Goal: Task Accomplishment & Management: Manage account settings

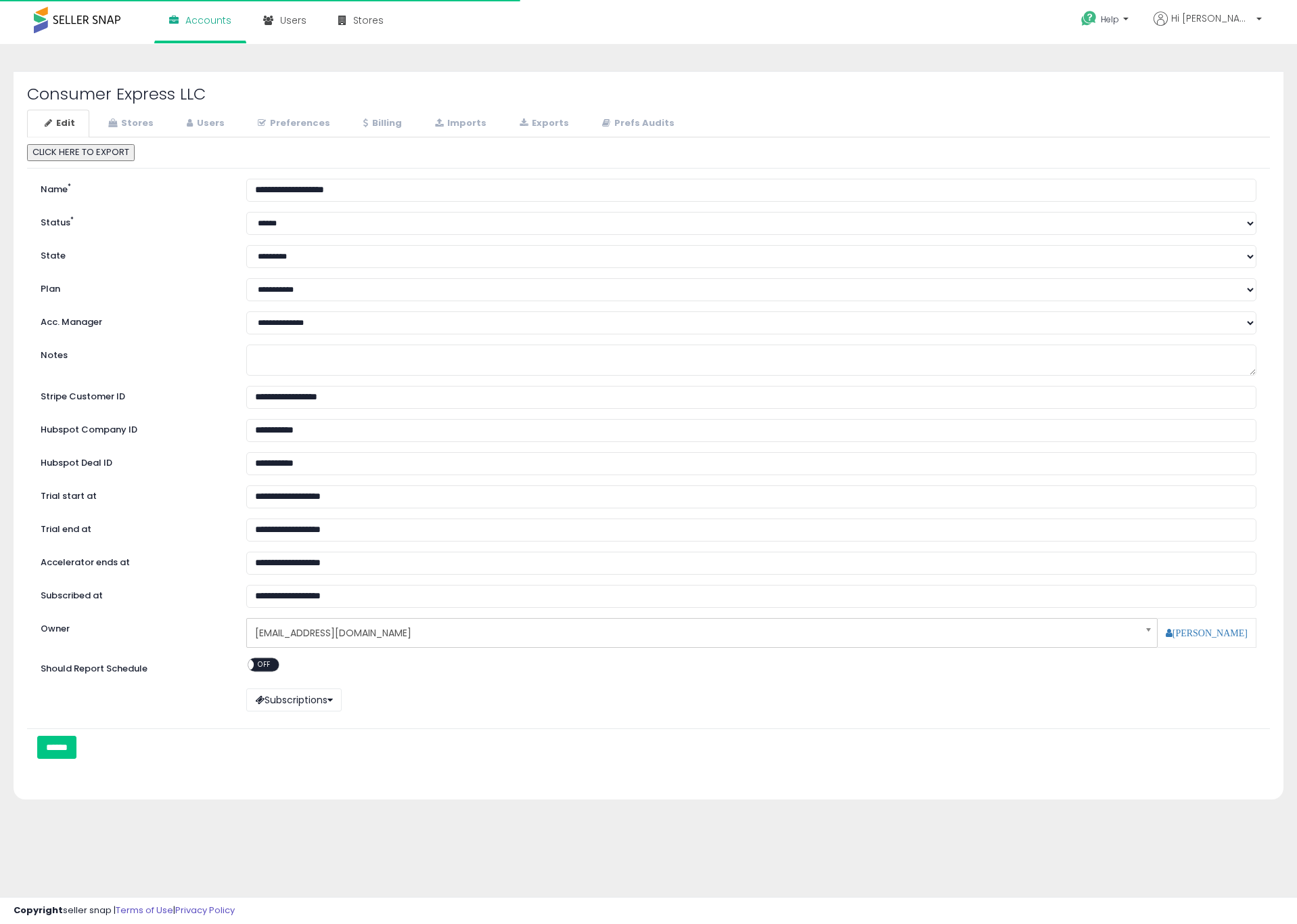
select select "**"
click at [118, 124] on link "Stores" at bounding box center [129, 123] width 77 height 28
click at [195, 122] on link "Users" at bounding box center [204, 123] width 69 height 28
select select "**"
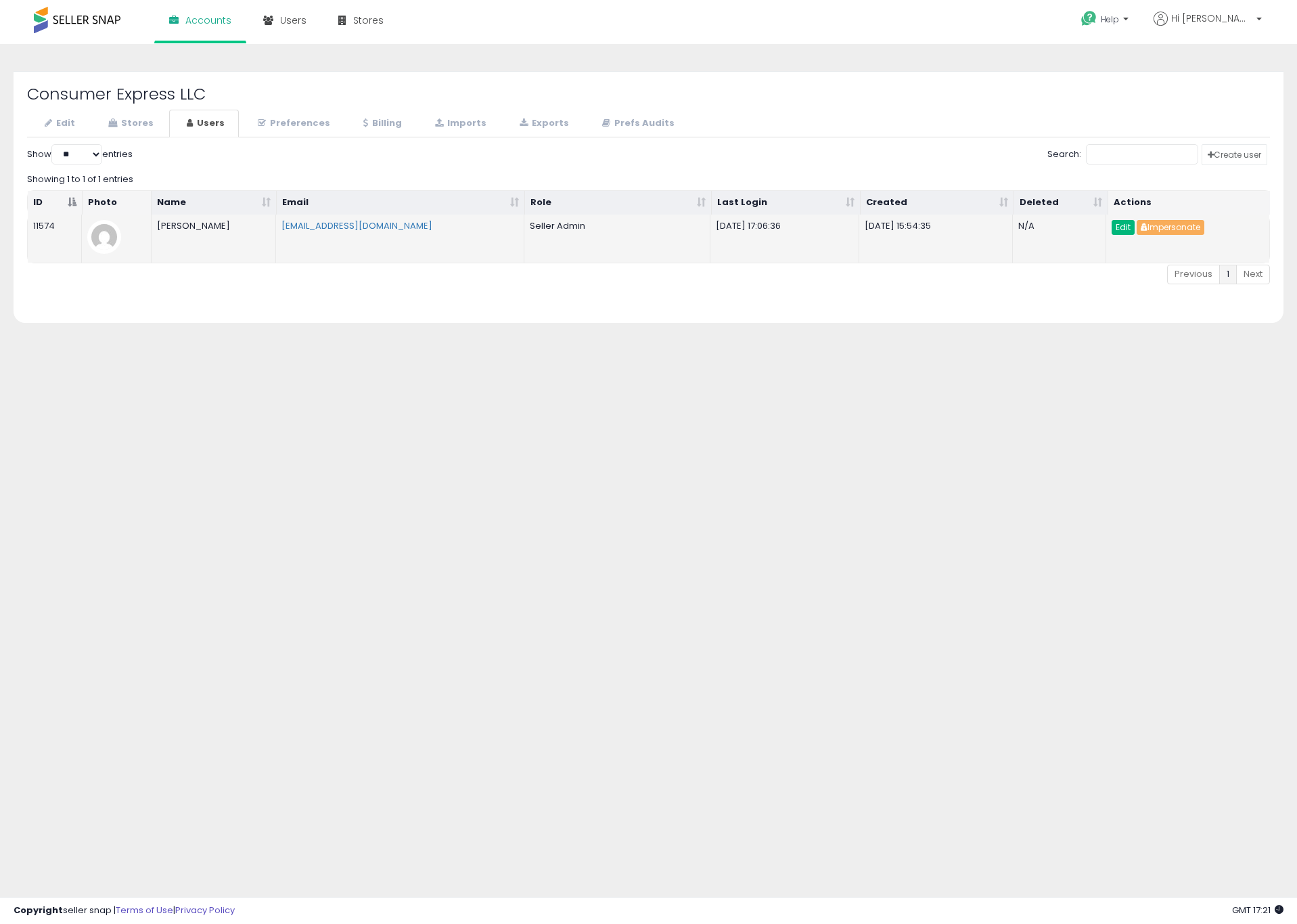
click at [1121, 227] on link "Edit" at bounding box center [1124, 227] width 23 height 15
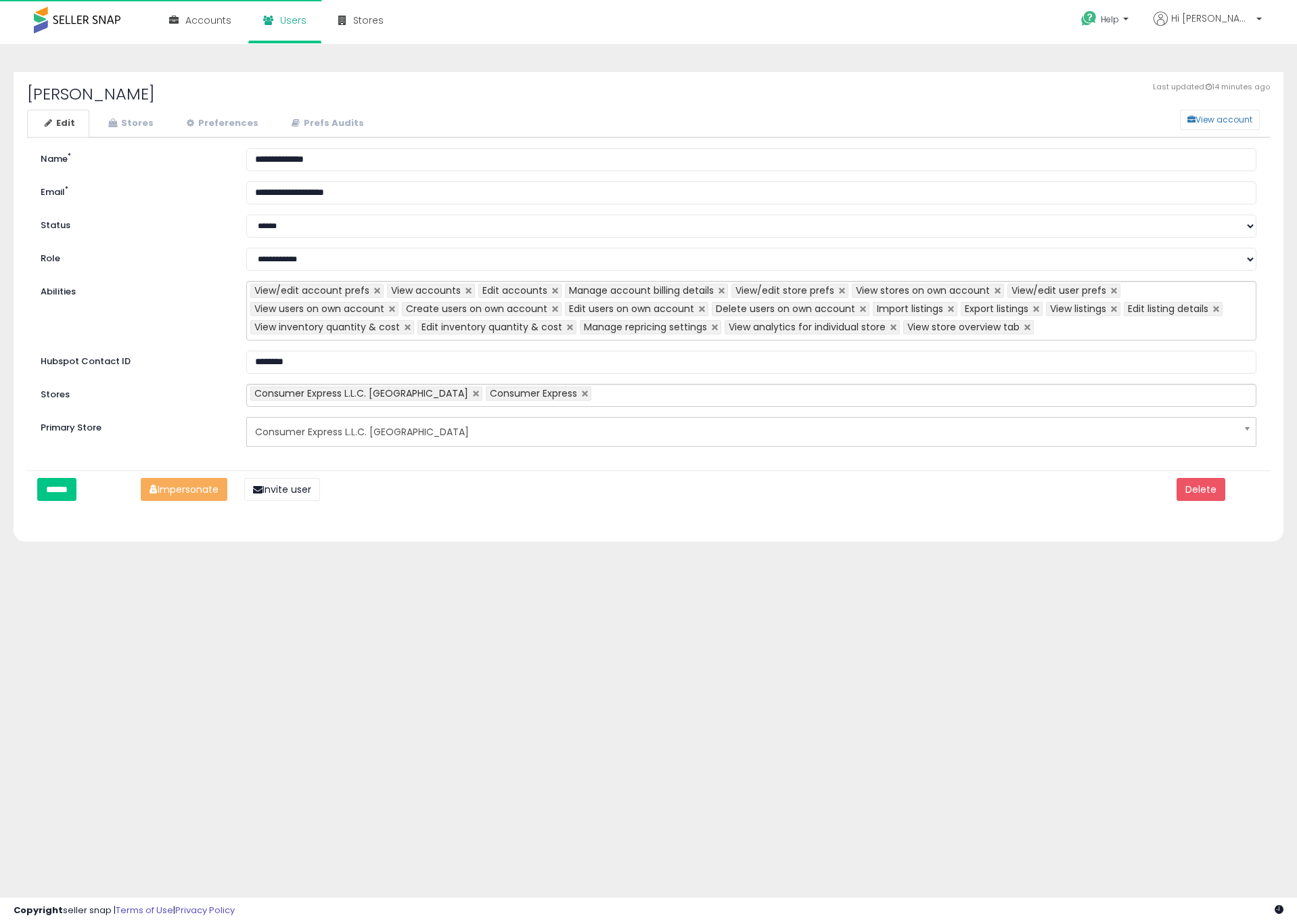
select select "**"
click at [153, 126] on link "Stores" at bounding box center [129, 123] width 77 height 28
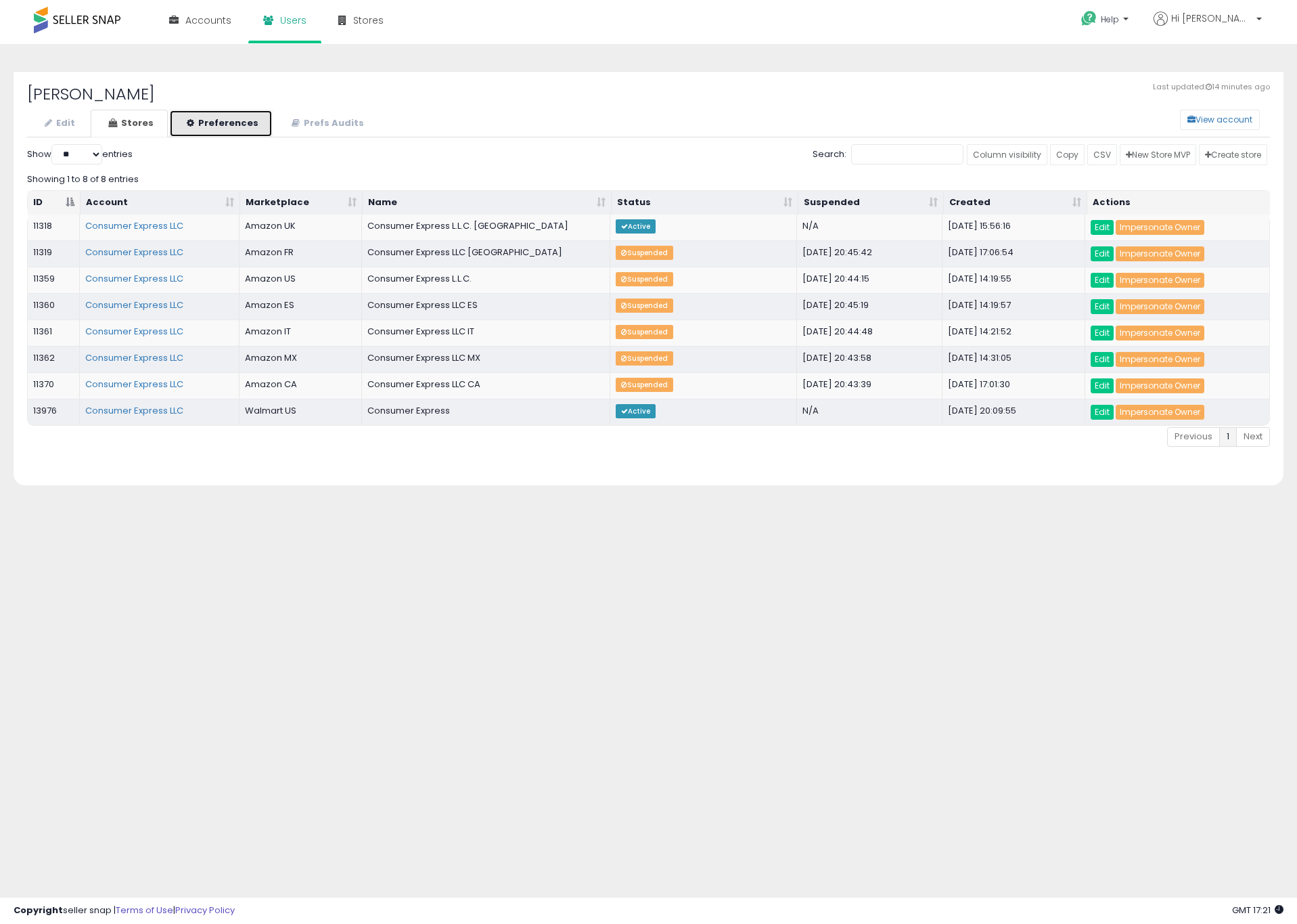
click at [234, 126] on link "Preferences" at bounding box center [221, 123] width 104 height 28
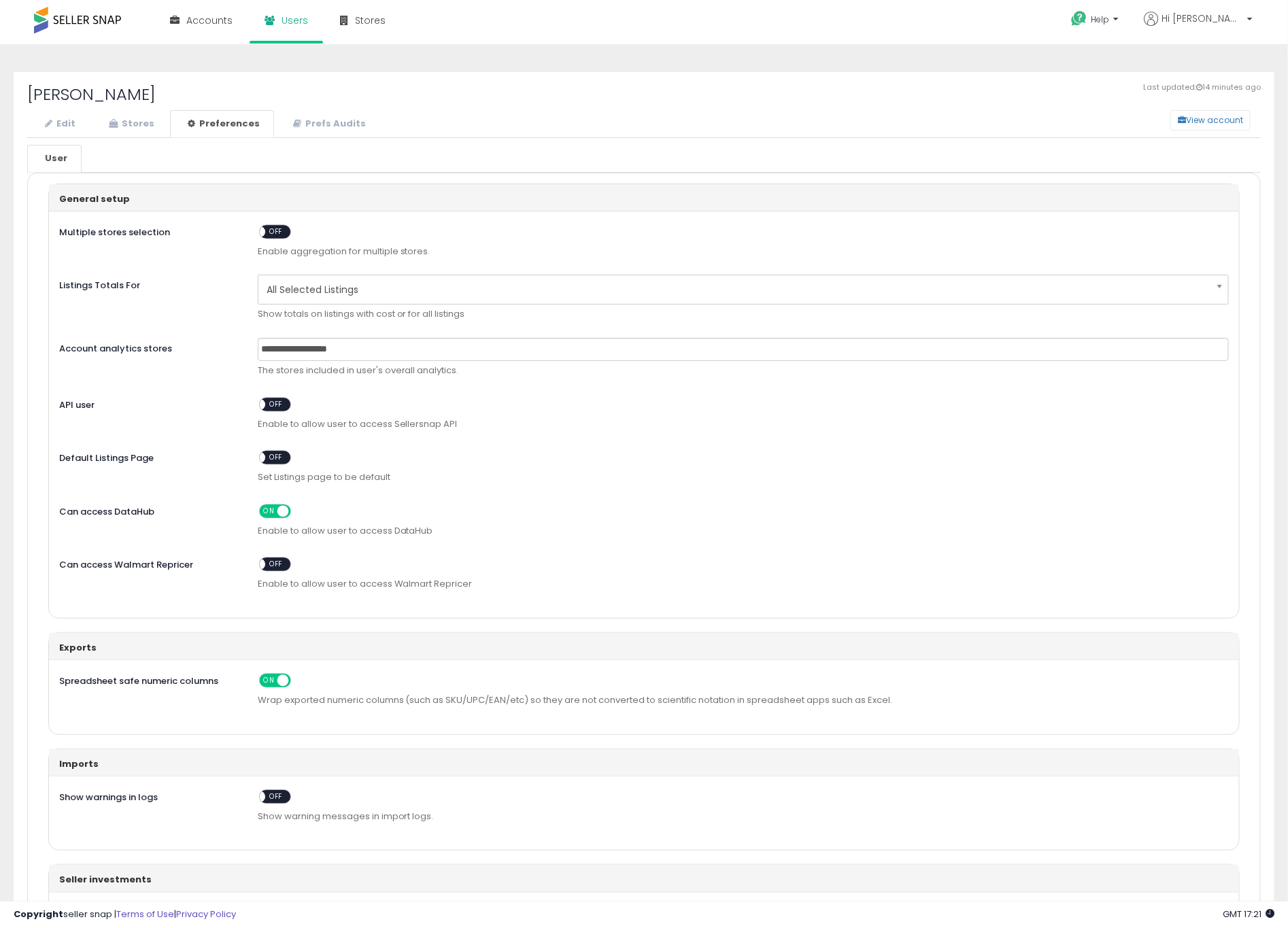
click at [269, 404] on div "ON OFF" at bounding box center [253, 404] width 32 height 12
click at [269, 409] on span "OFF" at bounding box center [276, 404] width 22 height 12
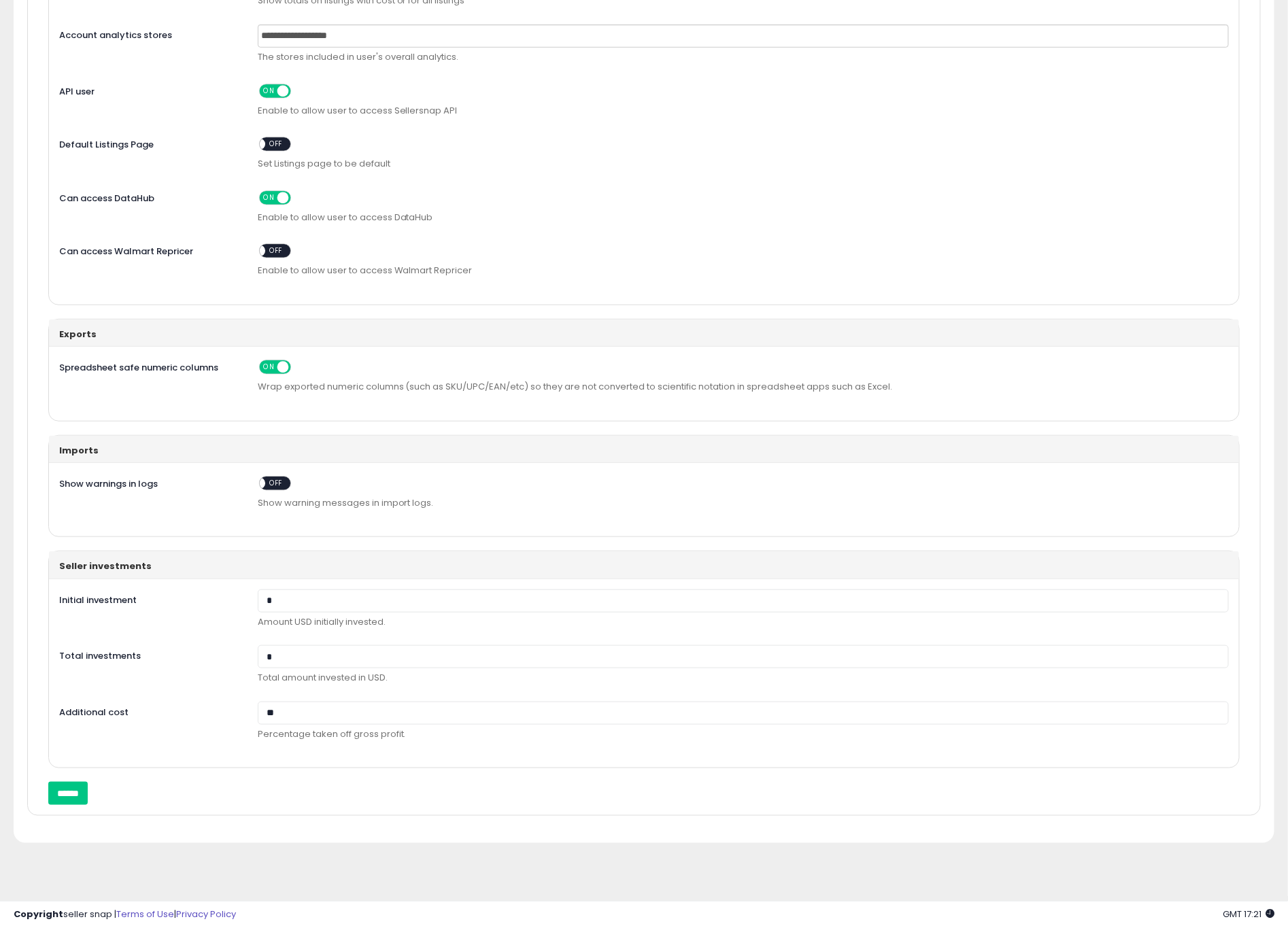
scroll to position [329, 0]
click at [79, 793] on input "******" at bounding box center [68, 794] width 40 height 23
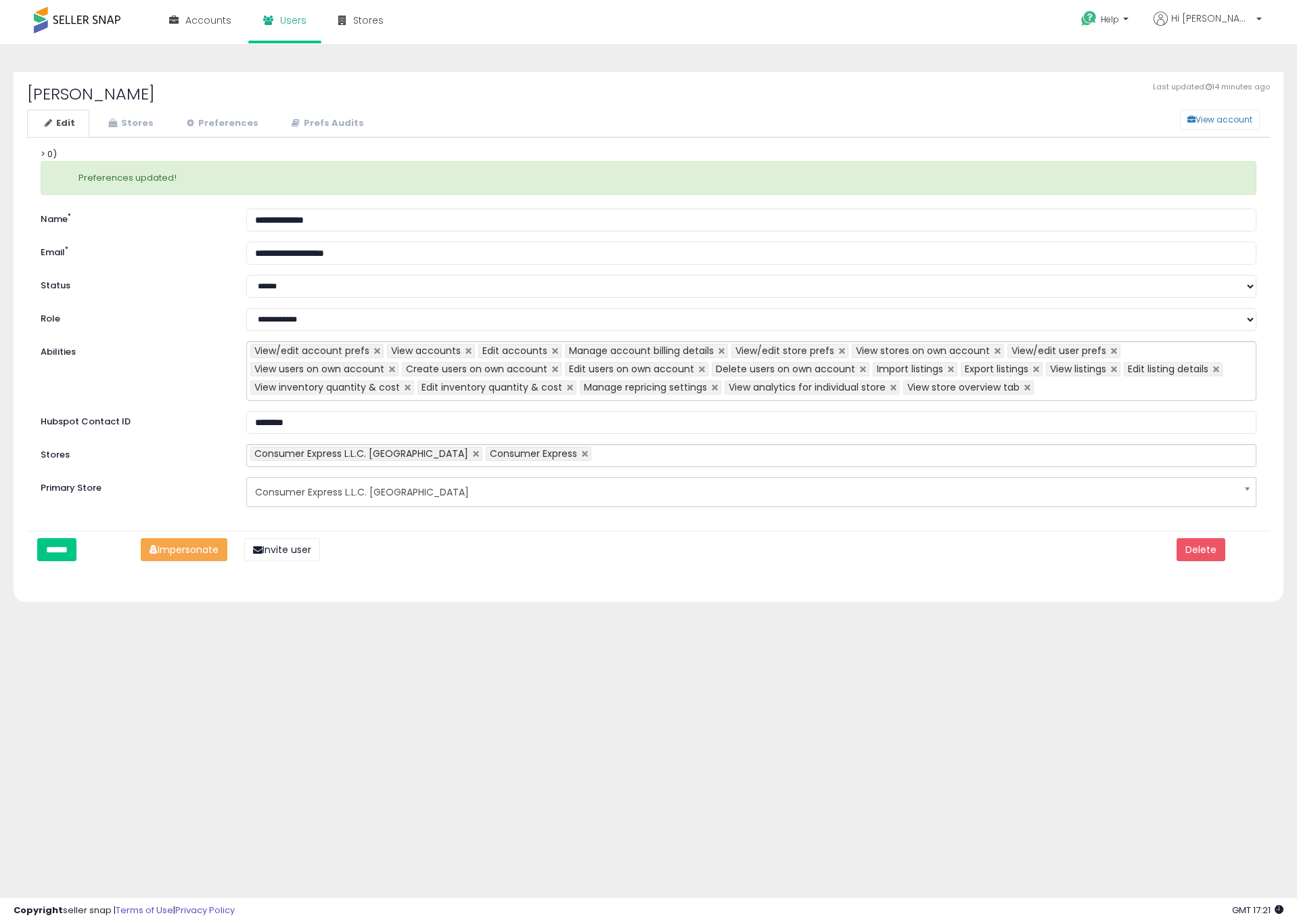
click at [163, 553] on button "Impersonate" at bounding box center [184, 550] width 87 height 23
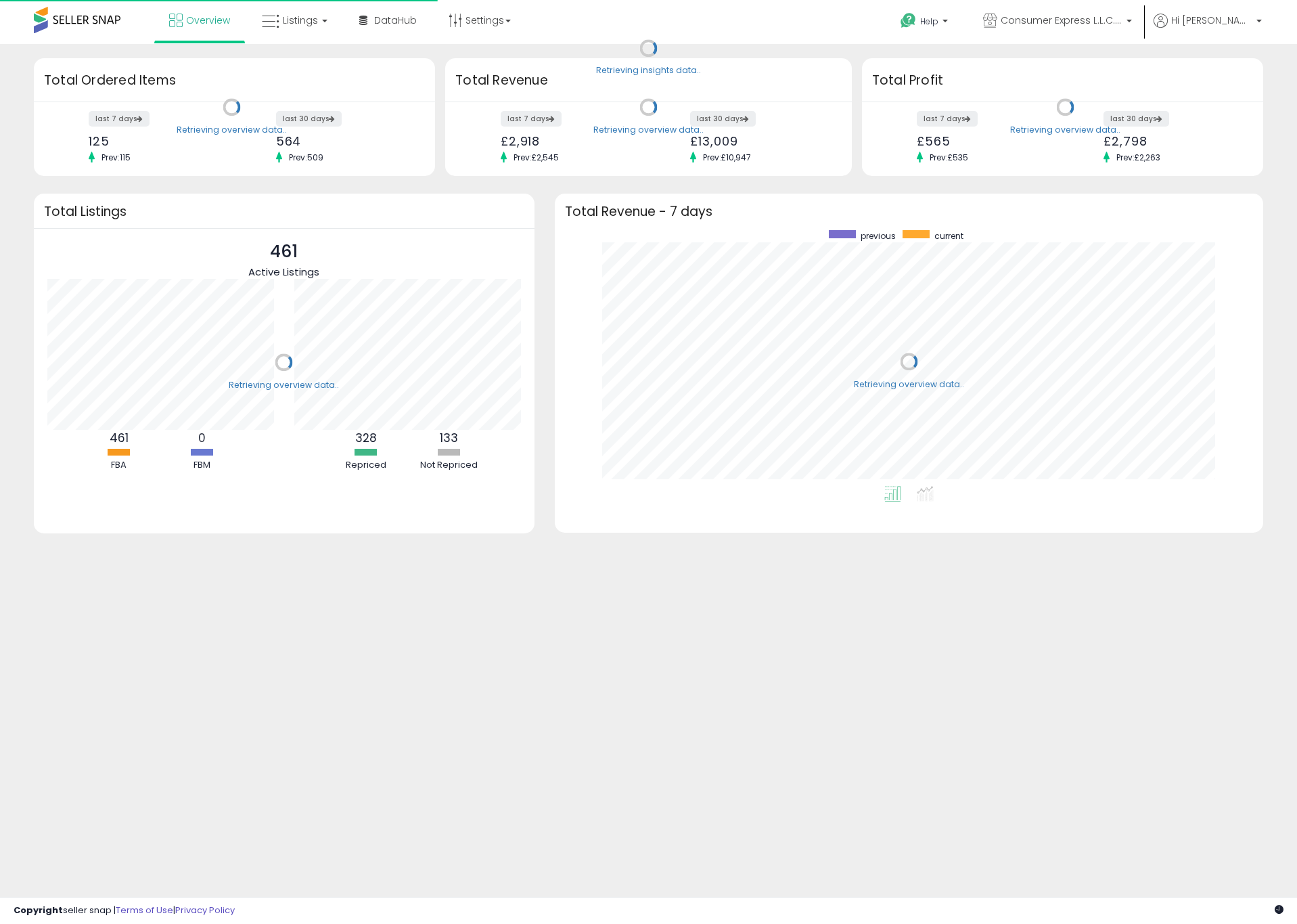
scroll to position [256, 681]
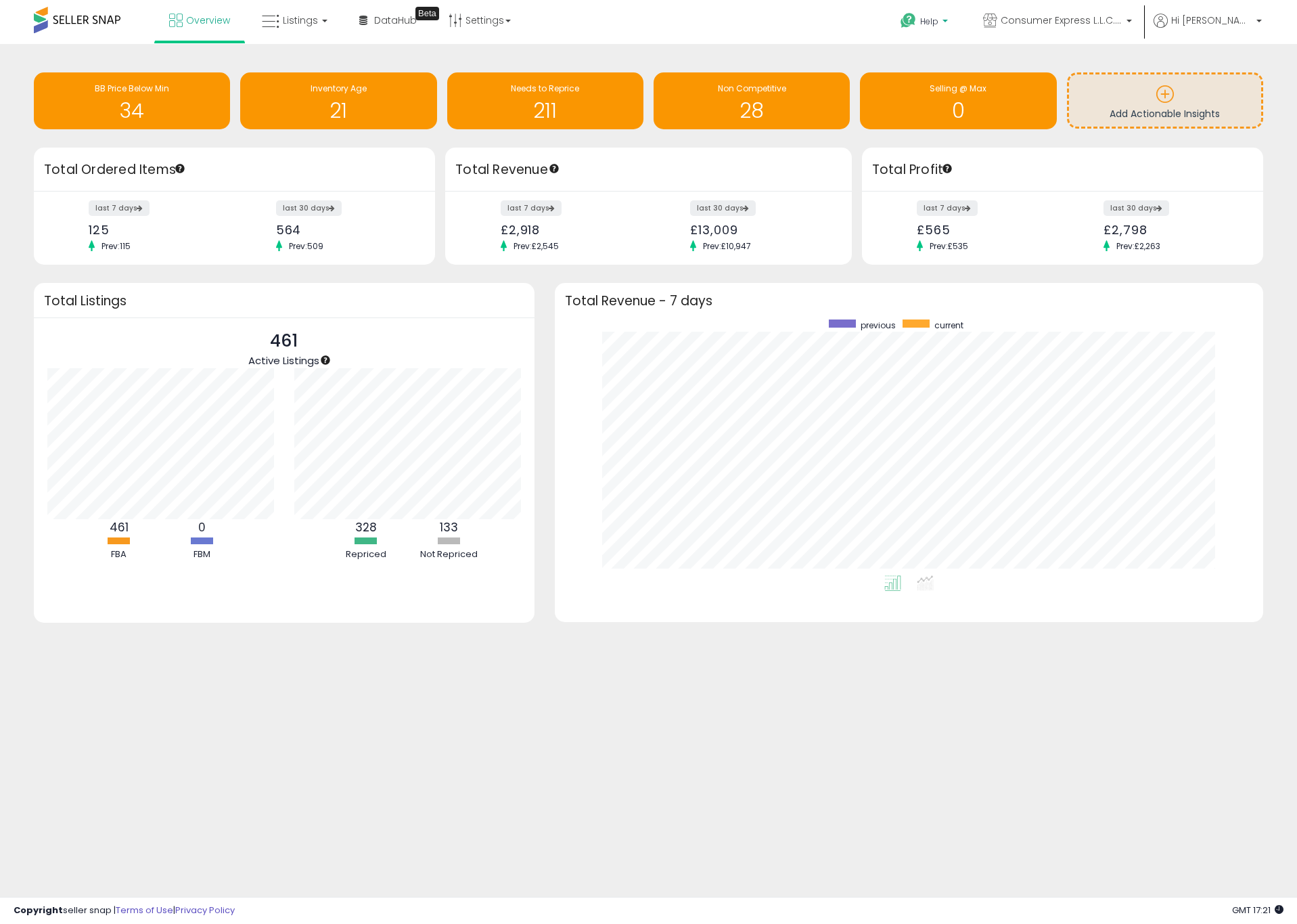
click at [938, 25] on span "Help" at bounding box center [929, 21] width 18 height 12
click at [851, 31] on div "Help Contact Support Search Knowledge Hub Request a Feature Hi Kevin" at bounding box center [1063, 28] width 429 height 58
click at [938, 23] on span "Help" at bounding box center [929, 21] width 18 height 12
click at [808, 37] on div "Overview Listings DataHub Beta" at bounding box center [418, 28] width 858 height 58
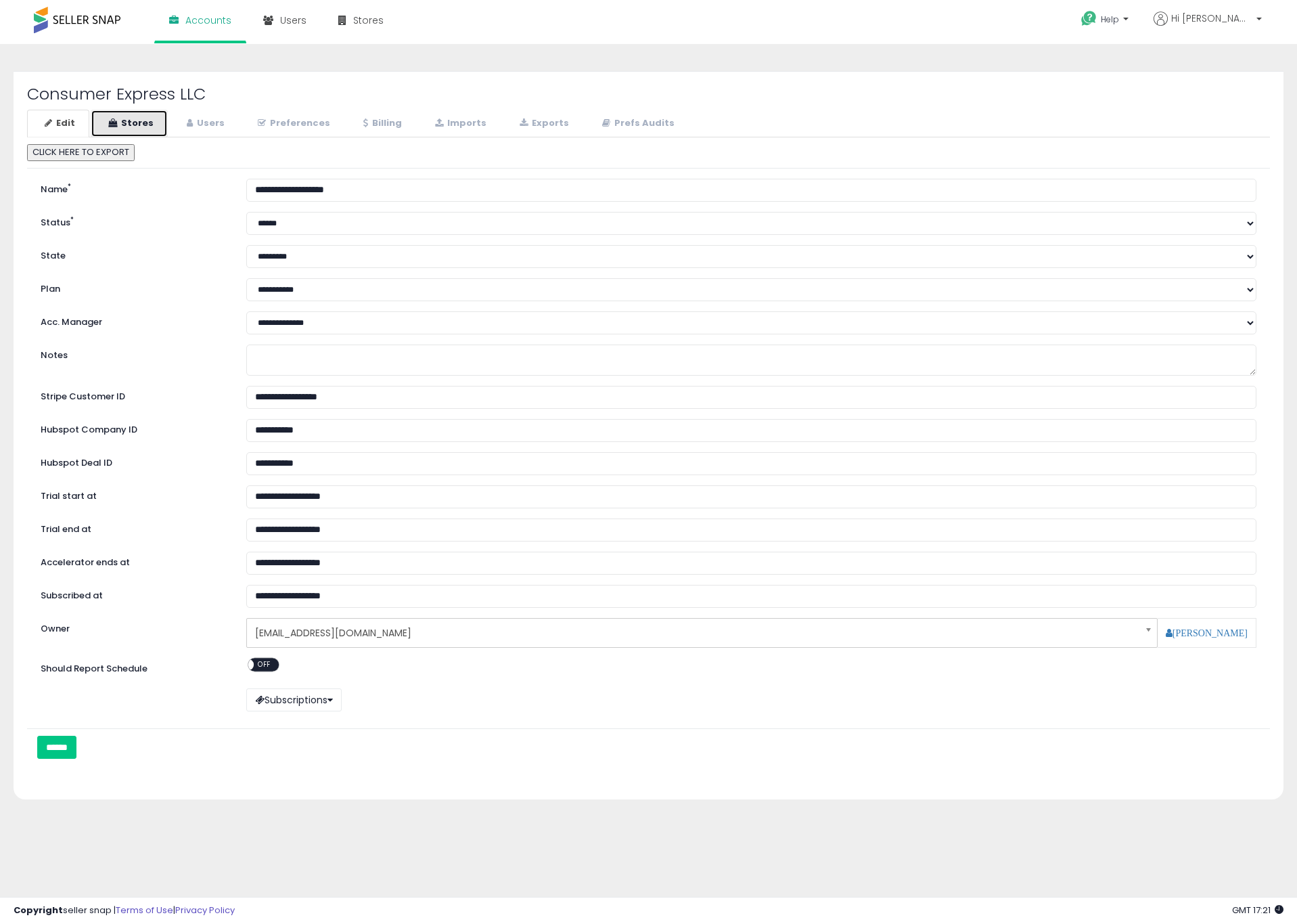
click at [151, 118] on link "Stores" at bounding box center [129, 123] width 77 height 28
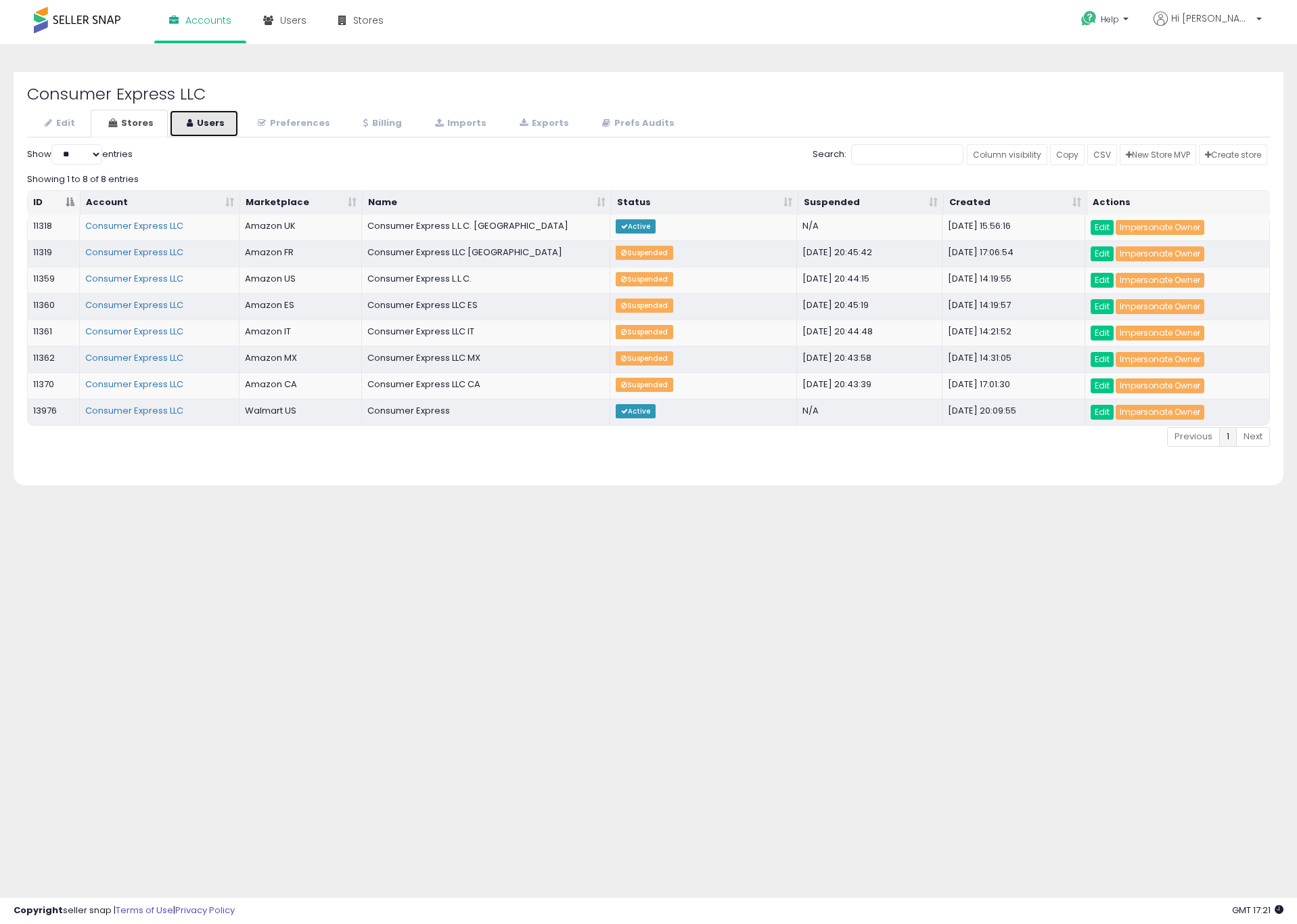
click at [183, 121] on link "Users" at bounding box center [204, 123] width 69 height 28
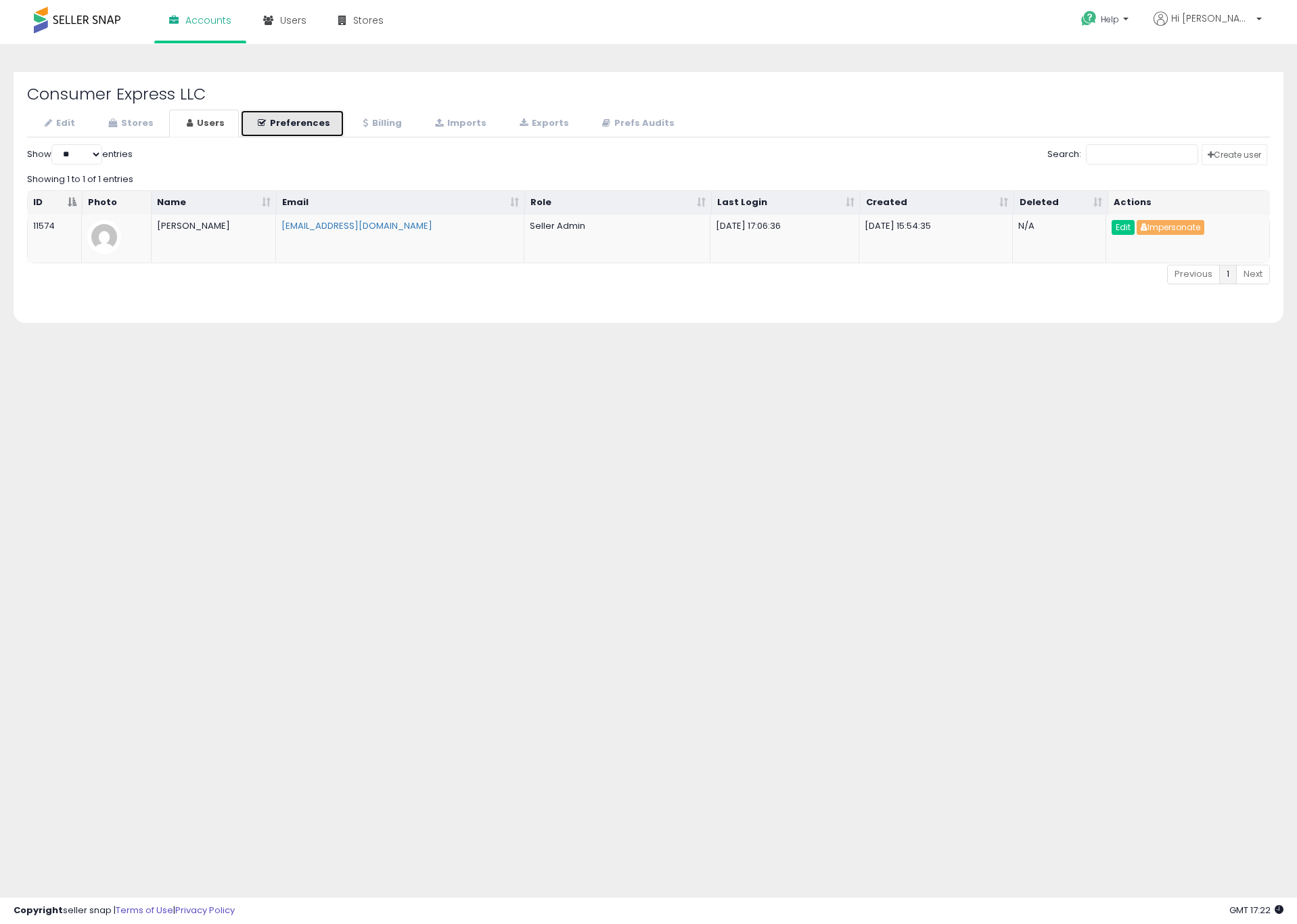
click at [302, 122] on link "Preferences" at bounding box center [292, 123] width 104 height 28
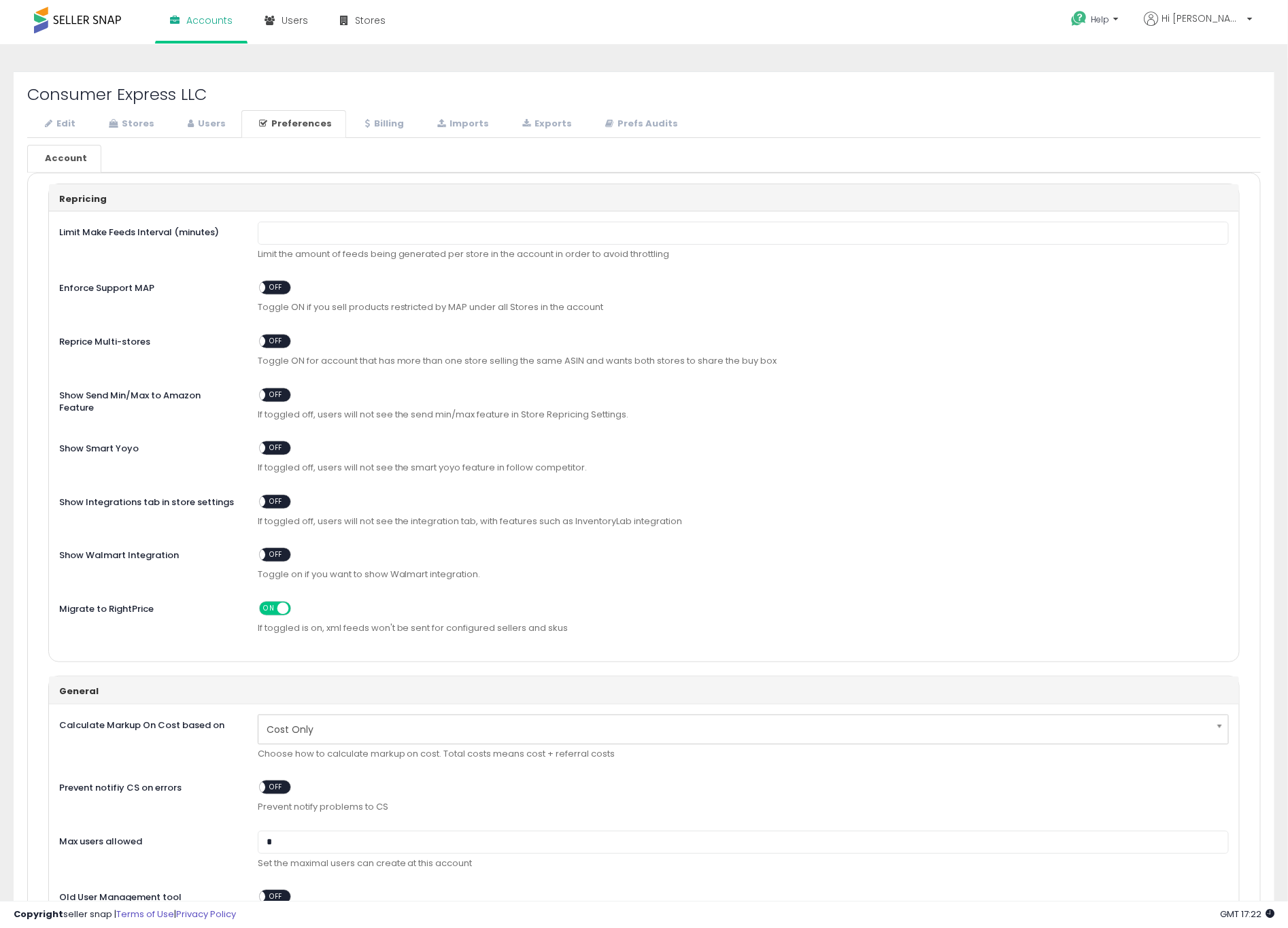
click at [418, 156] on ul "Account" at bounding box center [644, 158] width 1234 height 28
click at [144, 127] on link "Stores" at bounding box center [130, 124] width 78 height 28
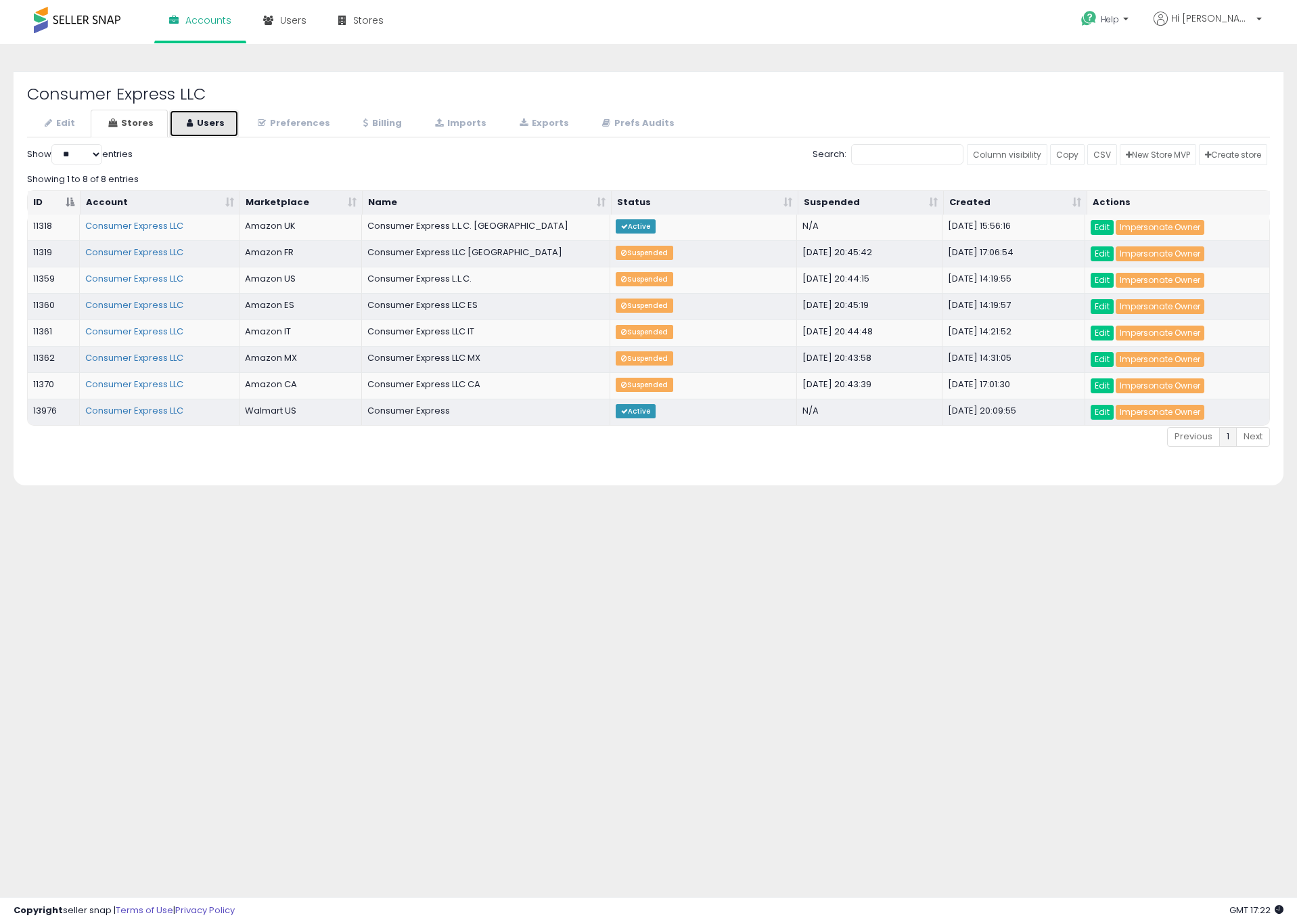
click at [204, 116] on link "Users" at bounding box center [204, 123] width 69 height 28
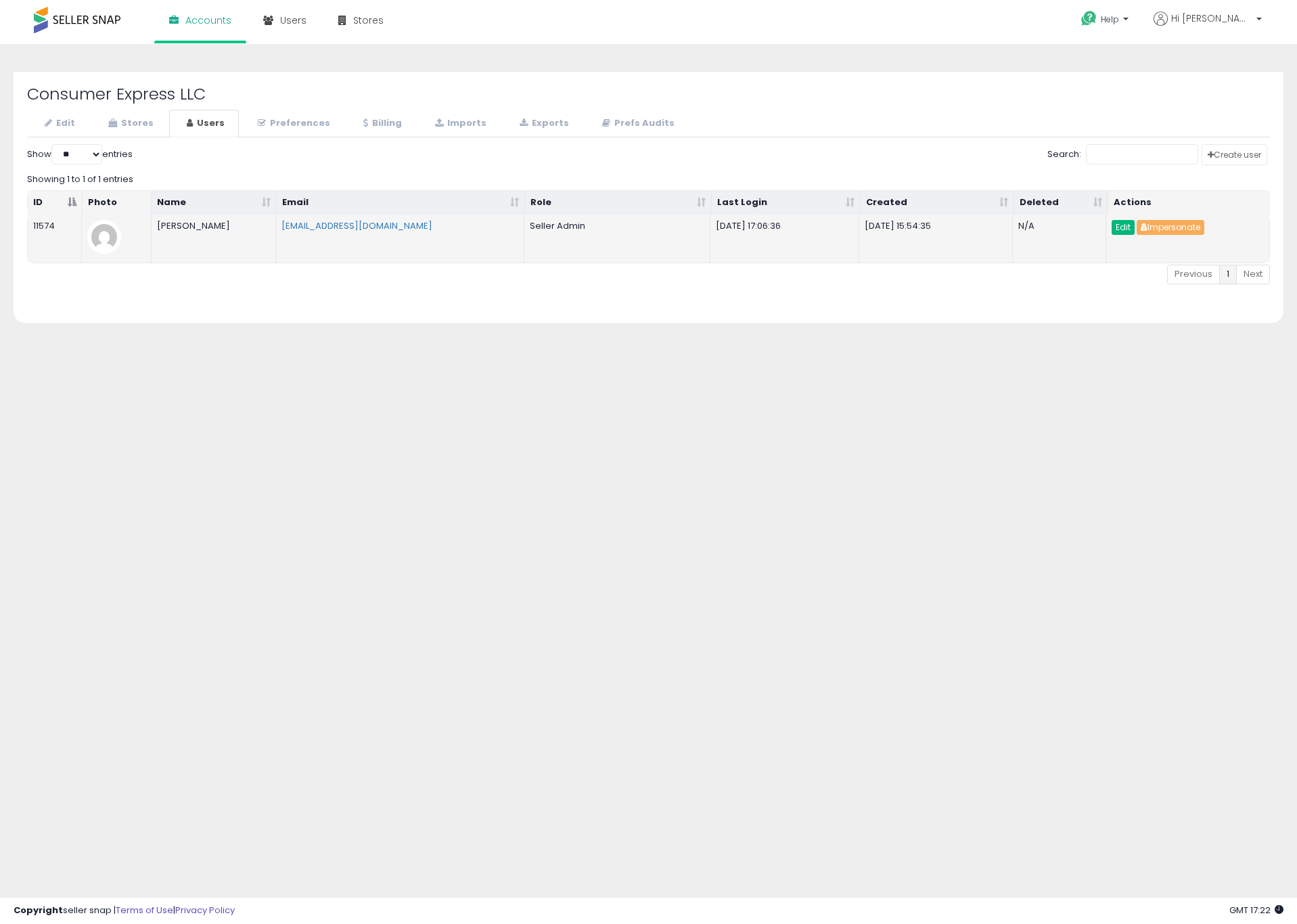
click at [1127, 230] on link "Edit" at bounding box center [1124, 227] width 23 height 15
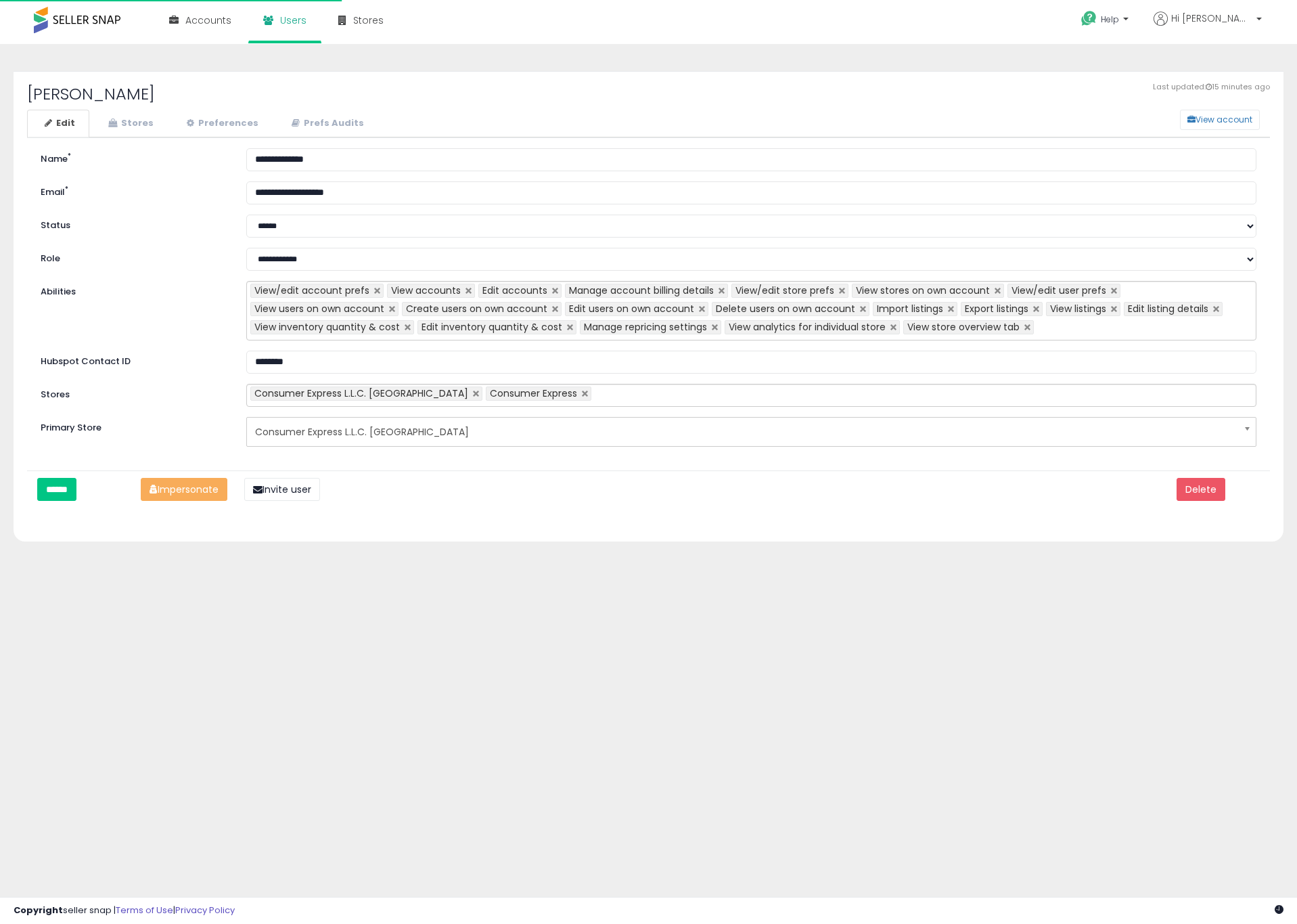
select select "**"
click at [141, 124] on link "Stores" at bounding box center [129, 123] width 77 height 28
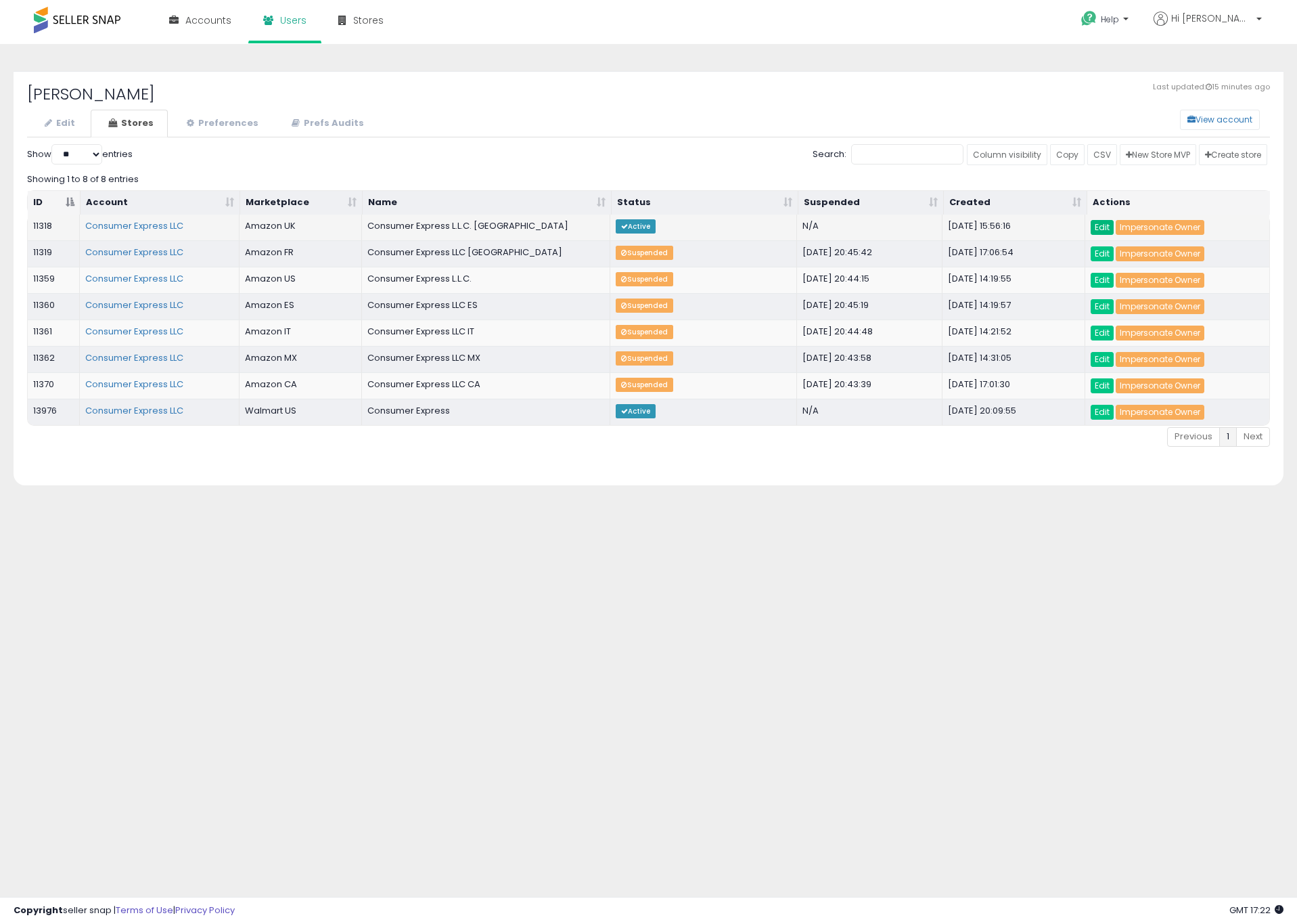
click at [1103, 228] on link "Edit" at bounding box center [1103, 227] width 23 height 15
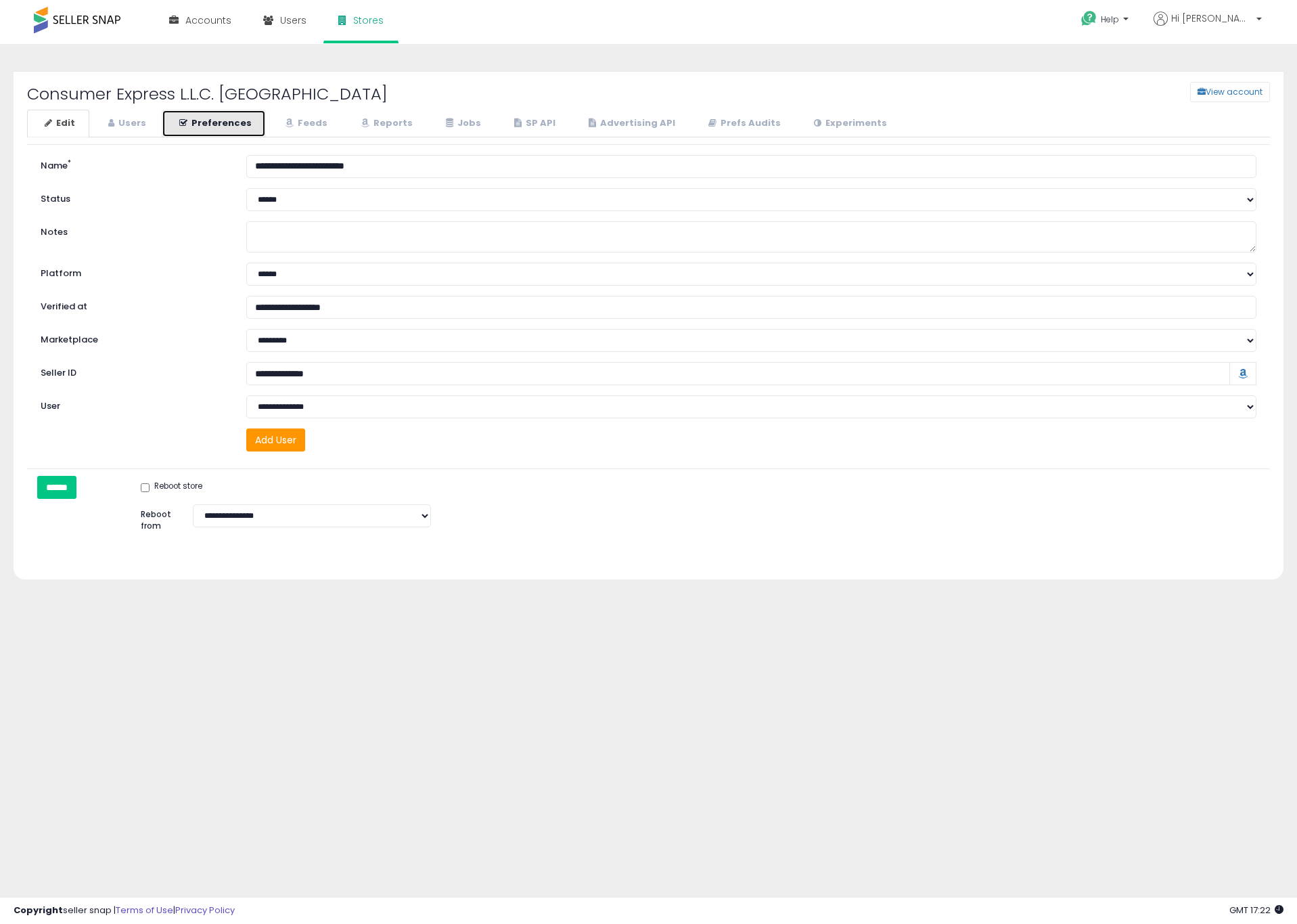
click at [223, 112] on link "Preferences" at bounding box center [213, 123] width 104 height 28
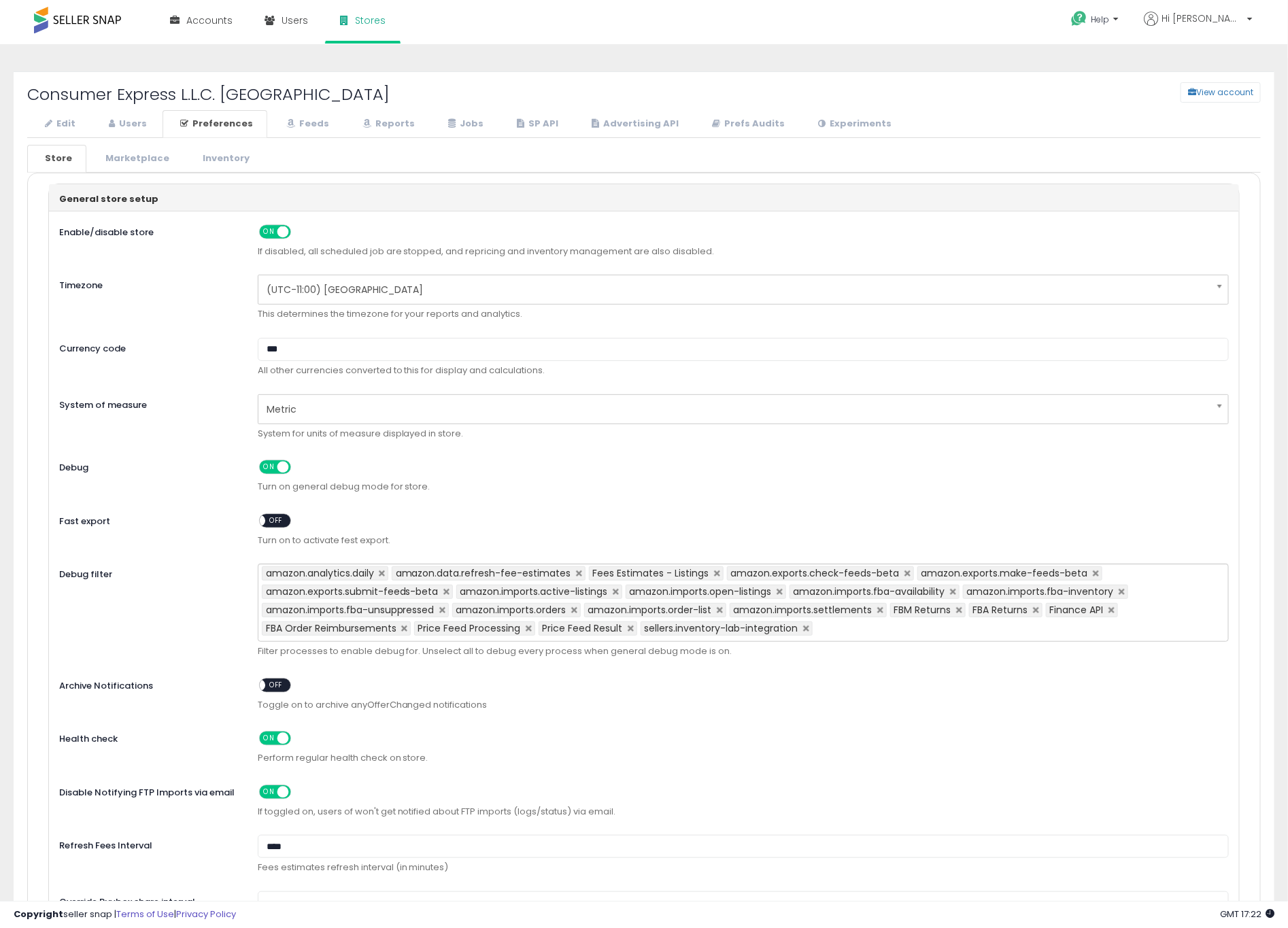
click at [51, 200] on div "General store setup" at bounding box center [644, 197] width 1190 height 27
click at [78, 118] on link "Edit" at bounding box center [58, 124] width 62 height 28
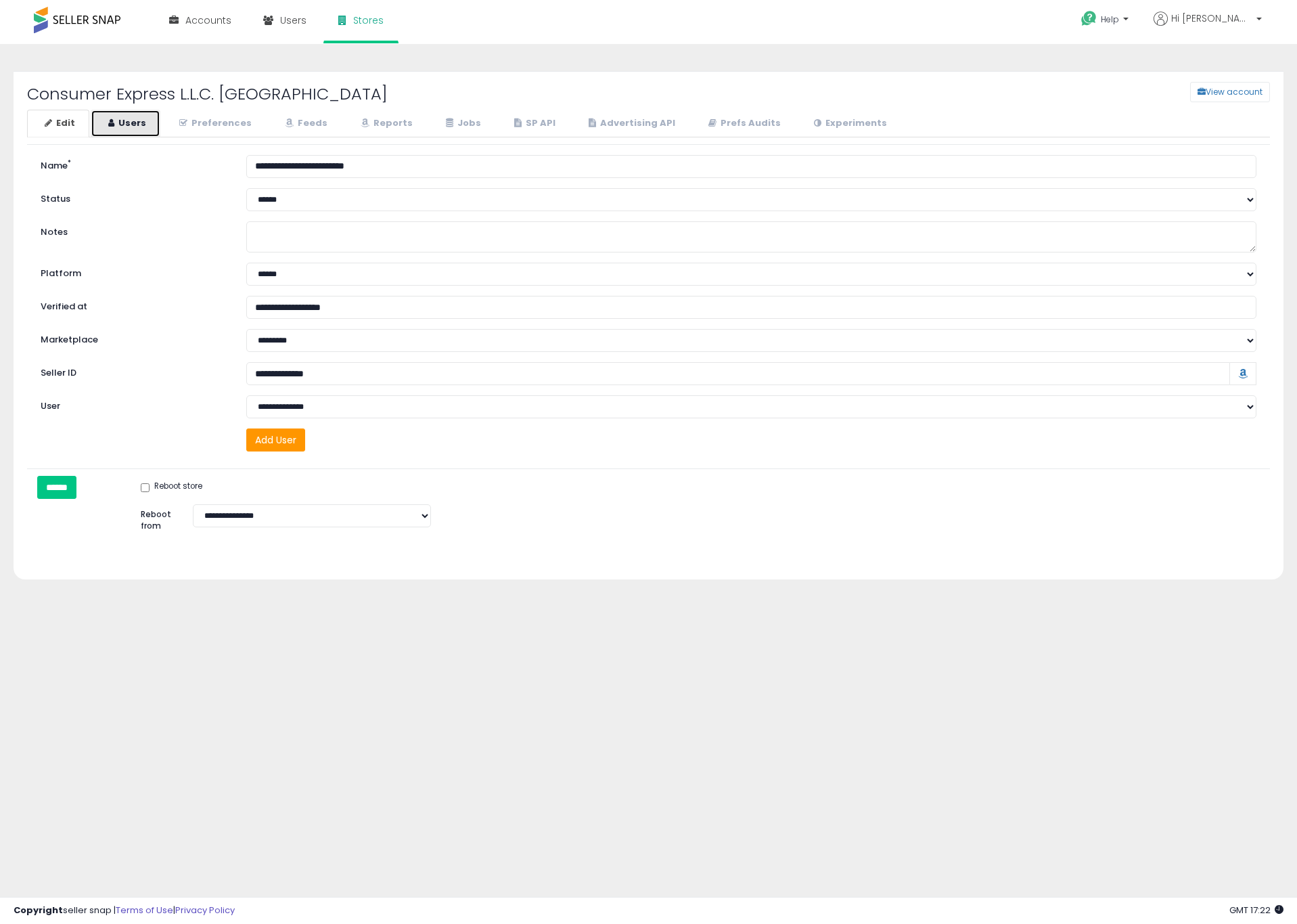
click at [129, 130] on link "Users" at bounding box center [125, 123] width 69 height 28
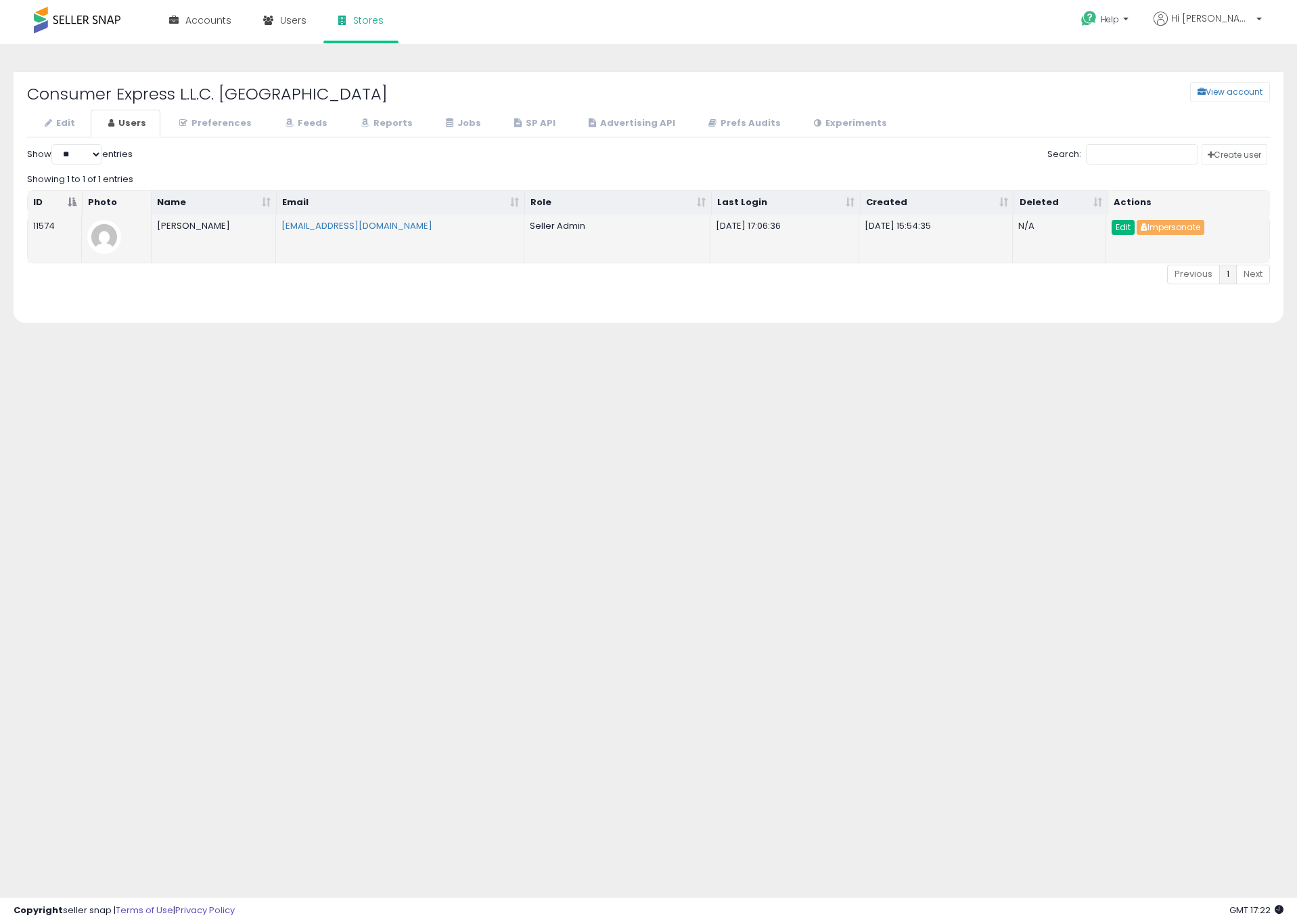
click at [1129, 234] on link "Edit" at bounding box center [1124, 227] width 23 height 15
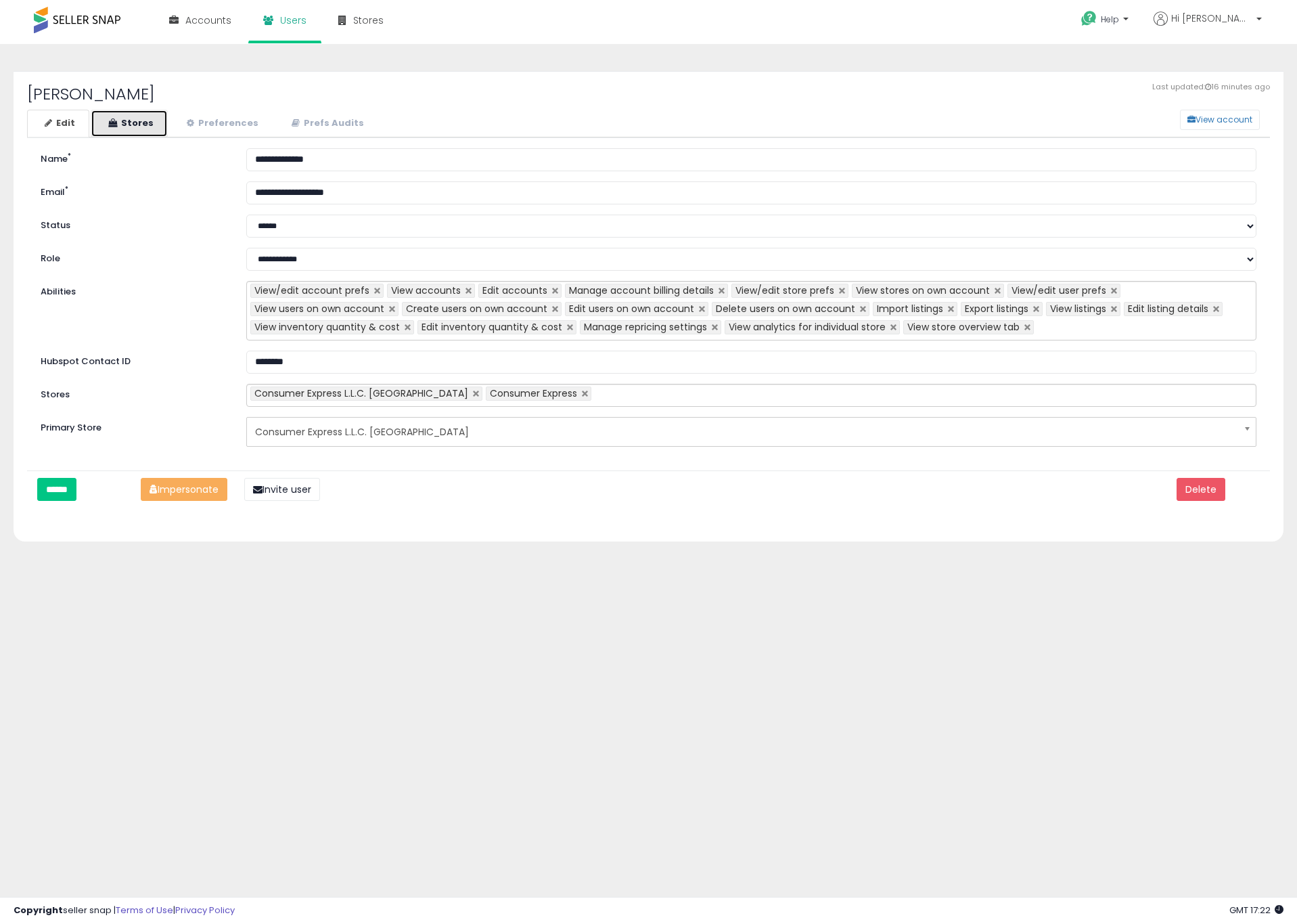
click at [142, 128] on link "Stores" at bounding box center [129, 123] width 77 height 28
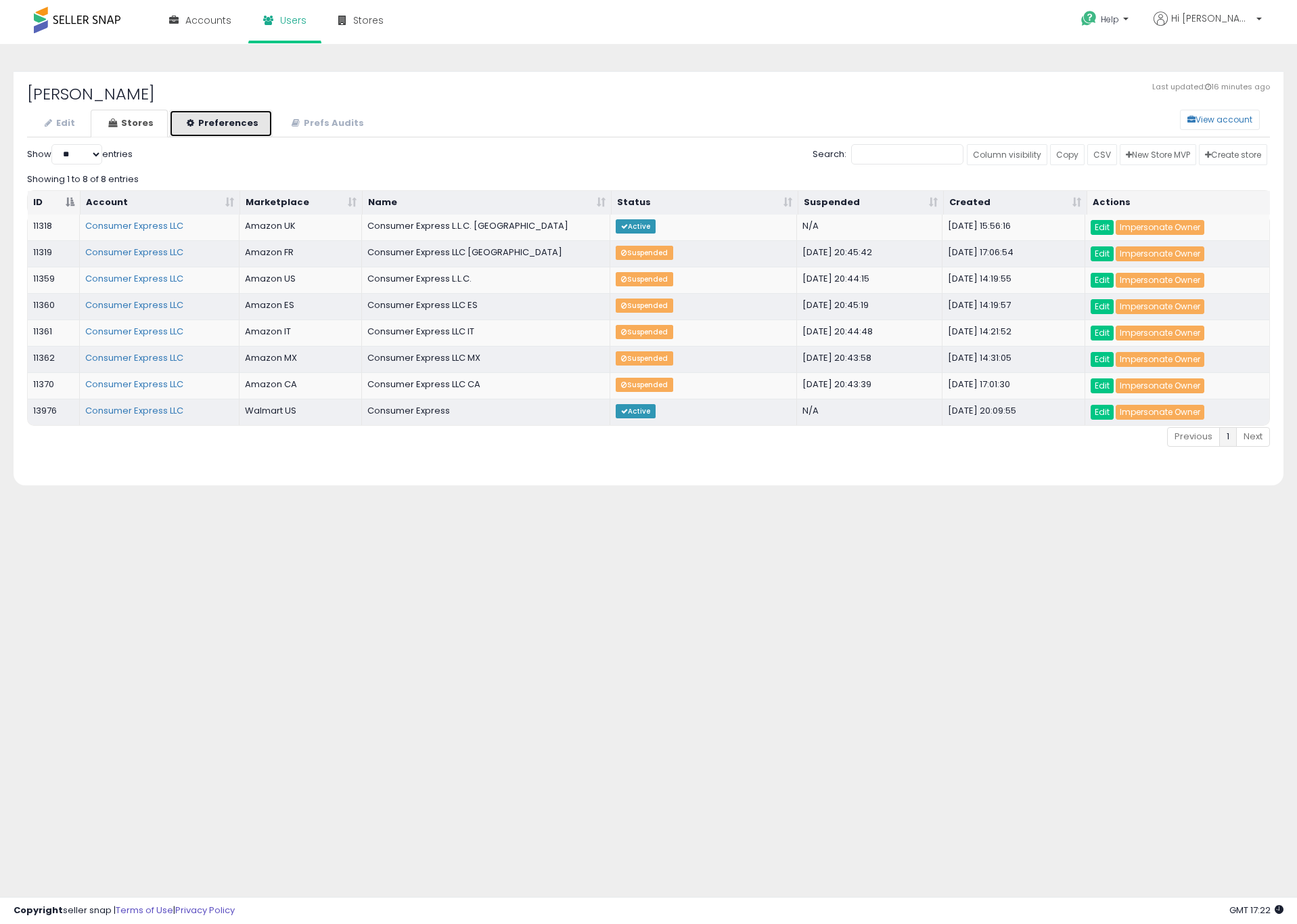
click at [217, 122] on link "Preferences" at bounding box center [221, 123] width 104 height 28
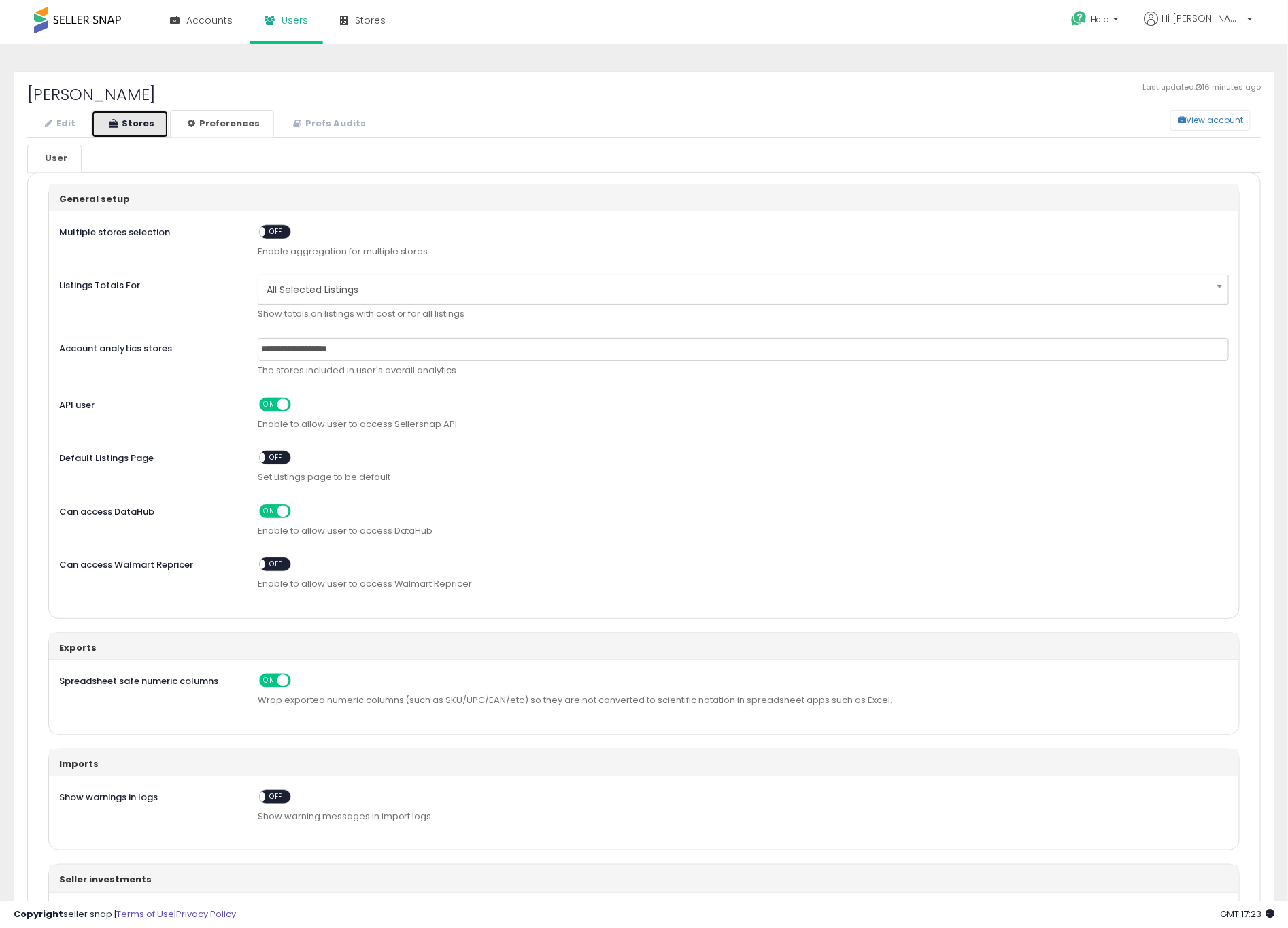
click at [123, 120] on link "Stores" at bounding box center [130, 124] width 78 height 28
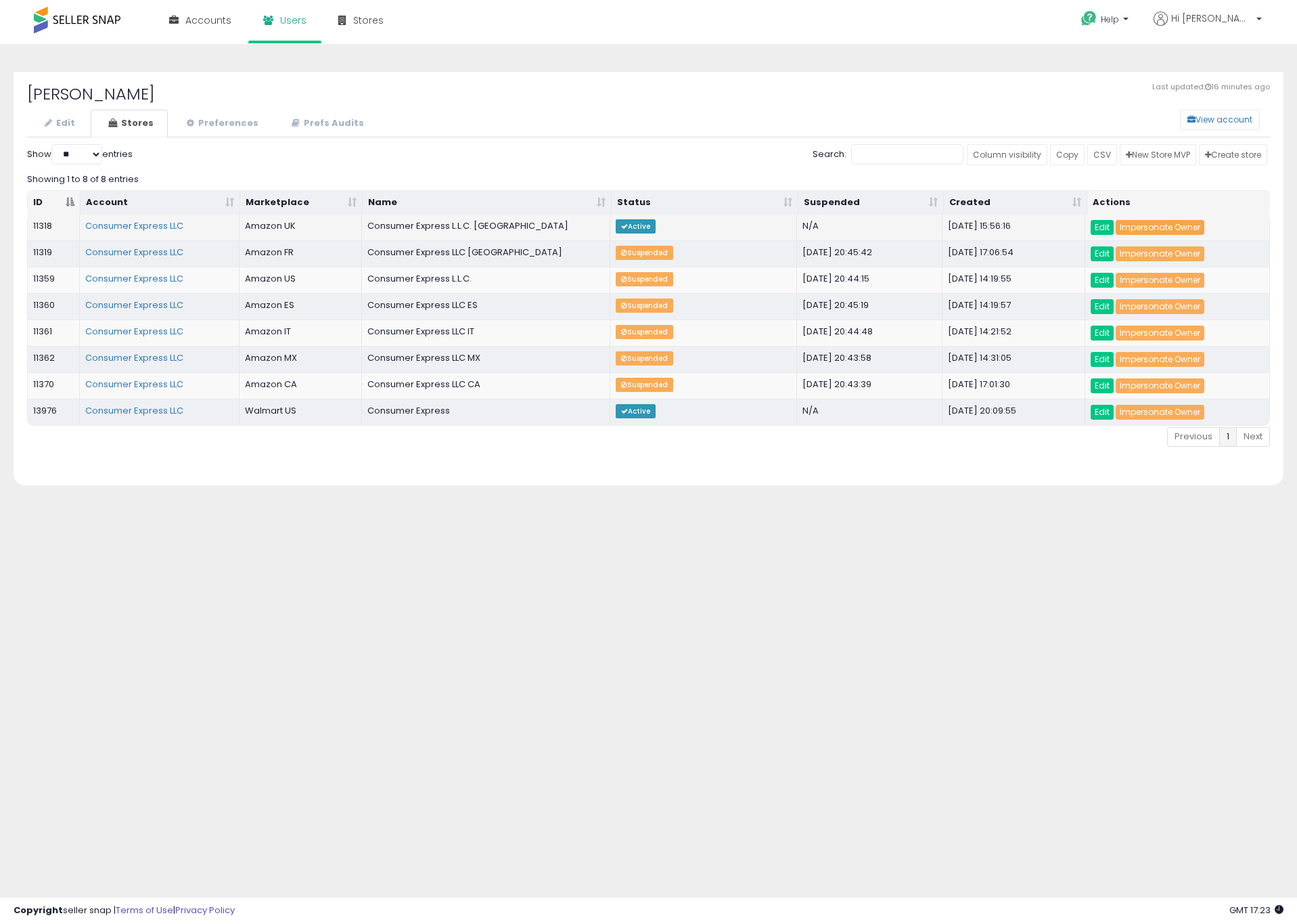
click at [1170, 228] on link "Impersonate Owner" at bounding box center [1160, 227] width 88 height 15
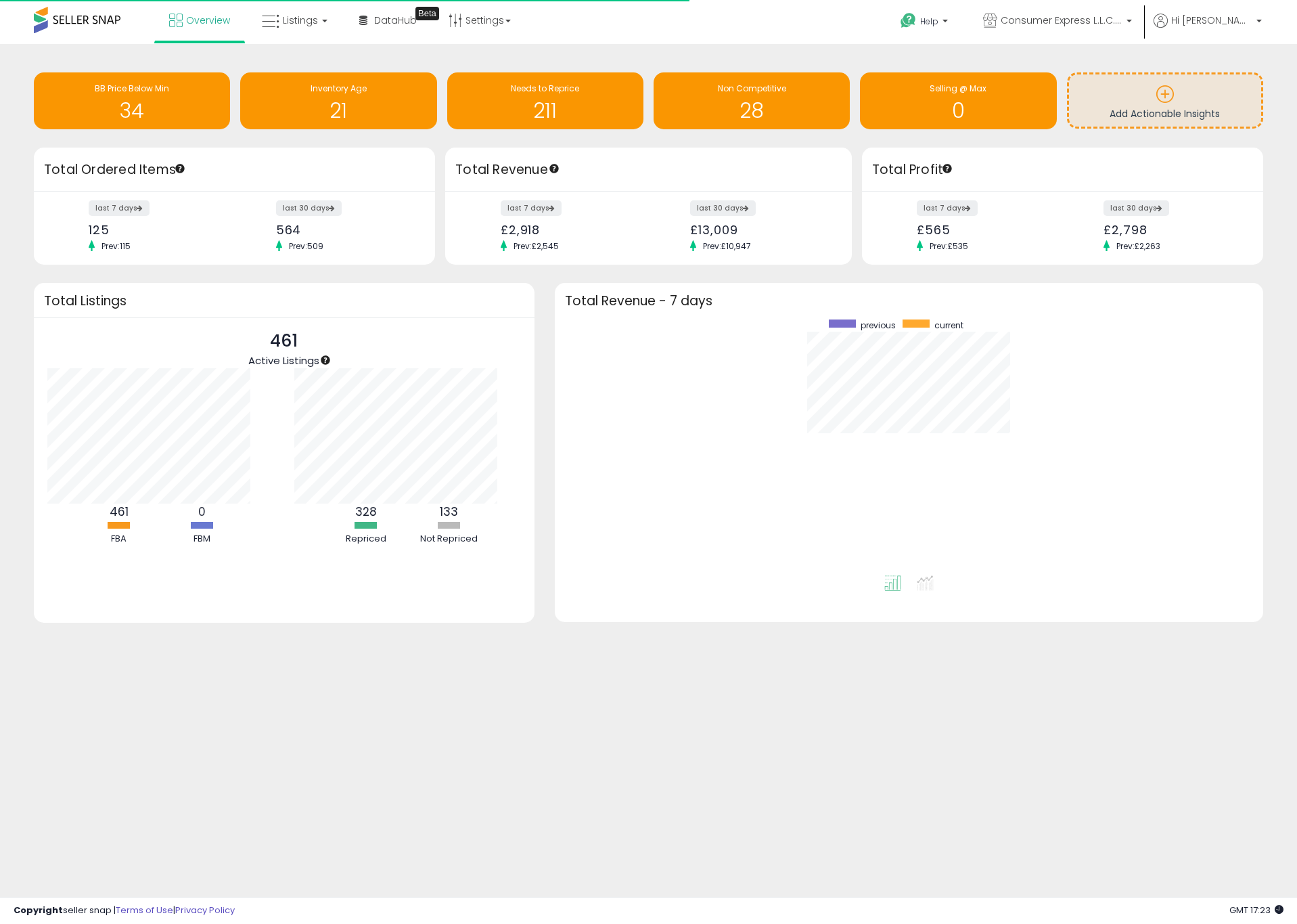
scroll to position [136, 246]
click at [917, 12] on icon at bounding box center [908, 20] width 17 height 17
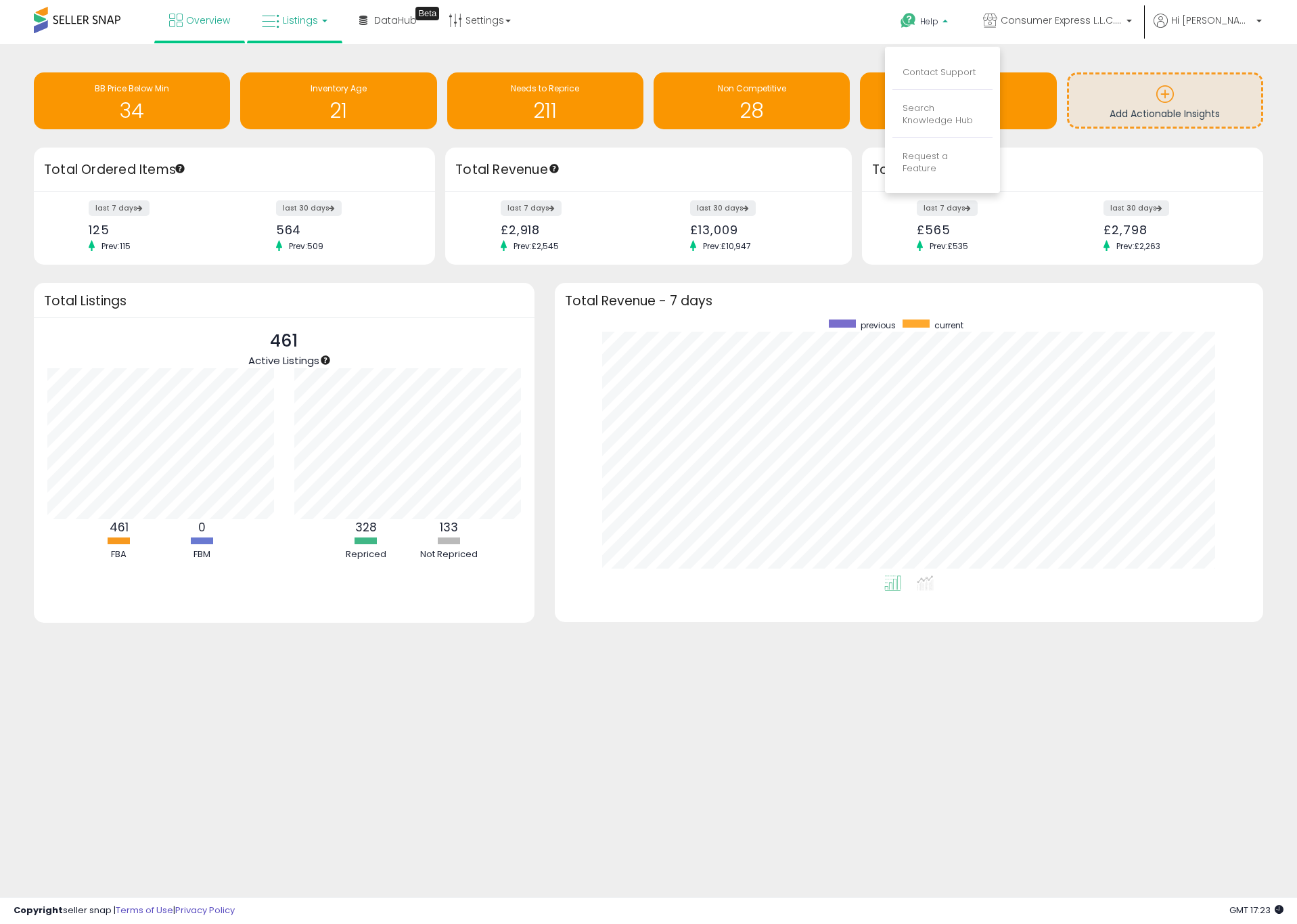
click at [293, 23] on span "Listings" at bounding box center [300, 20] width 35 height 14
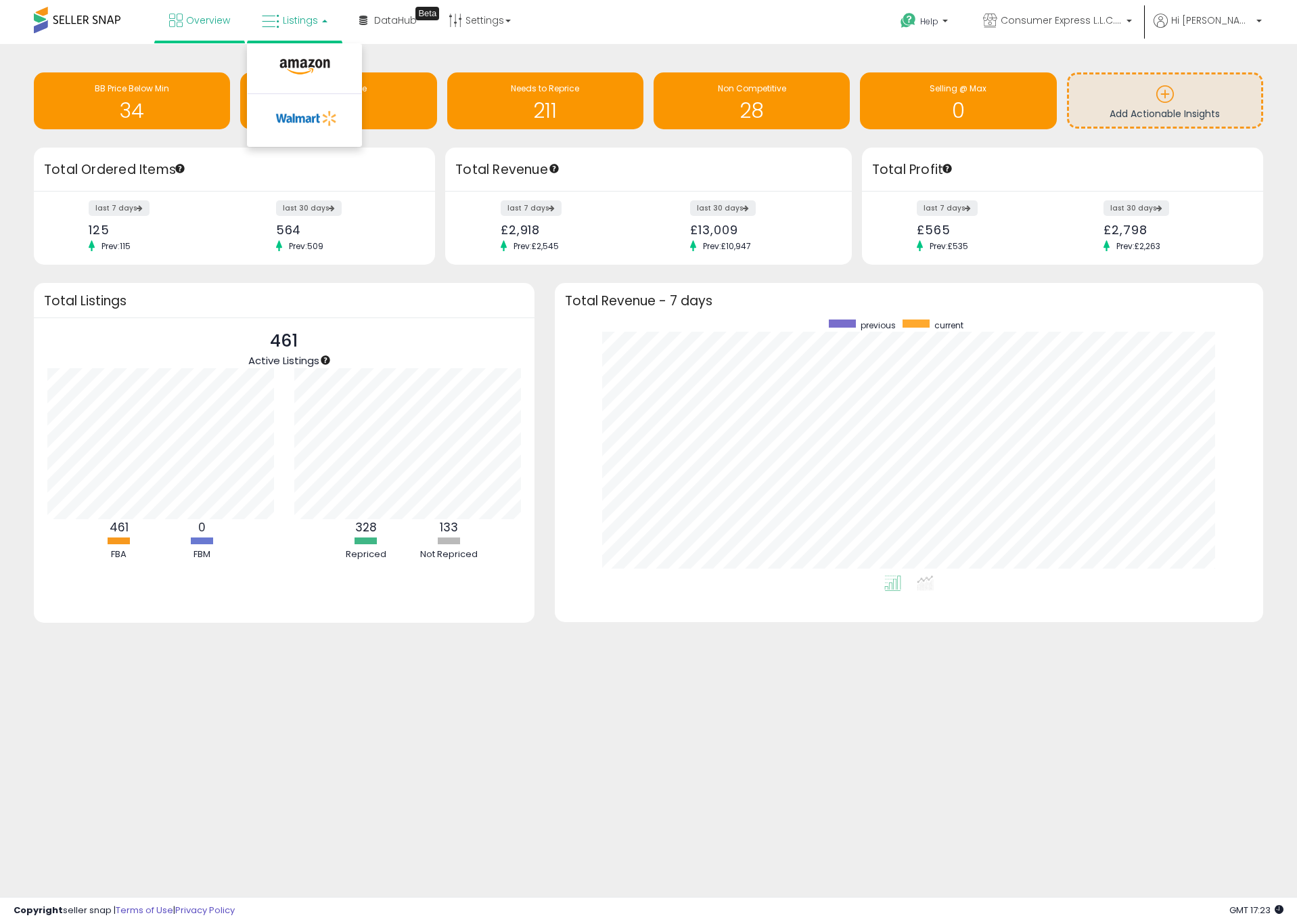
click at [584, 26] on div "Overview Listings DataHub Beta" at bounding box center [418, 28] width 858 height 58
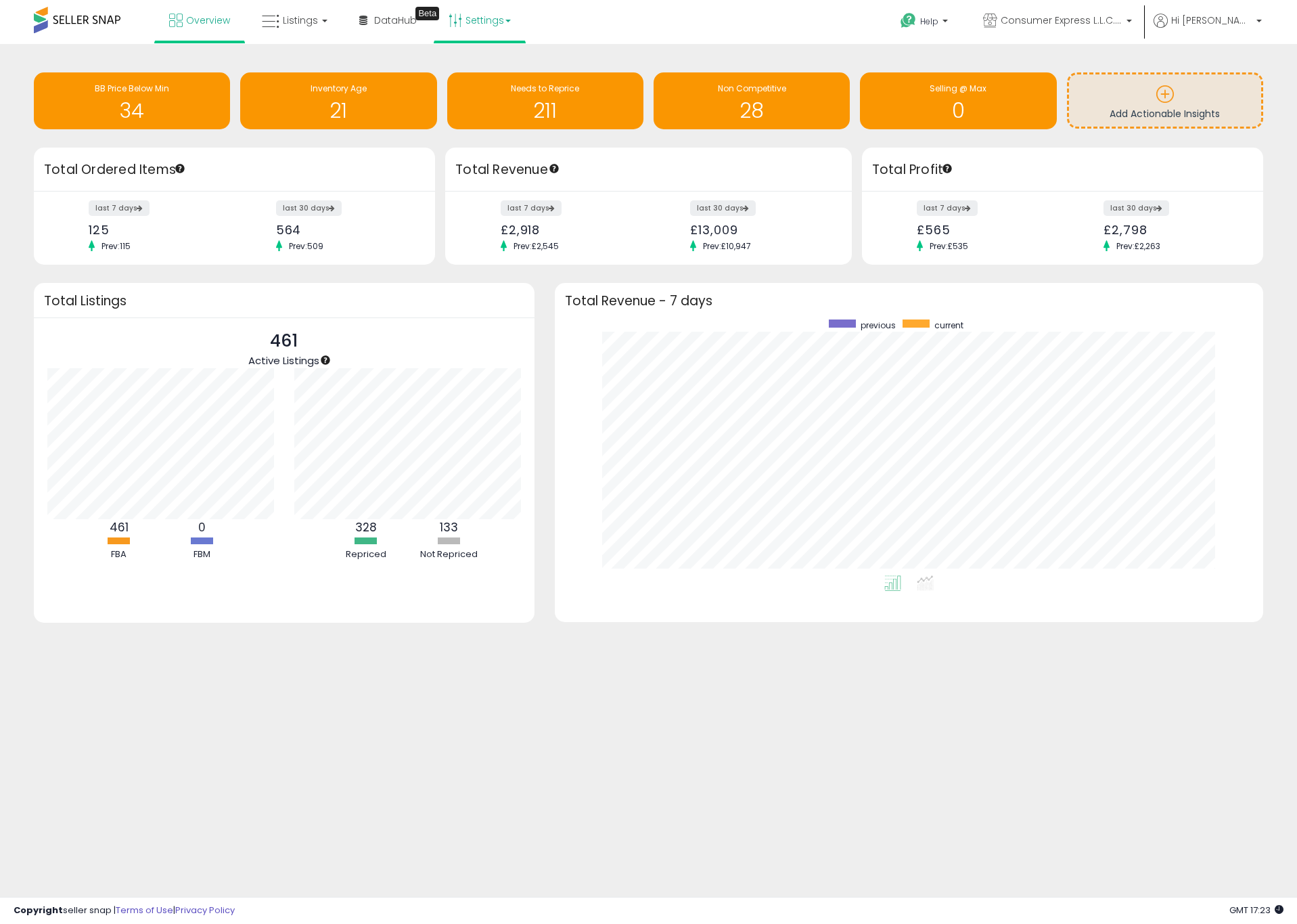
click at [504, 17] on link "Settings" at bounding box center [480, 20] width 83 height 41
click at [586, 23] on div "Overview Listings DataHub Beta" at bounding box center [418, 28] width 858 height 58
click at [484, 20] on link "Settings" at bounding box center [480, 20] width 83 height 41
click at [1122, 19] on span "Consumer Express L.L.C. [GEOGRAPHIC_DATA]" at bounding box center [1062, 20] width 122 height 14
click at [1241, 24] on span "Hi Kevin" at bounding box center [1212, 20] width 81 height 14
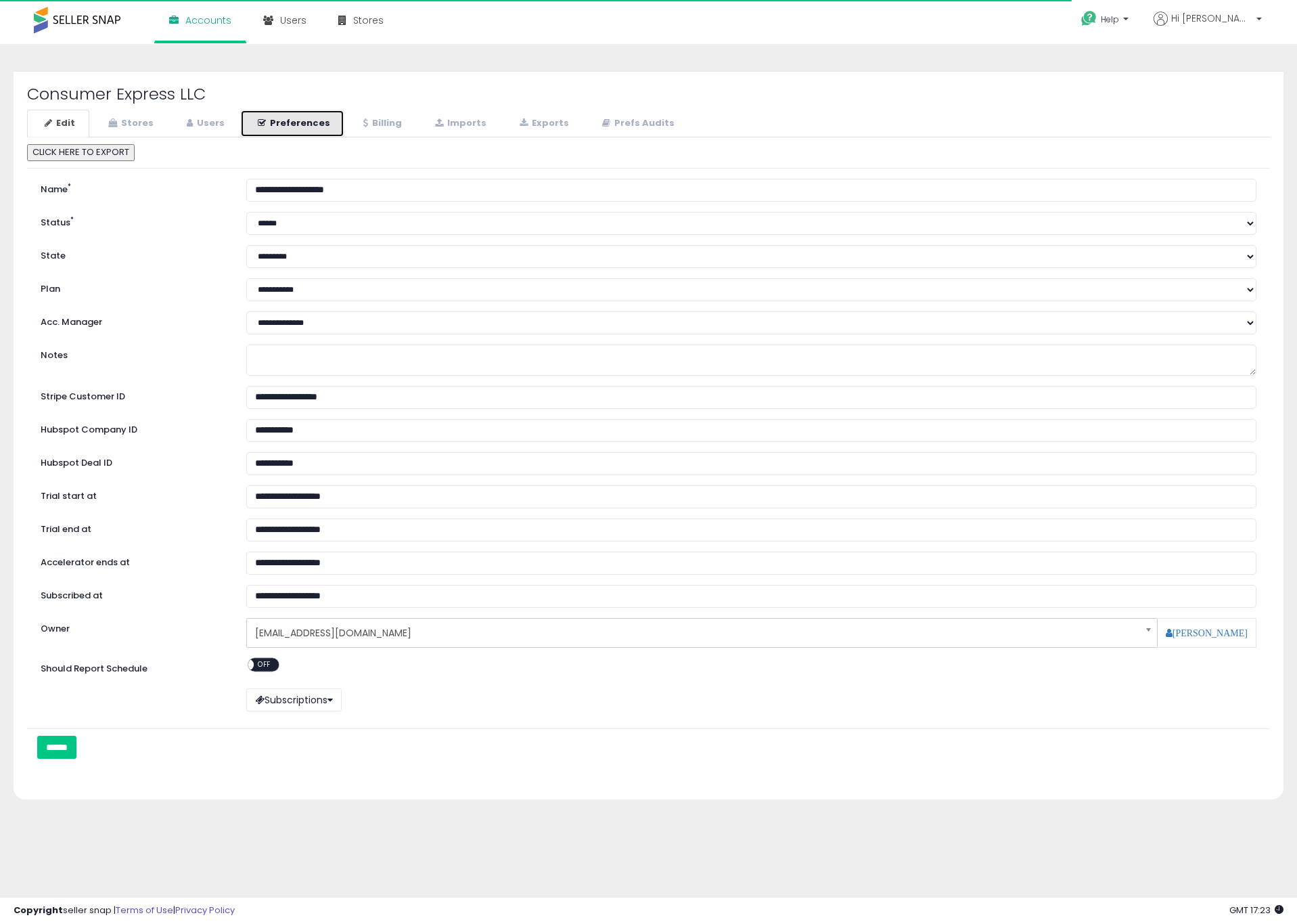
click at [311, 120] on link "Preferences" at bounding box center [292, 123] width 104 height 28
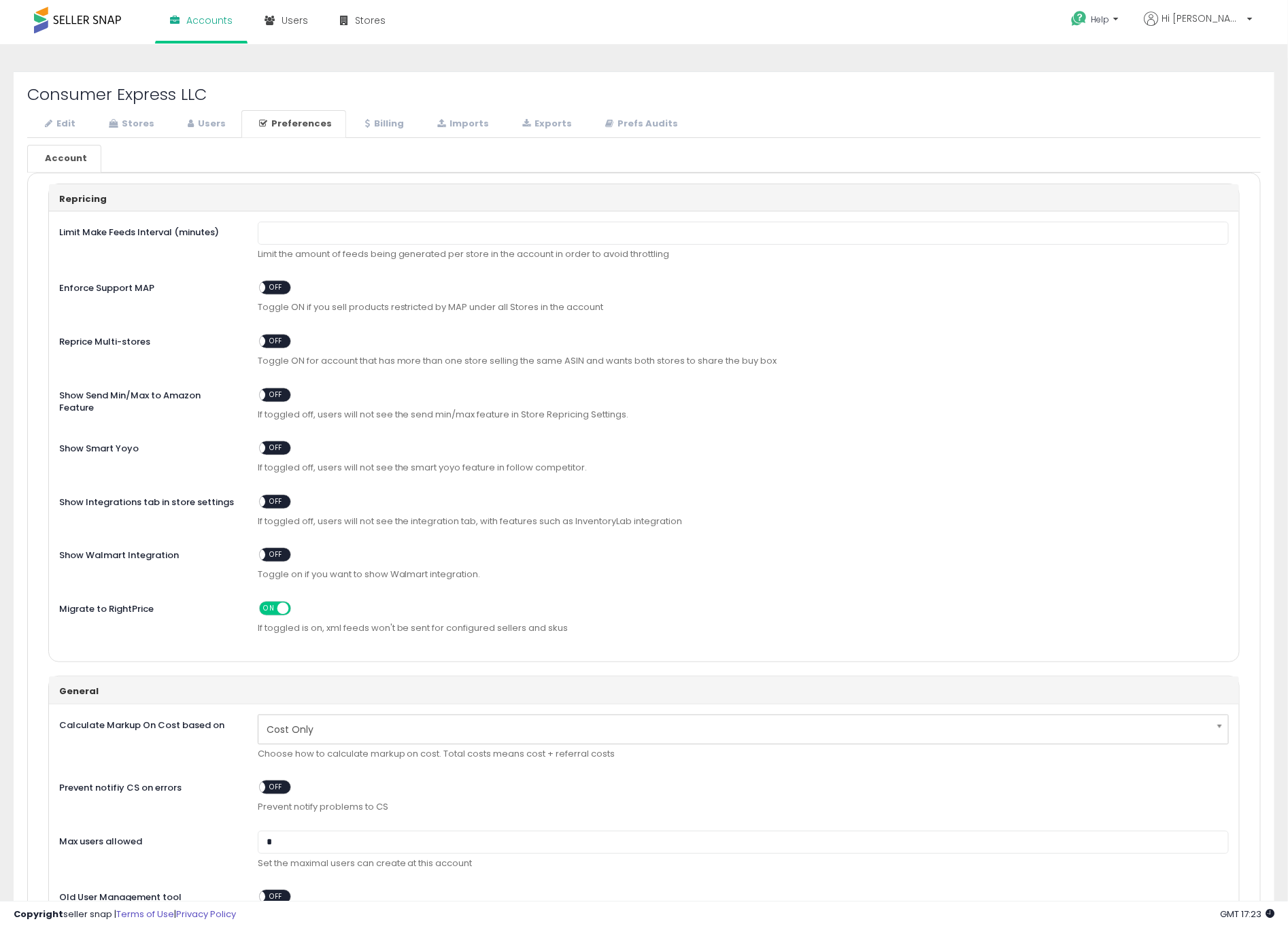
click at [241, 157] on ul "Account" at bounding box center [644, 158] width 1234 height 28
click at [139, 126] on link "Stores" at bounding box center [130, 124] width 78 height 28
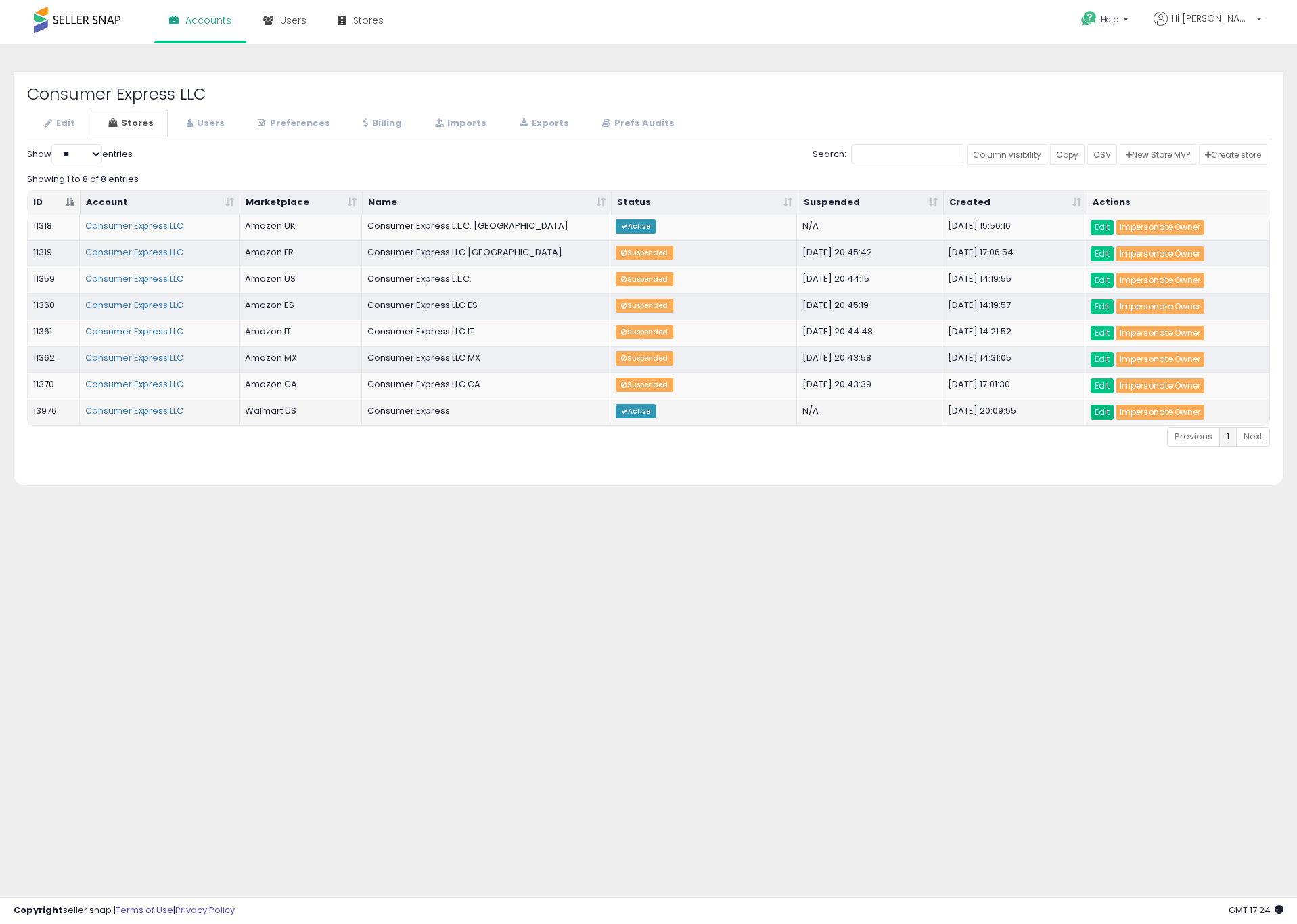
click at [1106, 419] on link "Edit" at bounding box center [1103, 412] width 23 height 15
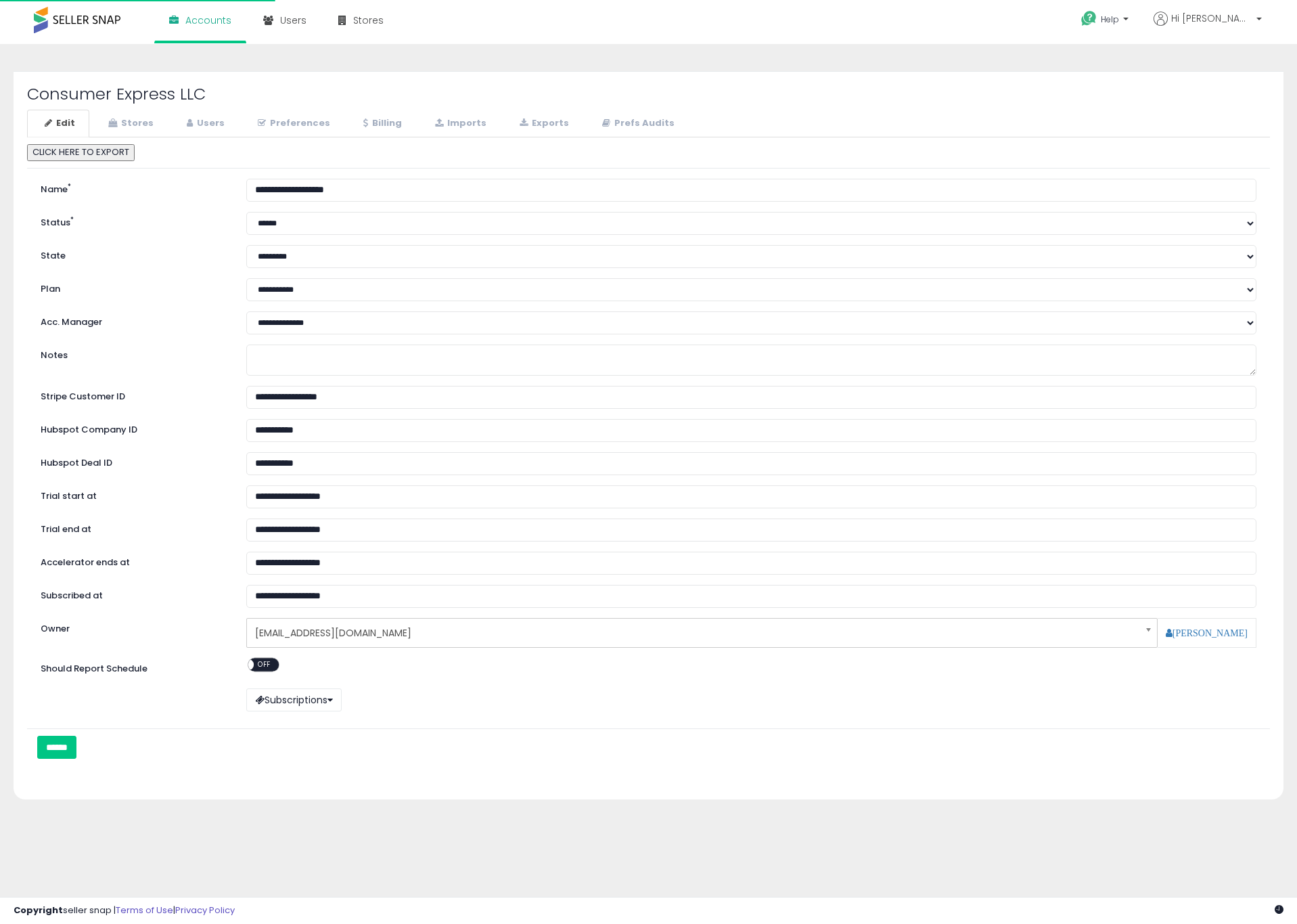
select select "**"
click at [154, 110] on link "Stores" at bounding box center [129, 123] width 77 height 28
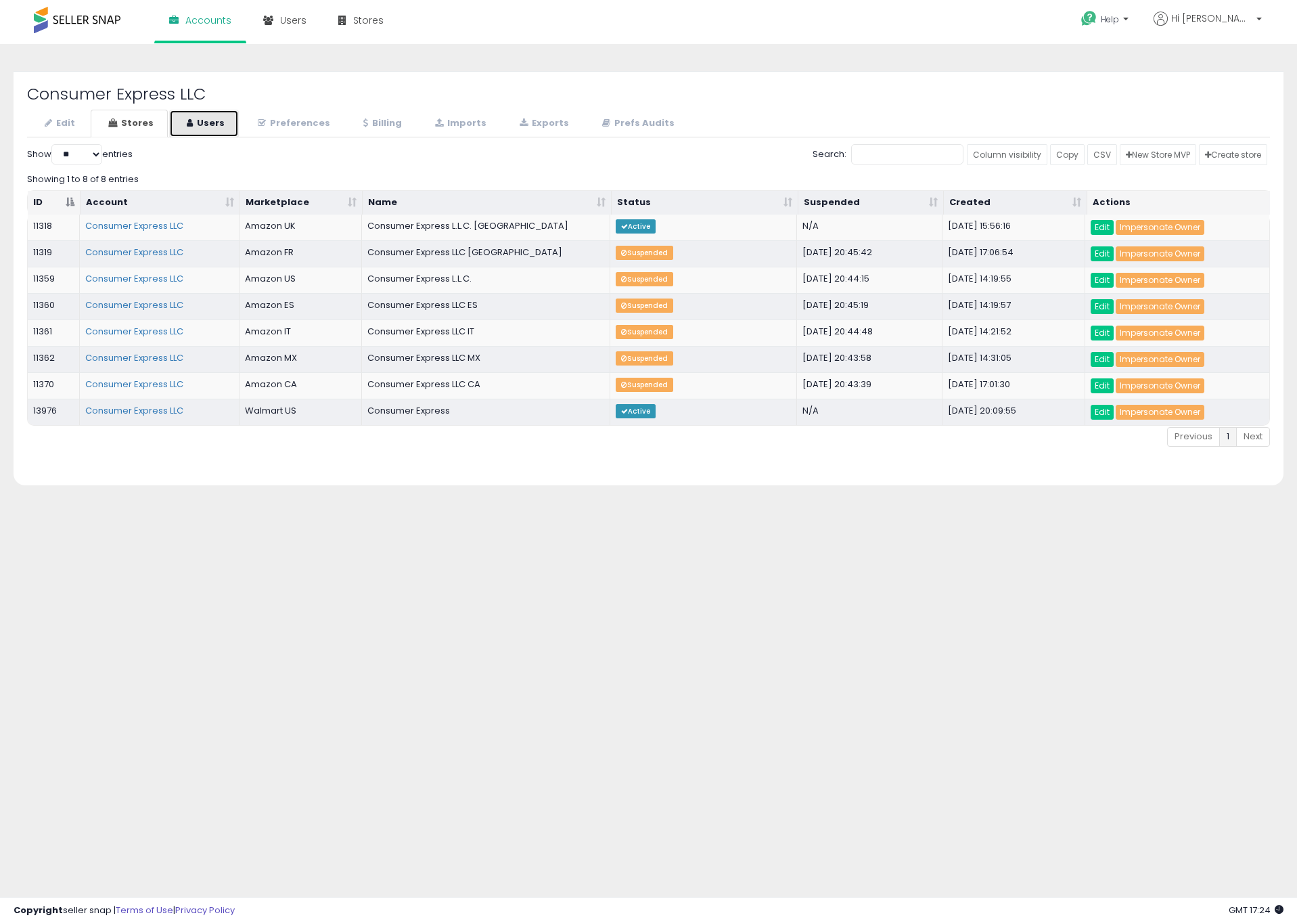
click at [187, 122] on icon at bounding box center [190, 123] width 6 height 9
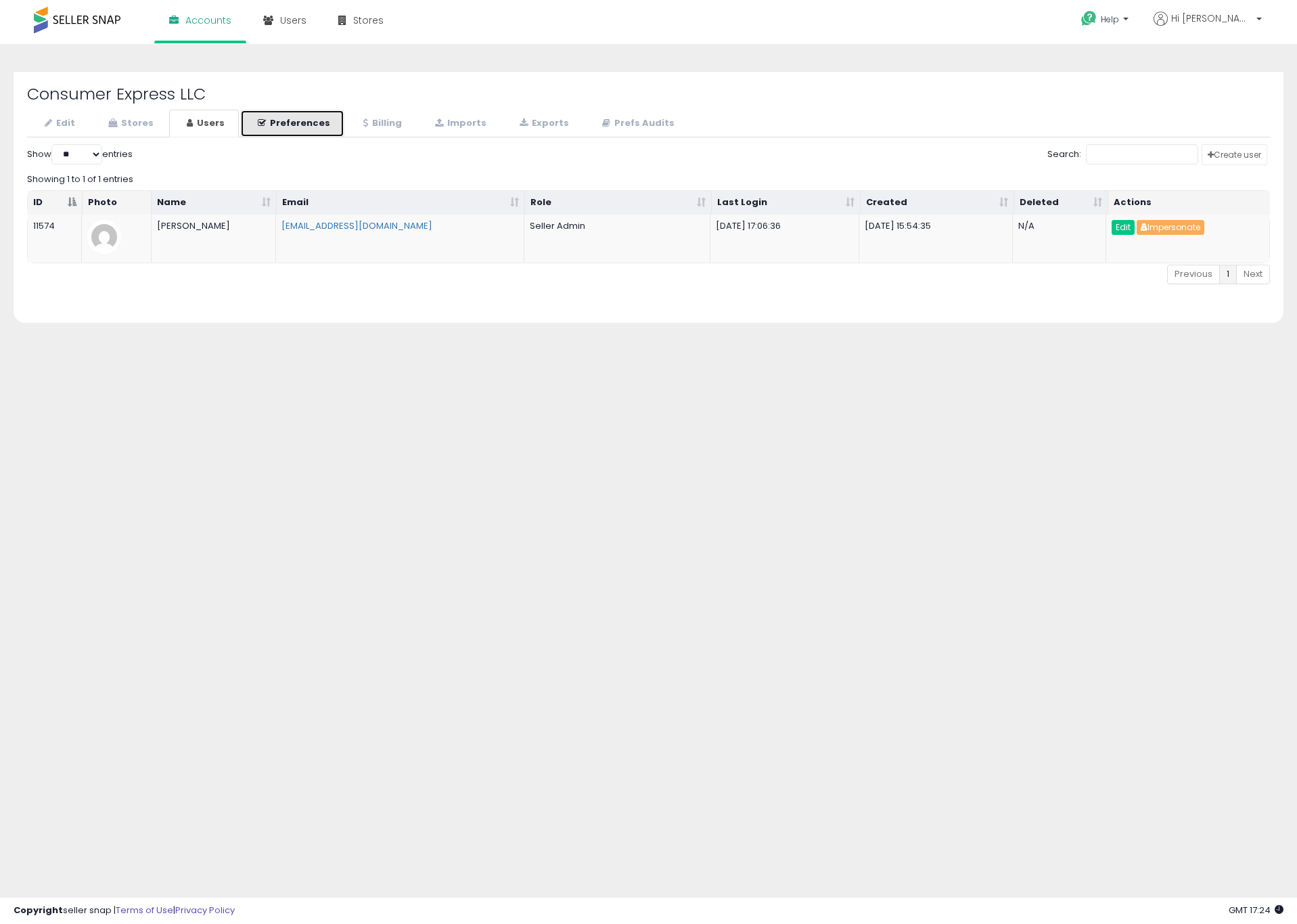
click at [296, 115] on link "Preferences" at bounding box center [292, 123] width 104 height 28
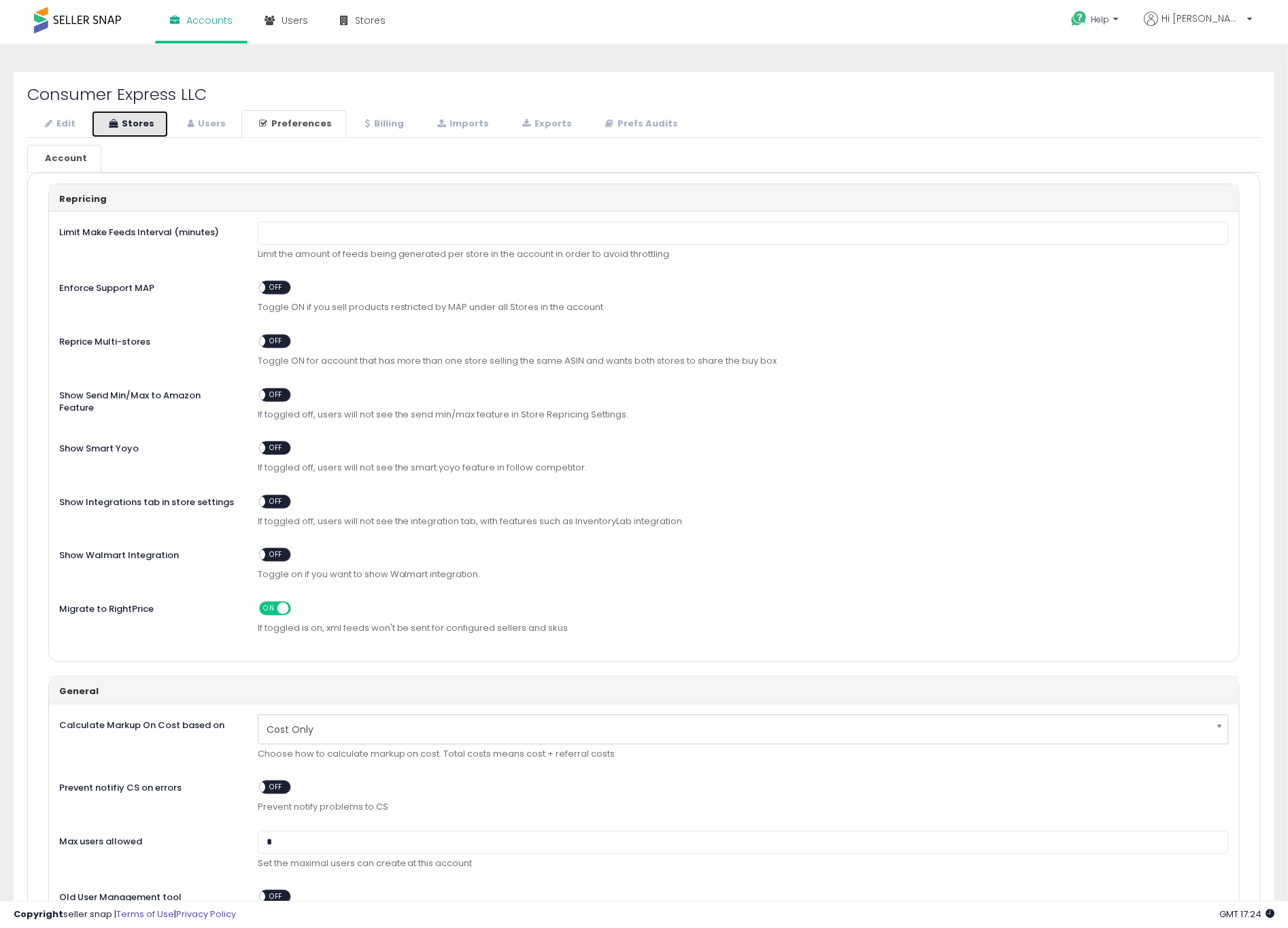
click at [134, 125] on link "Stores" at bounding box center [130, 124] width 78 height 28
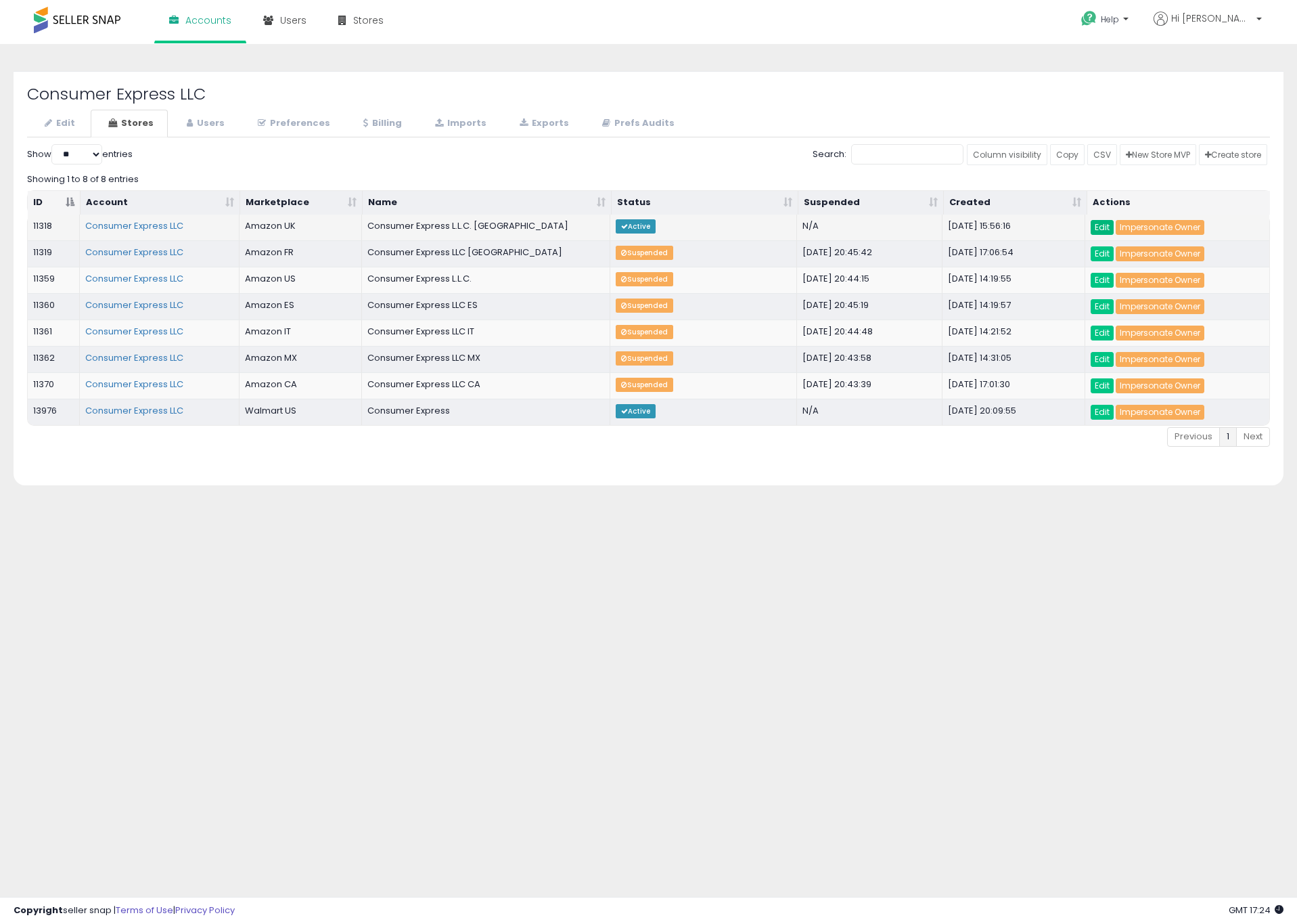
click at [1101, 228] on link "Edit" at bounding box center [1103, 227] width 23 height 15
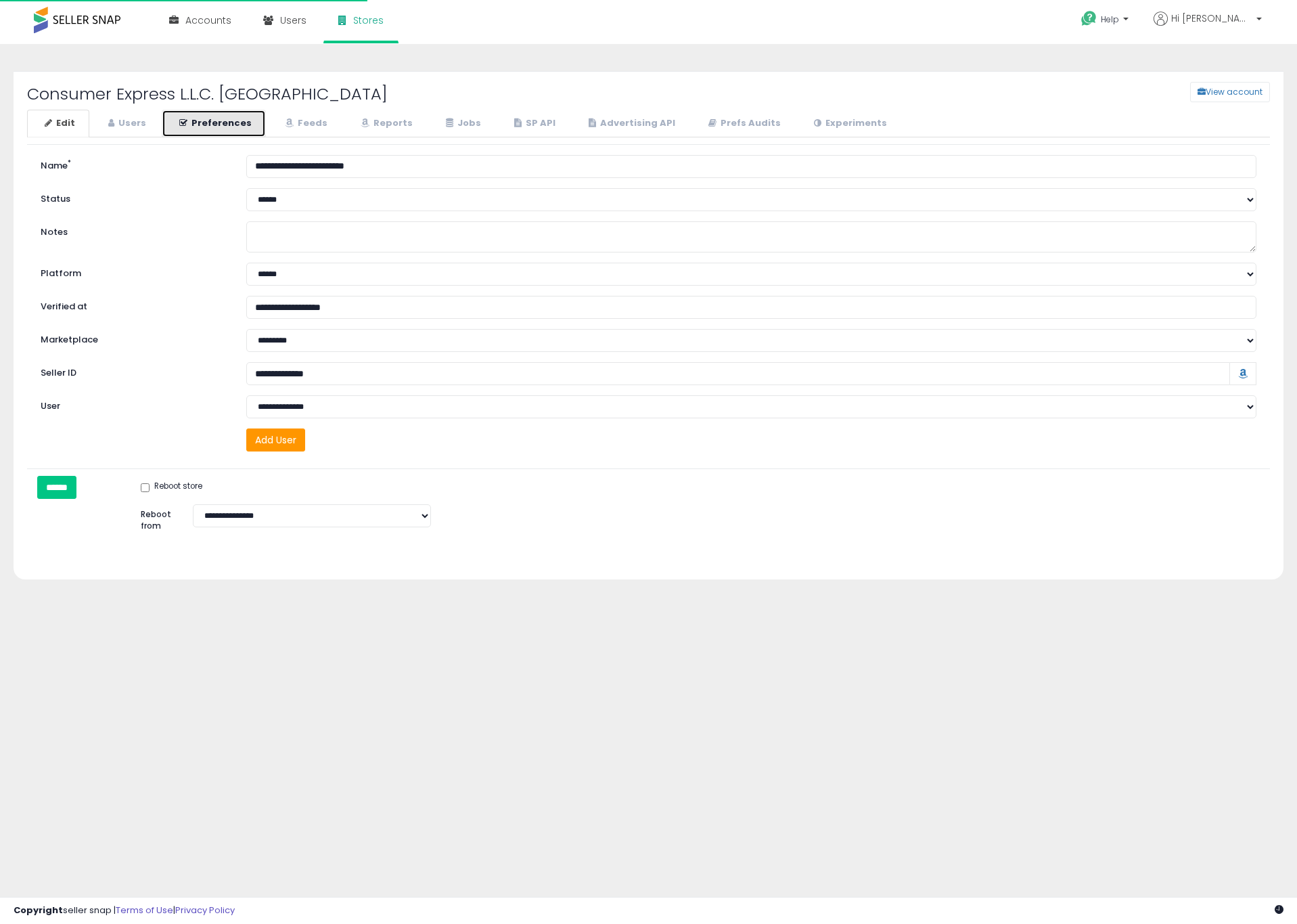
click at [220, 118] on link "Preferences" at bounding box center [213, 123] width 104 height 28
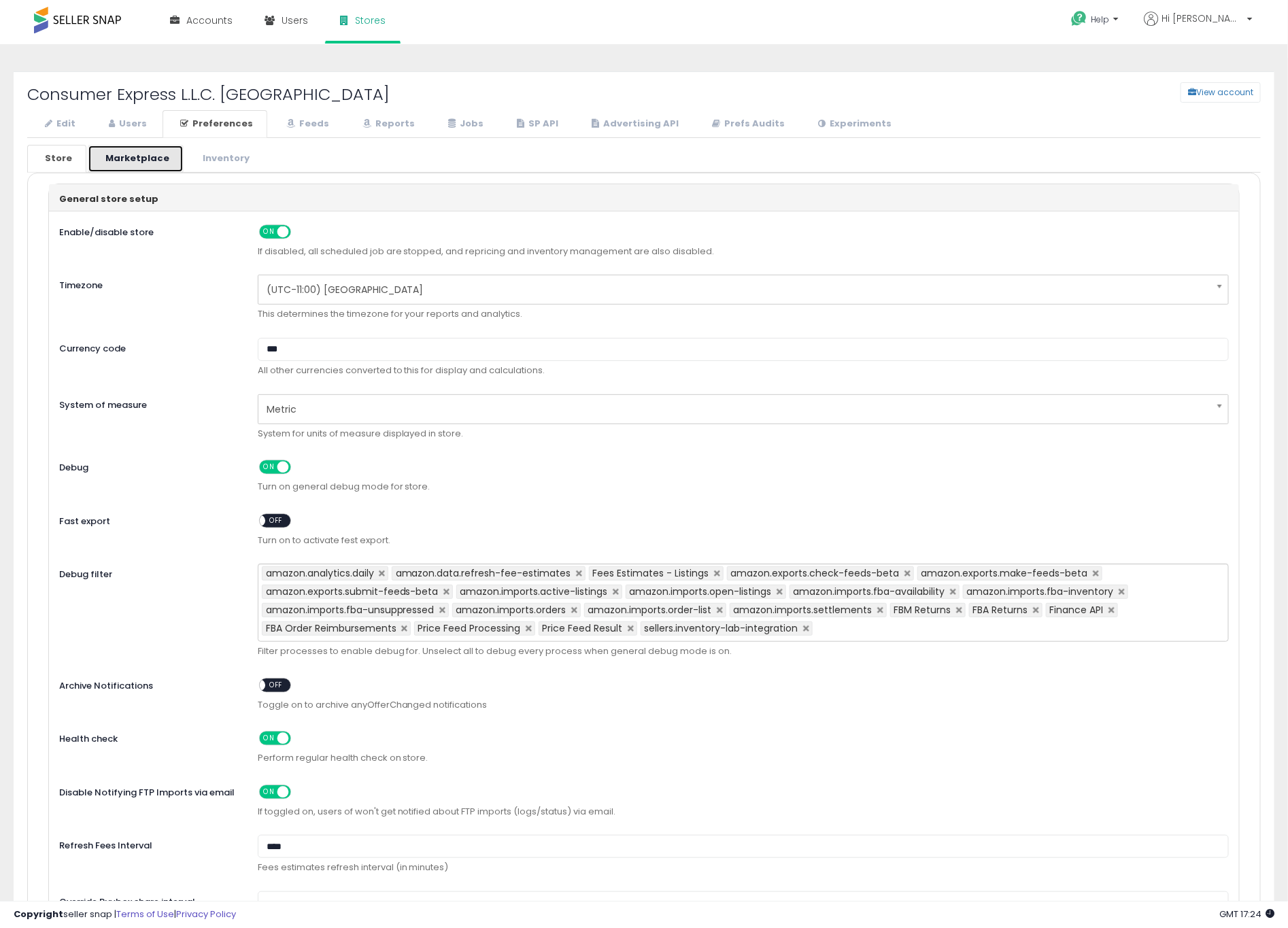
click at [120, 164] on link "Marketplace" at bounding box center [136, 158] width 96 height 28
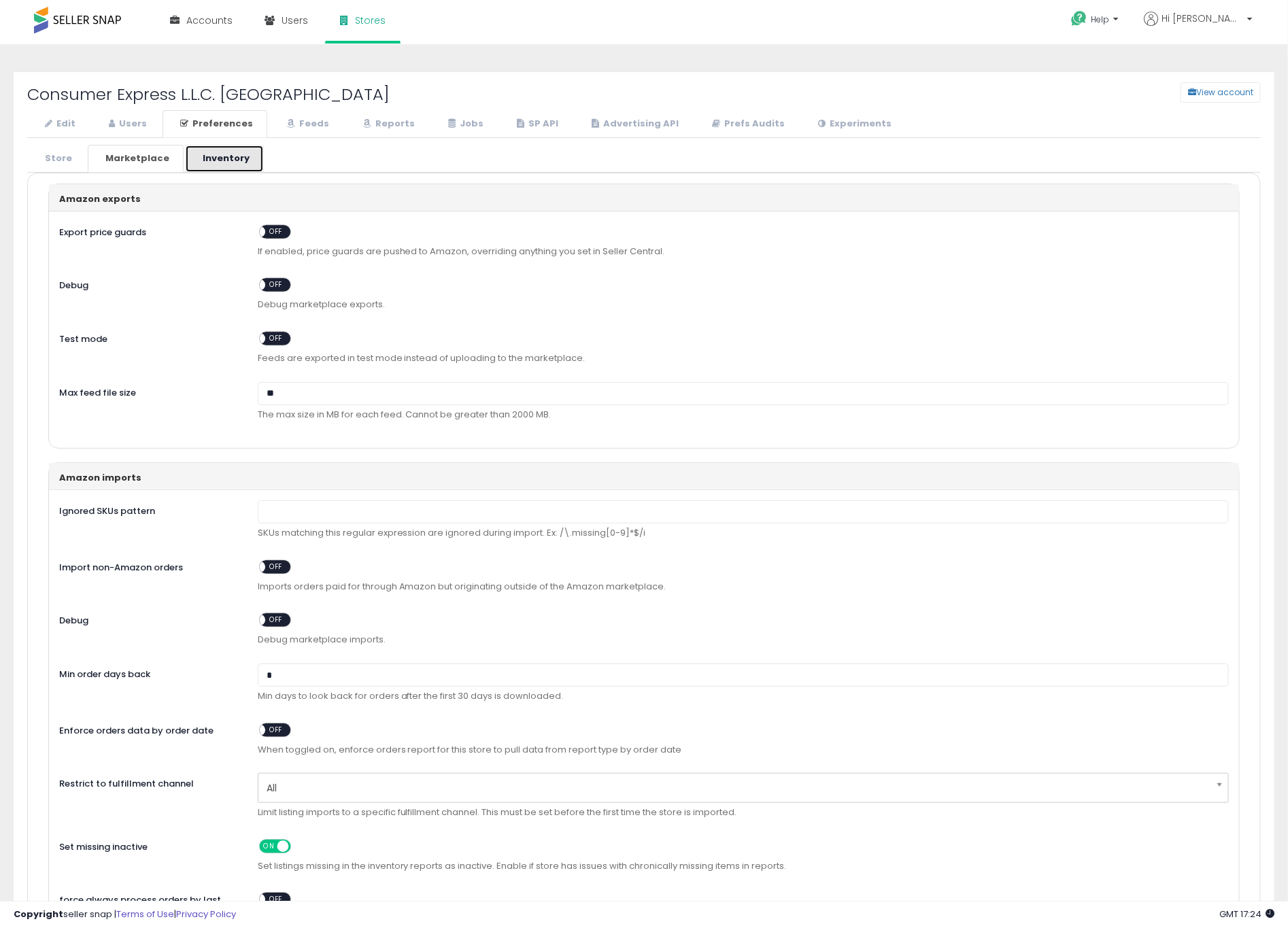
click at [225, 161] on link "Inventory" at bounding box center [224, 158] width 79 height 28
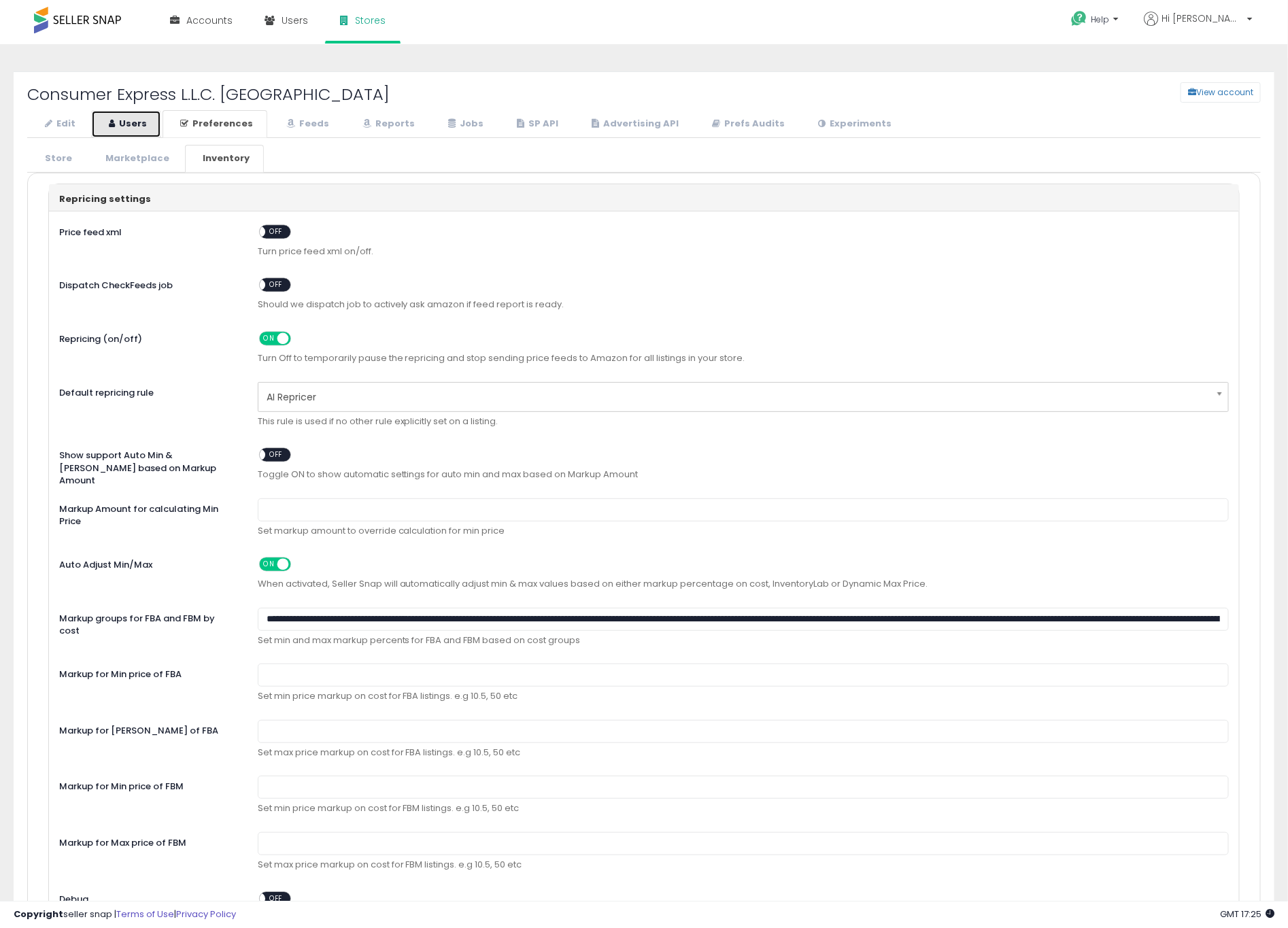
click at [145, 113] on link "Users" at bounding box center [125, 124] width 70 height 28
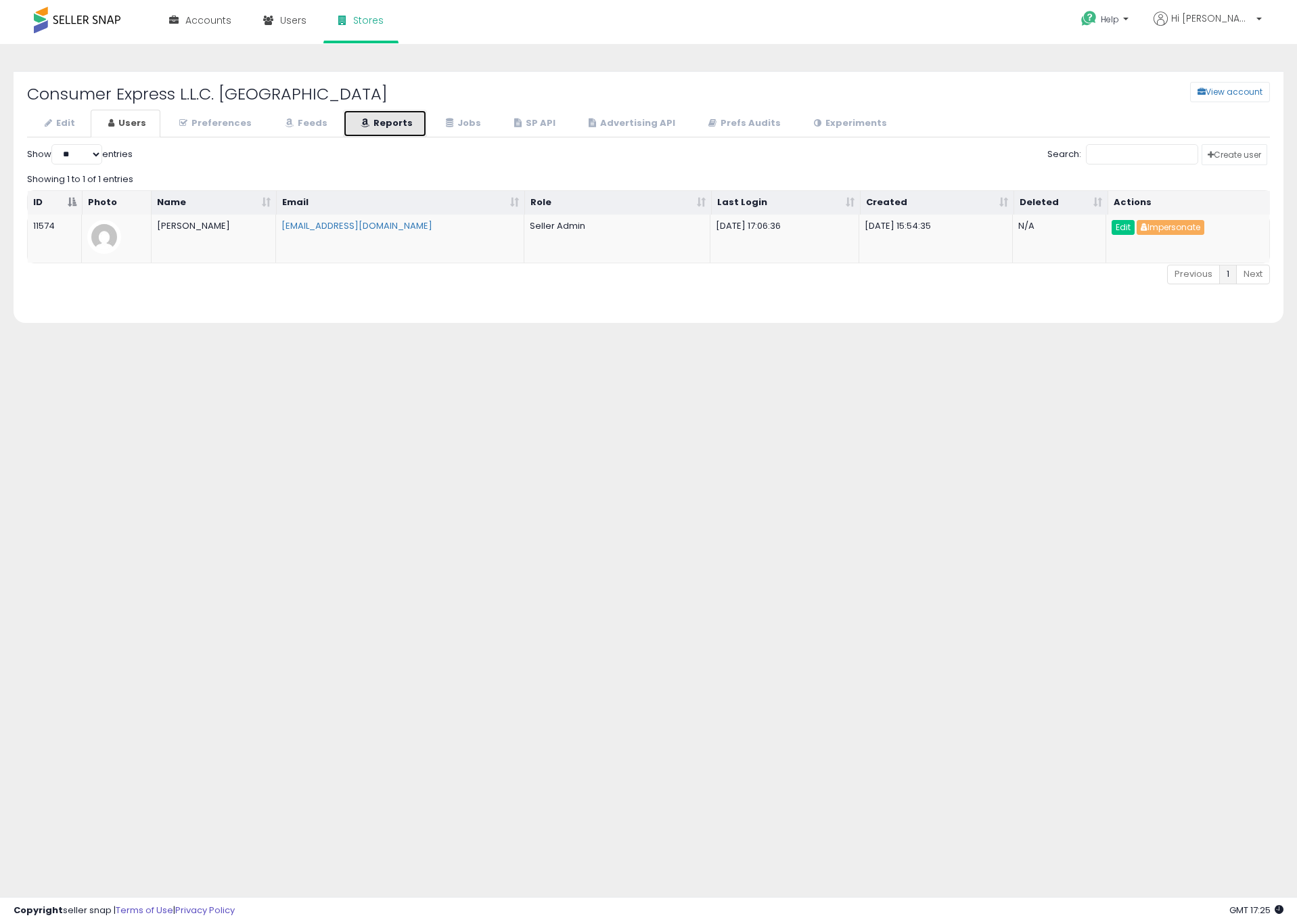
click at [378, 118] on link "Reports" at bounding box center [385, 123] width 84 height 28
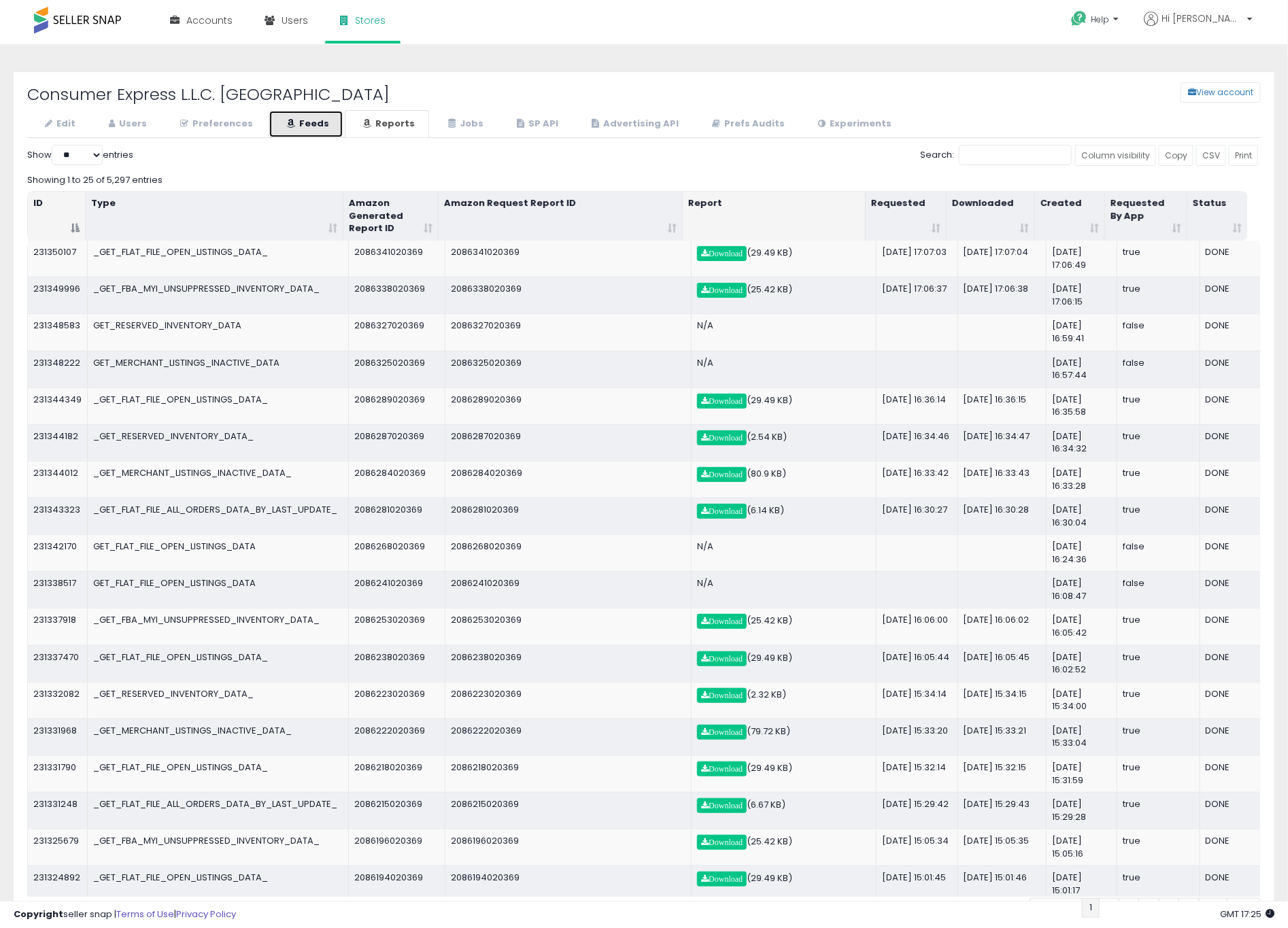
click at [317, 116] on link "Feeds" at bounding box center [306, 124] width 75 height 28
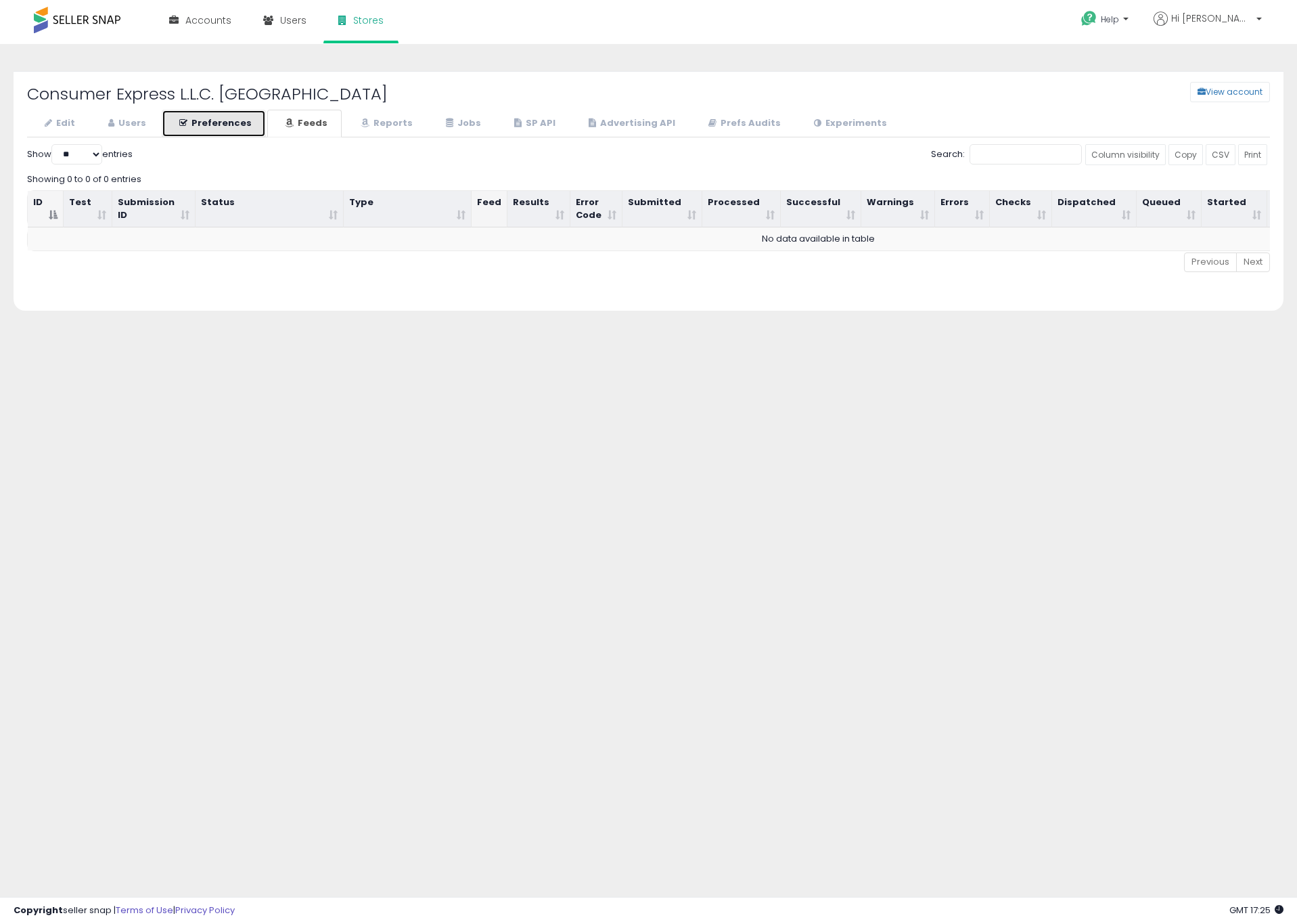
click at [242, 118] on link "Preferences" at bounding box center [213, 123] width 104 height 28
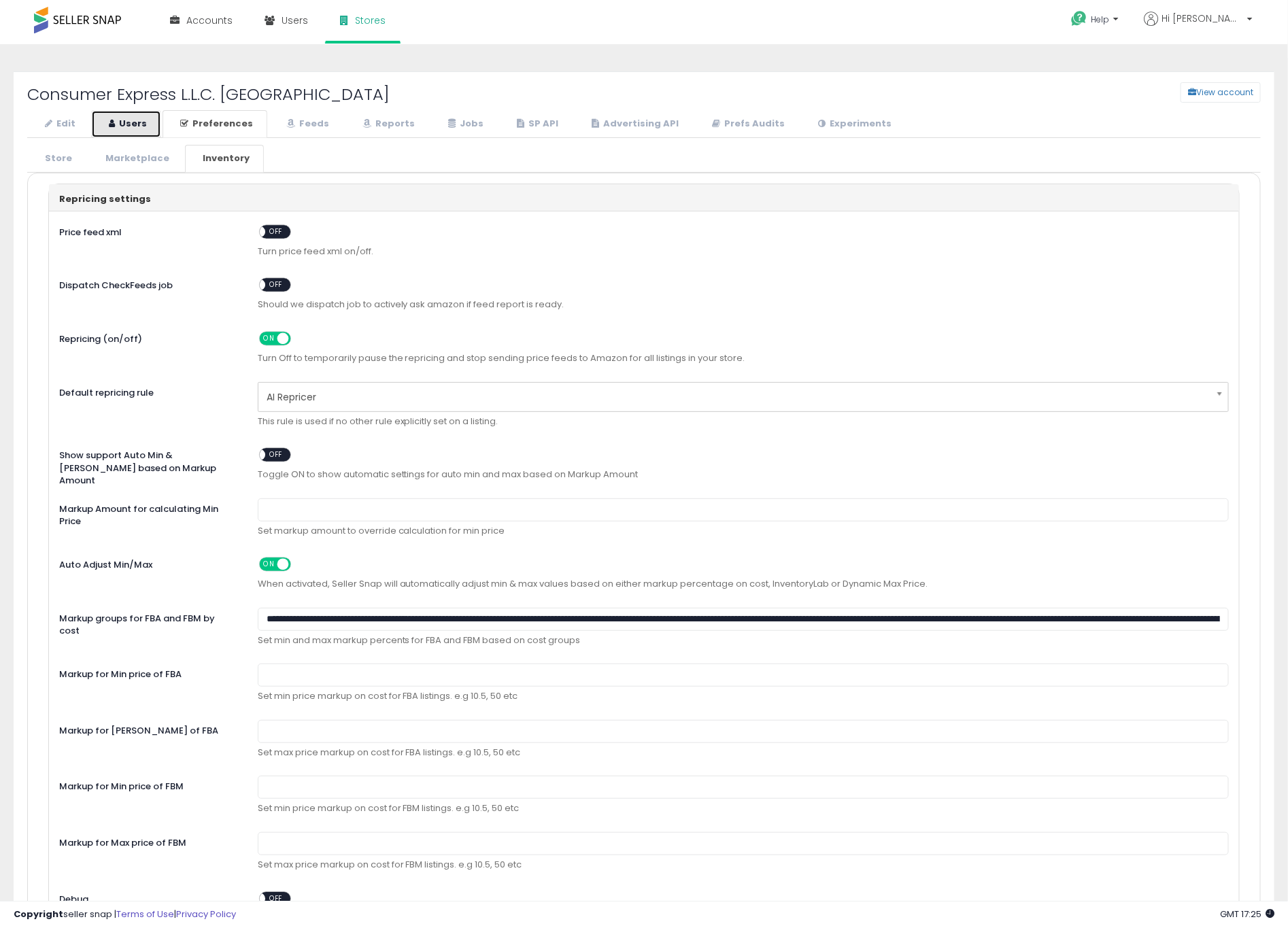
click at [155, 117] on link "Users" at bounding box center [125, 124] width 70 height 28
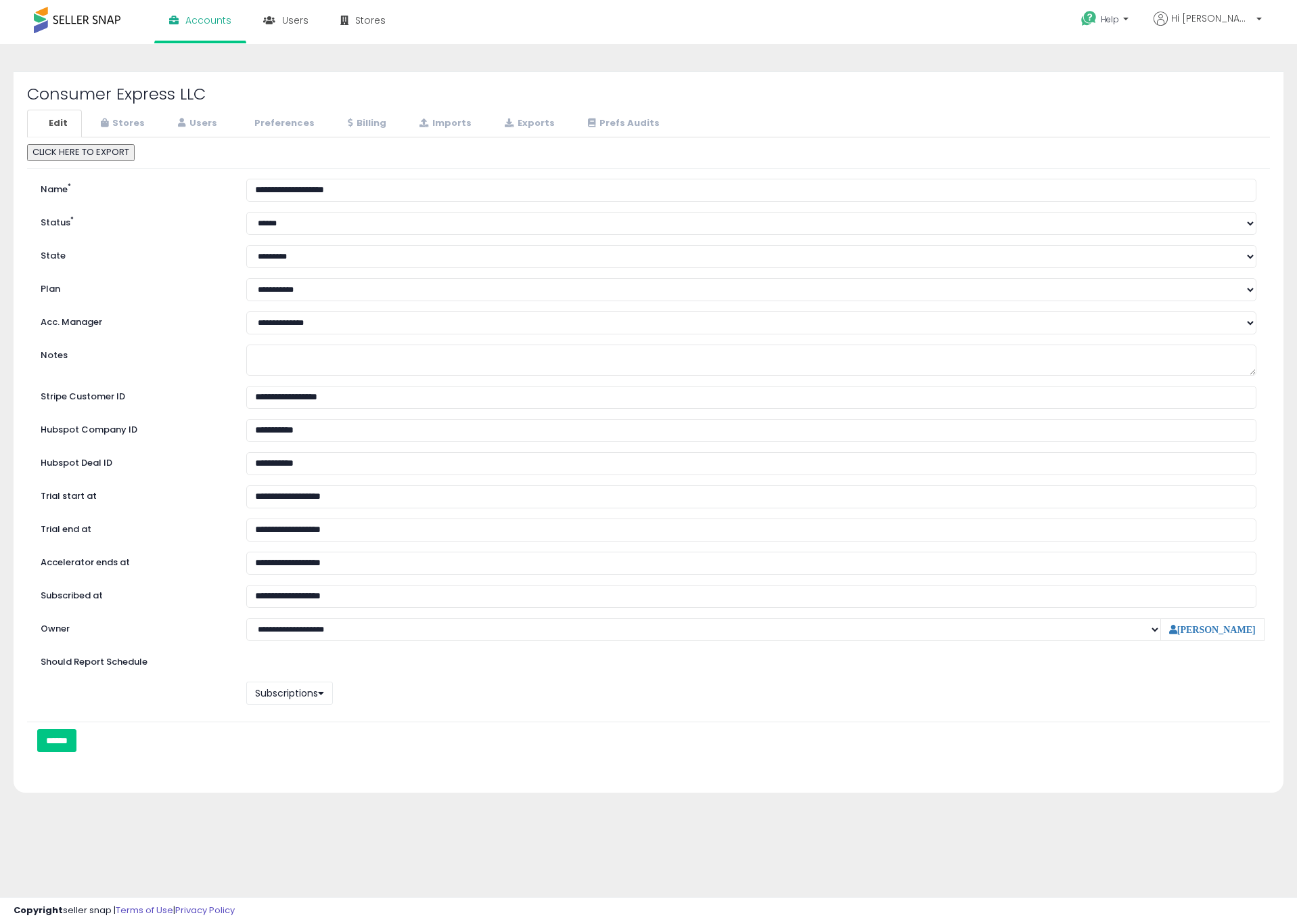
select select "**"
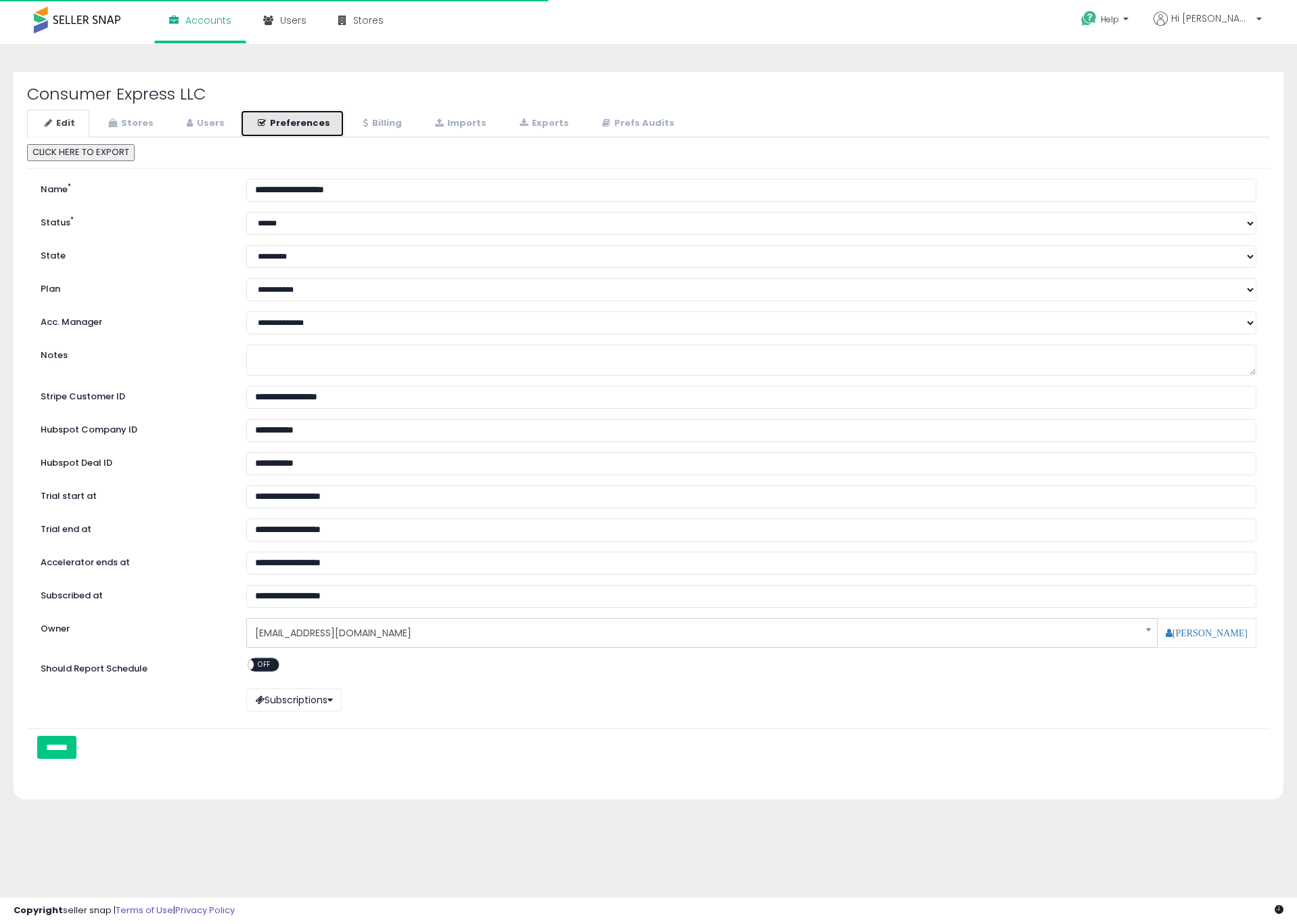
click at [282, 124] on link "Preferences" at bounding box center [292, 123] width 104 height 28
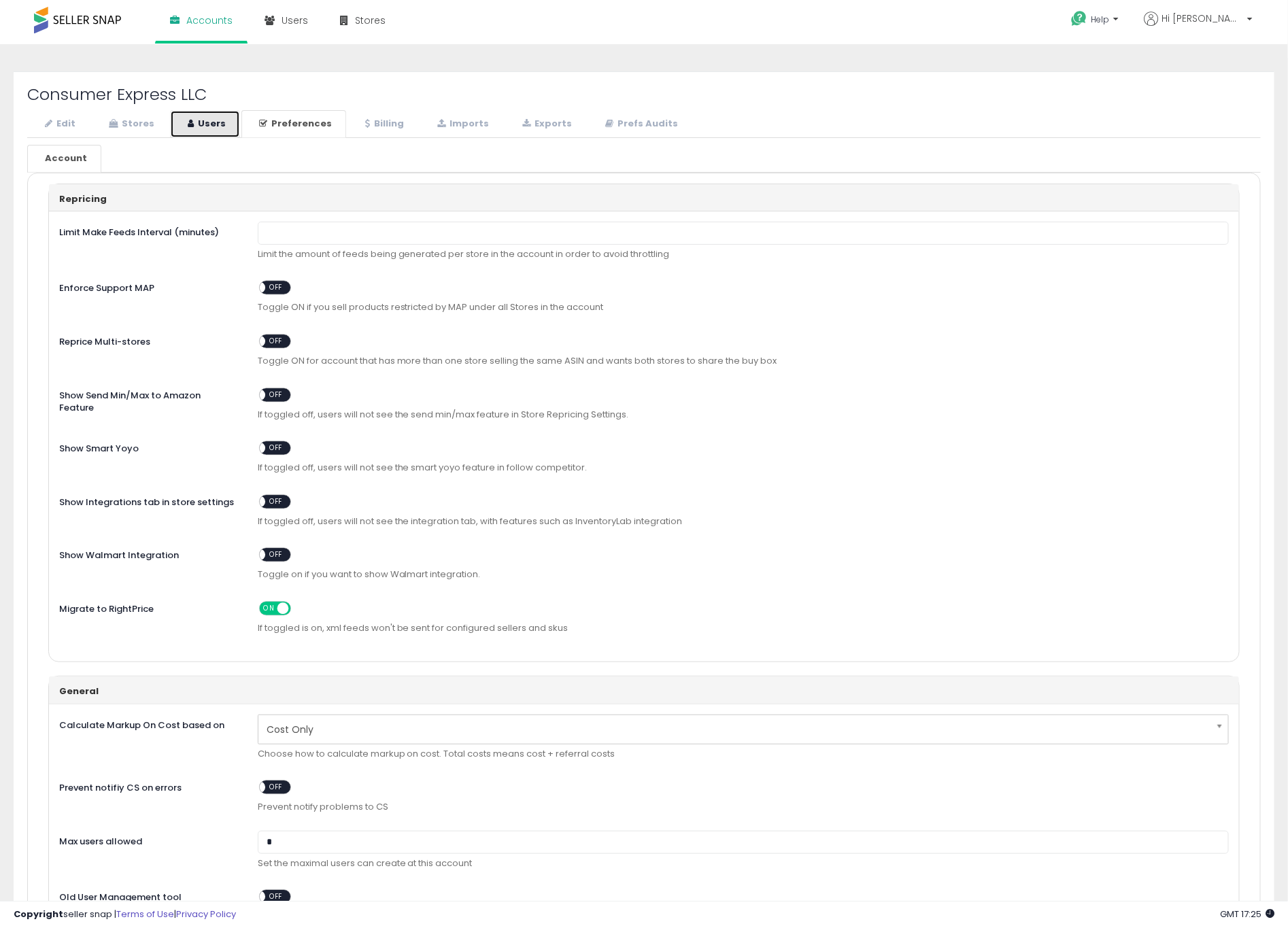
click at [225, 127] on link "Users" at bounding box center [205, 124] width 70 height 28
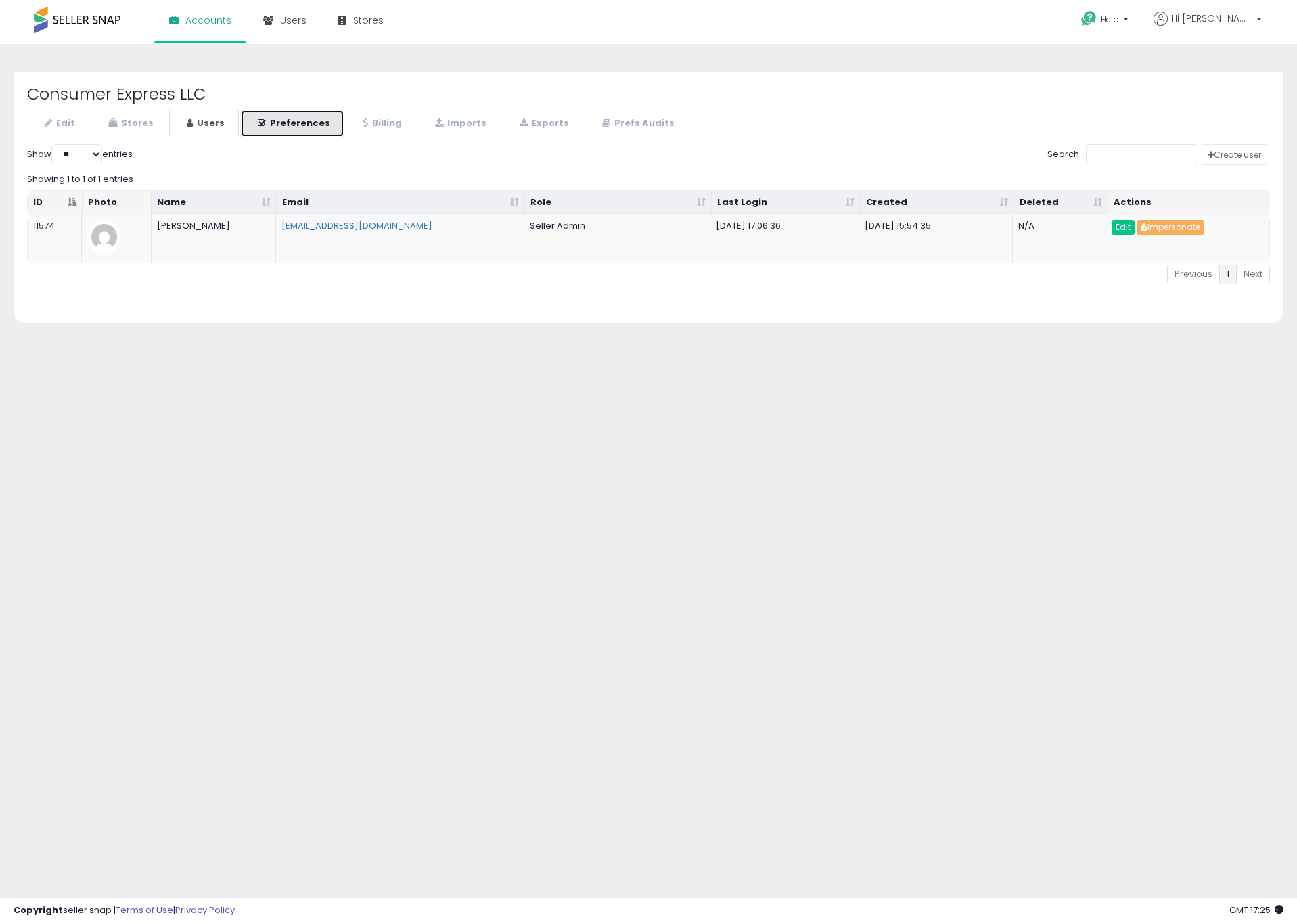
click at [307, 126] on link "Preferences" at bounding box center [292, 123] width 104 height 28
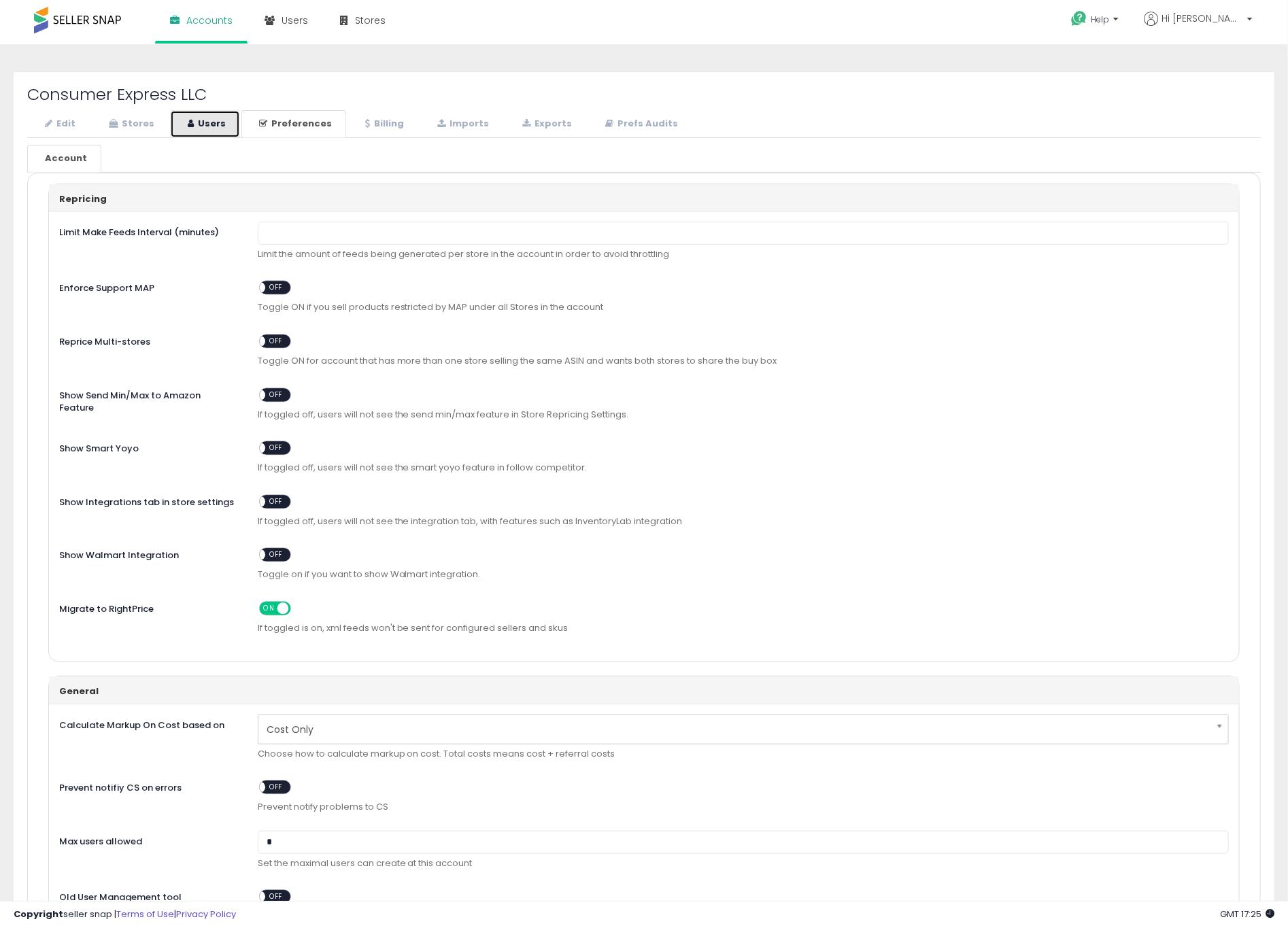
click at [204, 119] on link "Users" at bounding box center [205, 124] width 70 height 28
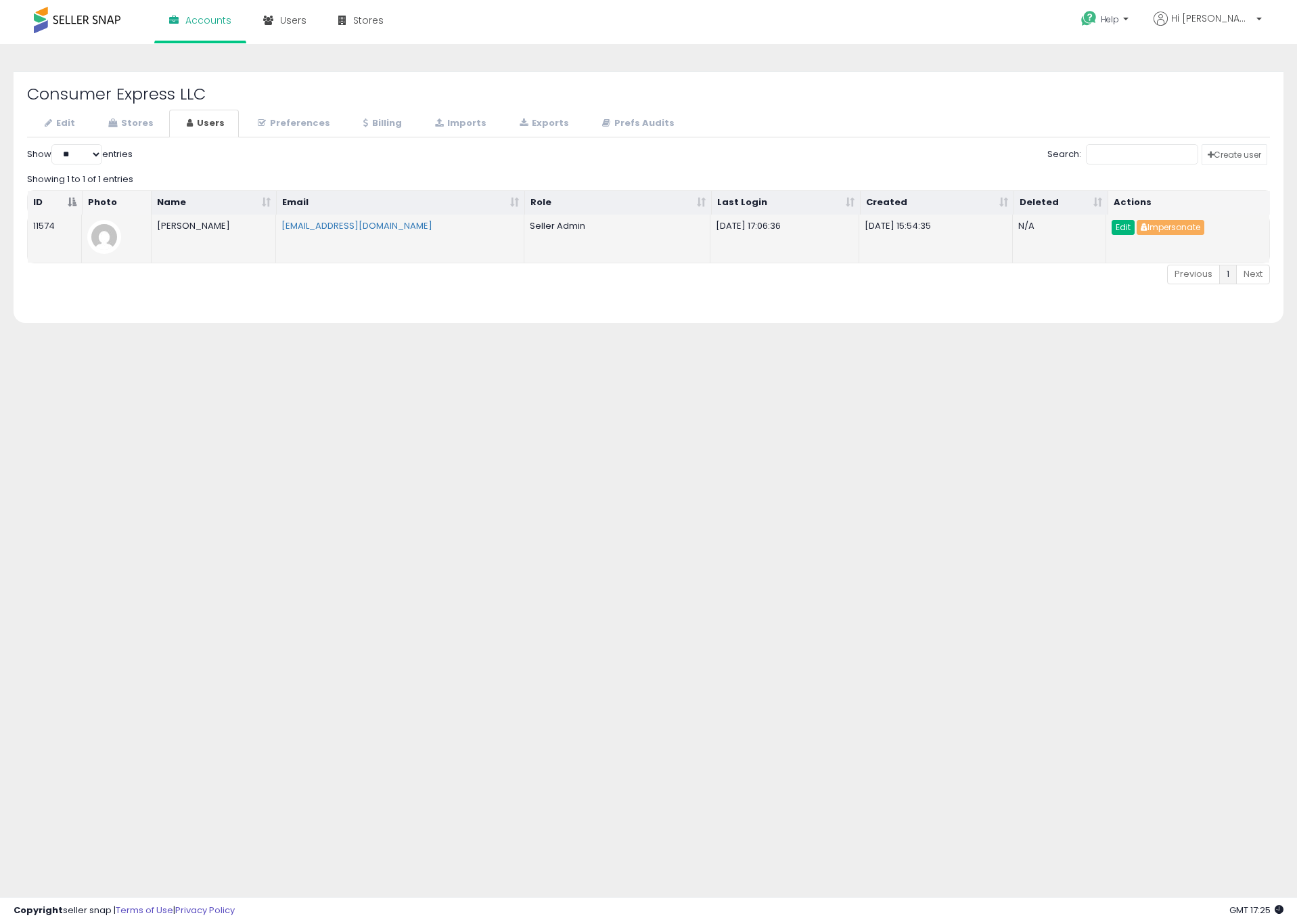
click at [1123, 230] on link "Edit" at bounding box center [1124, 227] width 23 height 15
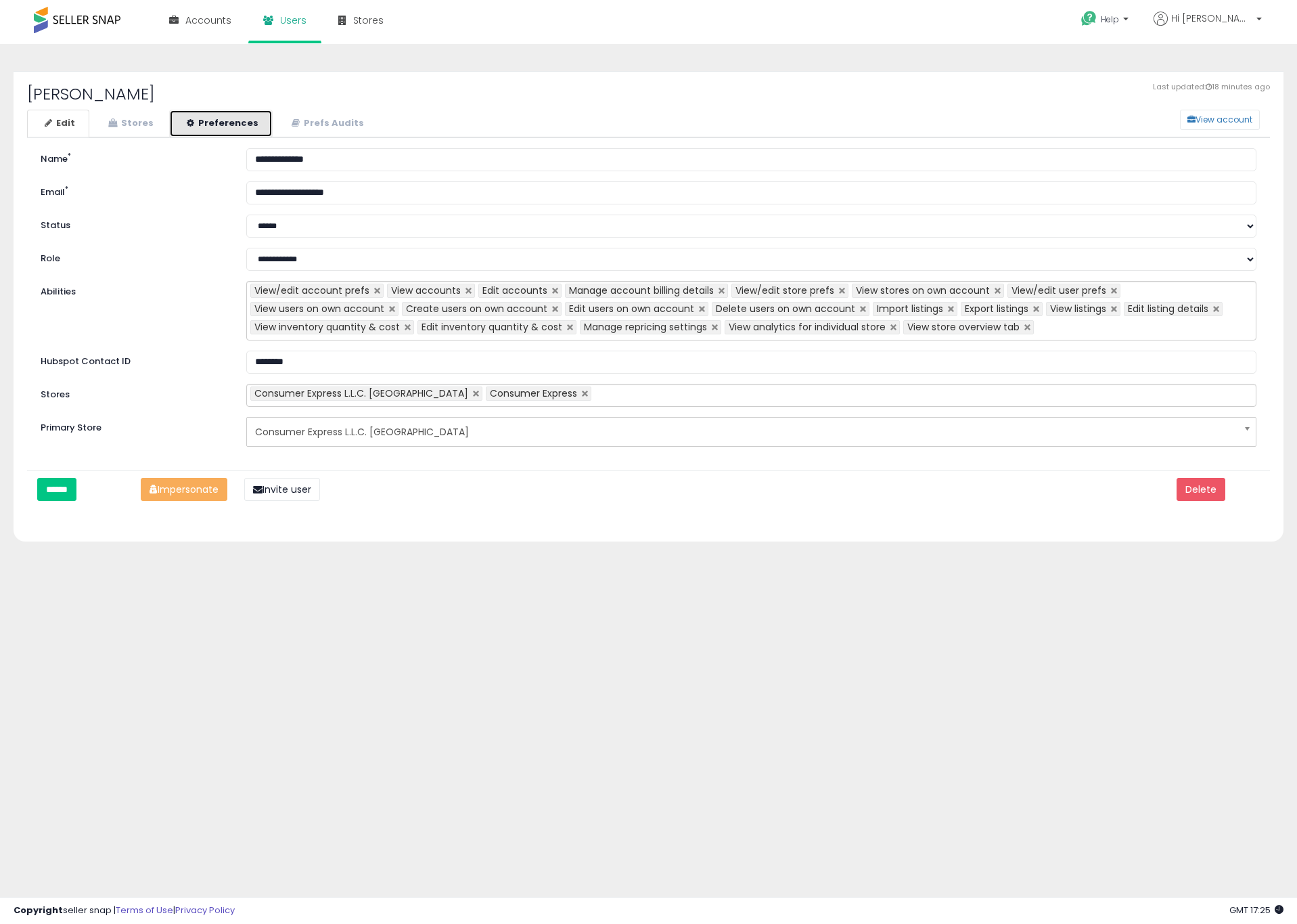
click at [195, 116] on link "Preferences" at bounding box center [221, 123] width 104 height 28
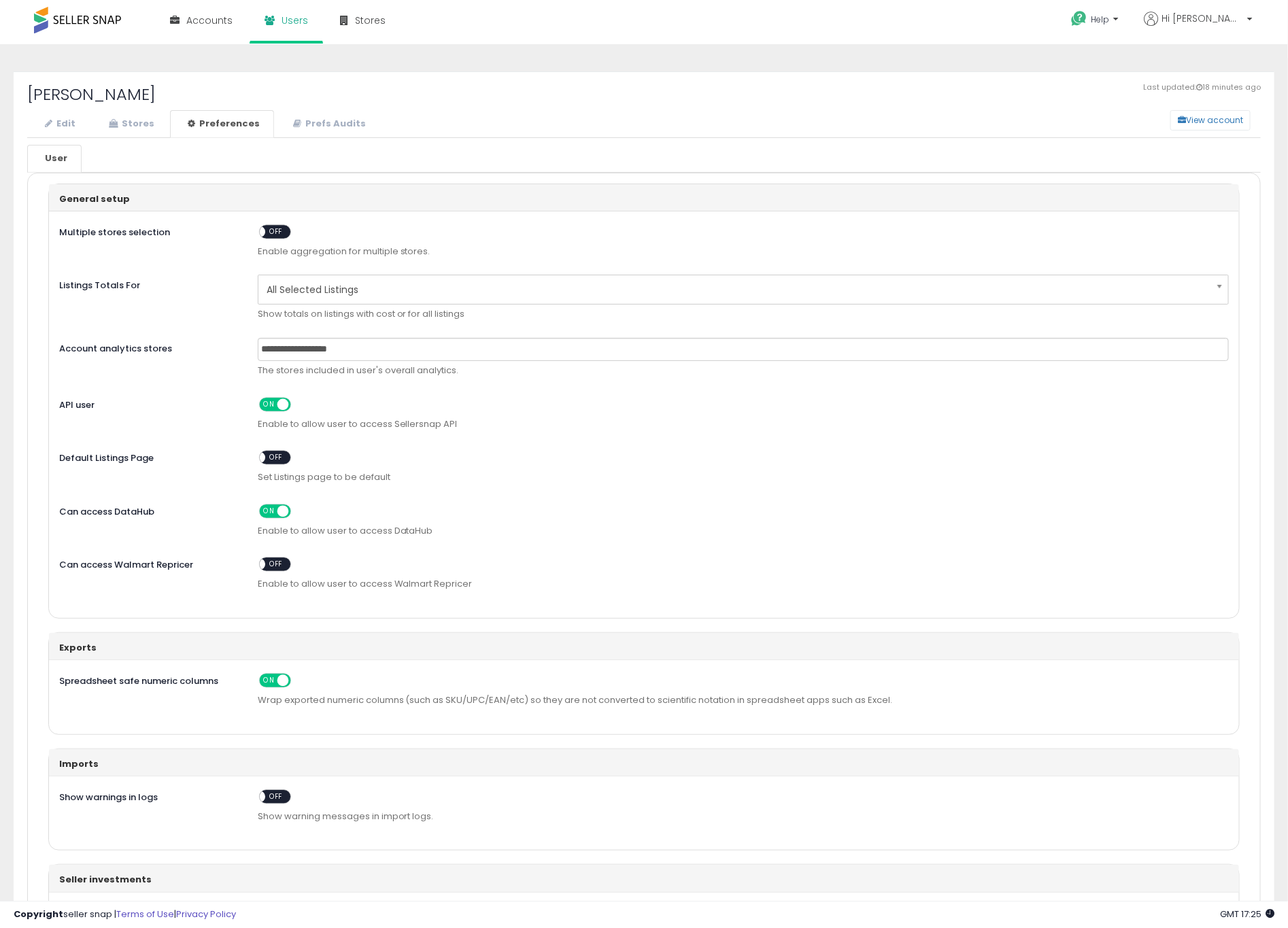
click at [600, 101] on h2 "[PERSON_NAME]" at bounding box center [644, 95] width 1234 height 18
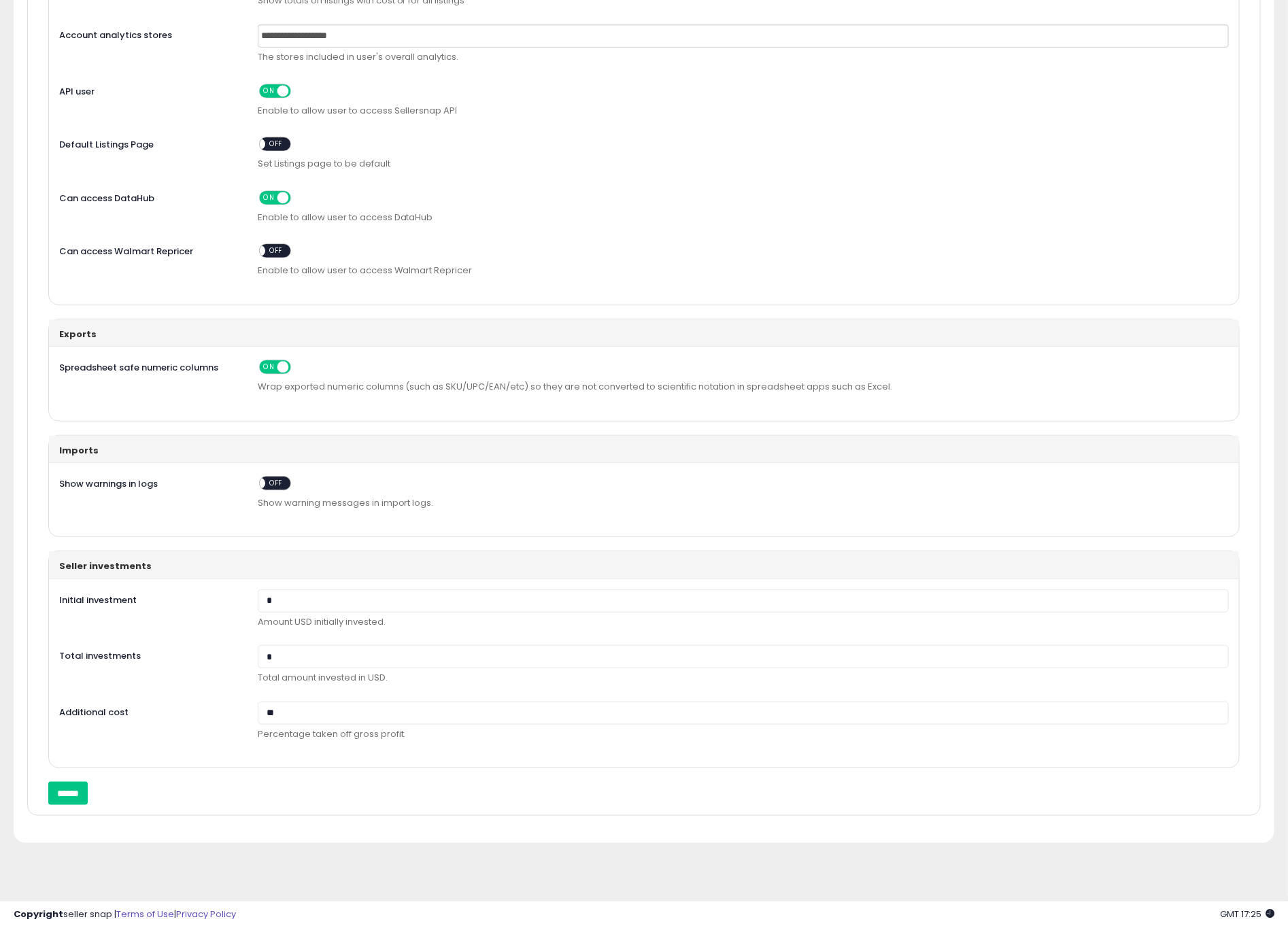
scroll to position [329, 0]
click at [88, 786] on input "******" at bounding box center [68, 794] width 40 height 23
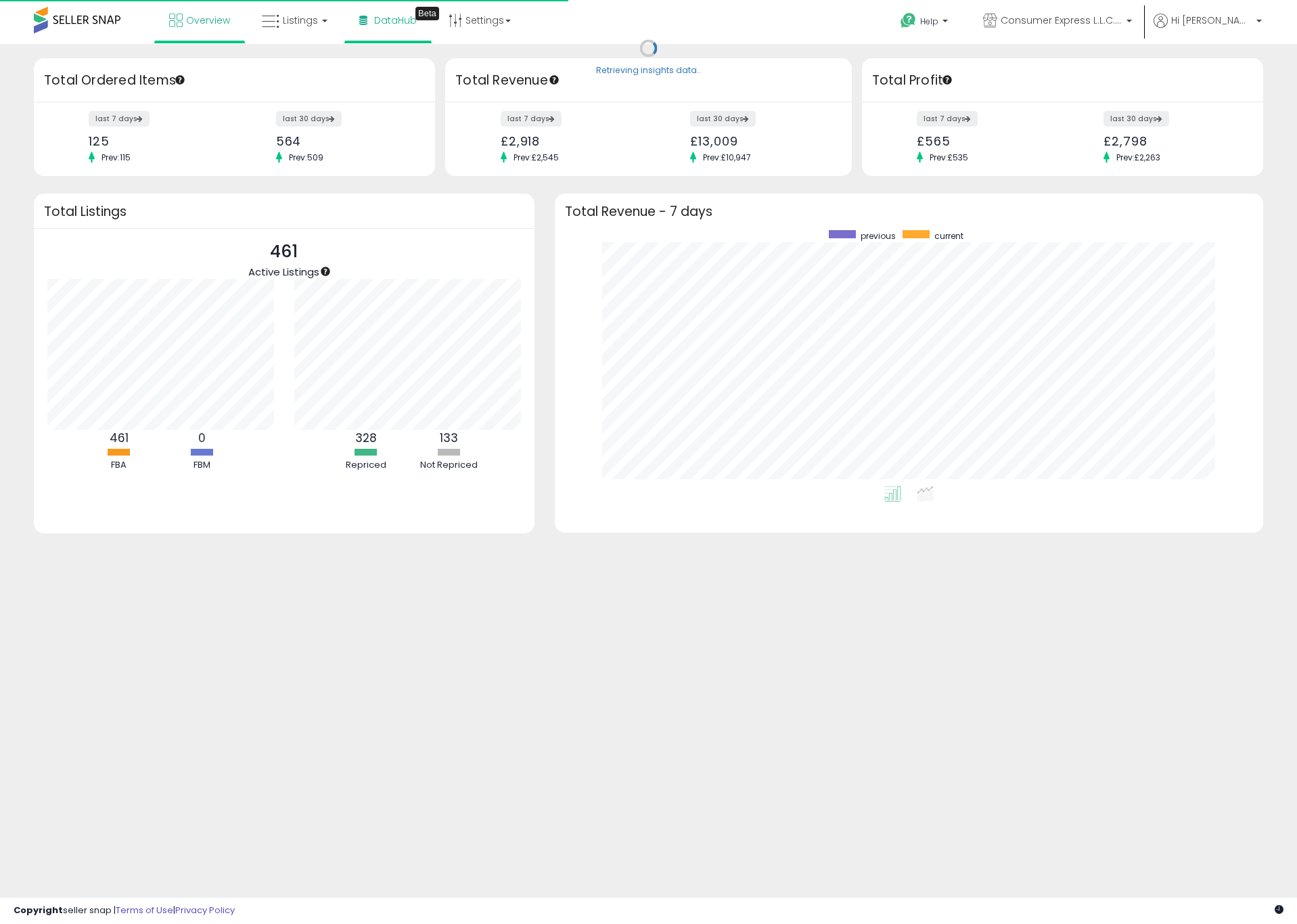
scroll to position [256, 681]
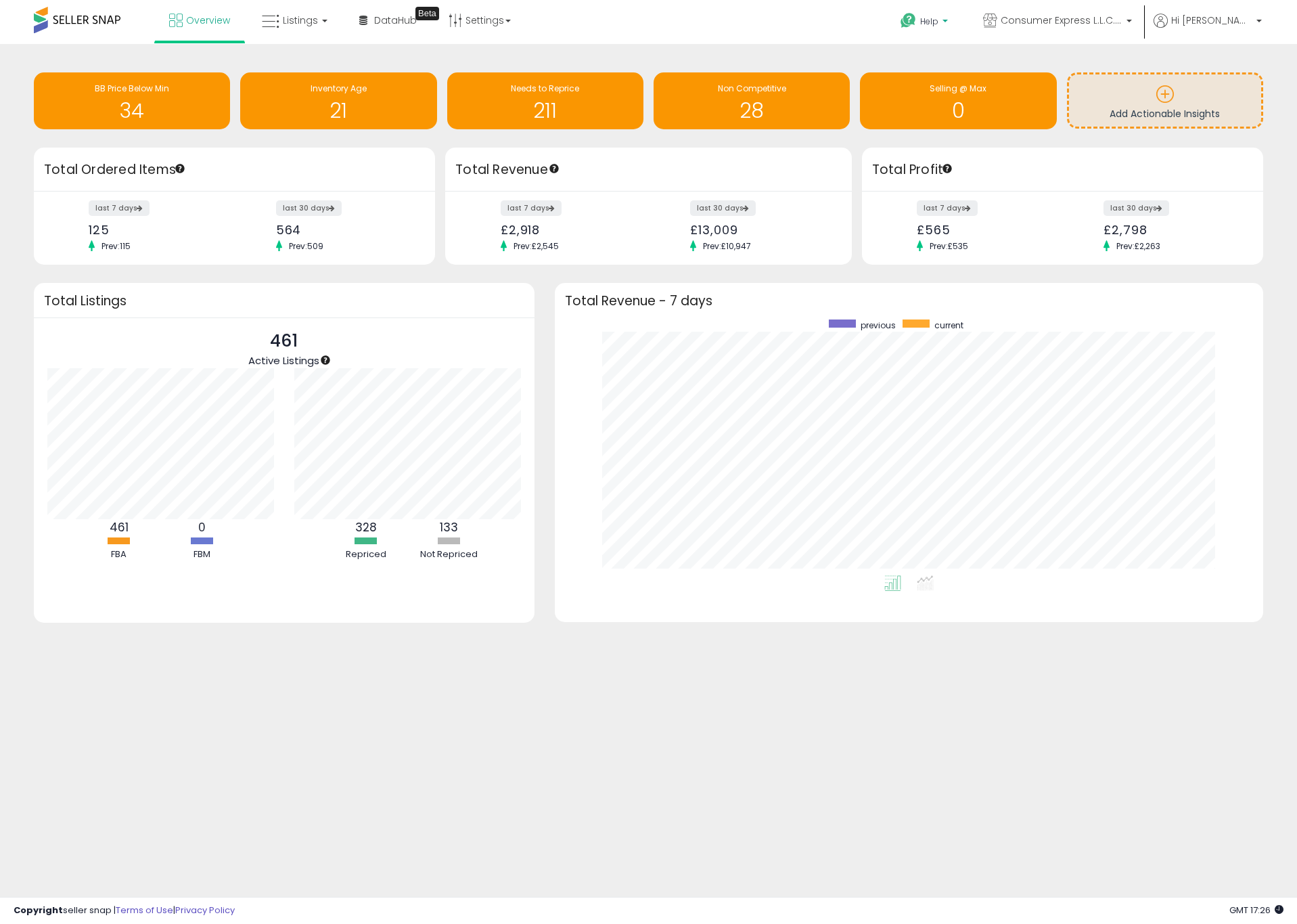
click at [962, 10] on link "Help" at bounding box center [926, 23] width 72 height 42
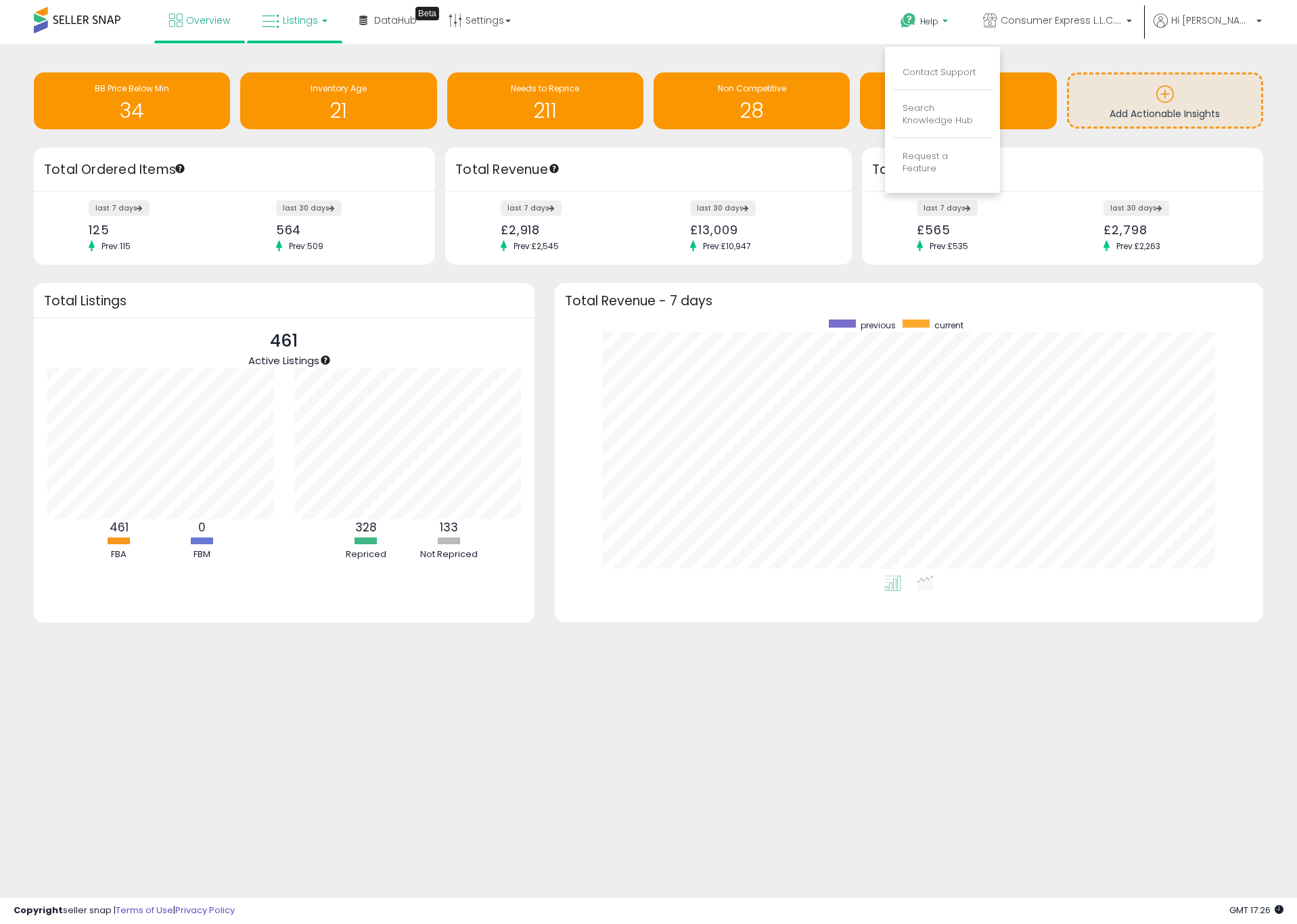
click at [288, 15] on span "Listings" at bounding box center [300, 20] width 35 height 14
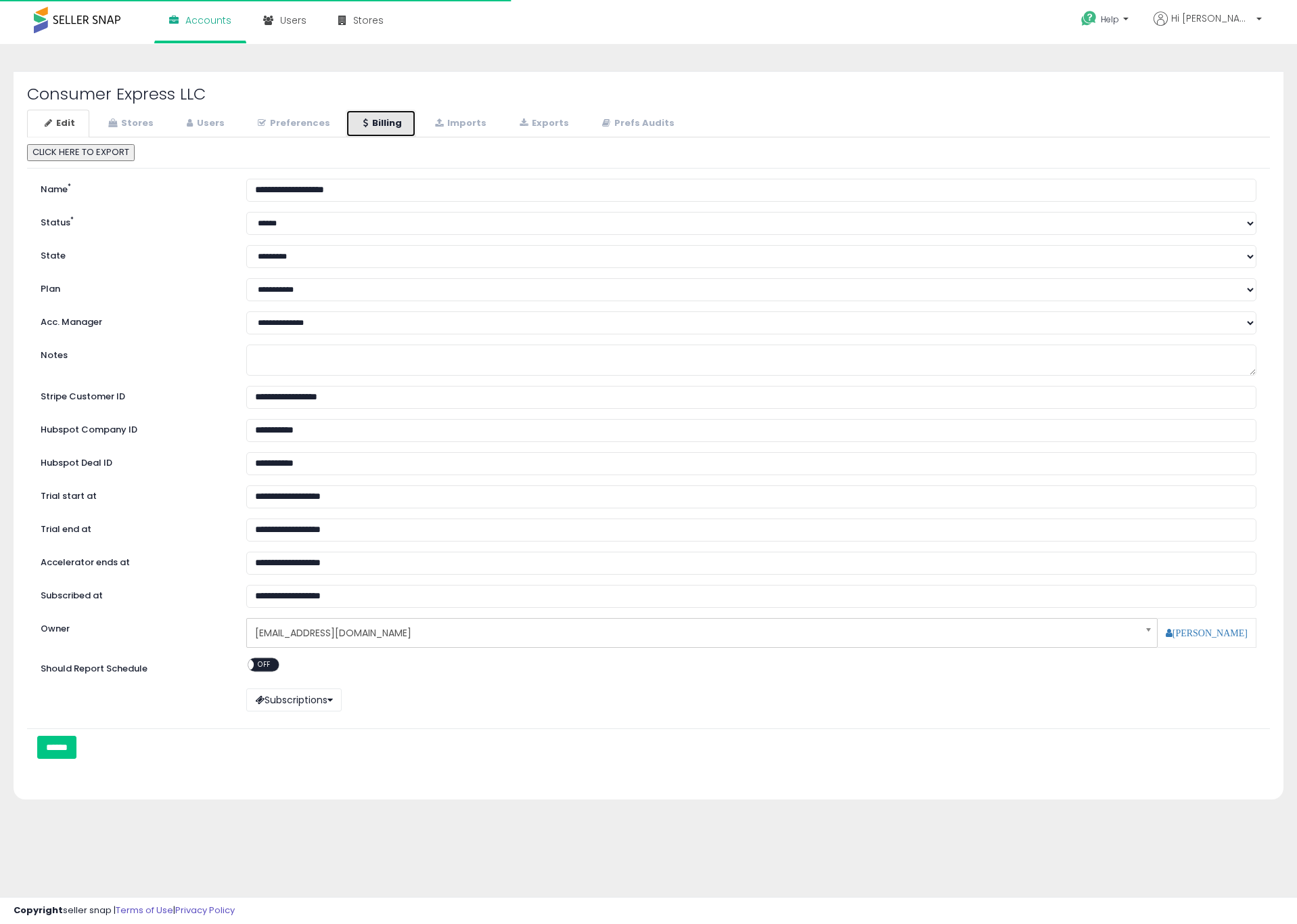
click at [376, 118] on link "Billing" at bounding box center [381, 123] width 70 height 28
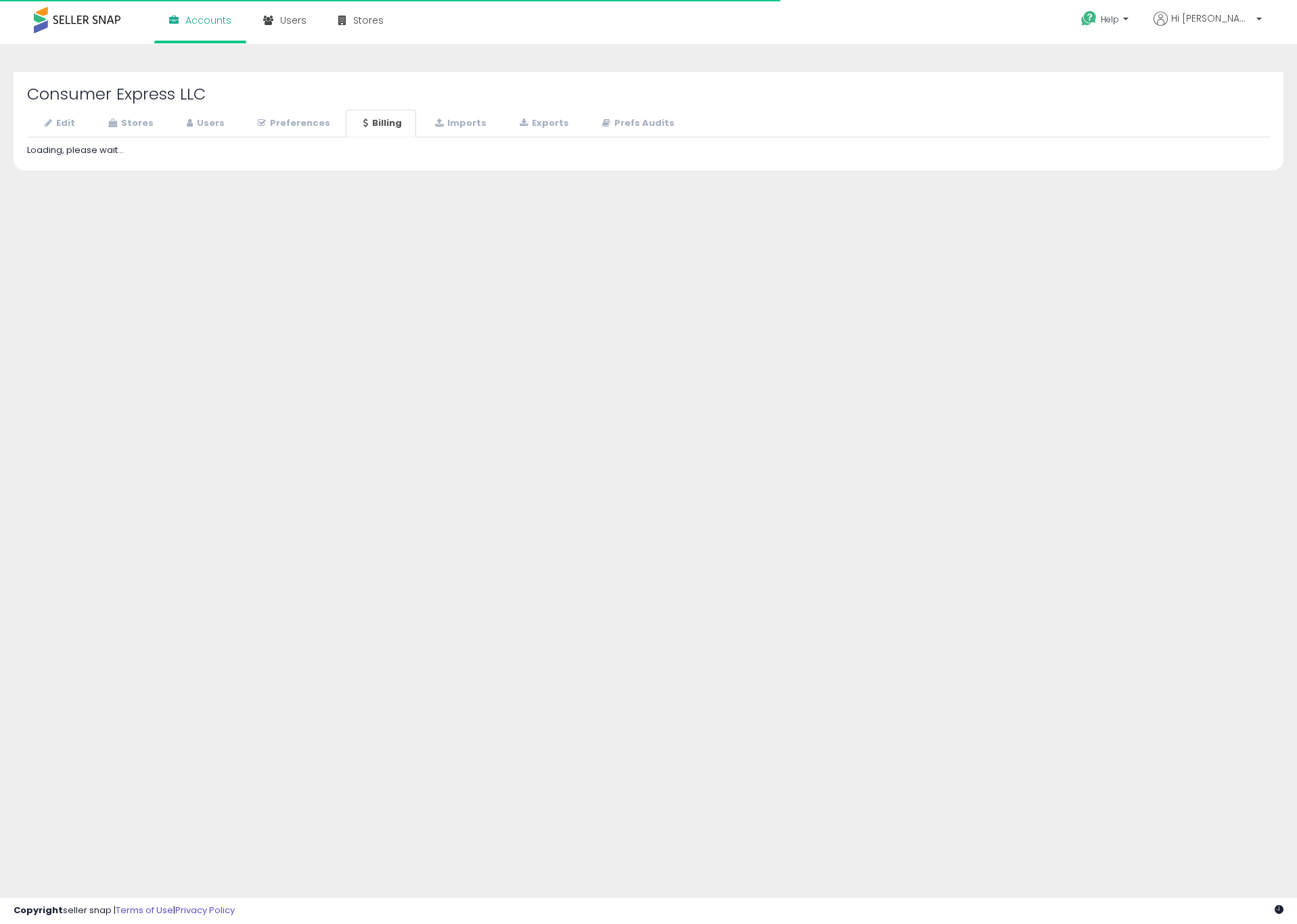
click at [390, 128] on link "Billing" at bounding box center [381, 123] width 70 height 28
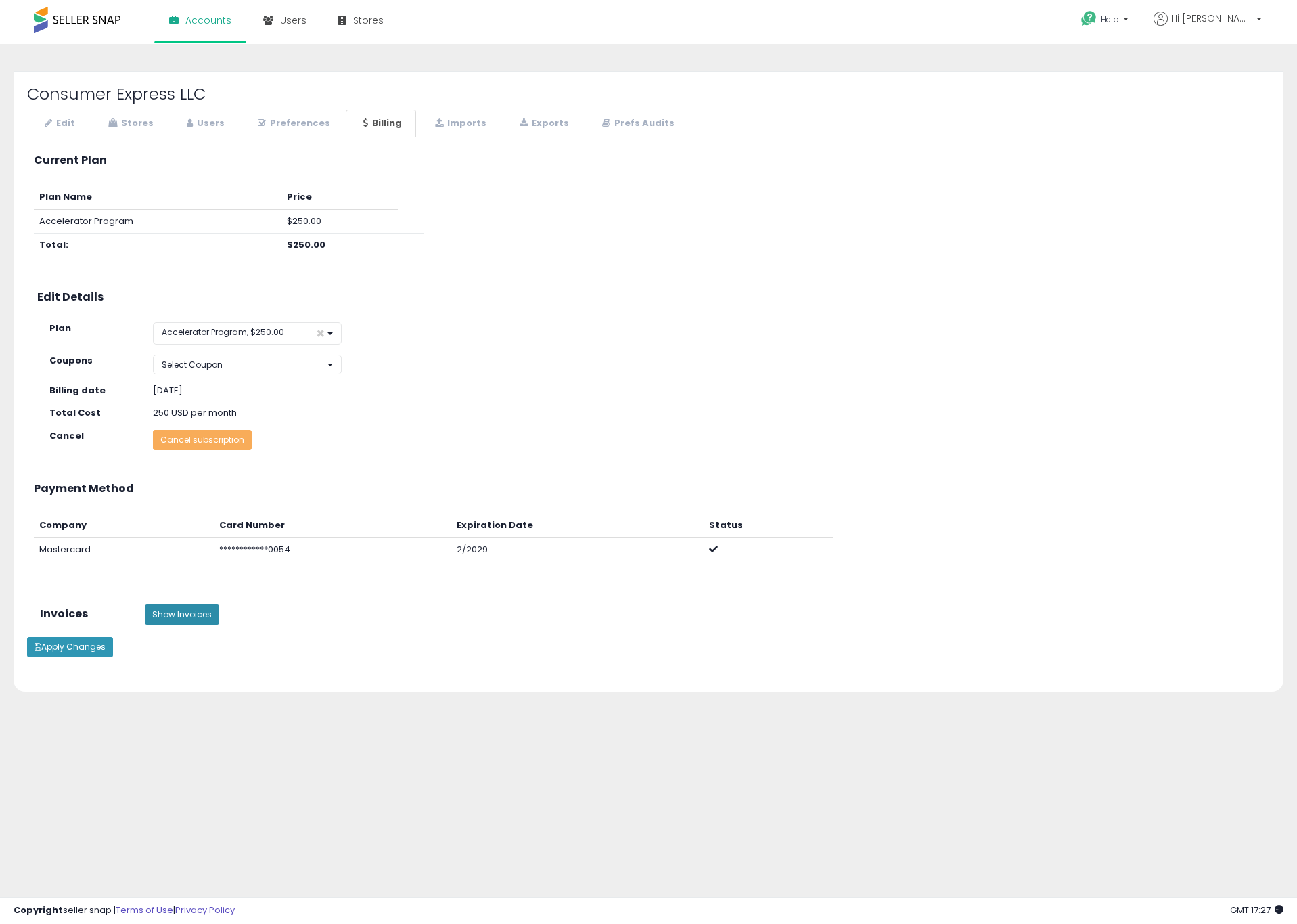
click at [195, 614] on button "Show Invoices" at bounding box center [182, 615] width 74 height 20
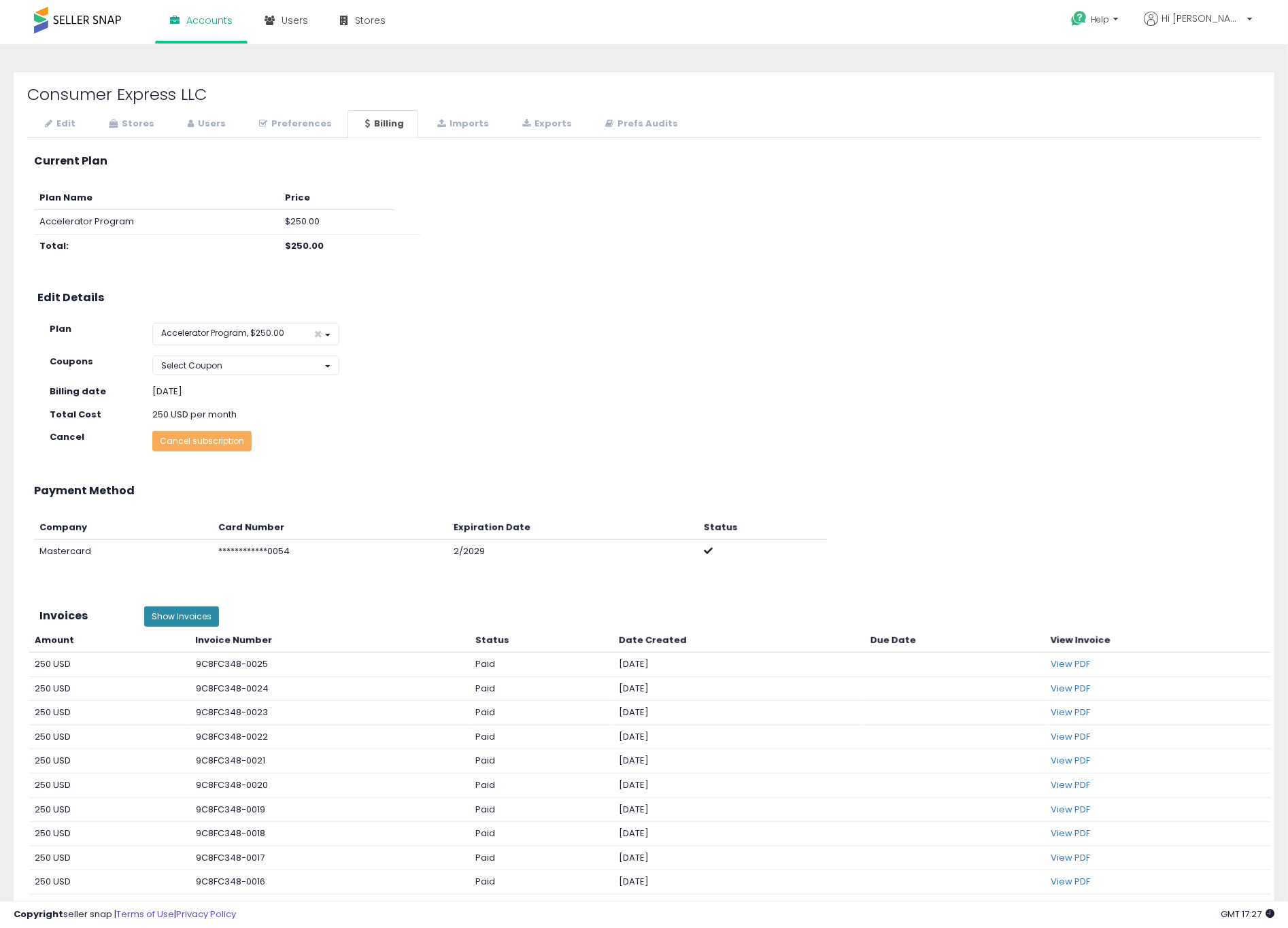
click at [196, 617] on button "Show Invoices" at bounding box center [181, 617] width 75 height 21
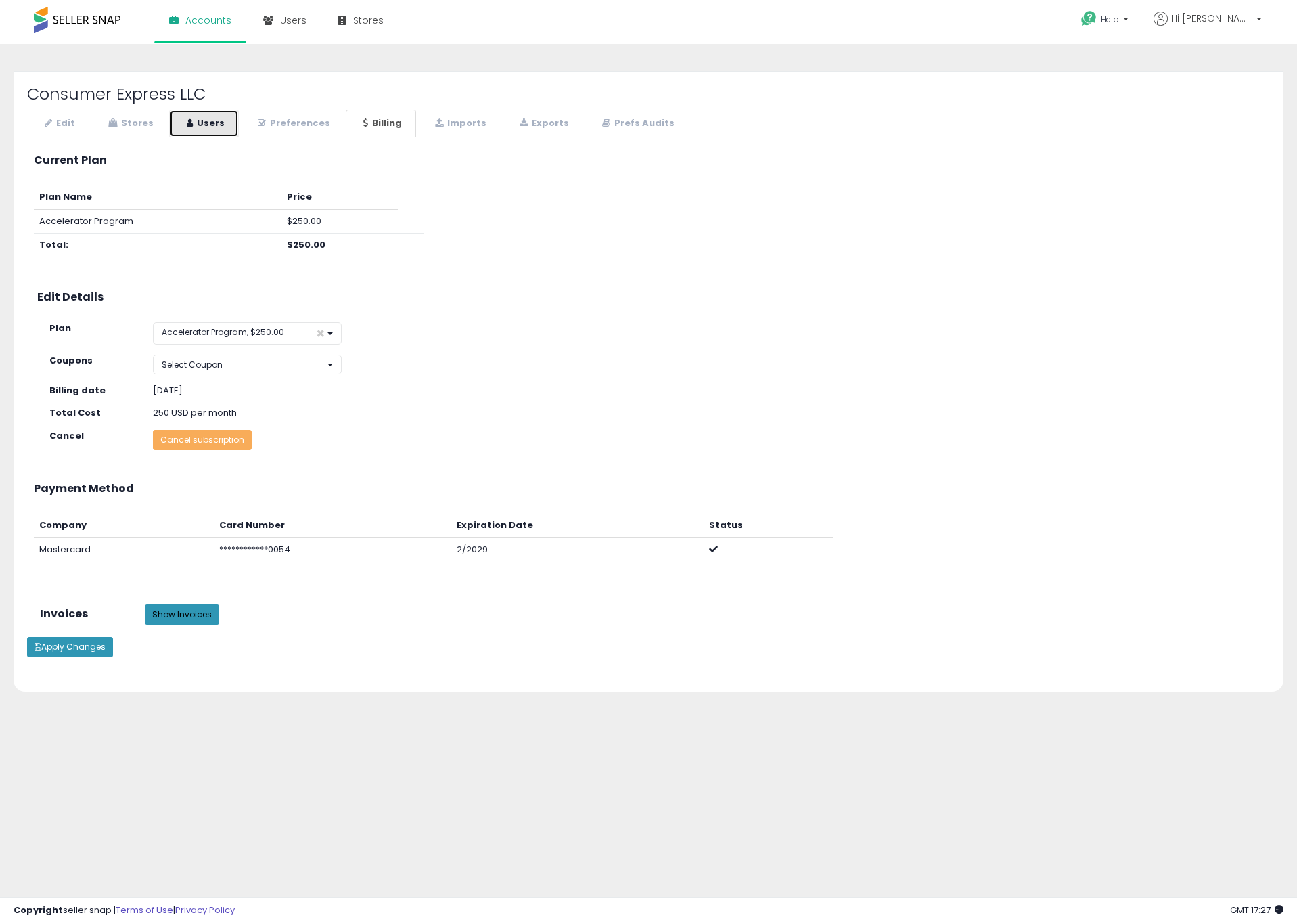
click at [195, 121] on link "Users" at bounding box center [204, 123] width 69 height 28
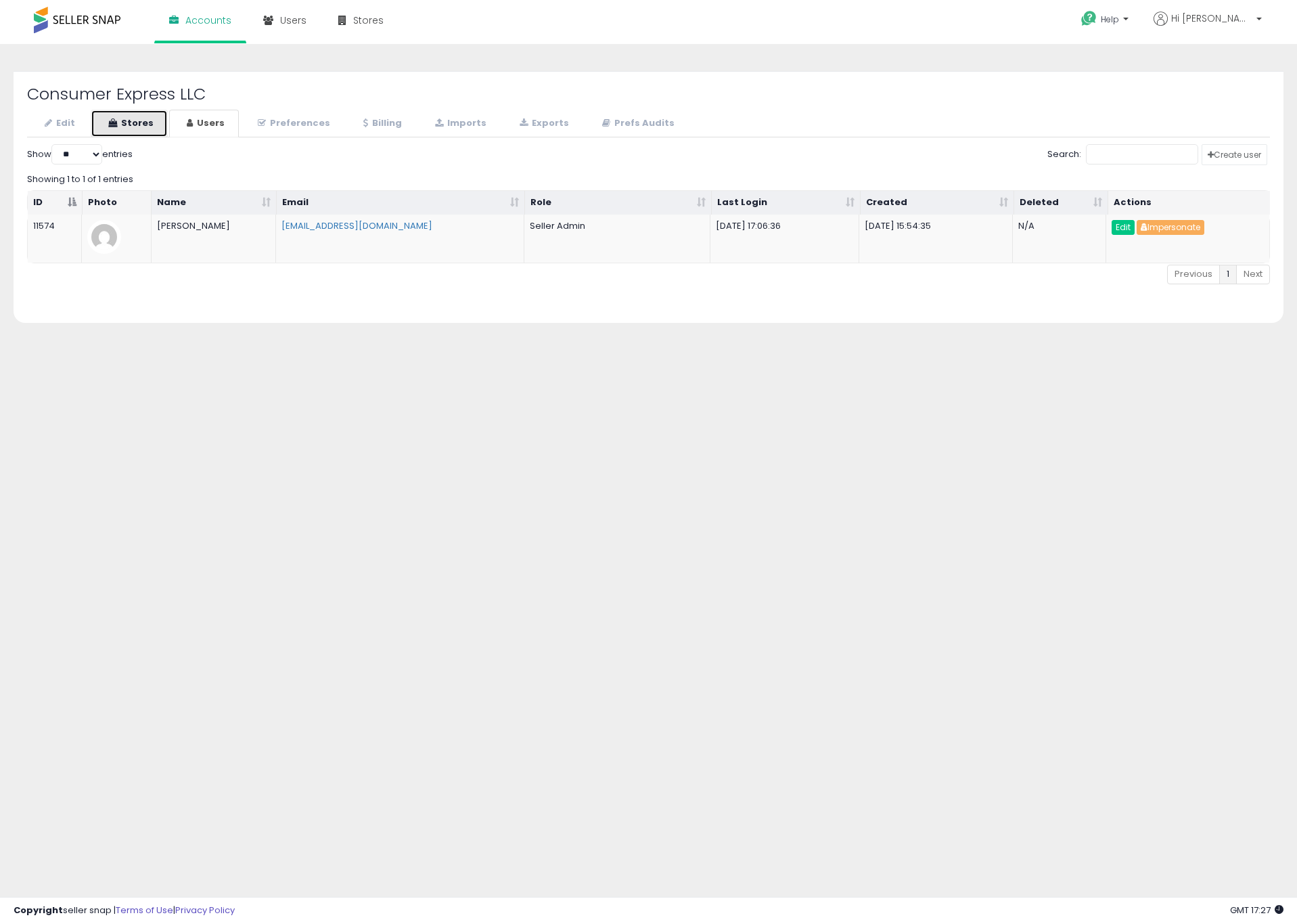
click at [133, 118] on link "Stores" at bounding box center [129, 123] width 77 height 28
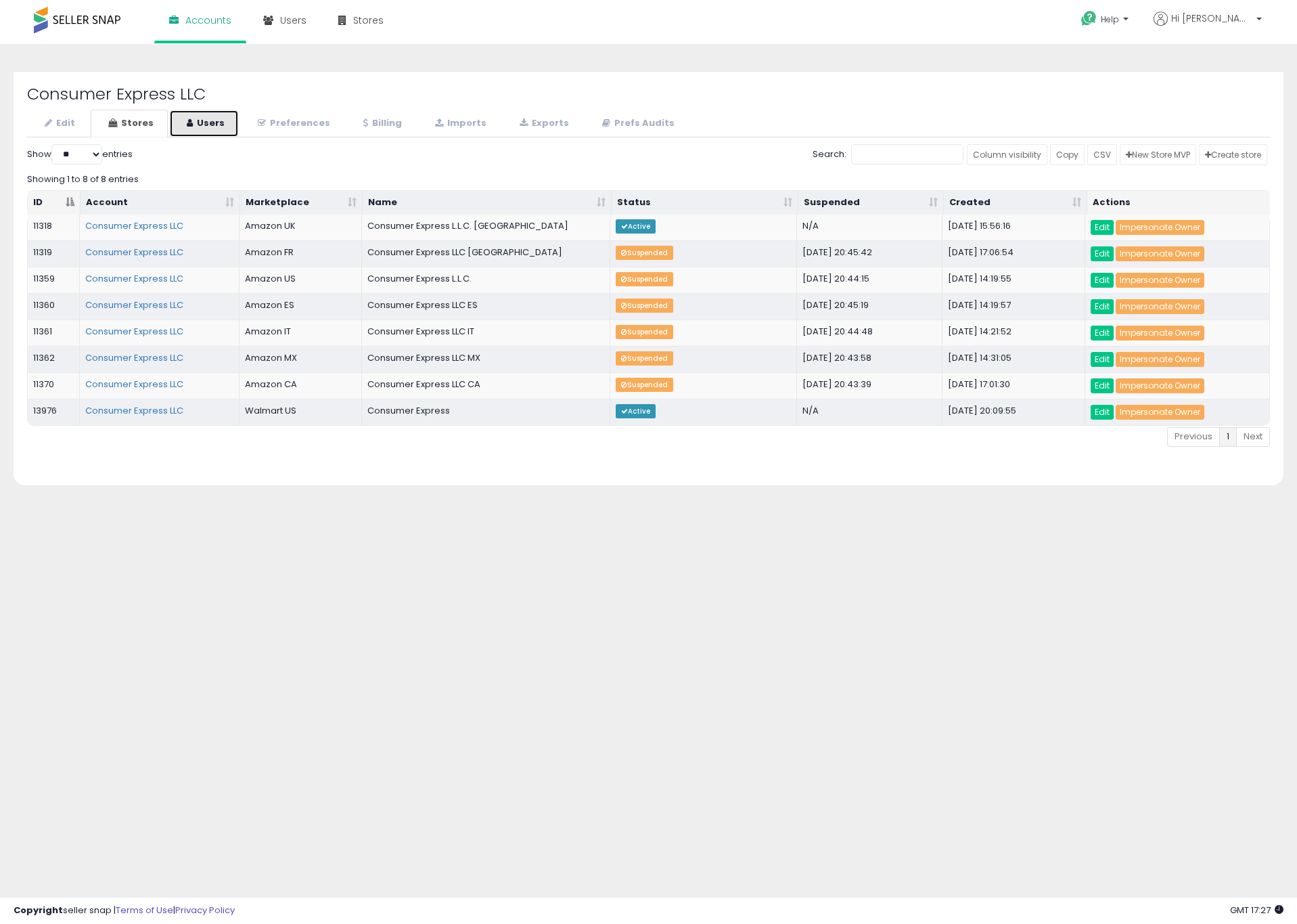
click at [202, 115] on link "Users" at bounding box center [204, 123] width 69 height 28
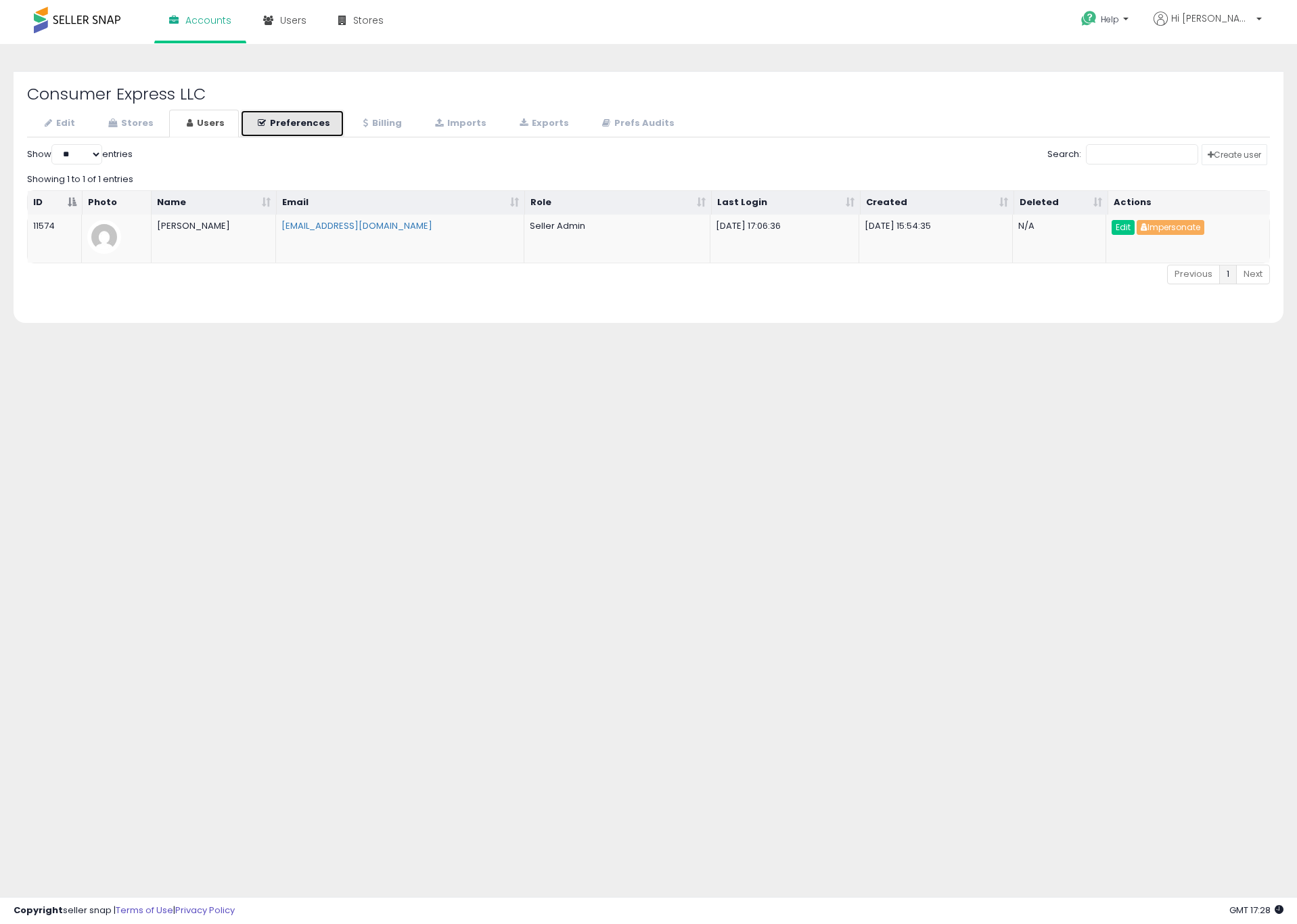
click at [307, 125] on link "Preferences" at bounding box center [292, 123] width 104 height 28
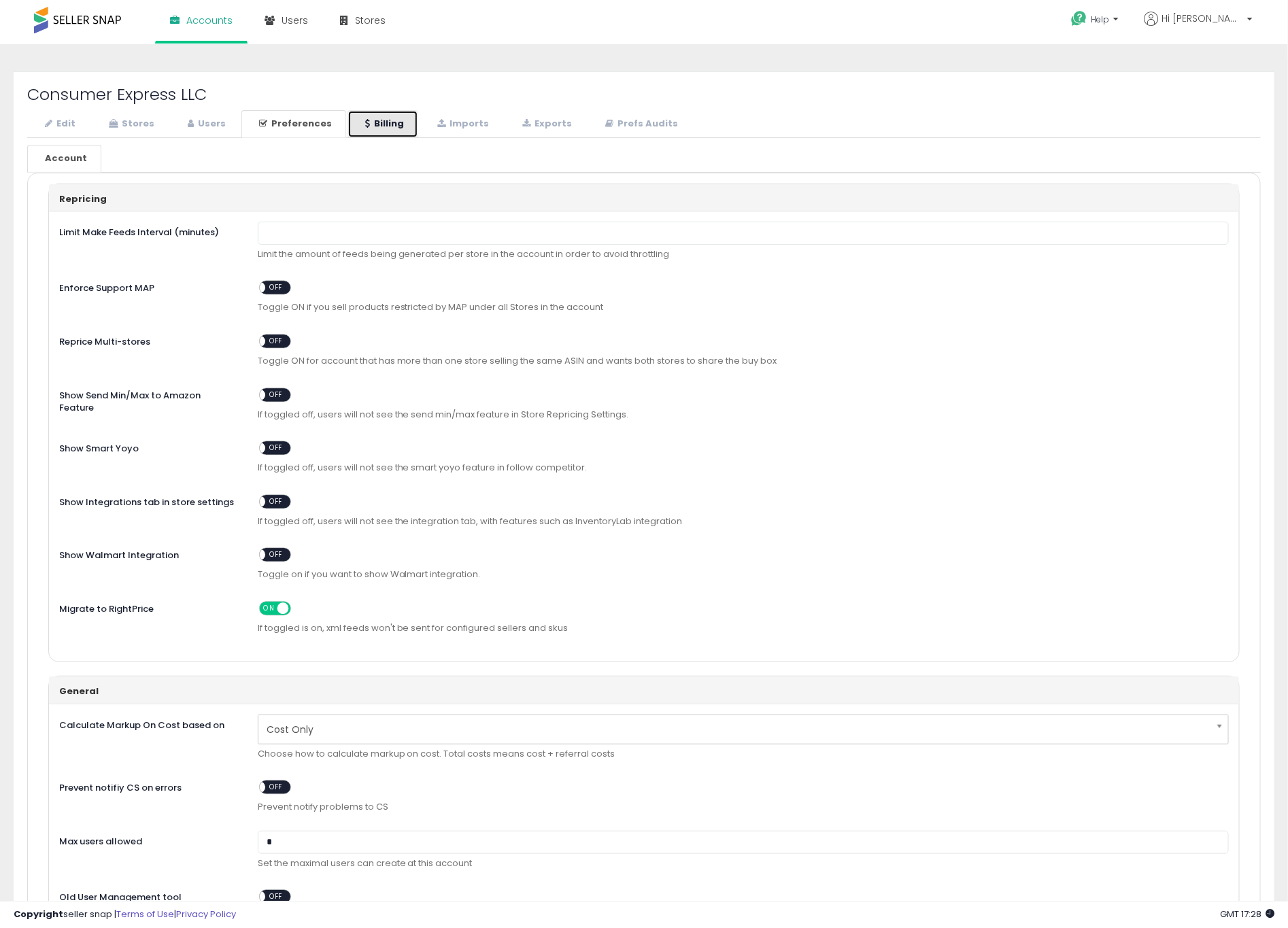
click at [365, 127] on icon at bounding box center [368, 123] width 4 height 9
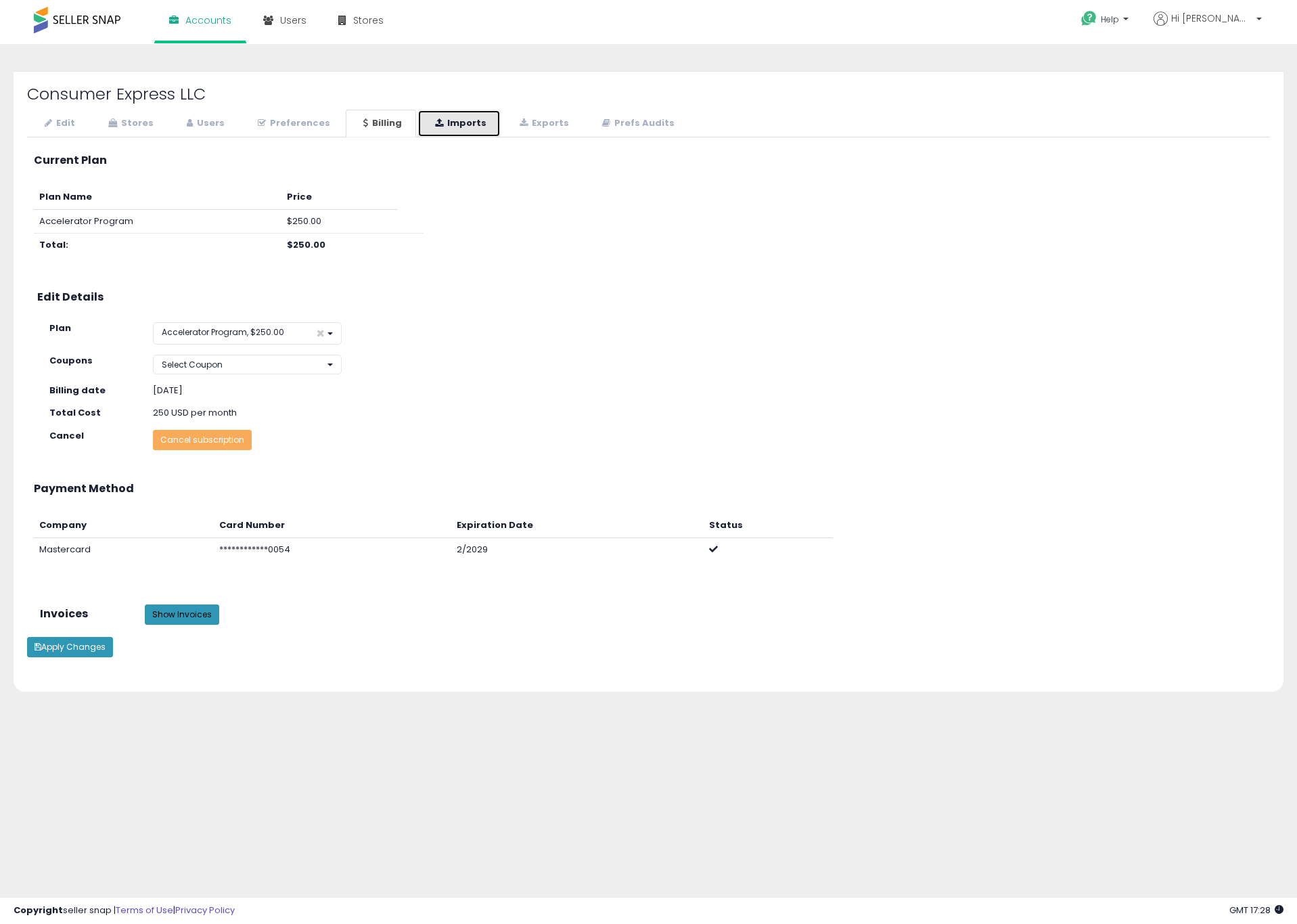
click at [451, 126] on link "Imports" at bounding box center [459, 123] width 83 height 28
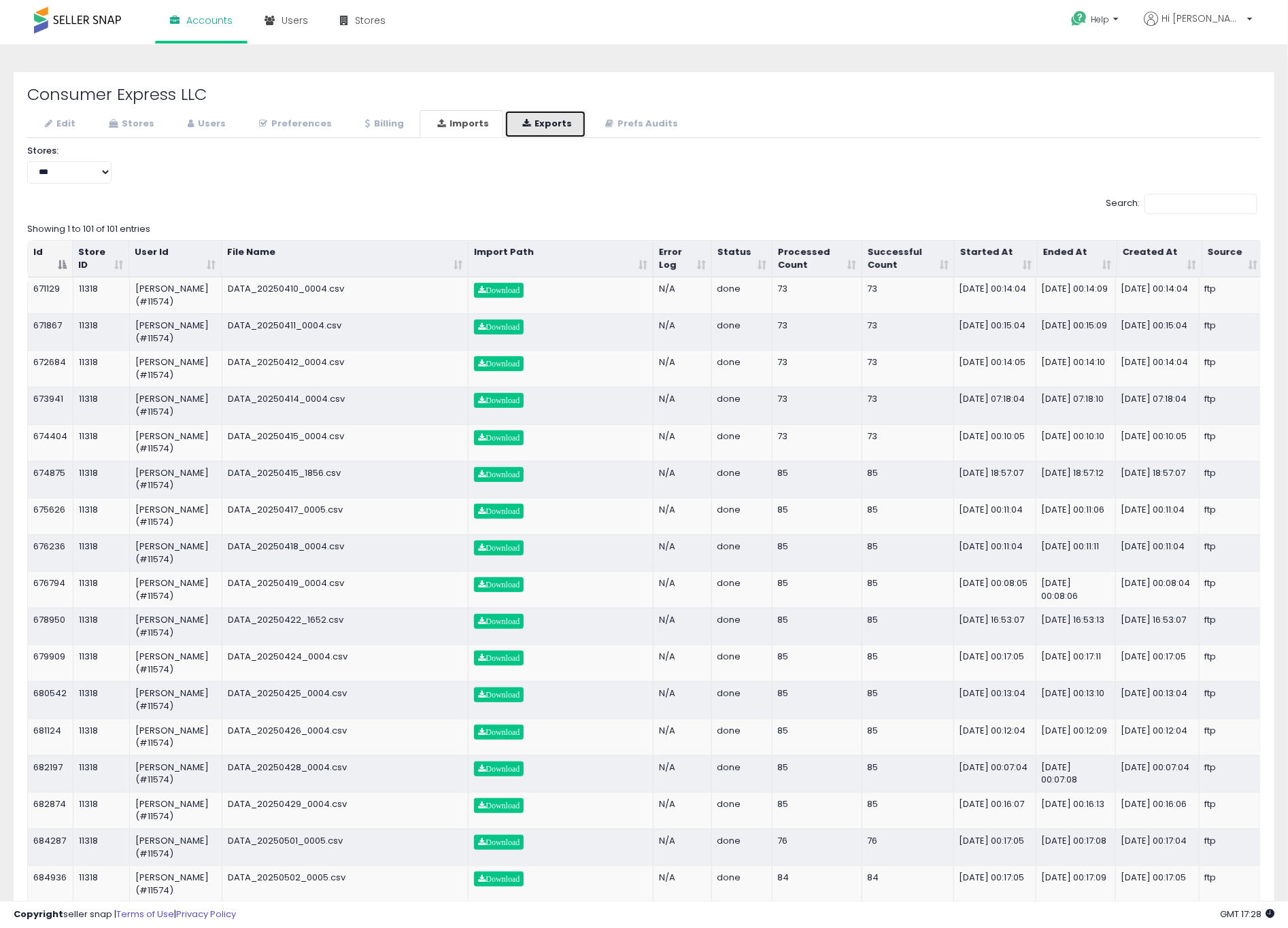
click at [542, 127] on link "Exports" at bounding box center [545, 124] width 81 height 28
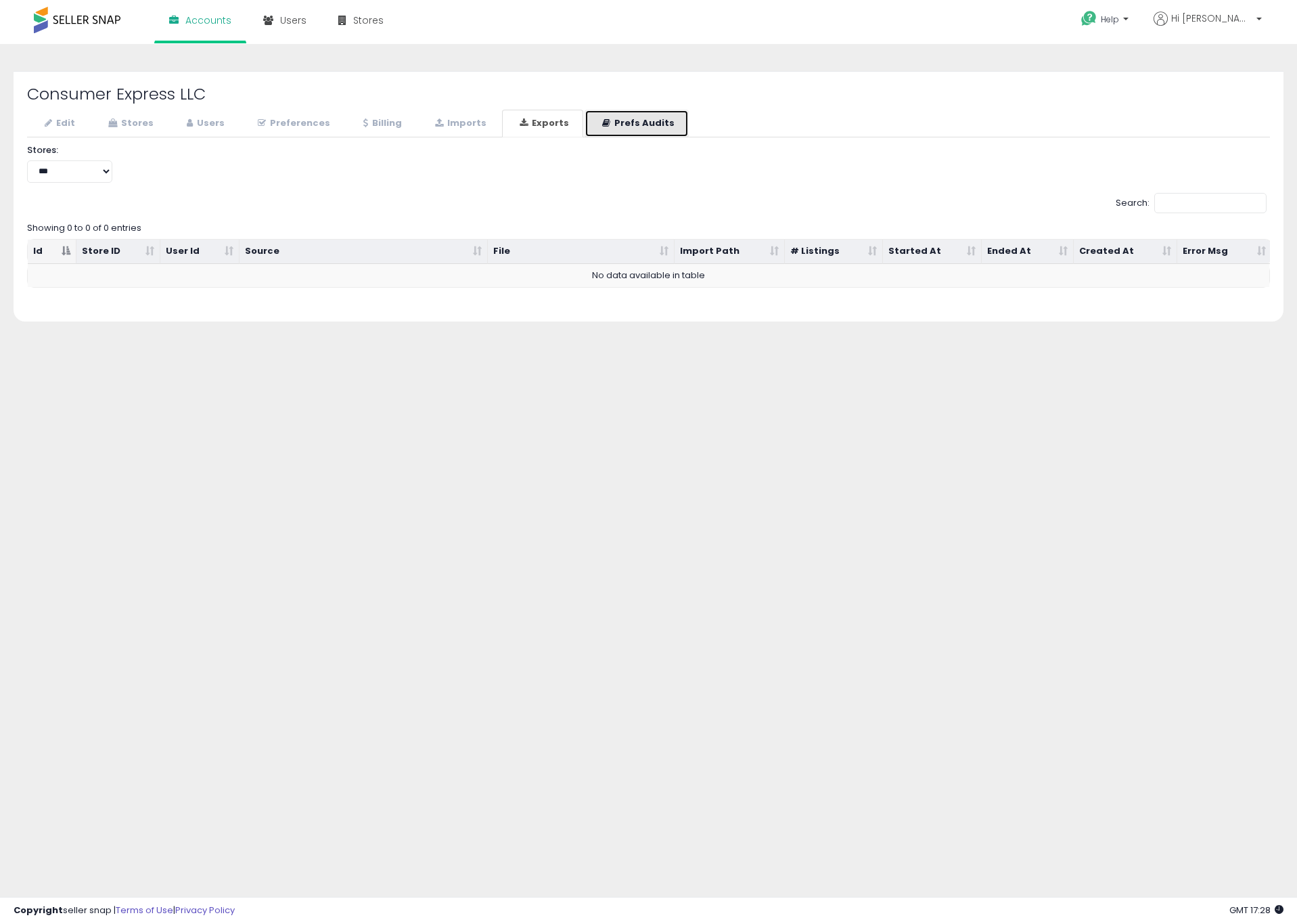
click at [603, 126] on icon at bounding box center [606, 123] width 8 height 9
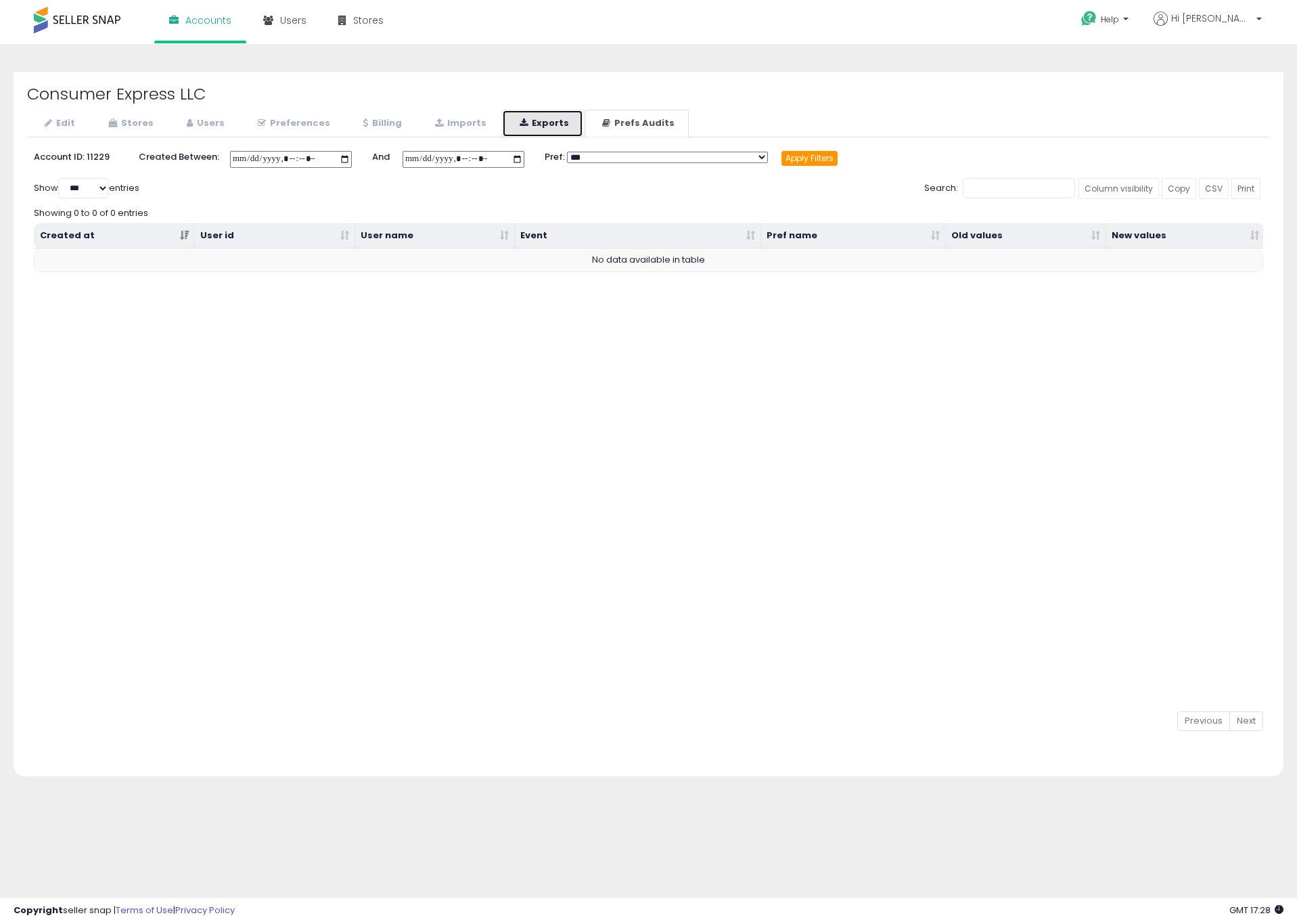
click at [531, 121] on link "Exports" at bounding box center [543, 123] width 81 height 28
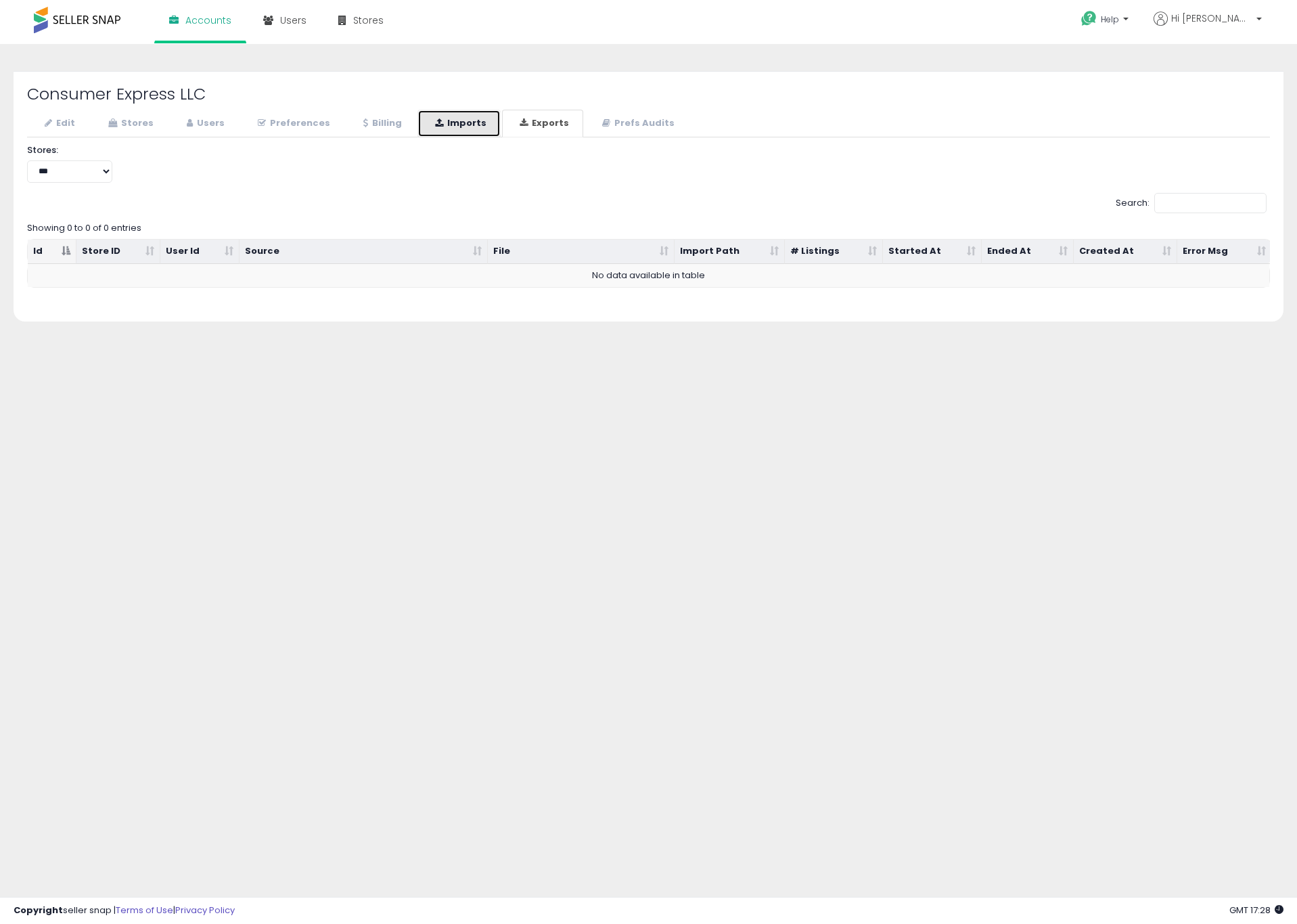
click at [474, 121] on link "Imports" at bounding box center [459, 123] width 83 height 28
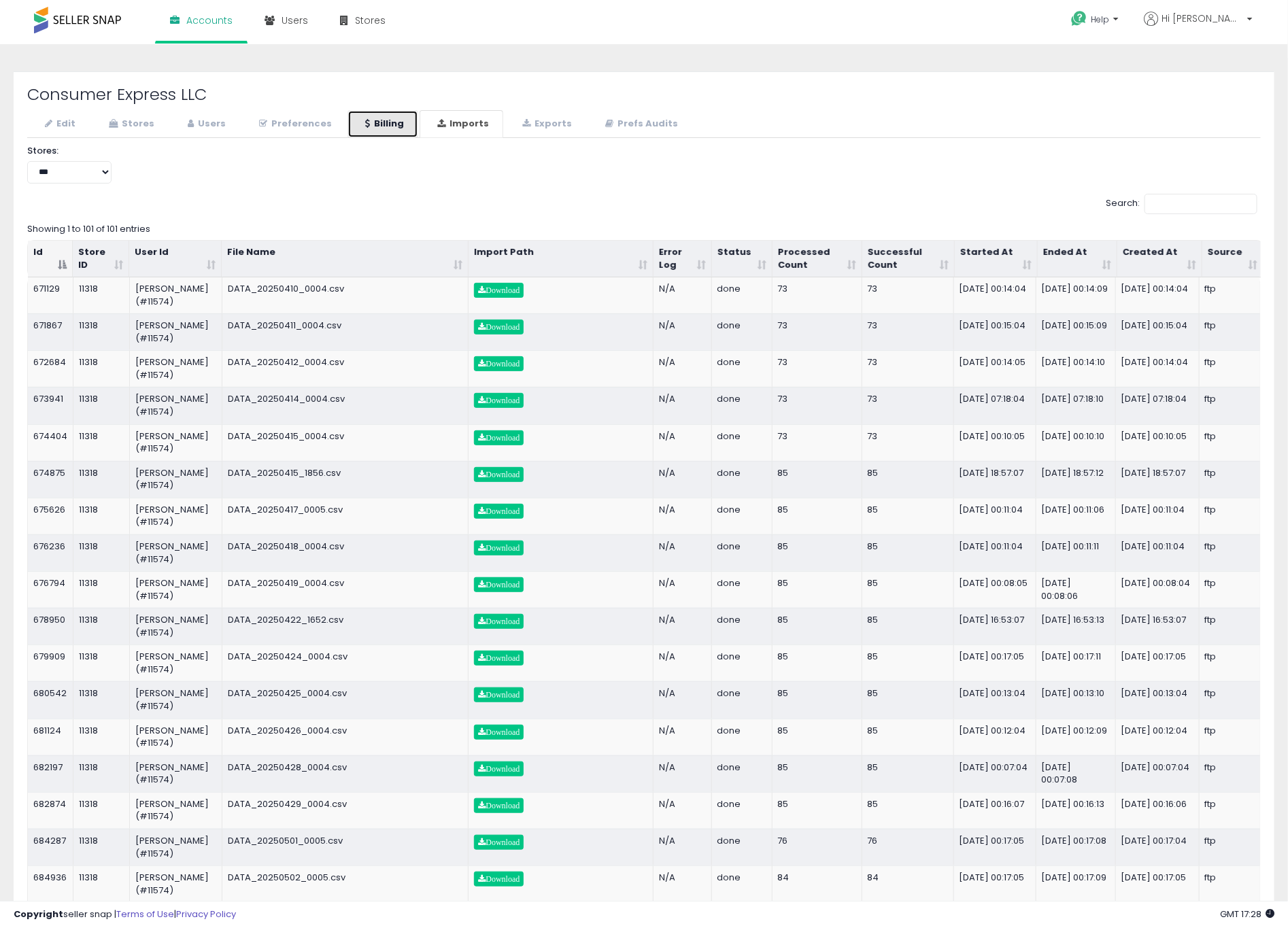
click at [370, 111] on link "Billing" at bounding box center [383, 124] width 70 height 28
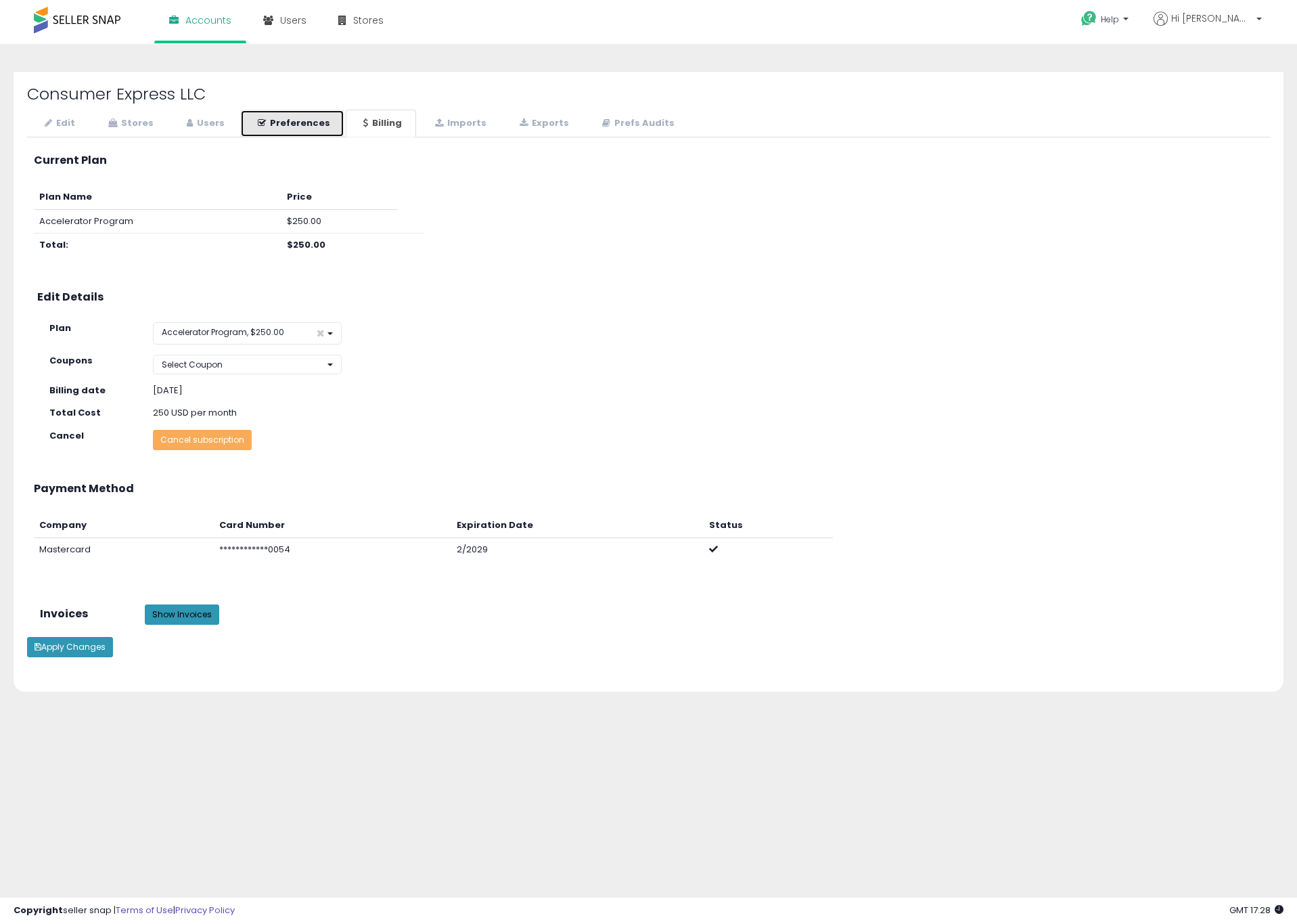
click at [303, 110] on link "Preferences" at bounding box center [292, 123] width 104 height 28
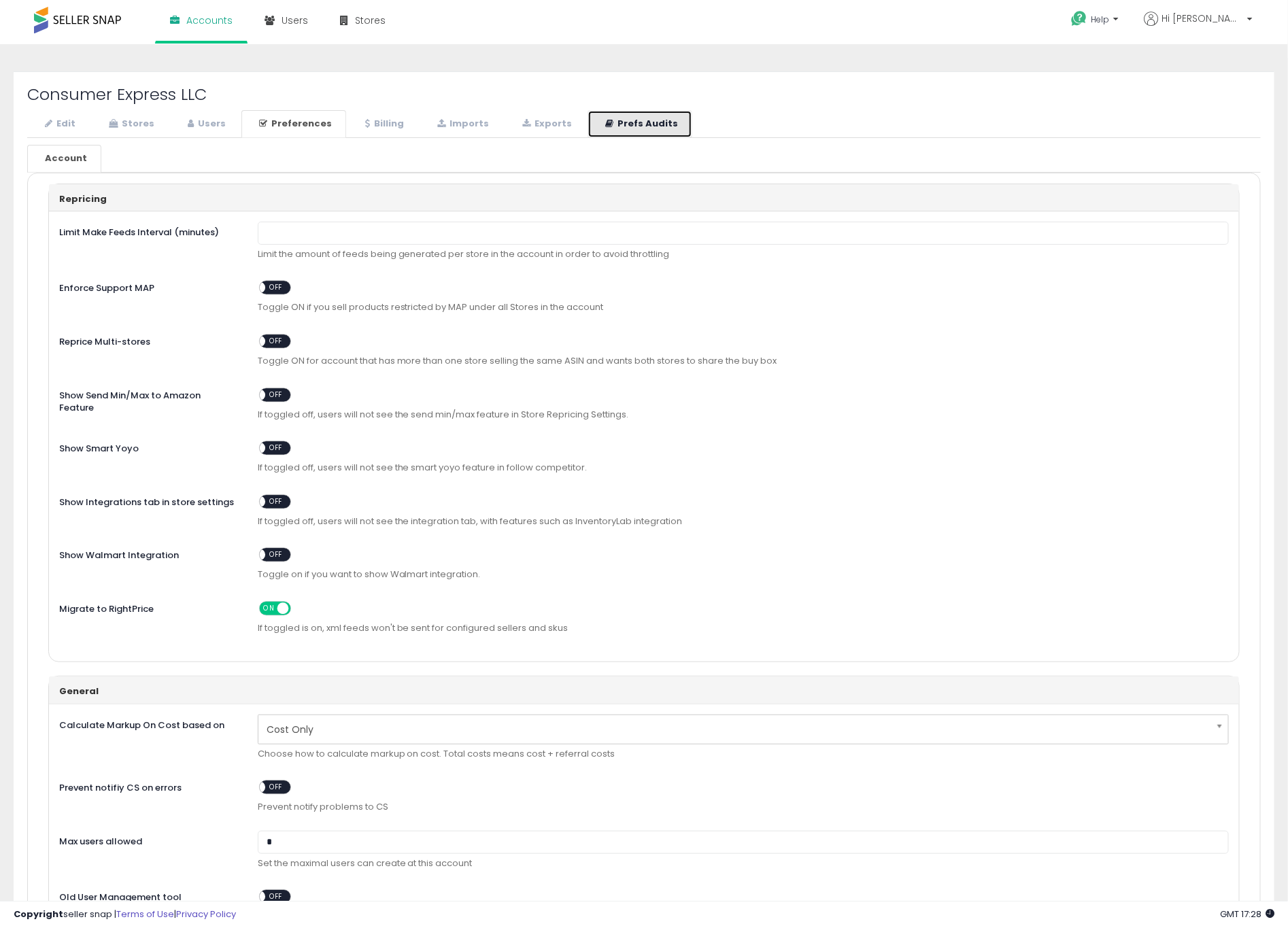
click at [647, 123] on link "Prefs Audits" at bounding box center [640, 124] width 105 height 28
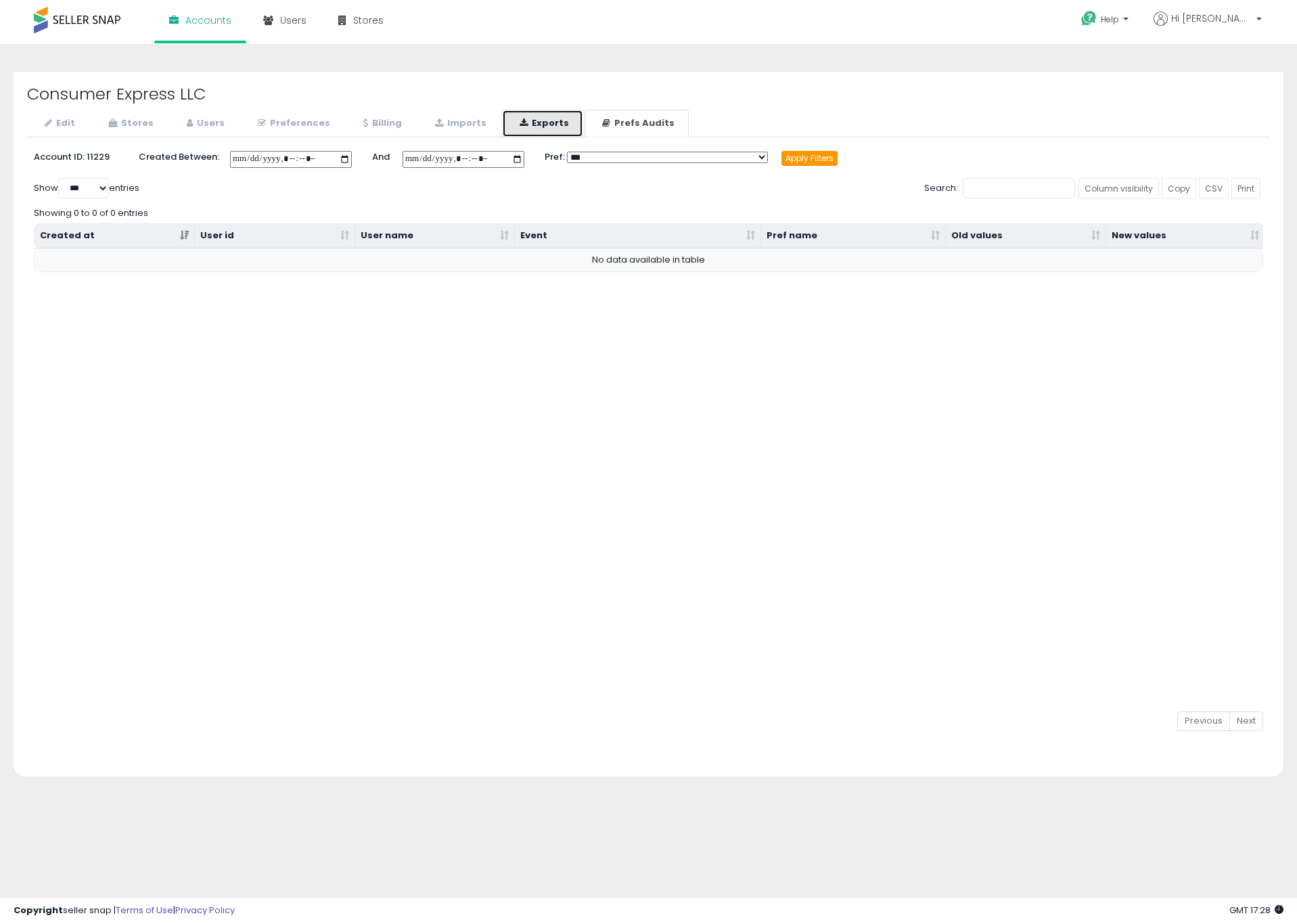
click at [536, 121] on link "Exports" at bounding box center [543, 123] width 81 height 28
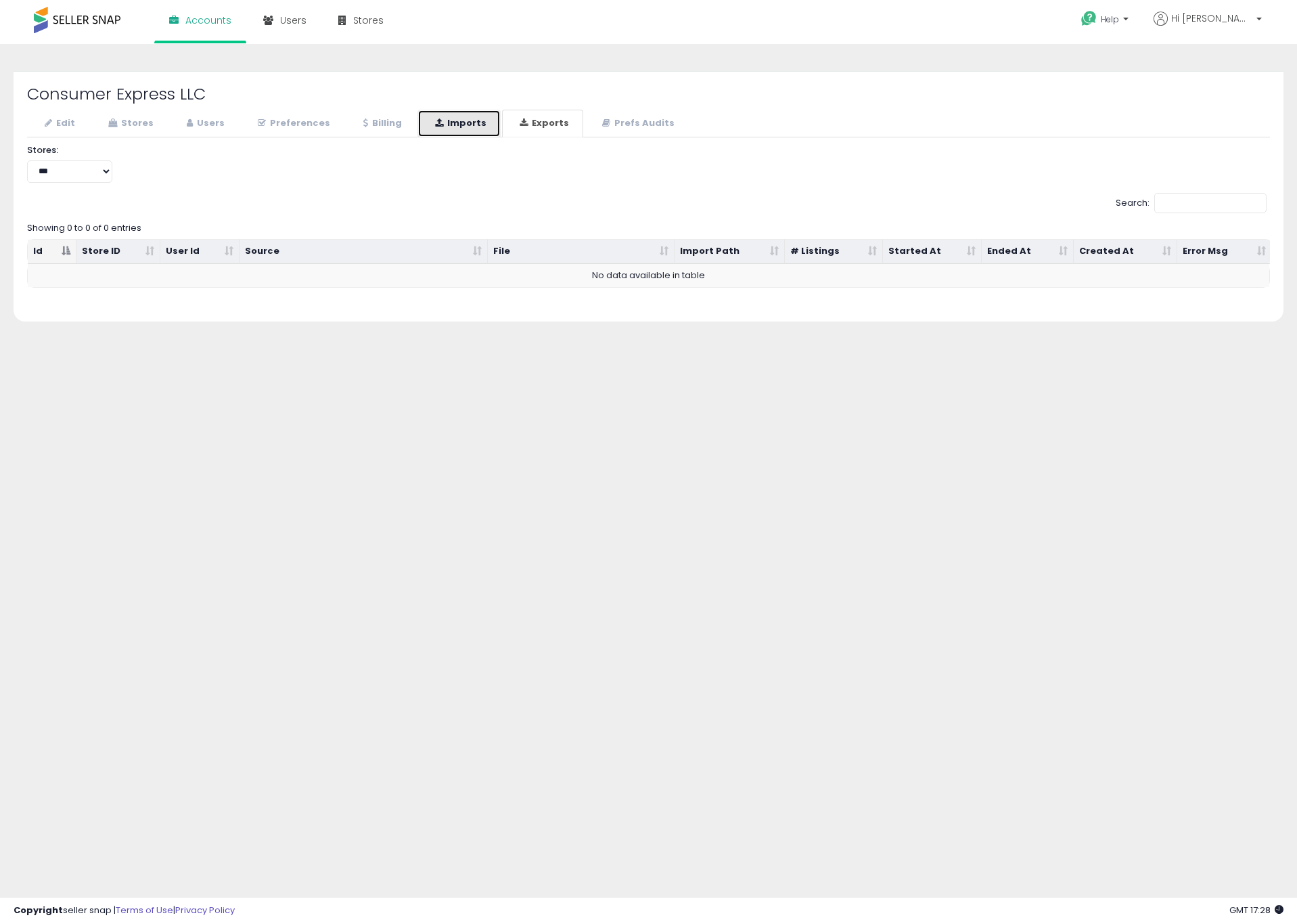
click at [461, 116] on link "Imports" at bounding box center [459, 123] width 83 height 28
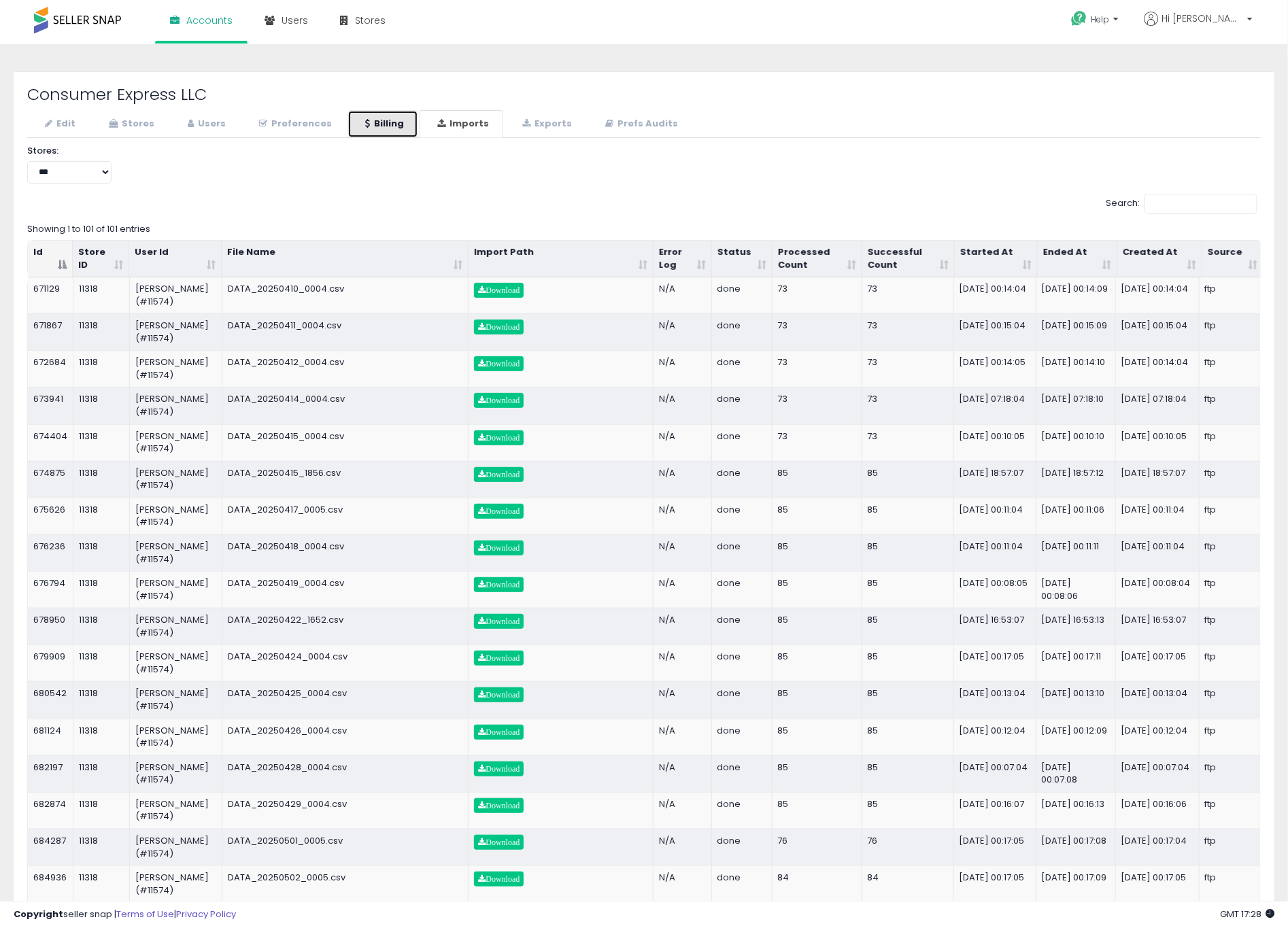
click at [372, 112] on link "Billing" at bounding box center [383, 124] width 70 height 28
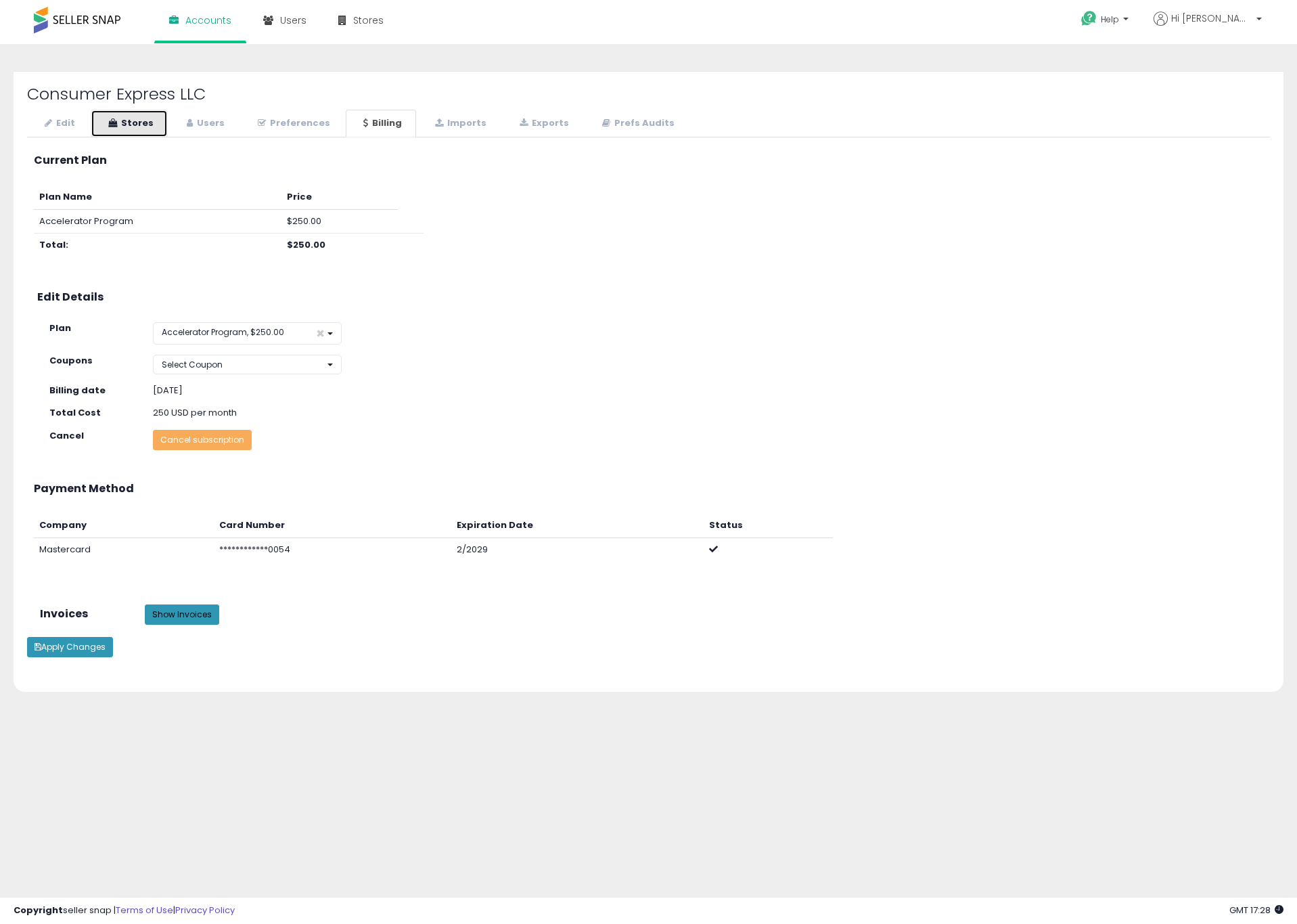
click at [139, 118] on link "Stores" at bounding box center [129, 123] width 77 height 28
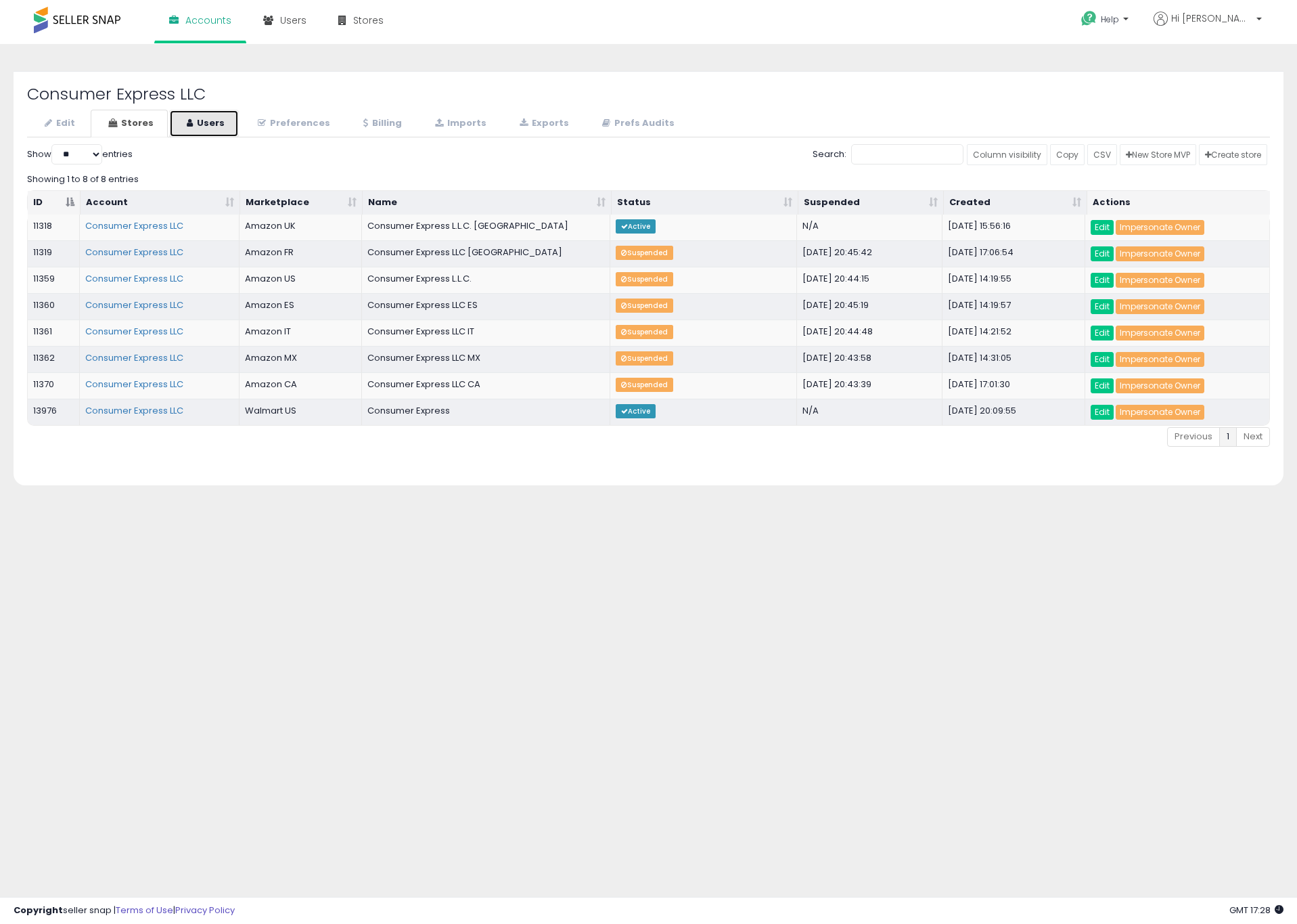
click at [201, 115] on link "Users" at bounding box center [204, 123] width 69 height 28
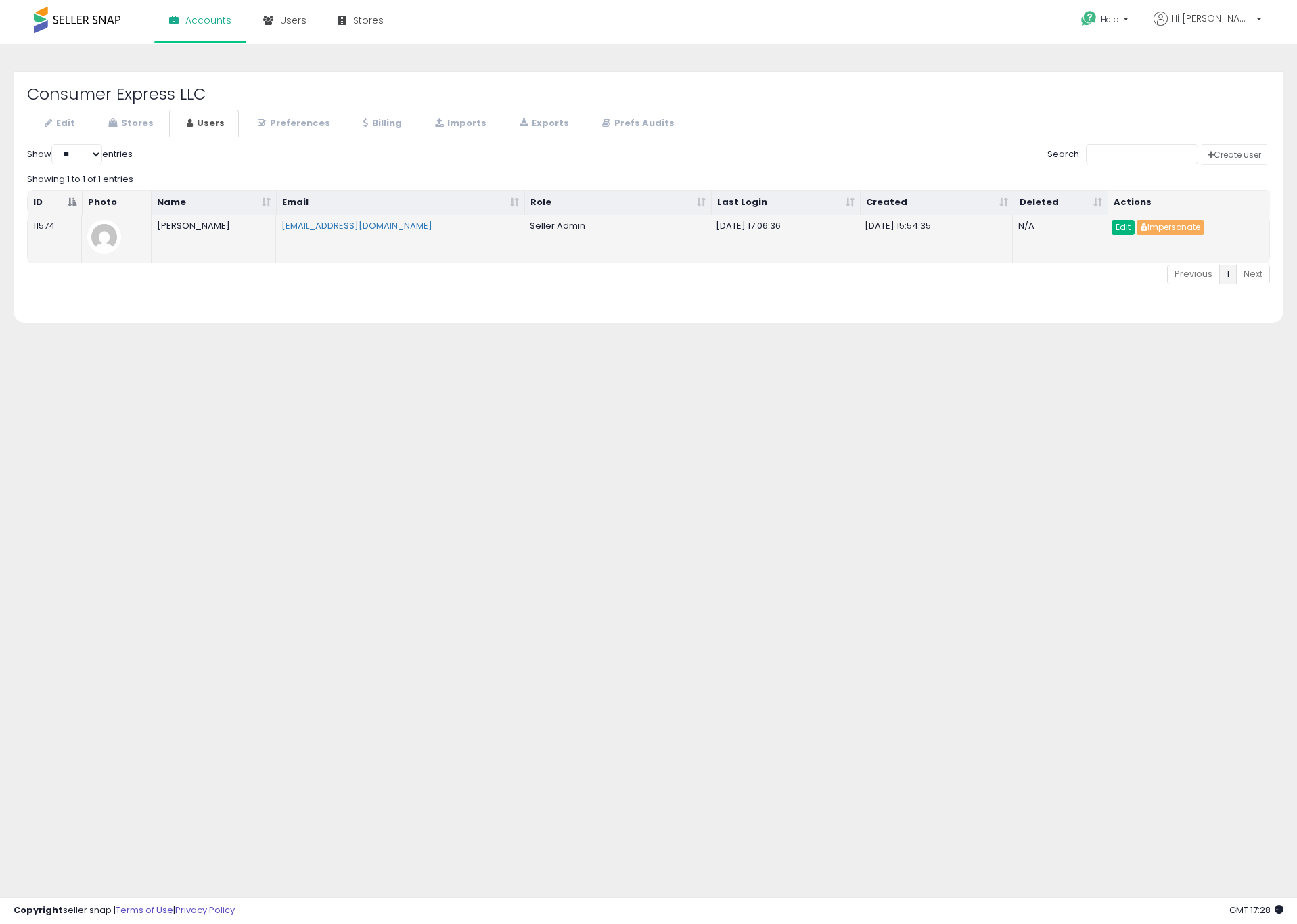
click at [1125, 229] on link "Edit" at bounding box center [1124, 227] width 23 height 15
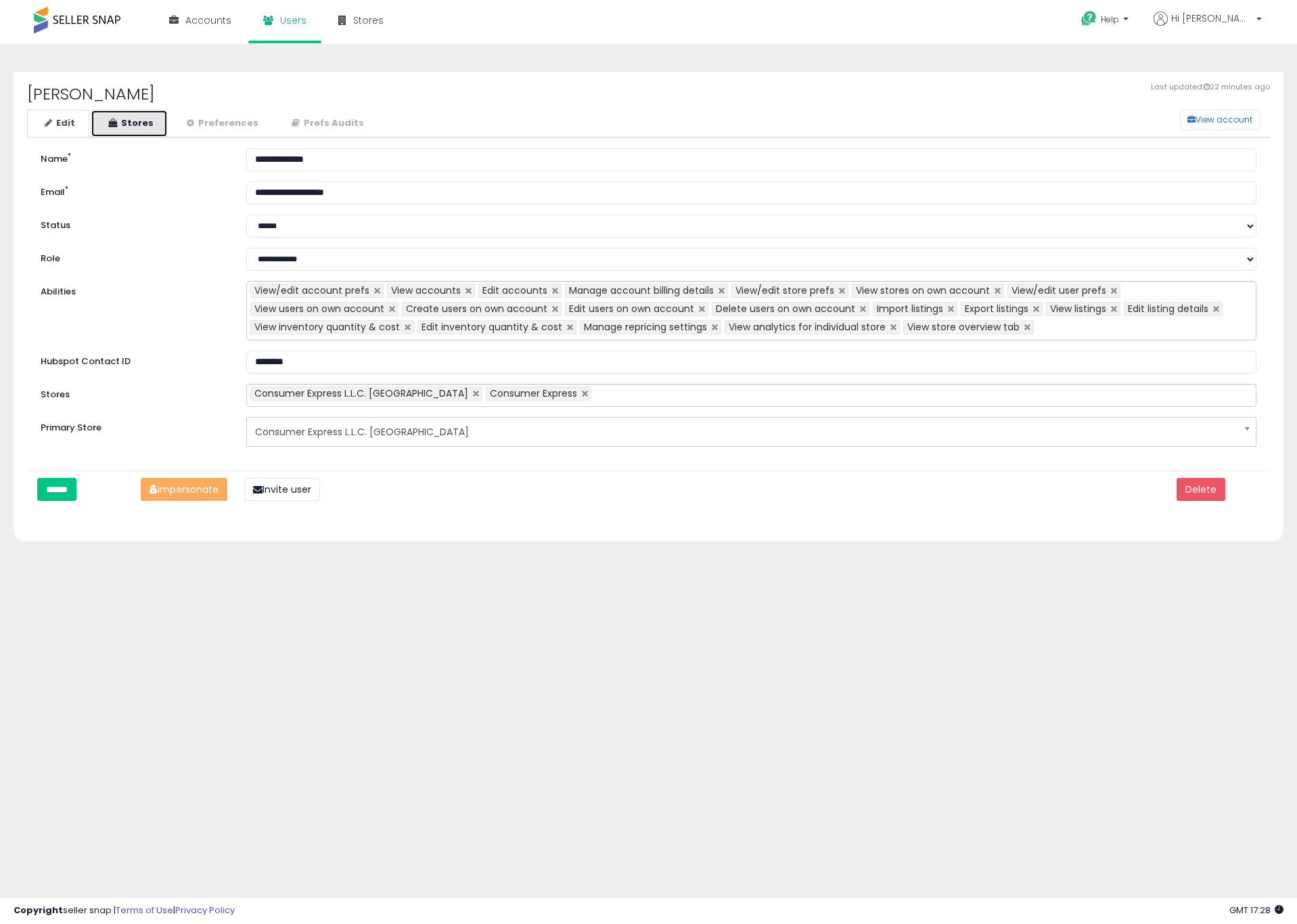
click at [153, 118] on link "Stores" at bounding box center [129, 123] width 77 height 28
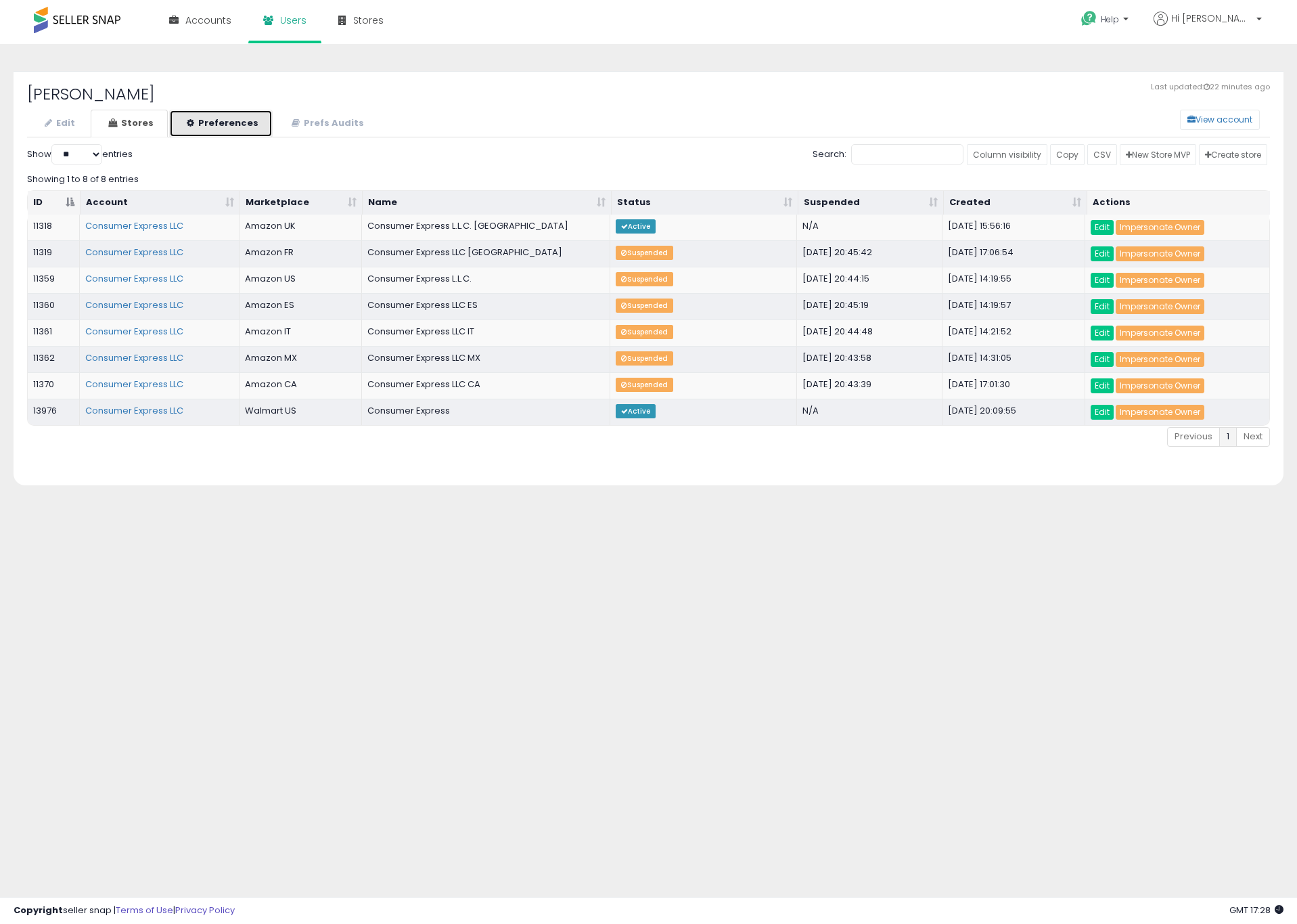
click at [232, 118] on link "Preferences" at bounding box center [221, 123] width 104 height 28
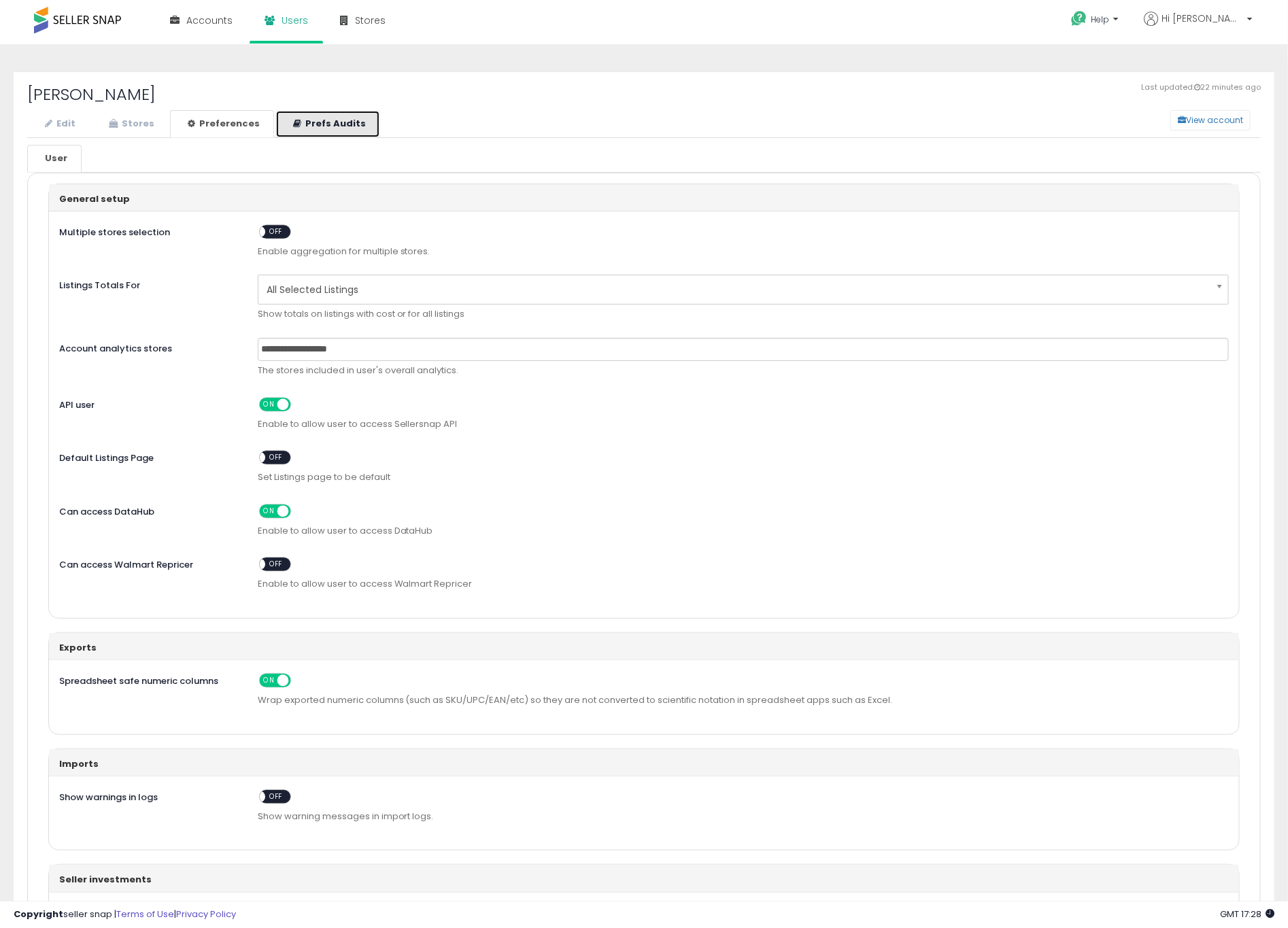
click at [321, 119] on link "Prefs Audits" at bounding box center [327, 124] width 105 height 28
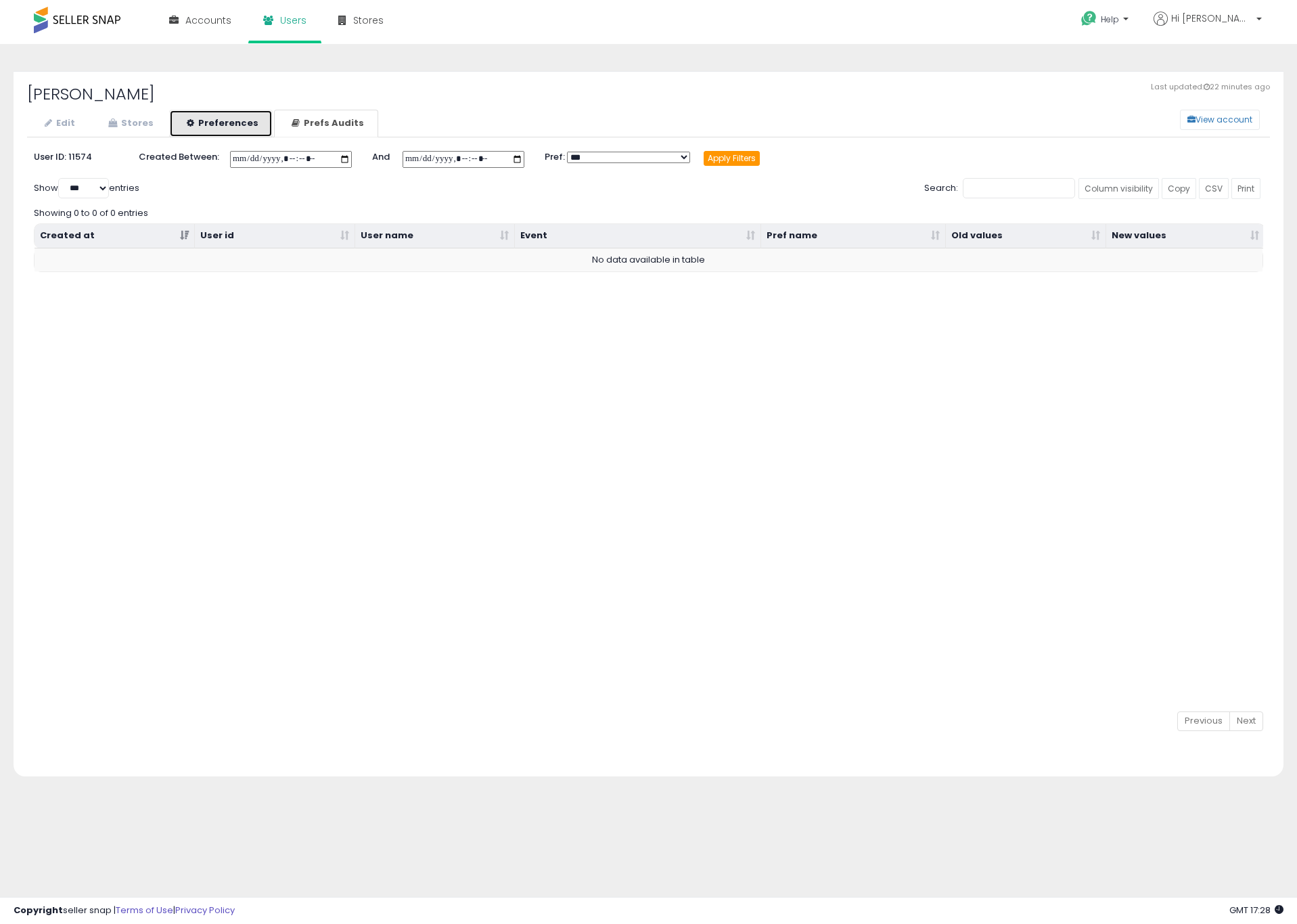
click at [242, 122] on link "Preferences" at bounding box center [221, 123] width 104 height 28
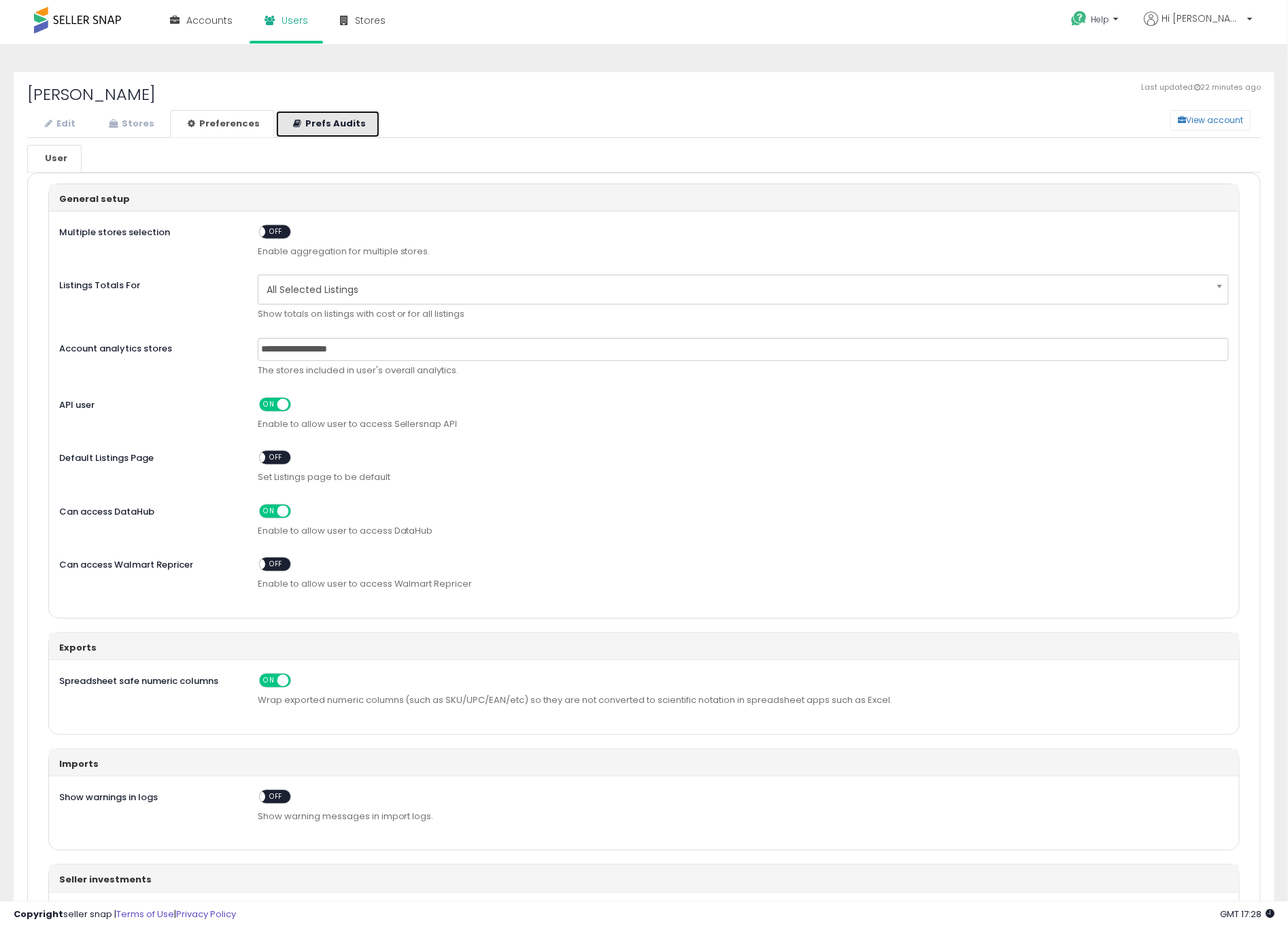
click at [323, 119] on link "Prefs Audits" at bounding box center [327, 124] width 105 height 28
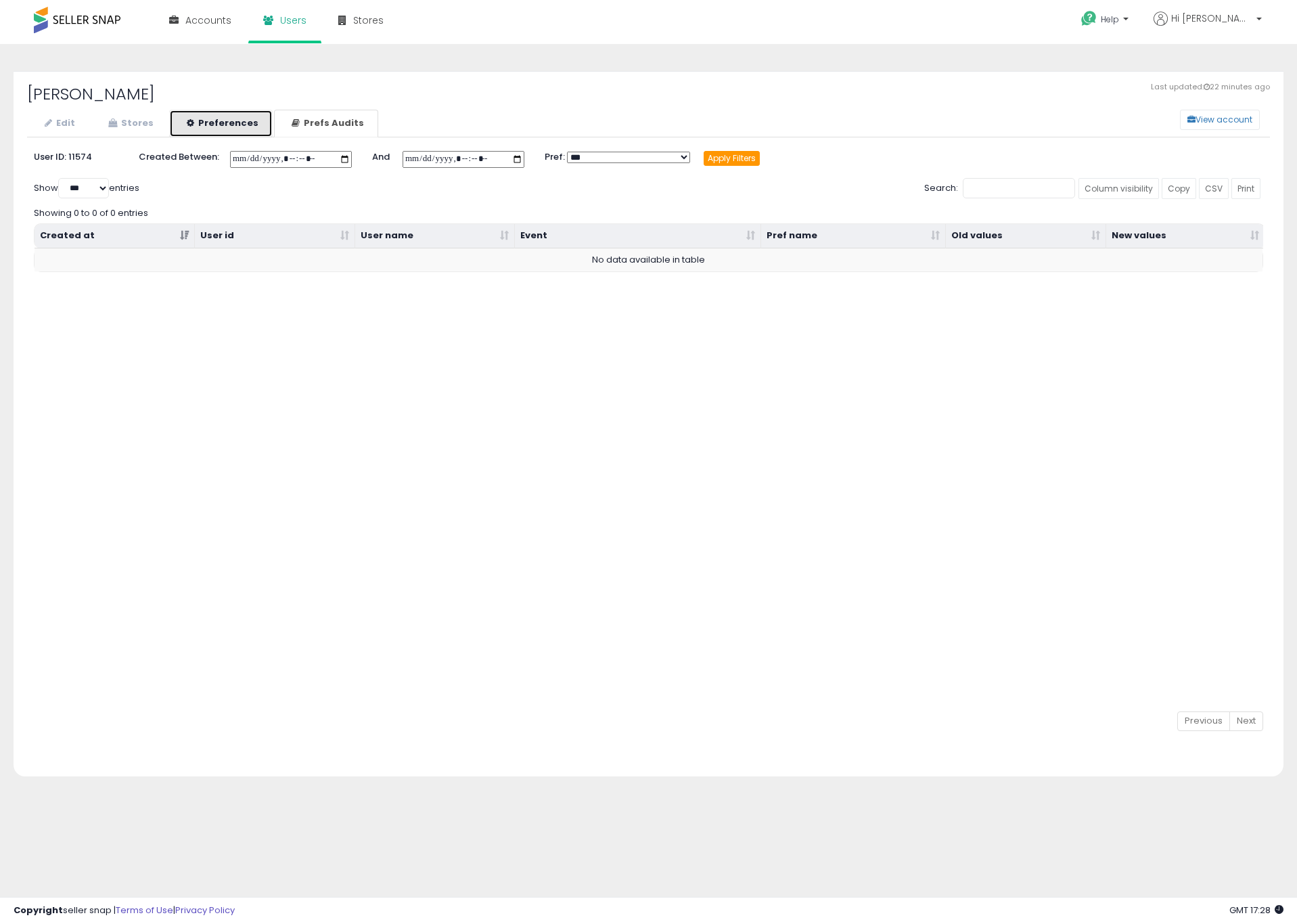
click at [240, 114] on link "Preferences" at bounding box center [221, 123] width 104 height 28
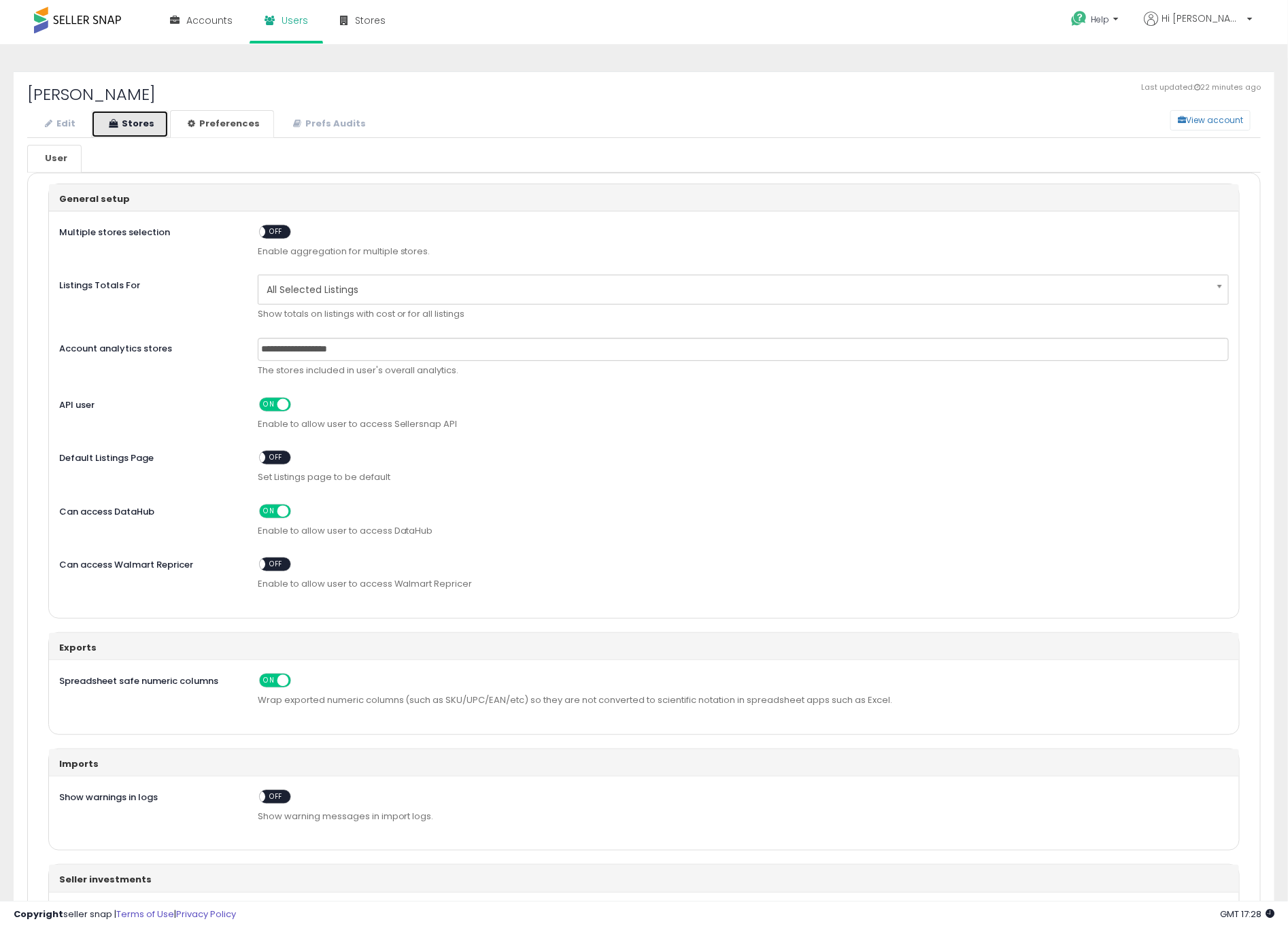
click at [145, 116] on link "Stores" at bounding box center [130, 124] width 78 height 28
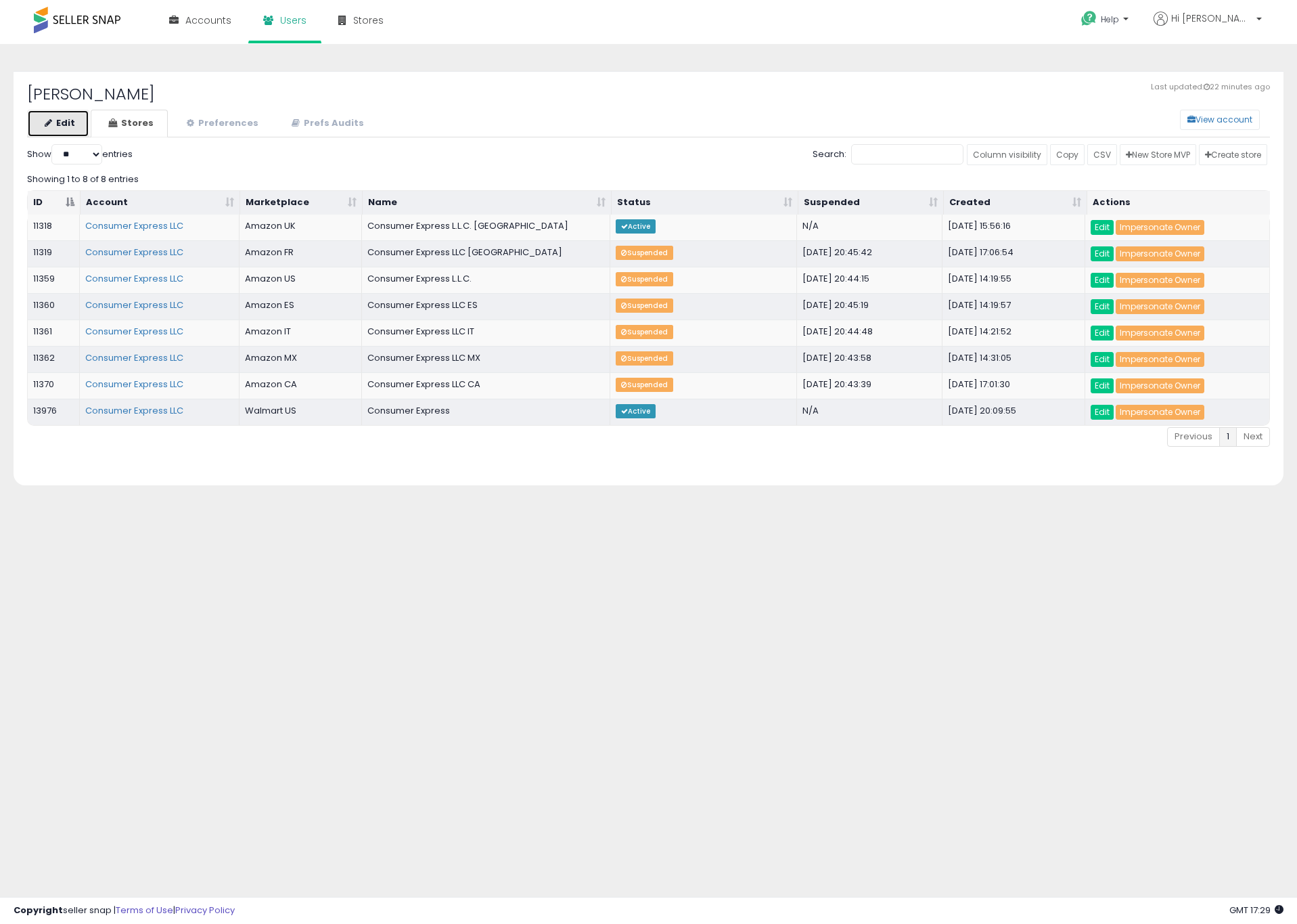
click at [74, 121] on link "Edit" at bounding box center [58, 123] width 62 height 28
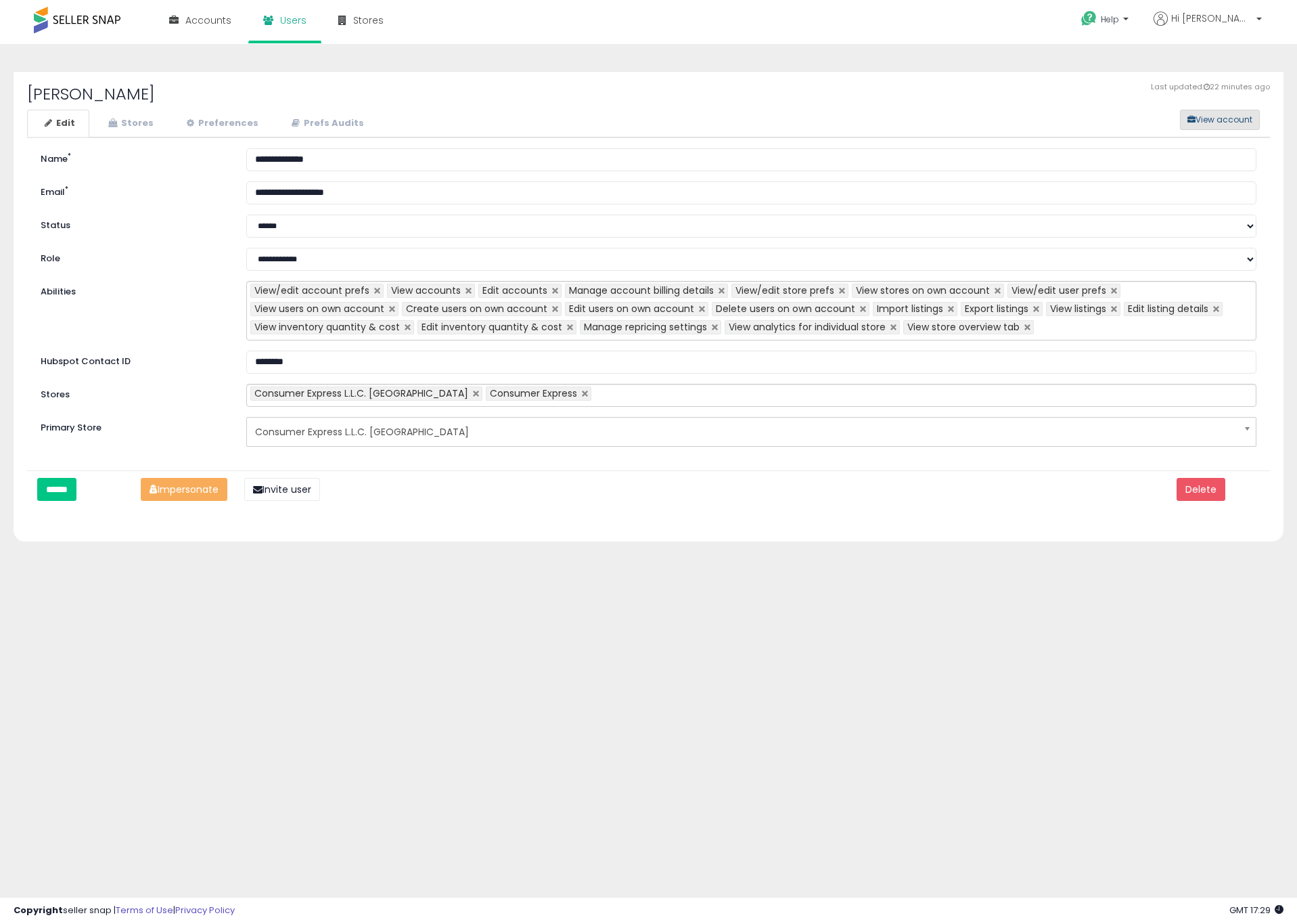
click at [1242, 124] on button "View account" at bounding box center [1220, 120] width 80 height 20
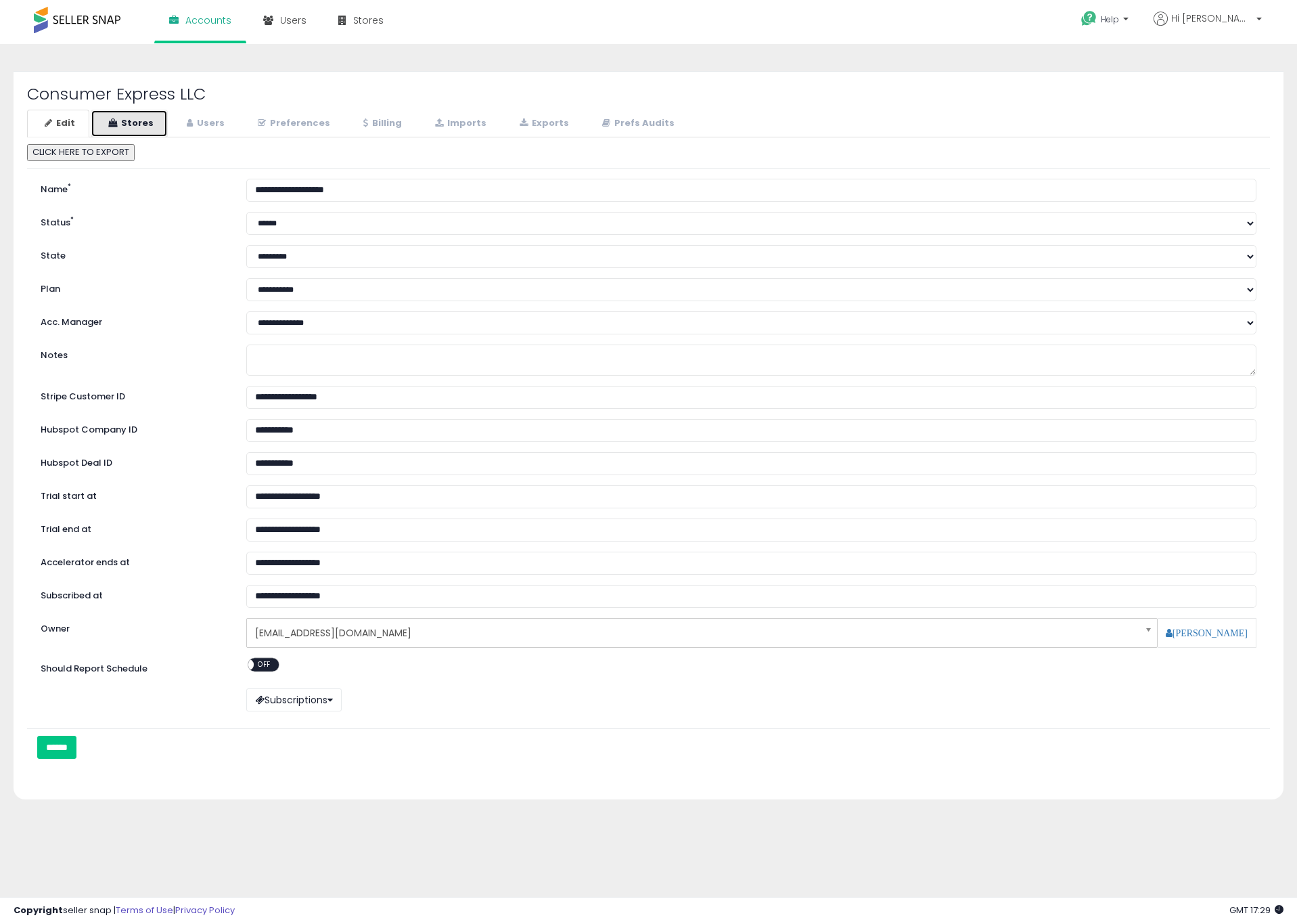
click at [144, 123] on link "Stores" at bounding box center [129, 123] width 77 height 28
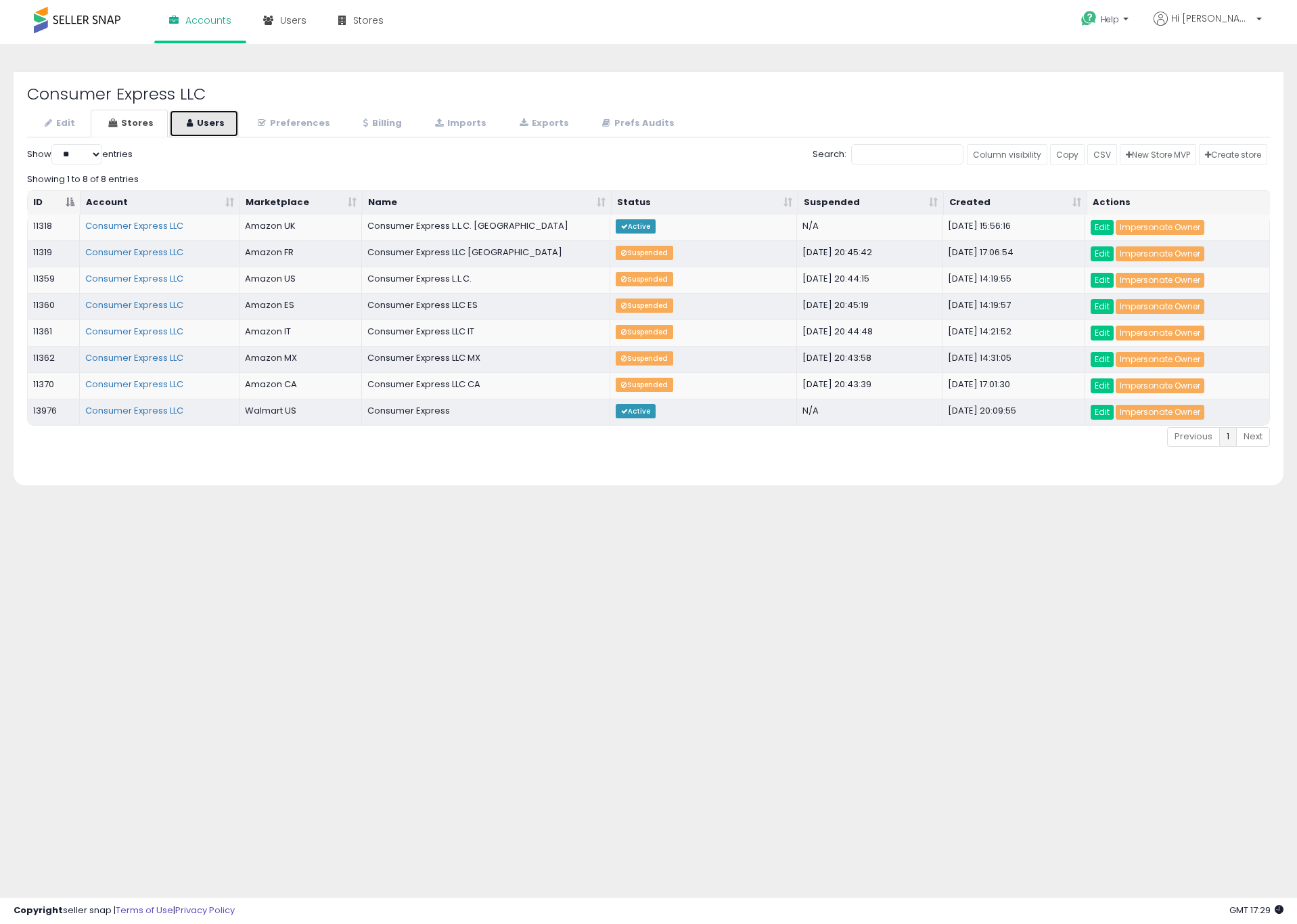
click at [214, 123] on link "Users" at bounding box center [204, 123] width 69 height 28
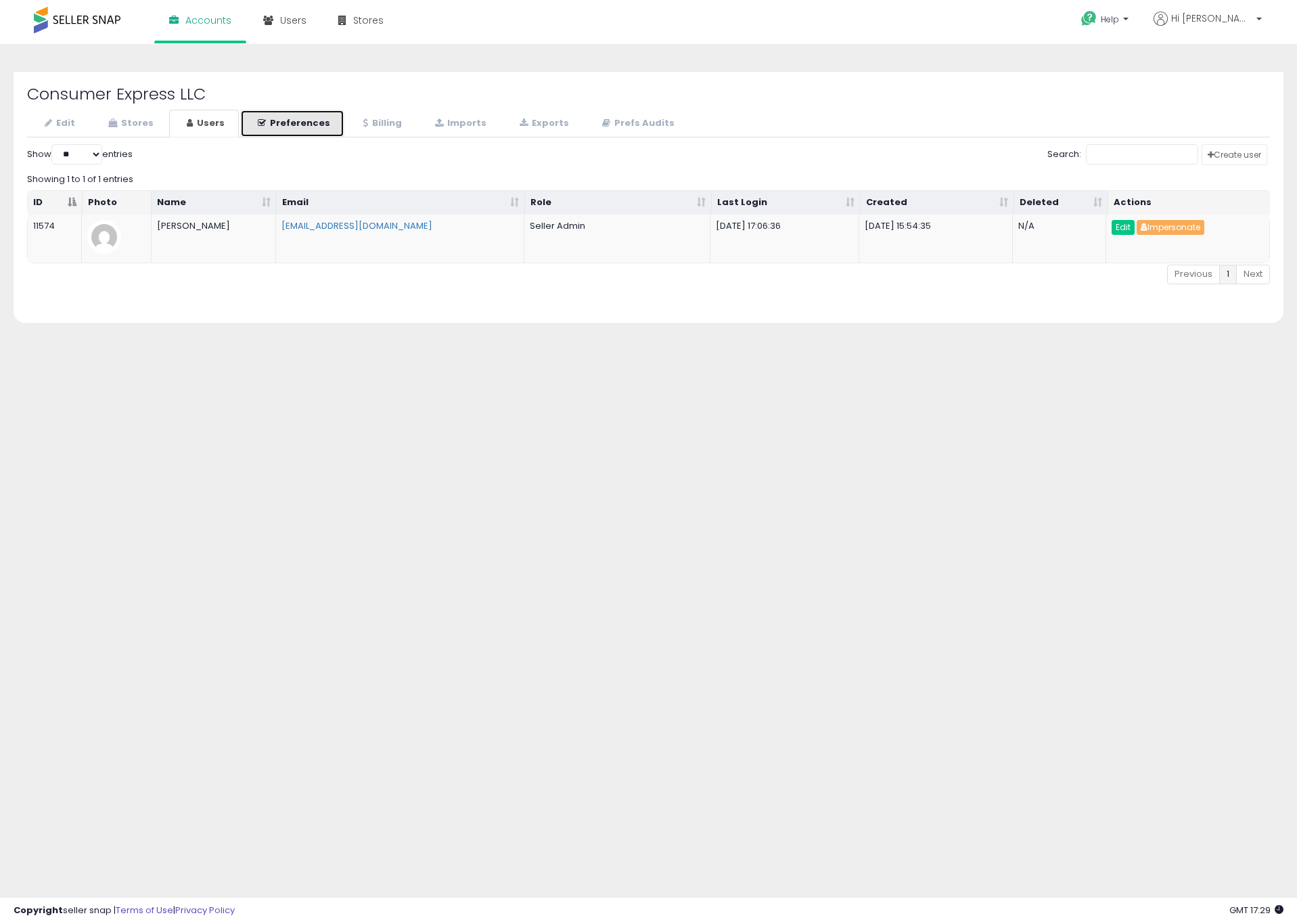
click at [283, 125] on link "Preferences" at bounding box center [292, 123] width 104 height 28
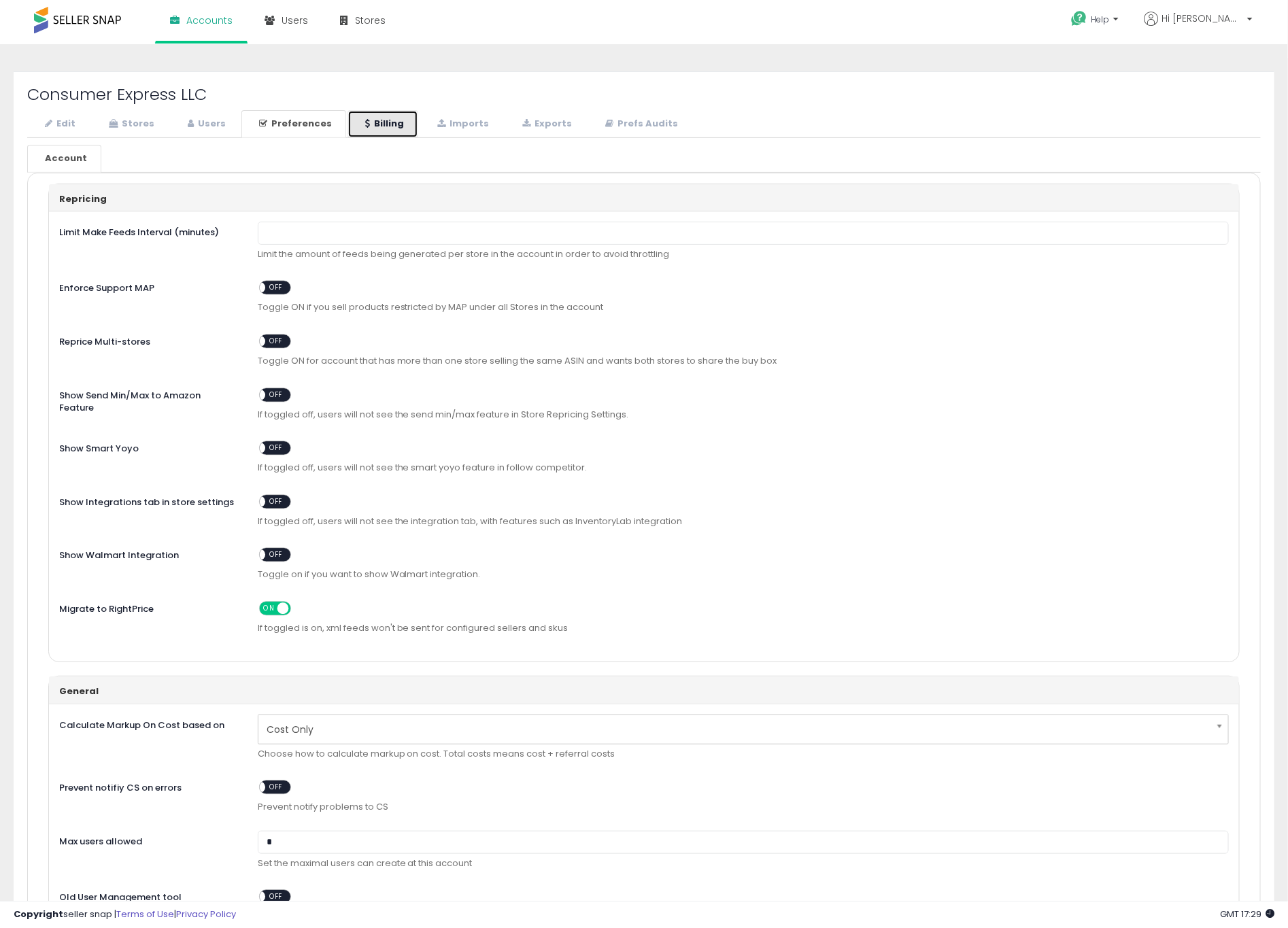
click at [372, 123] on link "Billing" at bounding box center [383, 124] width 70 height 28
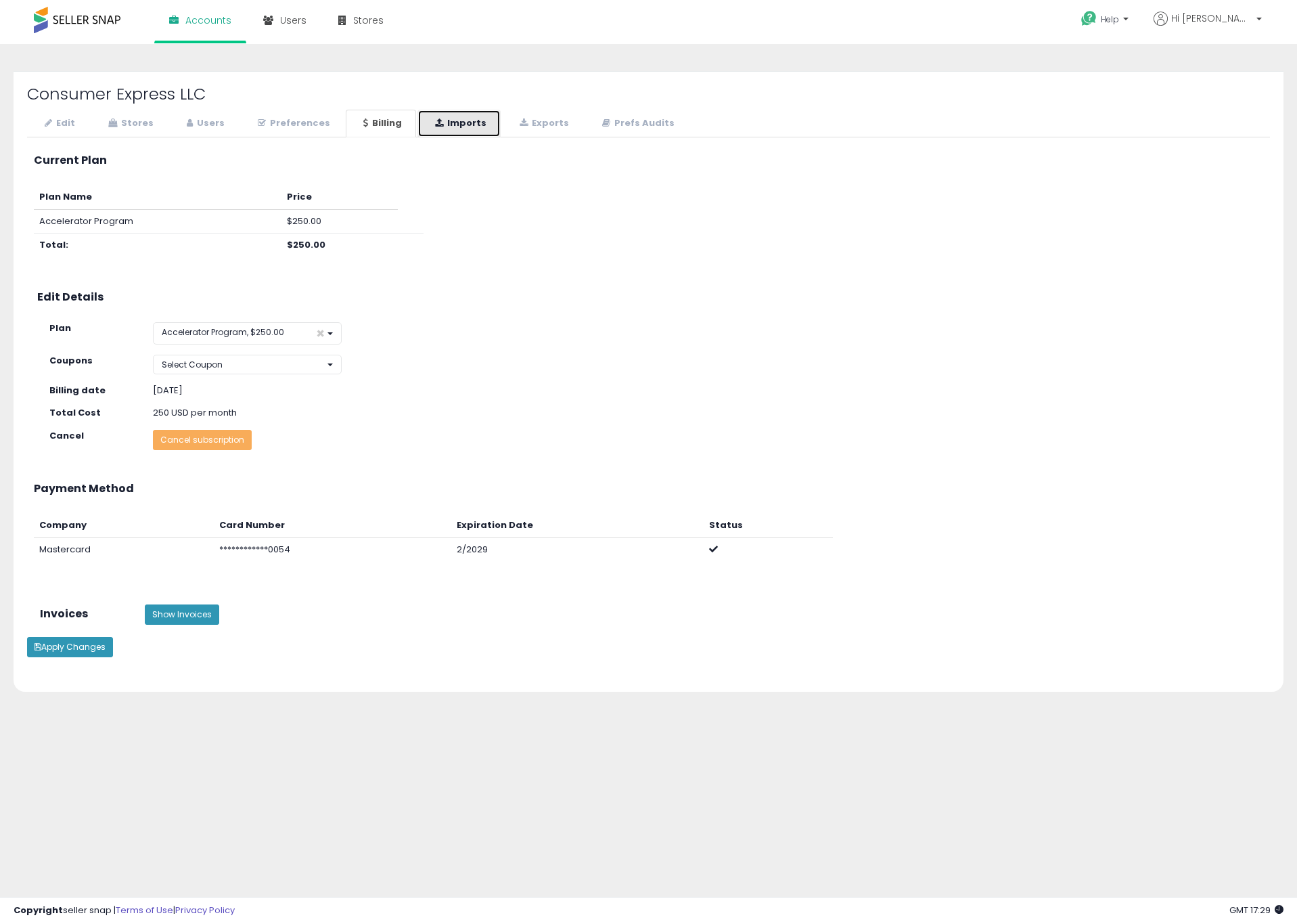
click at [453, 120] on link "Imports" at bounding box center [459, 123] width 83 height 28
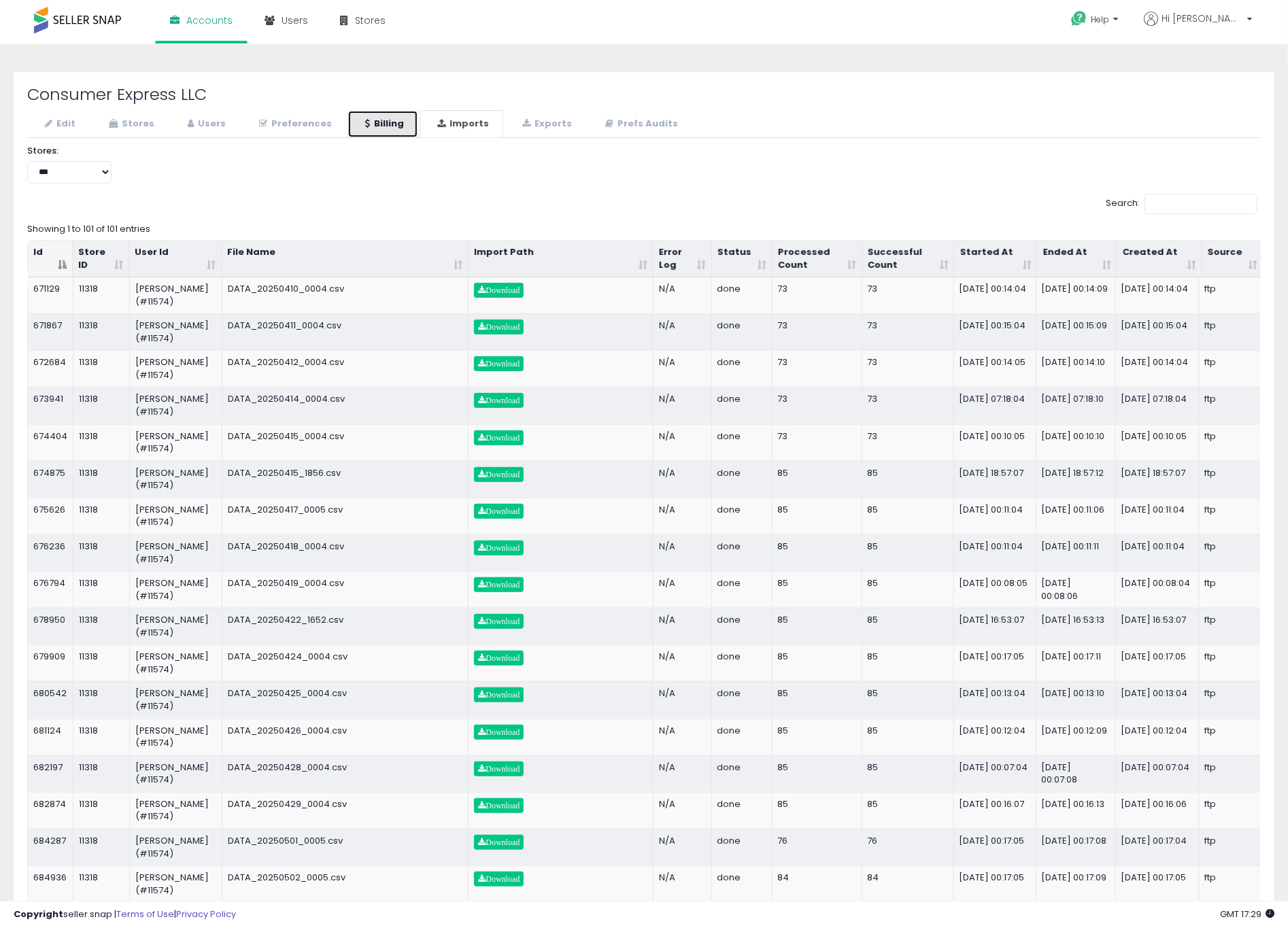
click at [408, 126] on link "Billing" at bounding box center [383, 124] width 70 height 28
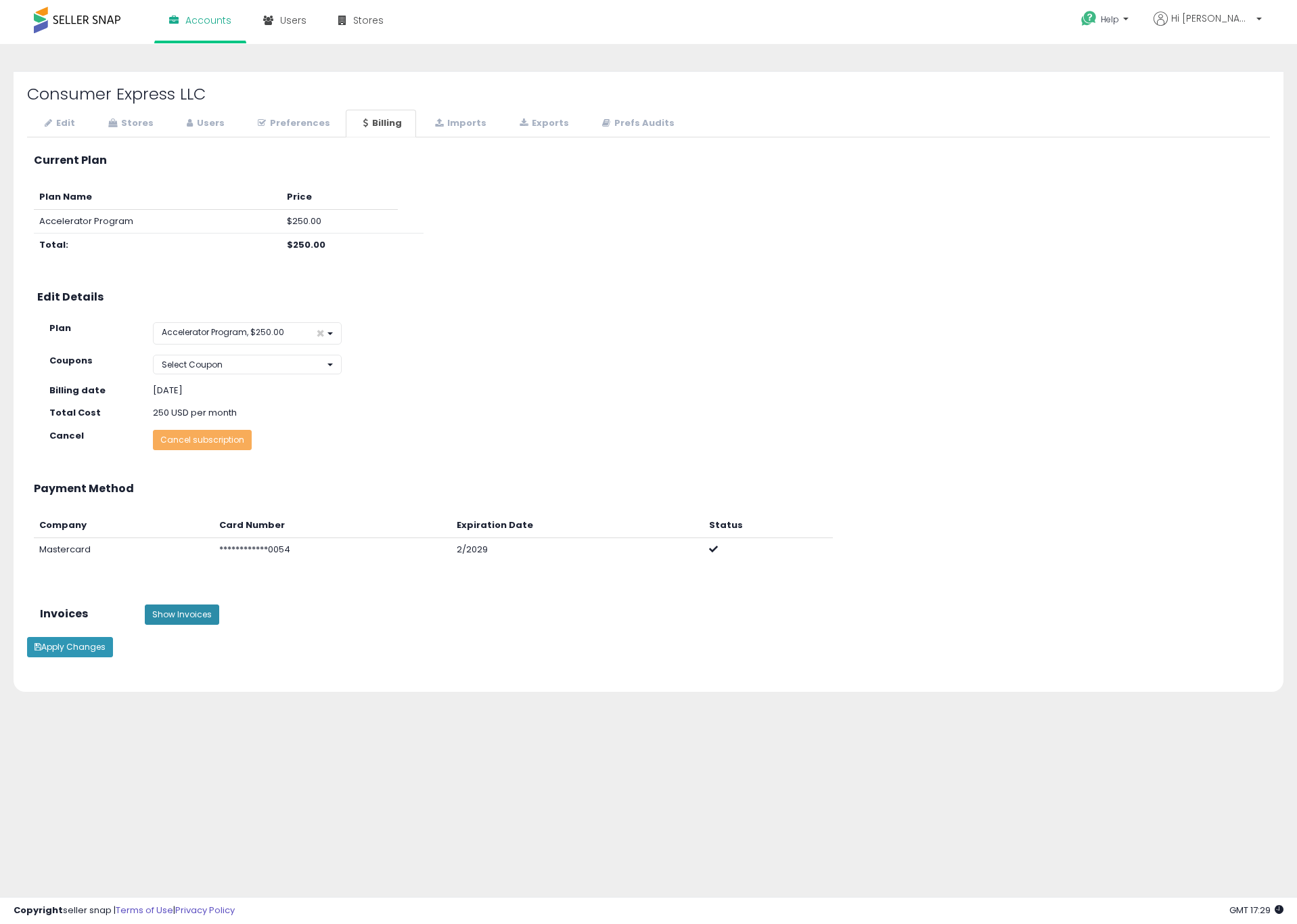
click at [179, 611] on button "Show Invoices" at bounding box center [182, 615] width 74 height 20
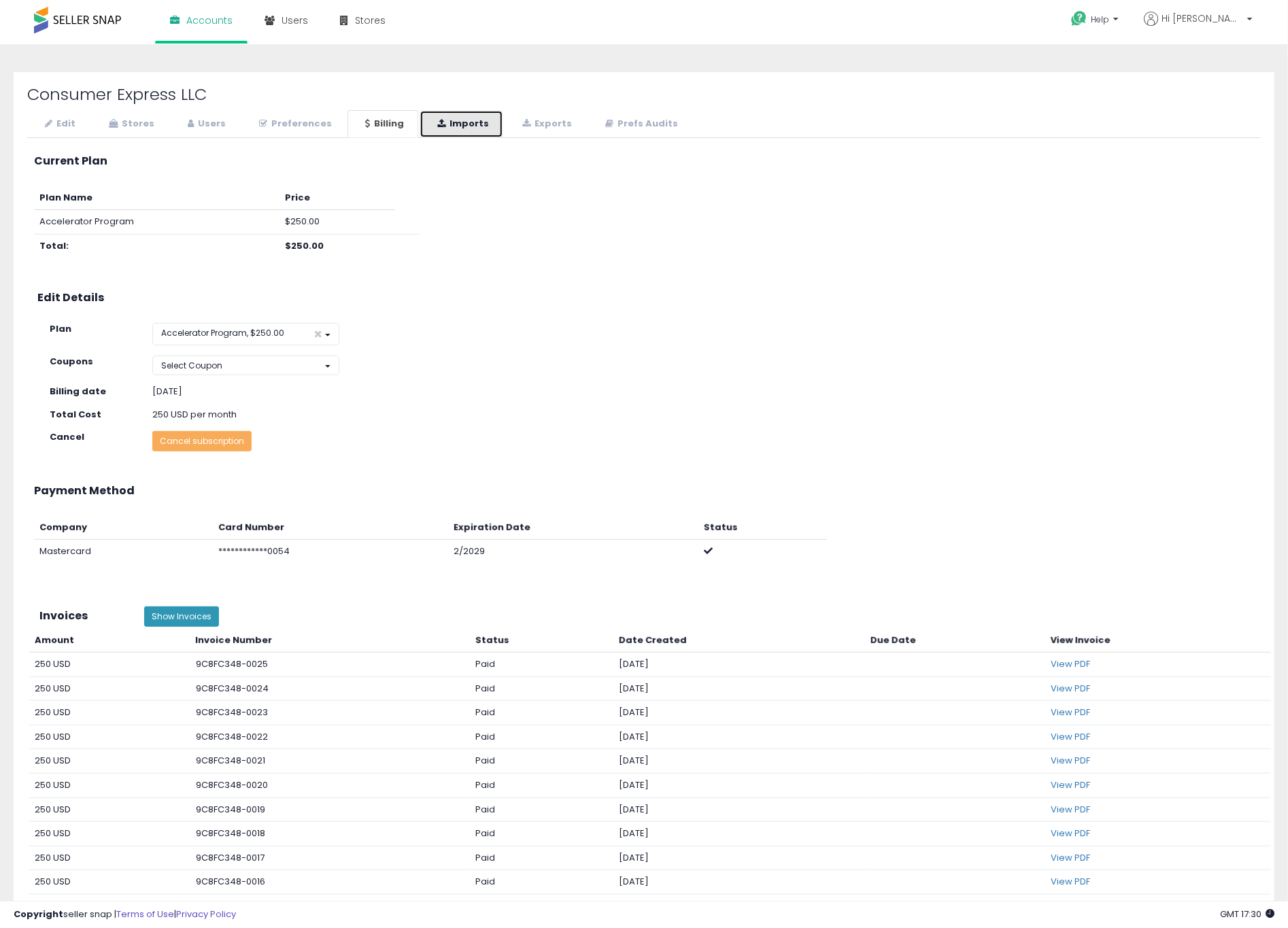
click at [463, 123] on link "Imports" at bounding box center [462, 124] width 84 height 28
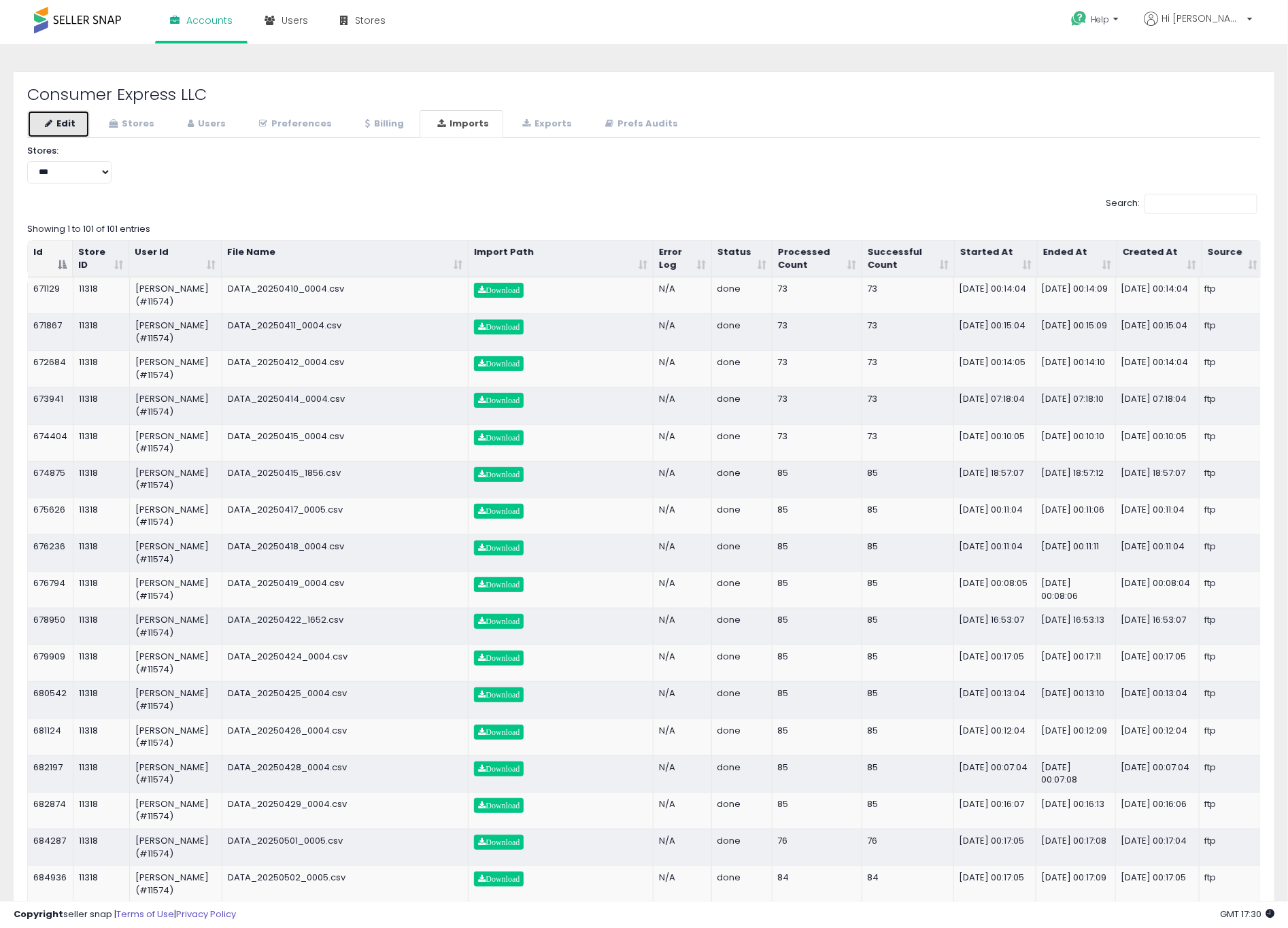
click at [68, 119] on link "Edit" at bounding box center [58, 124] width 62 height 28
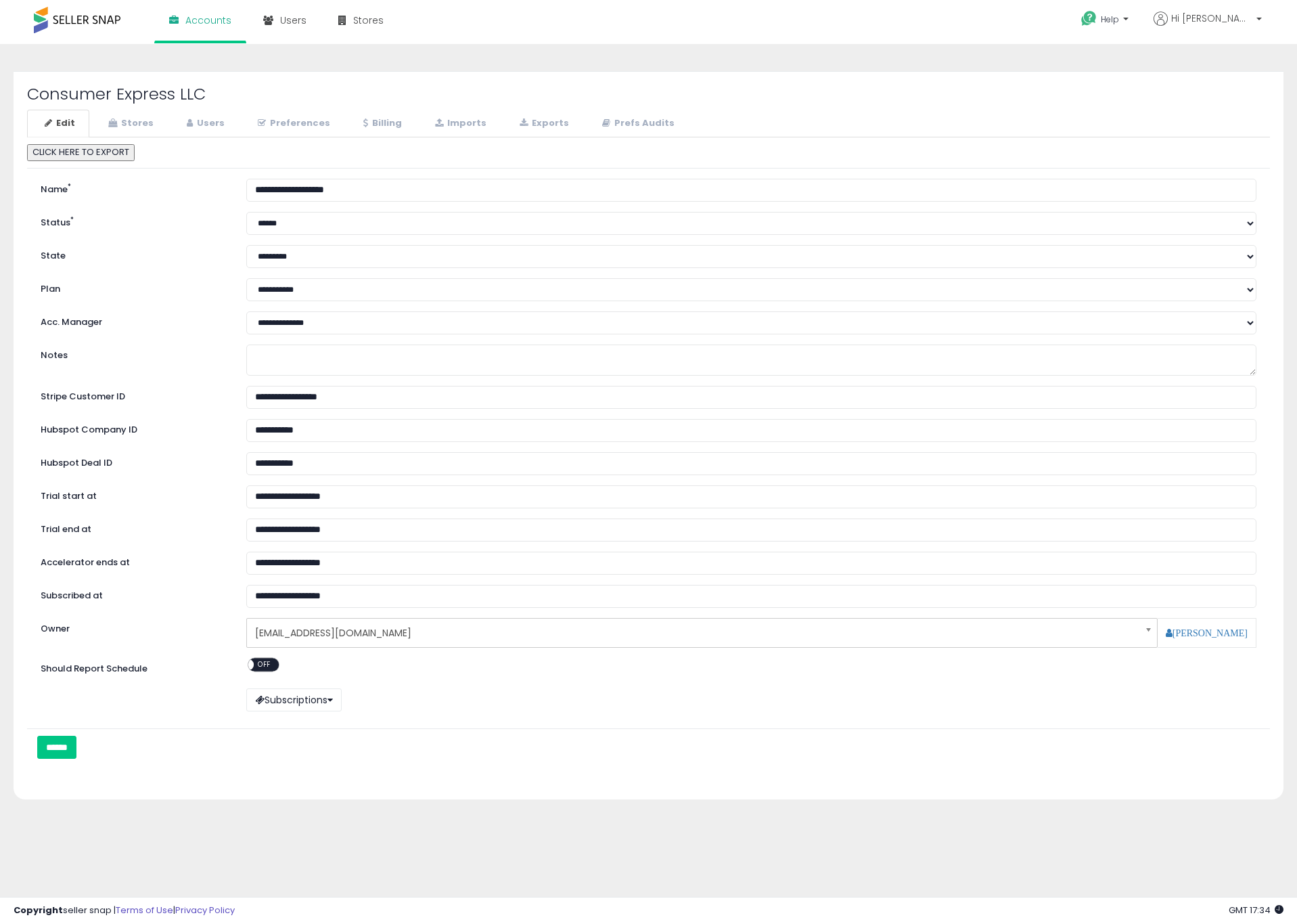
click at [1101, 703] on div "Subscriptions Yo-Yo Repricing Enable/Disable The ability to do Yo-Yo reprice Re…" at bounding box center [751, 701] width 1030 height 26
click at [191, 116] on link "Users" at bounding box center [204, 123] width 69 height 28
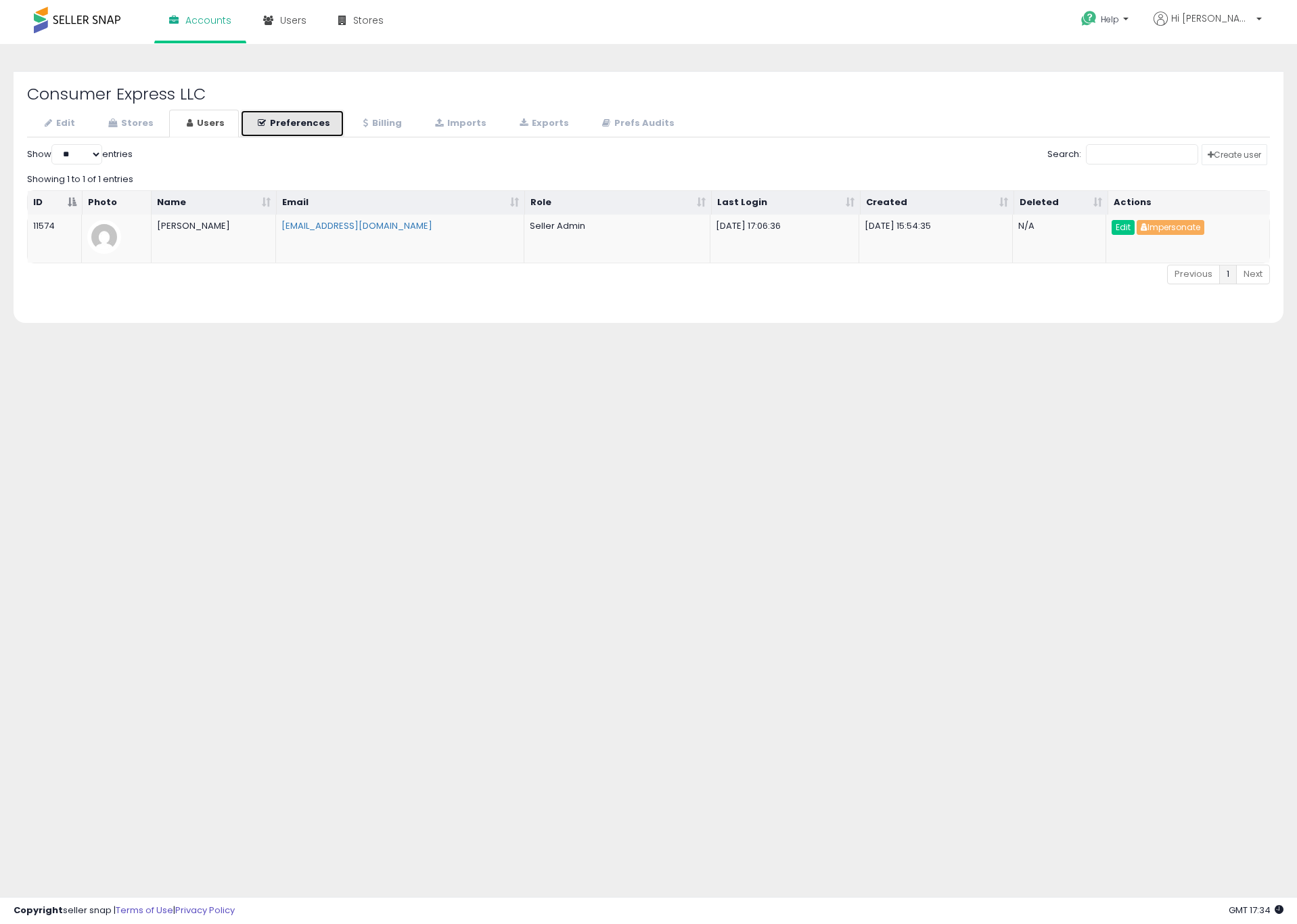
click at [260, 126] on icon at bounding box center [261, 123] width 8 height 9
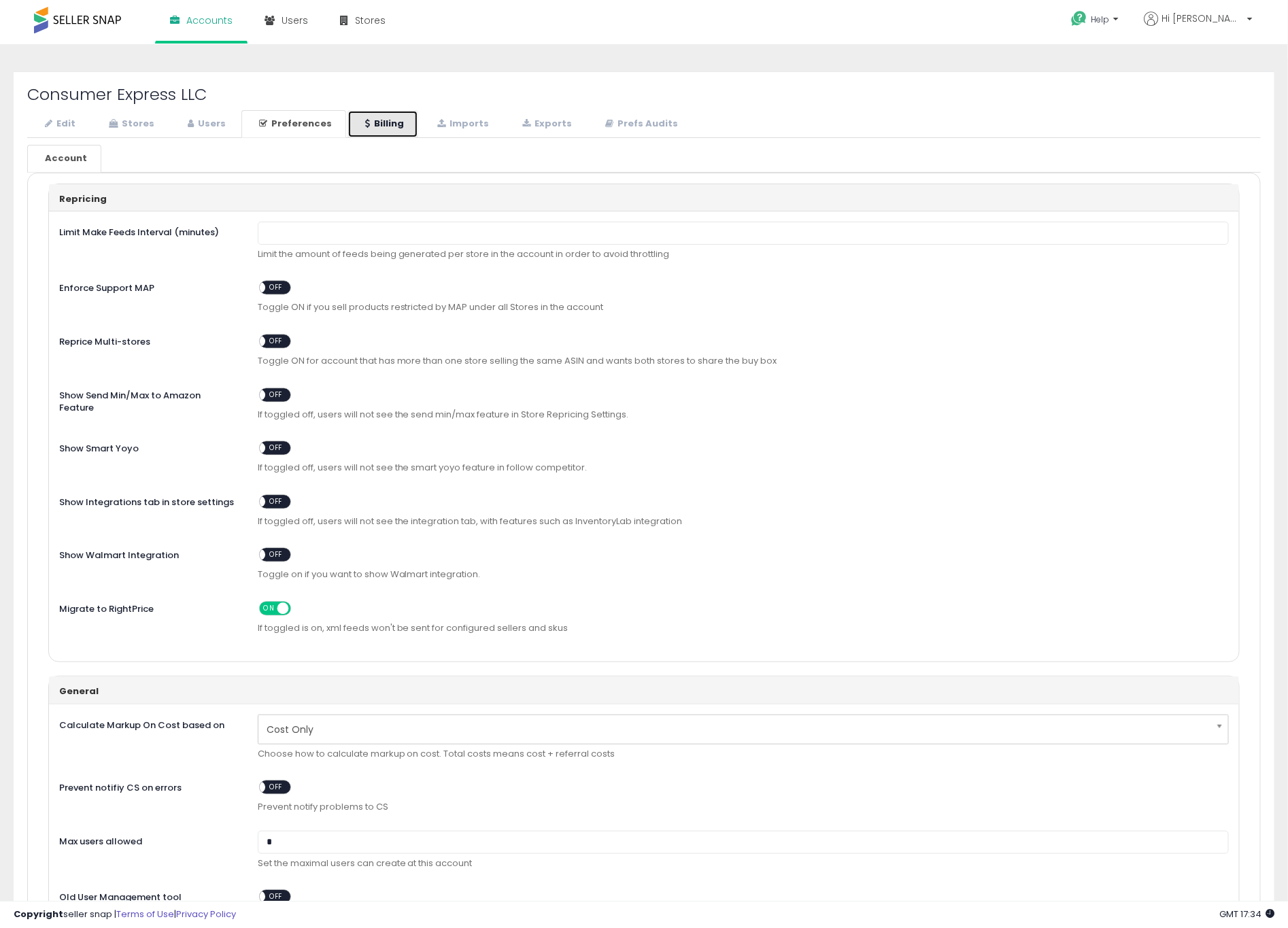
click at [382, 128] on link "Billing" at bounding box center [383, 124] width 70 height 28
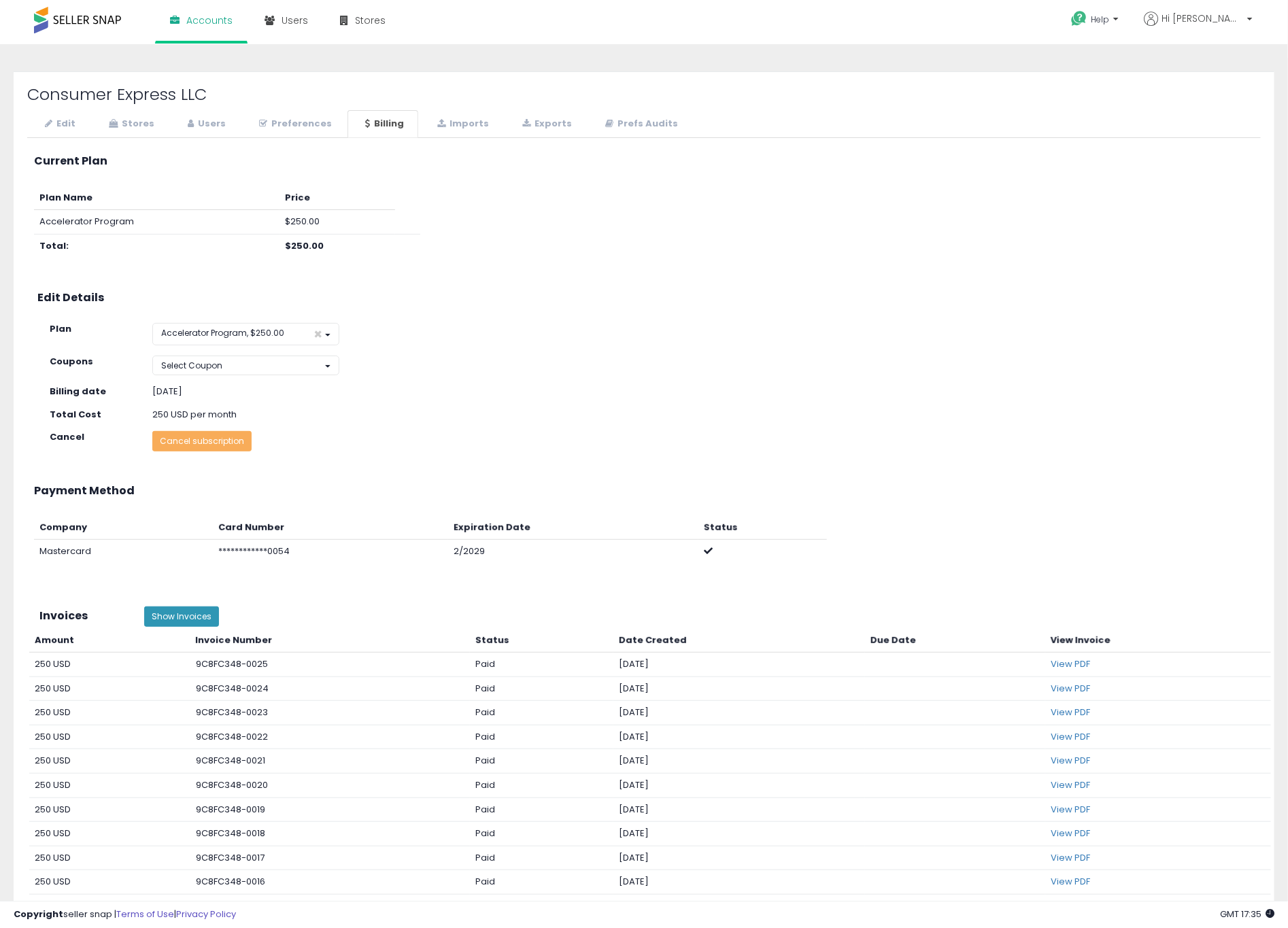
click at [1234, 563] on div "**********" at bounding box center [634, 546] width 1240 height 61
click at [284, 127] on link "Preferences" at bounding box center [294, 124] width 105 height 28
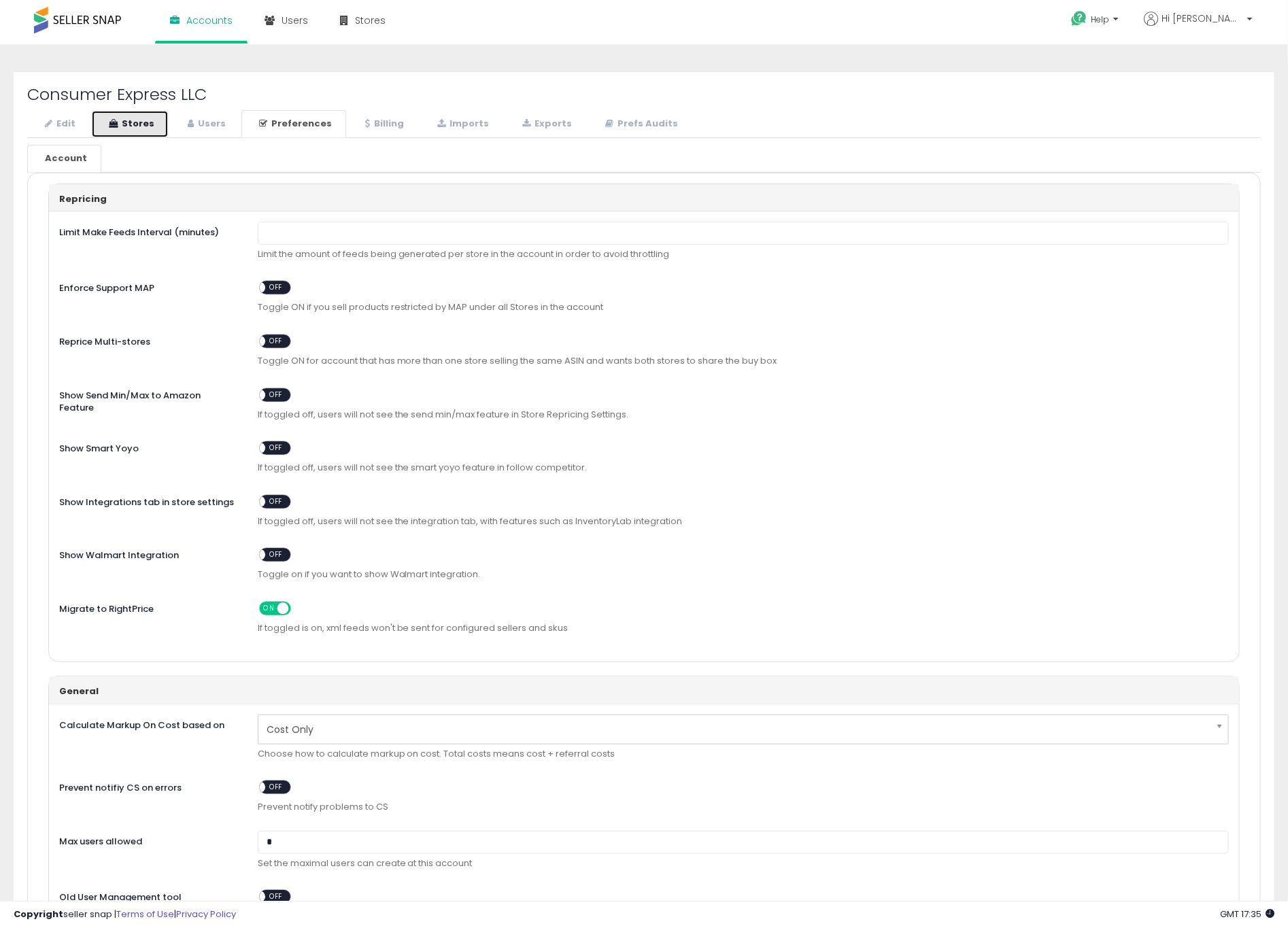
click at [113, 125] on icon at bounding box center [113, 123] width 9 height 9
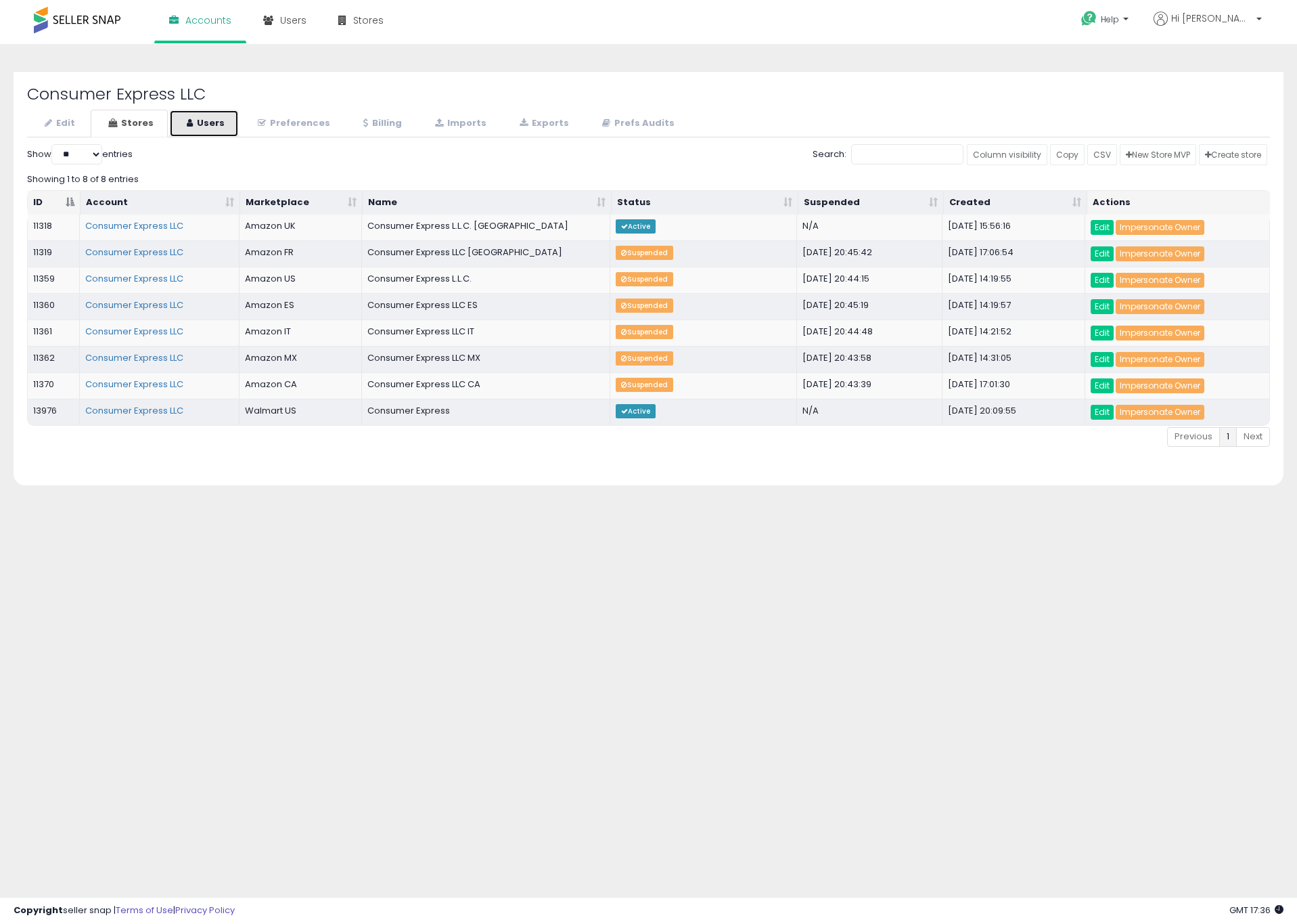
click at [219, 128] on link "Users" at bounding box center [204, 123] width 69 height 28
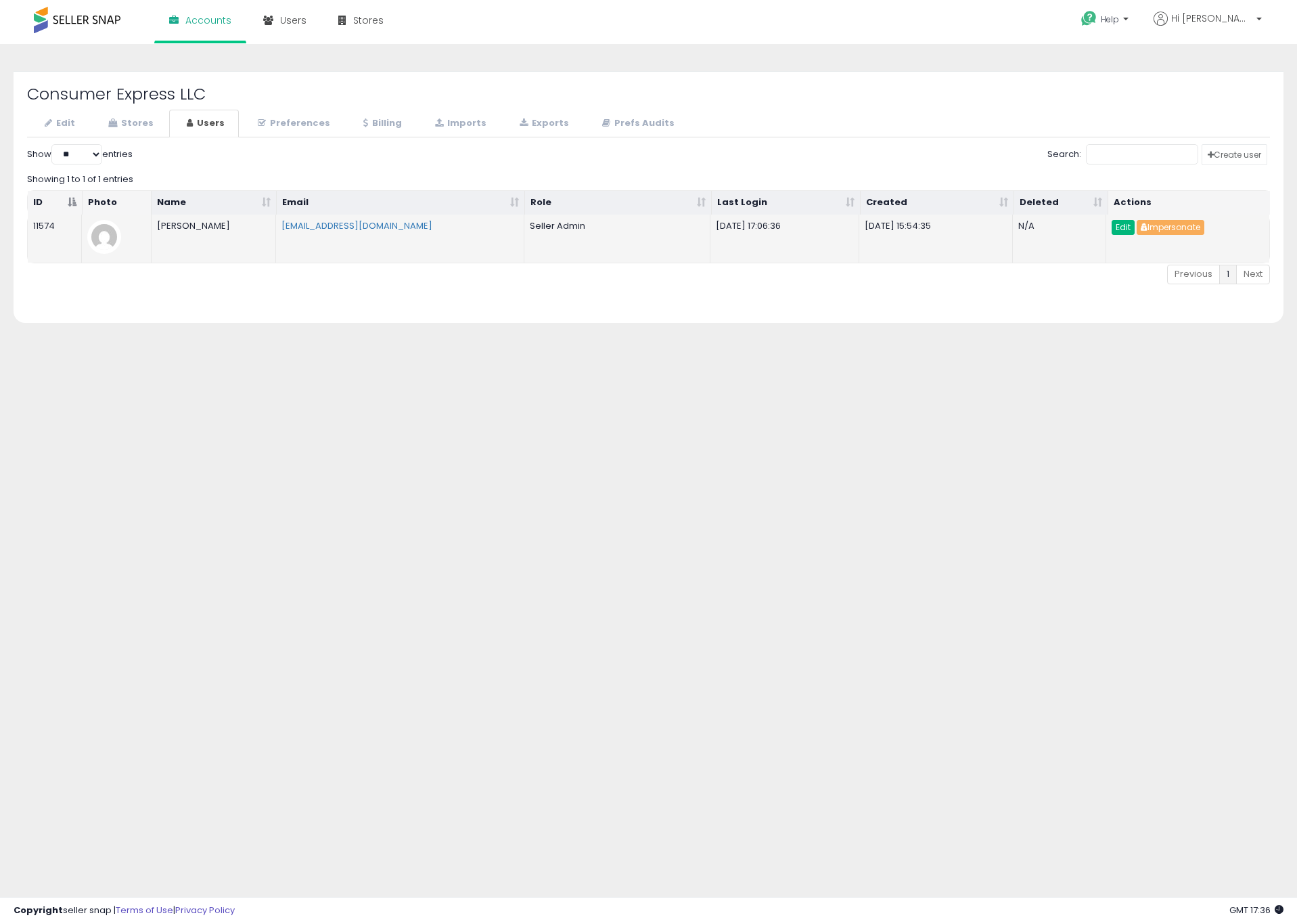
click at [1123, 224] on link "Edit" at bounding box center [1124, 227] width 23 height 15
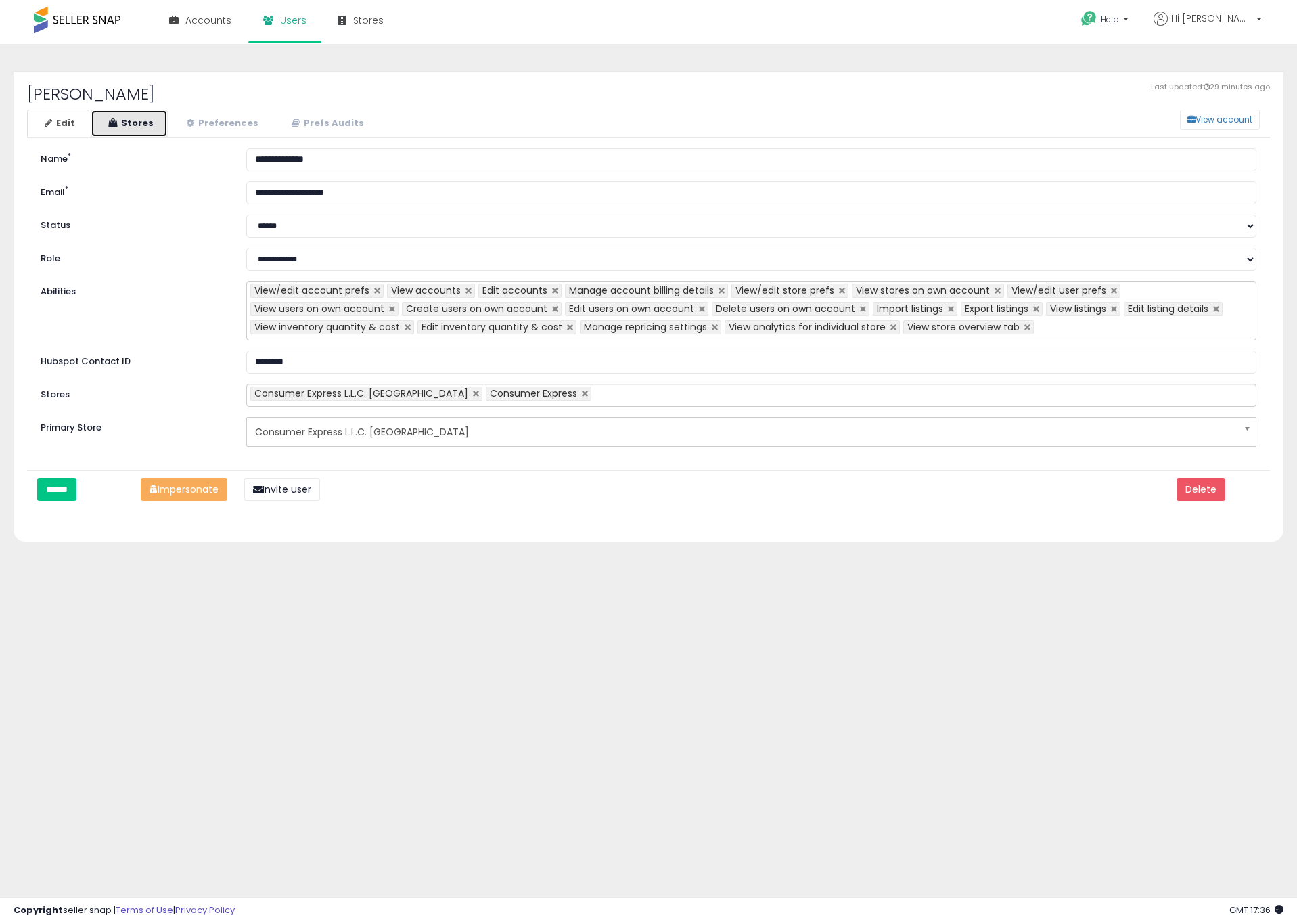
click at [122, 115] on link "Stores" at bounding box center [129, 123] width 77 height 28
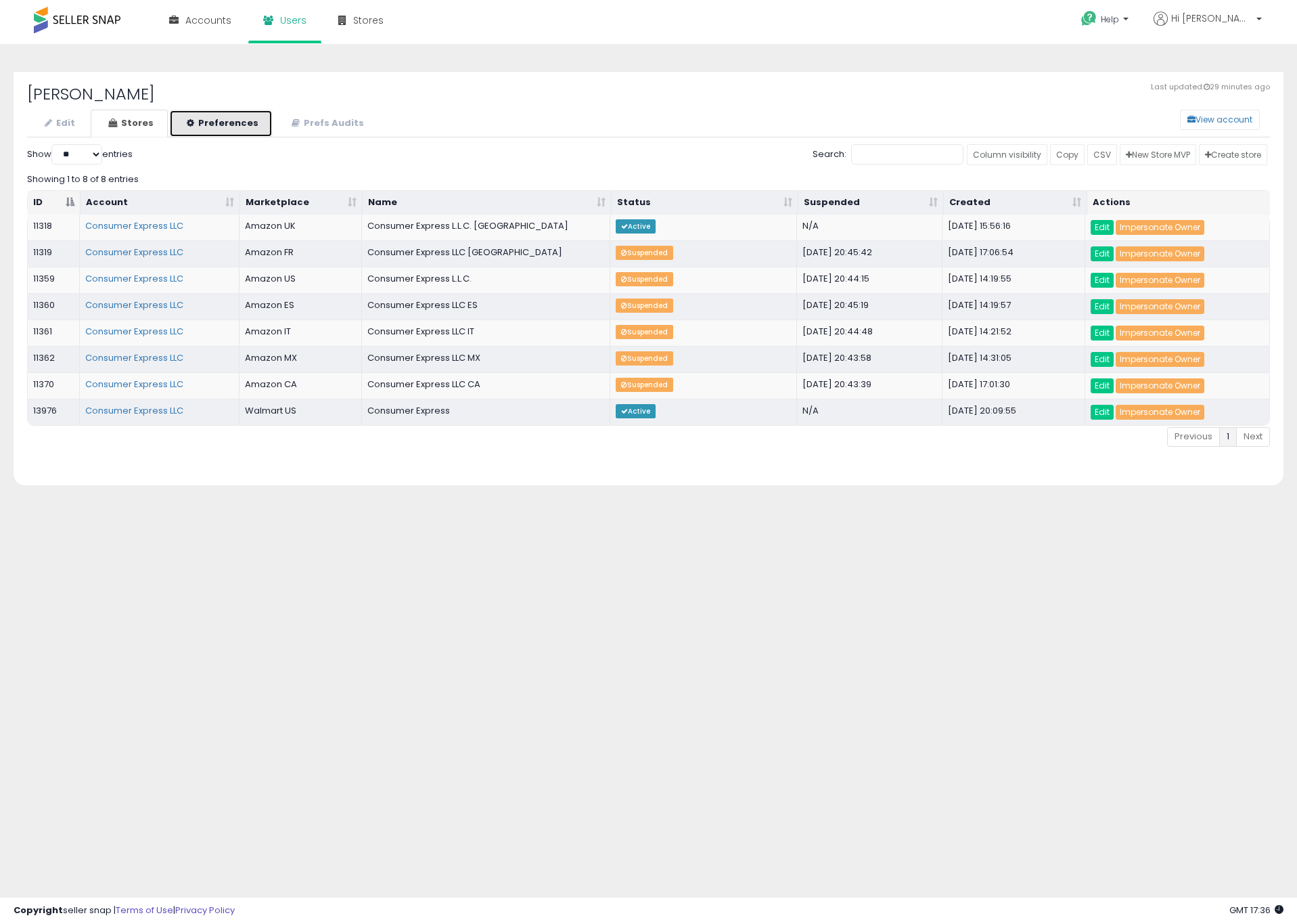
click at [224, 116] on link "Preferences" at bounding box center [221, 123] width 104 height 28
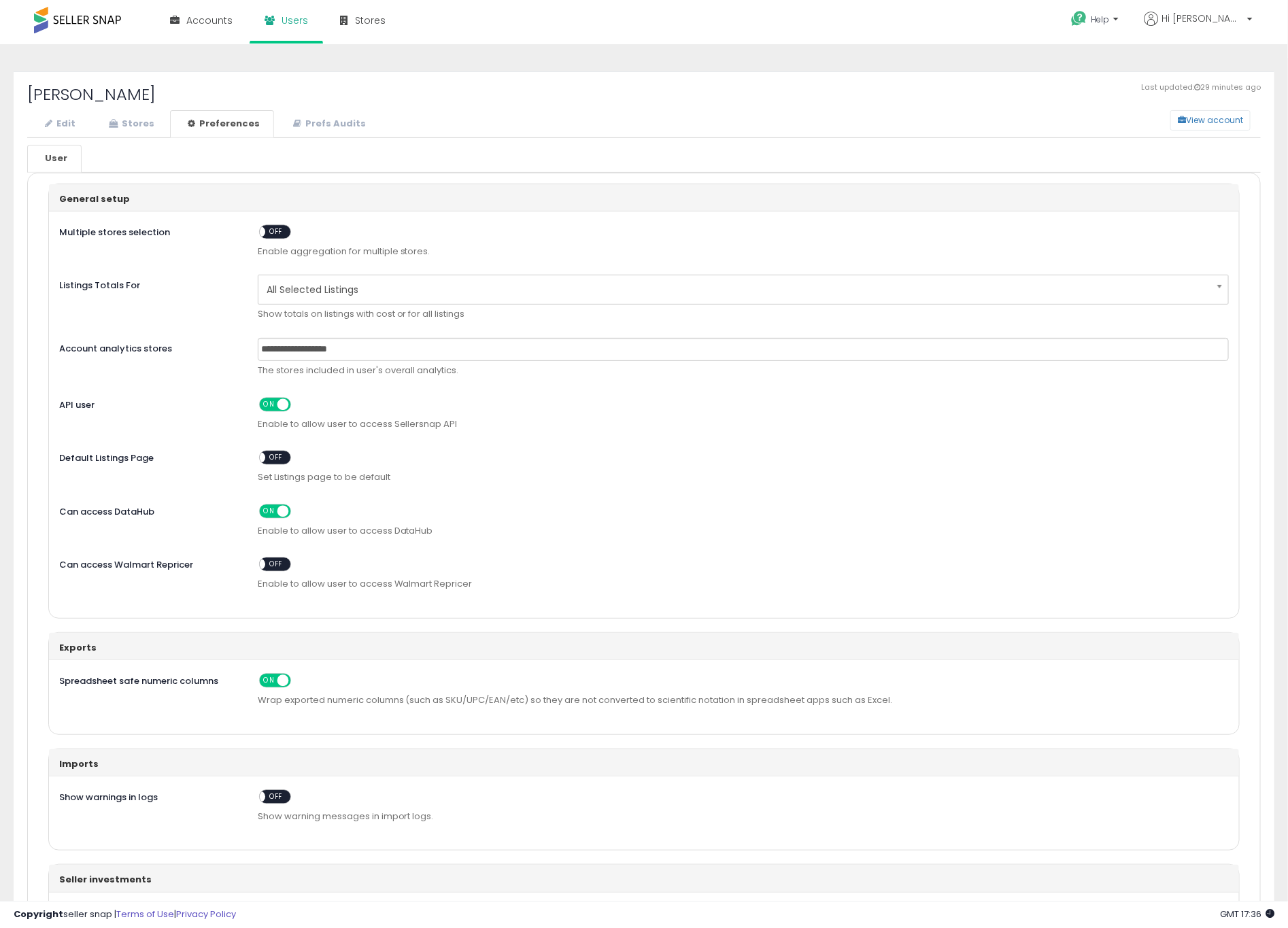
click at [586, 293] on span "All Selected Listings" at bounding box center [734, 290] width 936 height 23
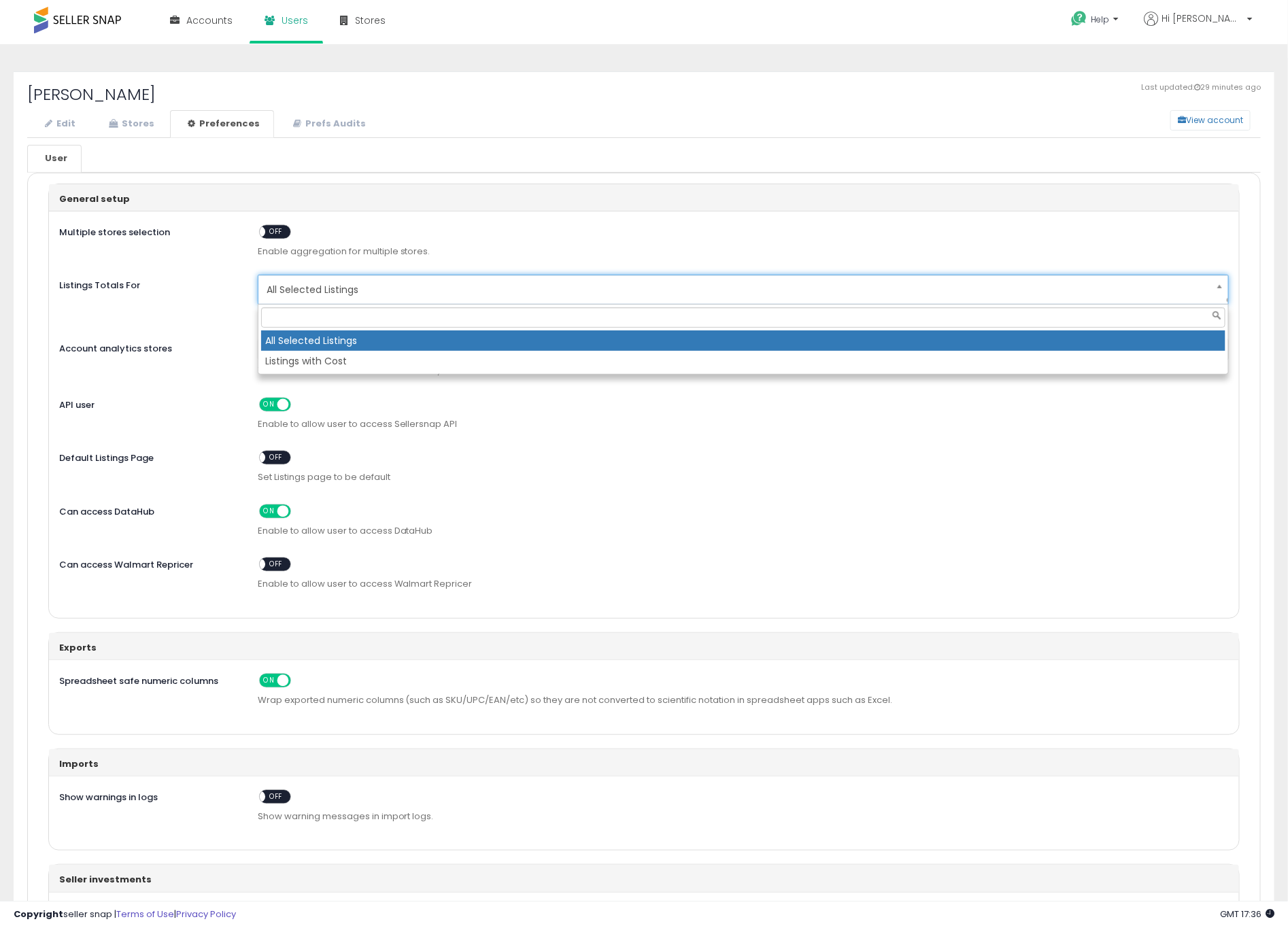
click at [613, 125] on ul "Edit Stores Preferences Prefs Audits" at bounding box center [644, 124] width 1234 height 28
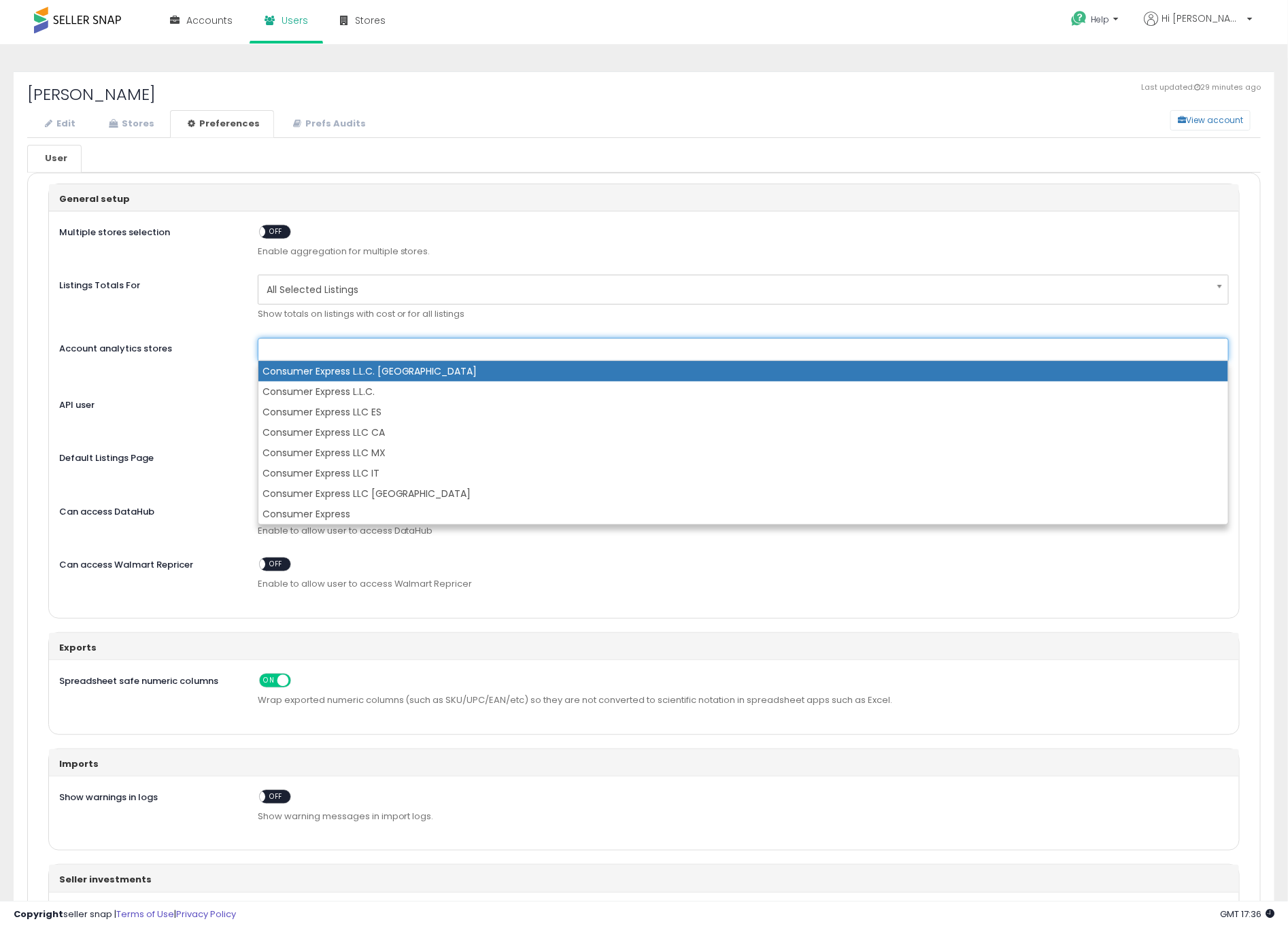
click at [461, 353] on ul at bounding box center [743, 350] width 971 height 23
type input "**********"
click at [575, 92] on h2 "[PERSON_NAME]" at bounding box center [644, 95] width 1234 height 18
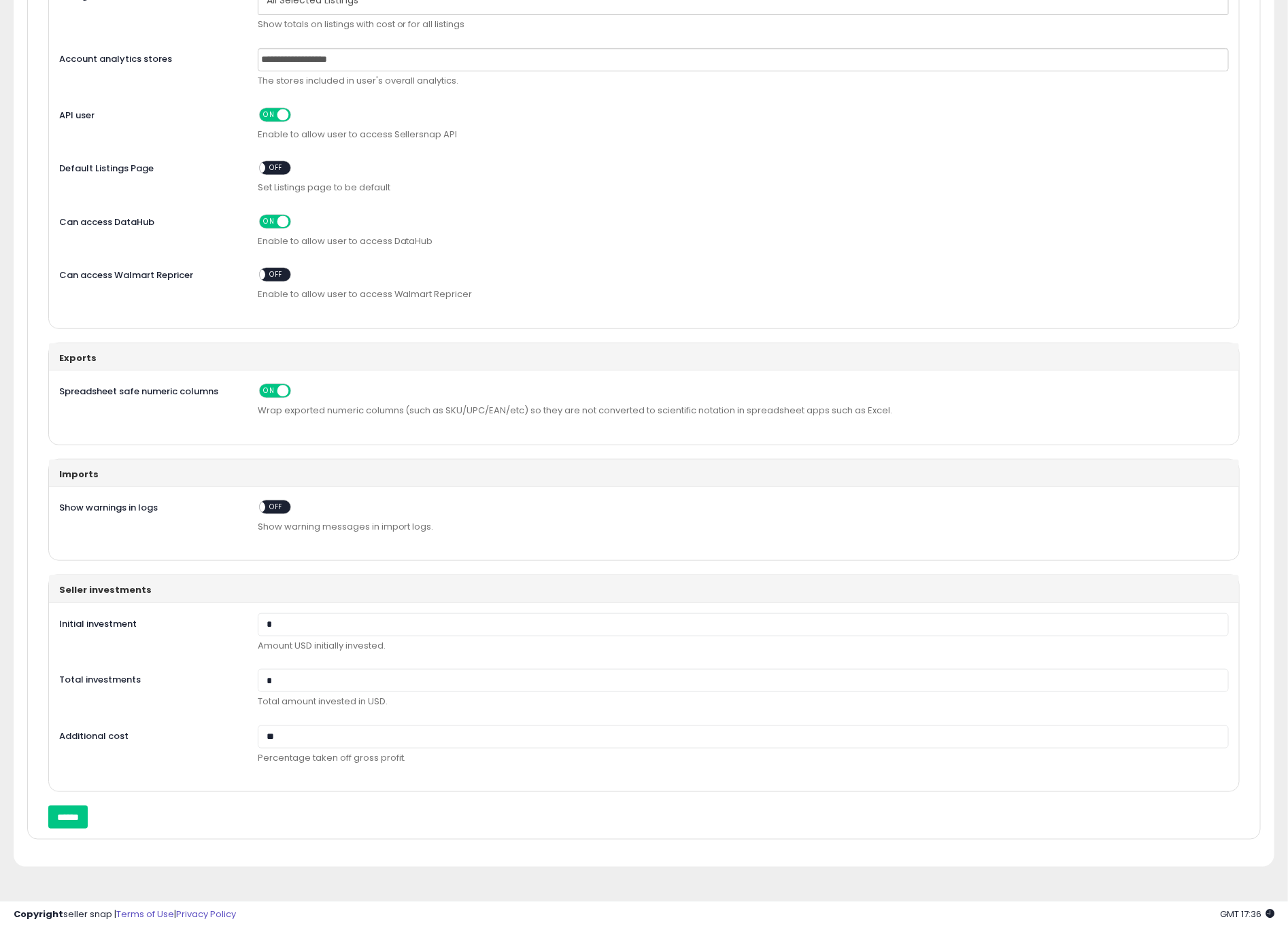
scroll to position [329, 0]
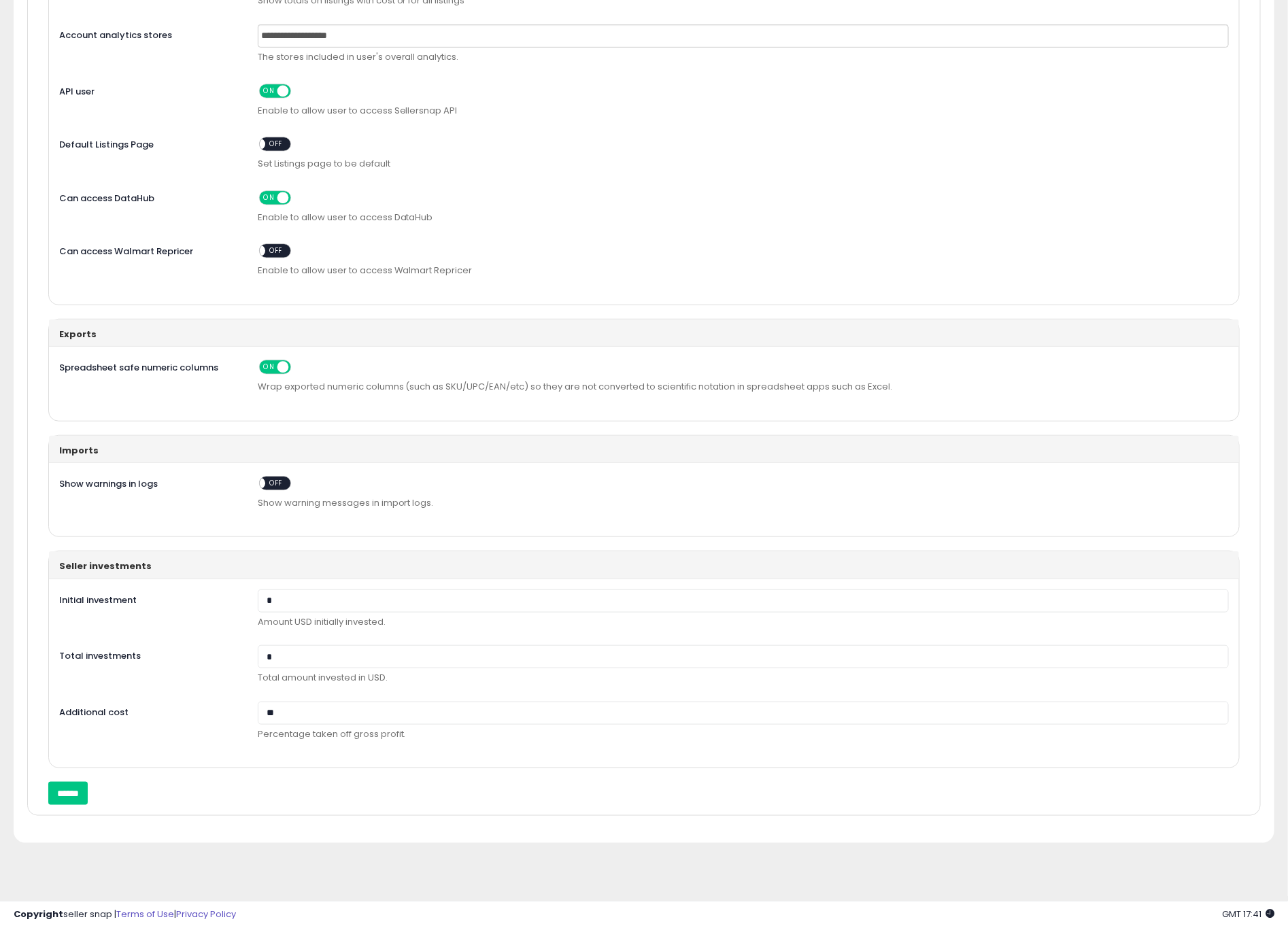
drag, startPoint x: 1146, startPoint y: 121, endPoint x: 1153, endPoint y: 125, distance: 8.1
click at [1154, 115] on div "**********" at bounding box center [644, 101] width 1170 height 386
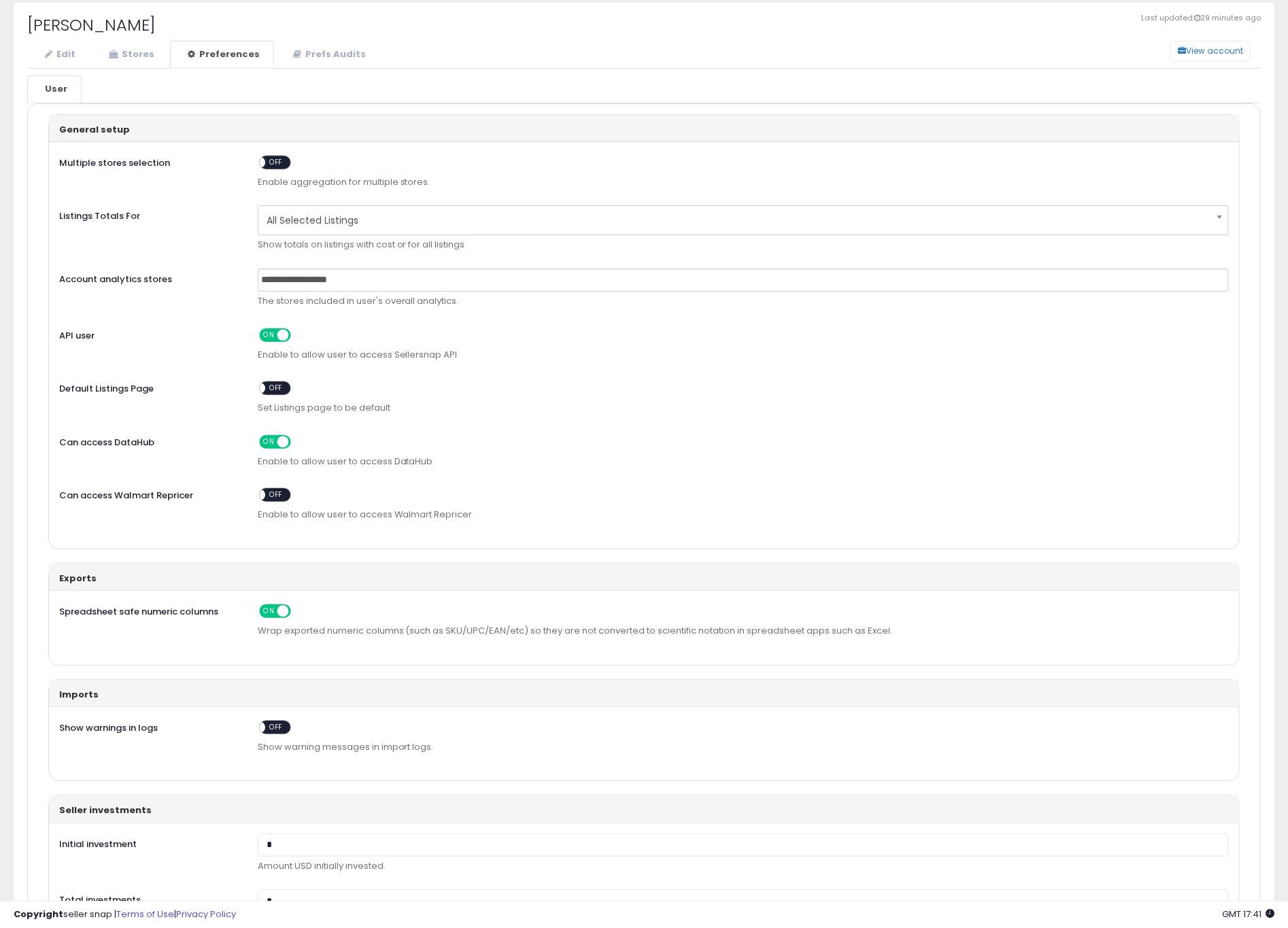
scroll to position [0, 0]
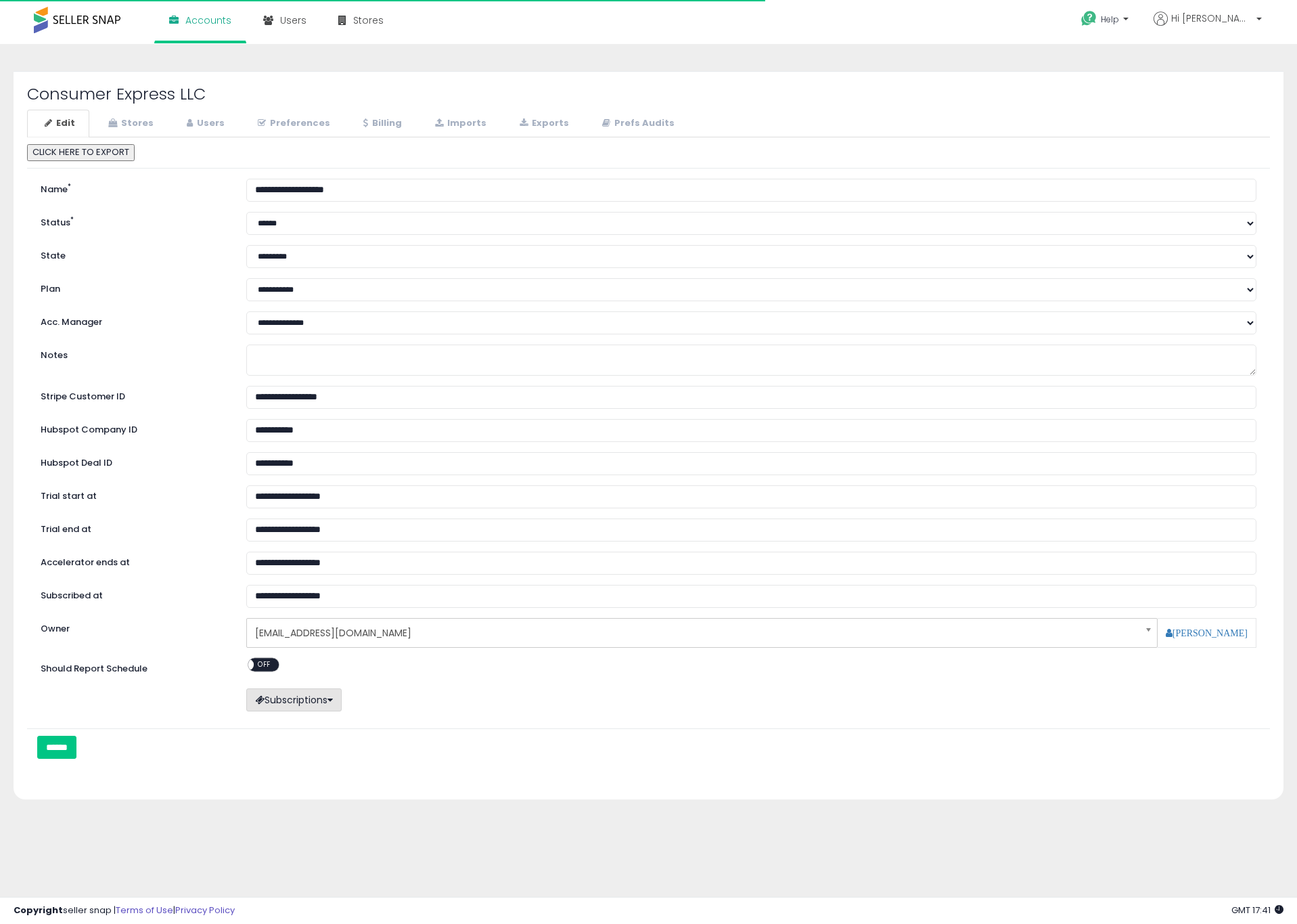
click at [277, 706] on button "Subscriptions" at bounding box center [294, 700] width 96 height 23
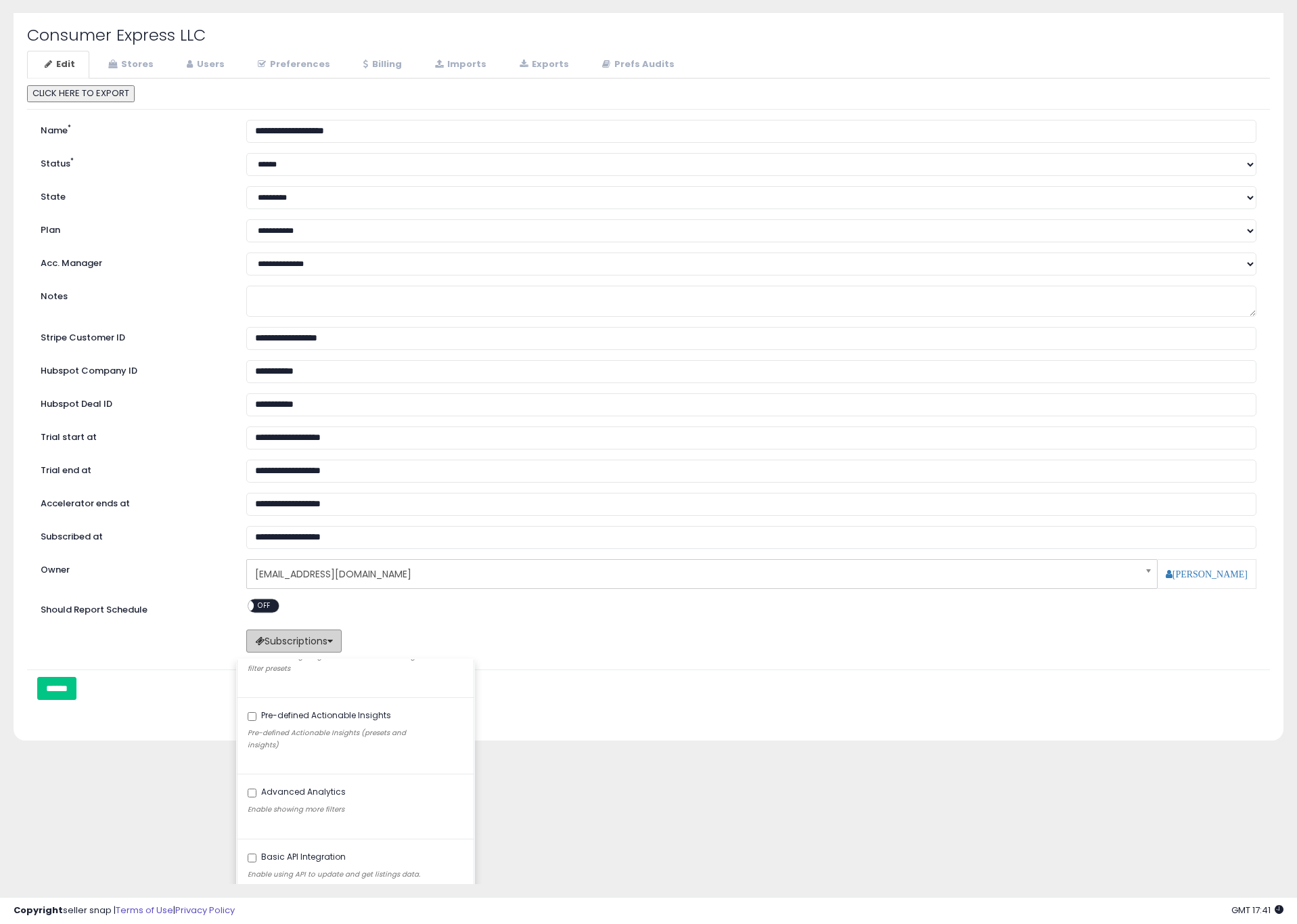
scroll to position [69, 0]
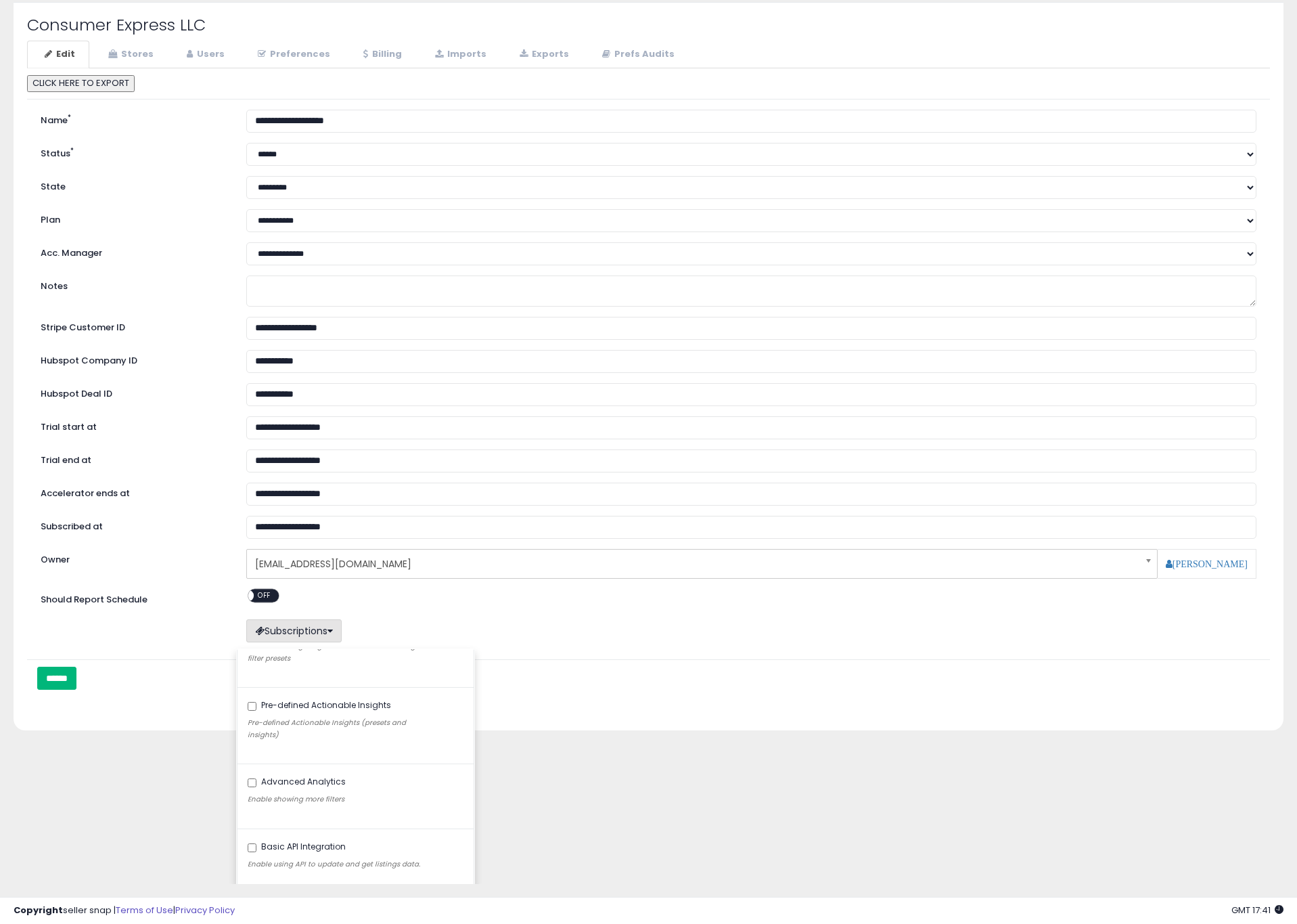
click at [75, 680] on input "******" at bounding box center [57, 679] width 39 height 23
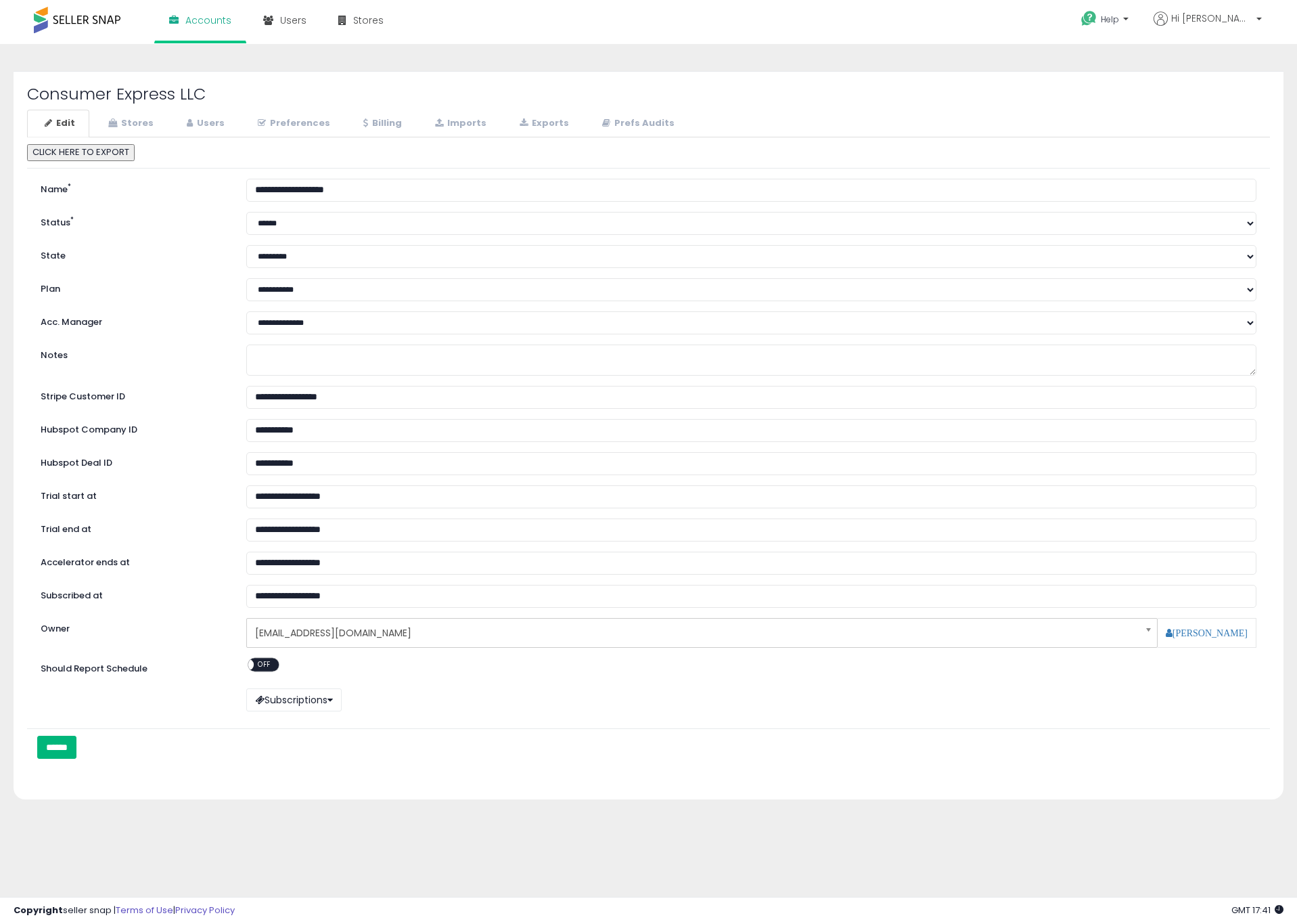
scroll to position [0, 0]
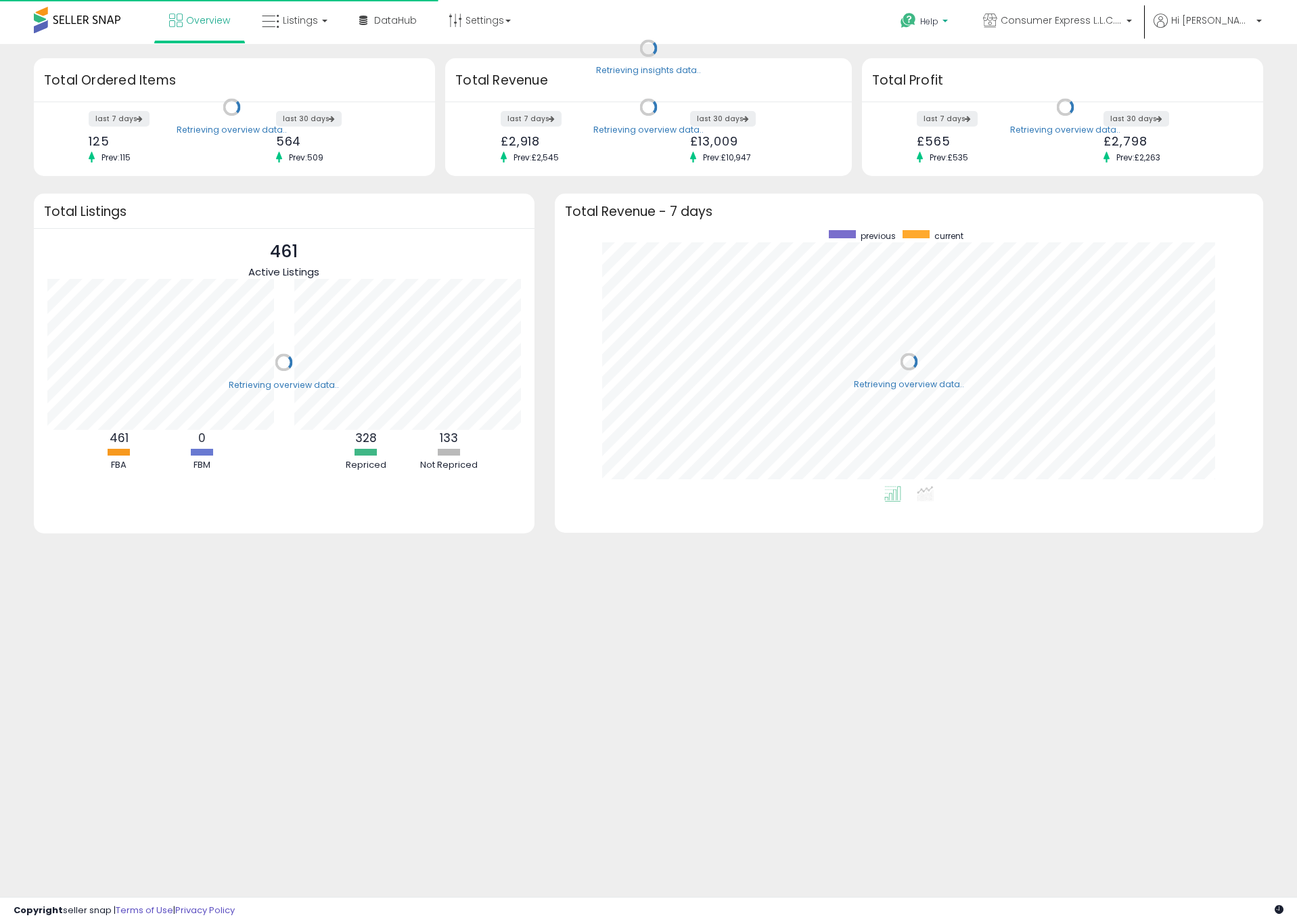
scroll to position [256, 681]
click at [948, 23] on b at bounding box center [945, 24] width 5 height 9
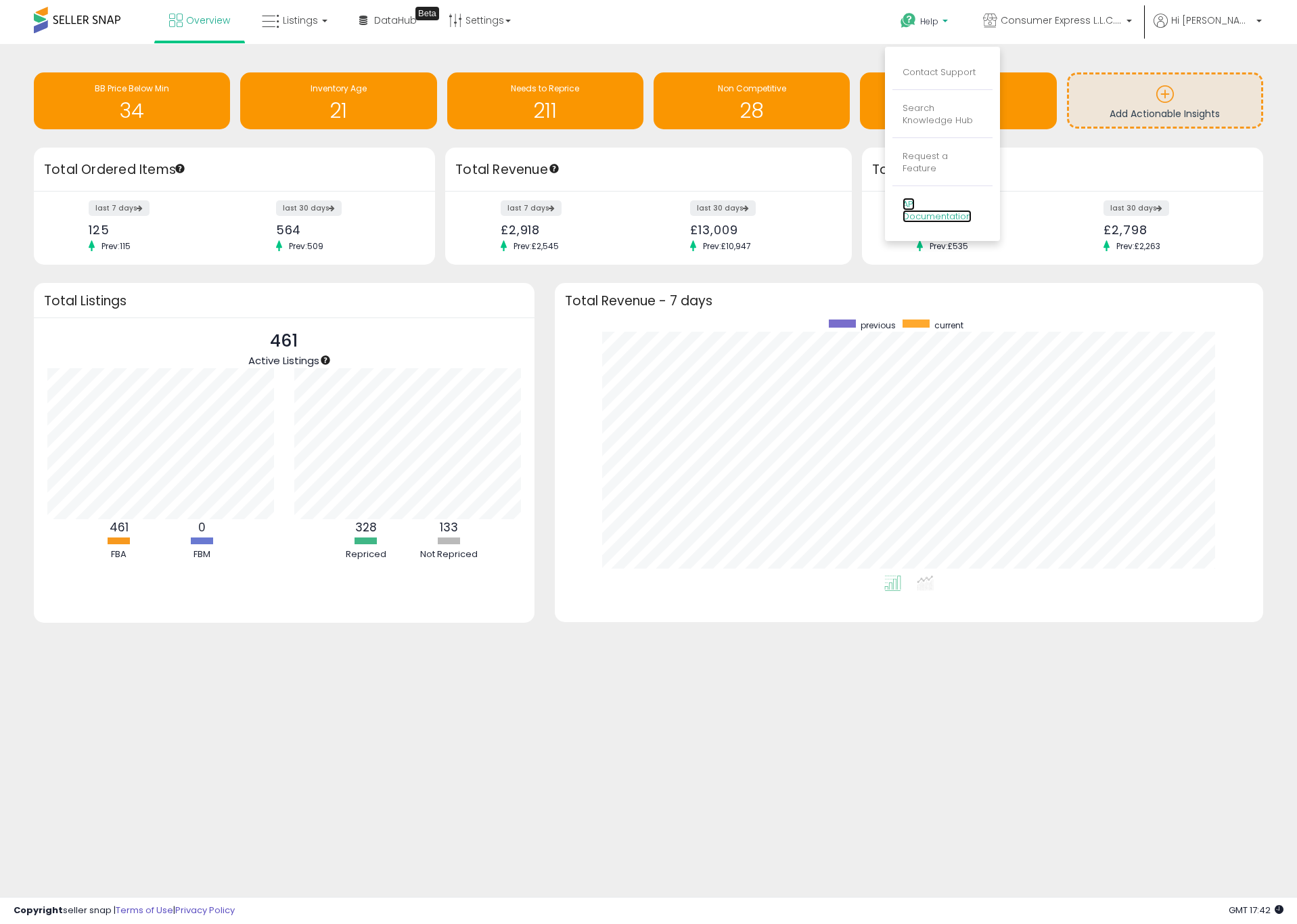
click at [972, 207] on link "API Documentation" at bounding box center [937, 210] width 69 height 26
